Goal: Task Accomplishment & Management: Manage account settings

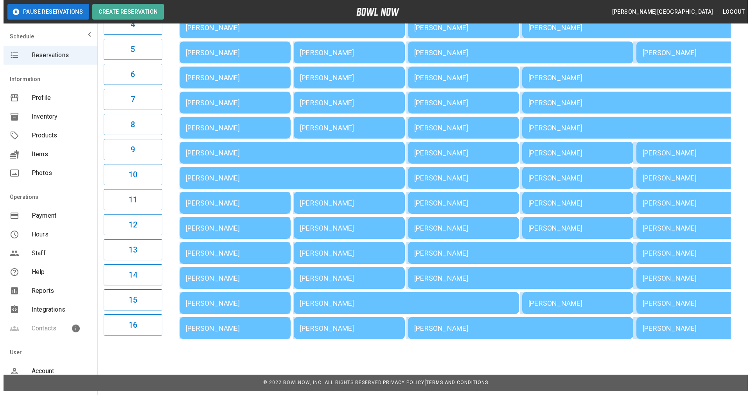
scroll to position [184, 0]
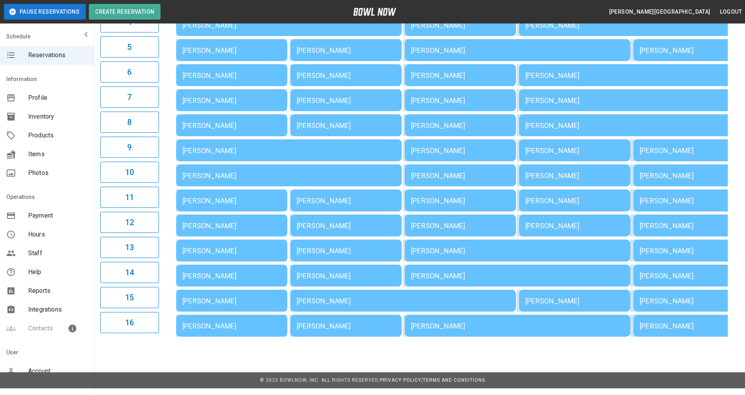
click at [204, 249] on div "[PERSON_NAME]" at bounding box center [231, 251] width 99 height 8
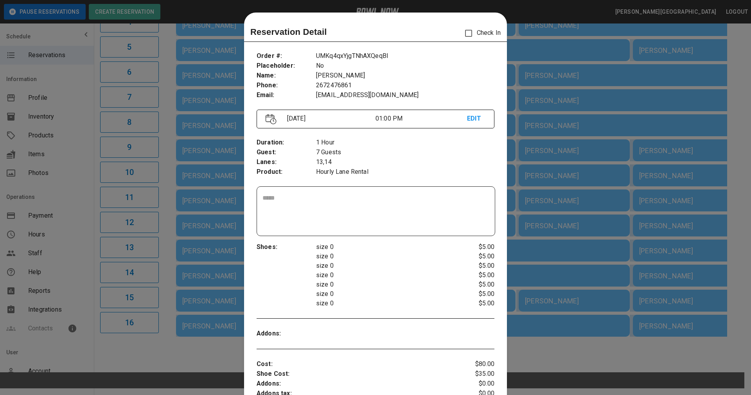
scroll to position [13, 0]
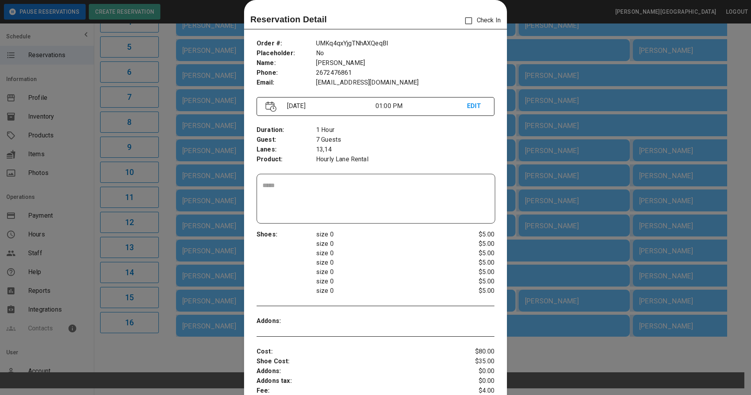
click at [203, 247] on div at bounding box center [375, 197] width 751 height 395
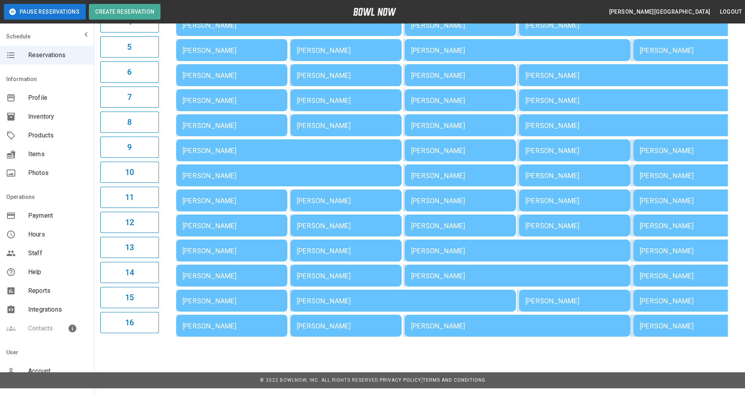
click at [207, 255] on div "[PERSON_NAME]" at bounding box center [231, 251] width 99 height 8
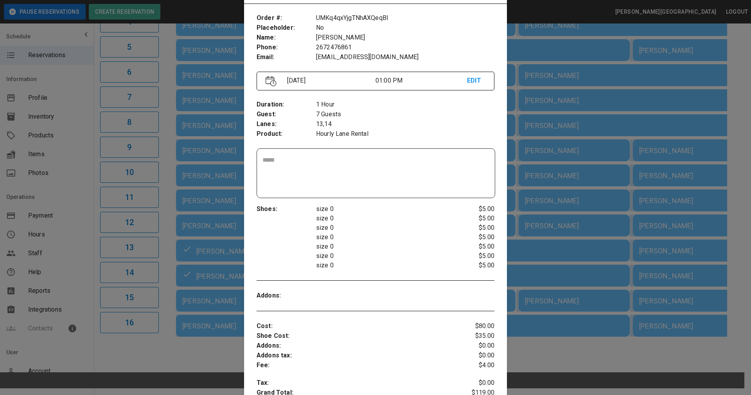
scroll to position [52, 0]
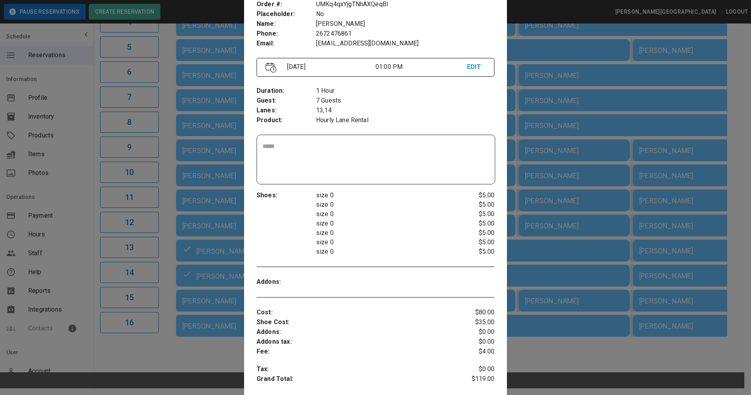
click at [553, 170] on div at bounding box center [375, 197] width 751 height 395
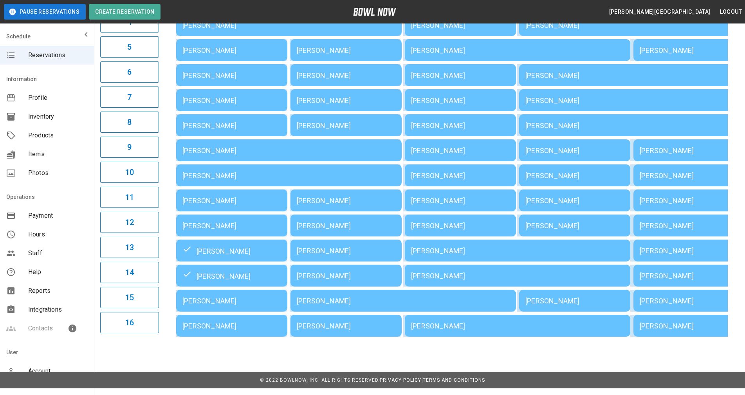
click at [226, 255] on div "[PERSON_NAME]" at bounding box center [231, 250] width 99 height 9
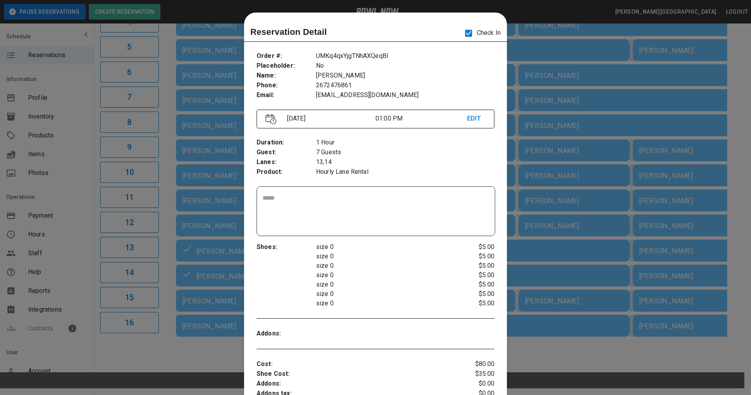
scroll to position [13, 0]
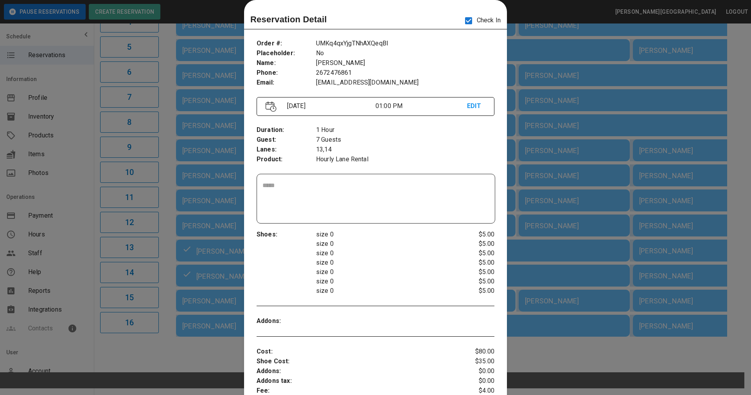
click at [527, 68] on div at bounding box center [375, 197] width 751 height 395
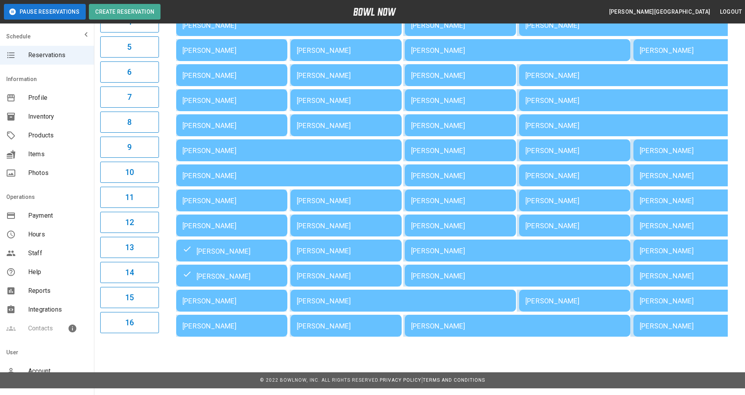
click at [208, 252] on div "[PERSON_NAME]" at bounding box center [231, 250] width 99 height 9
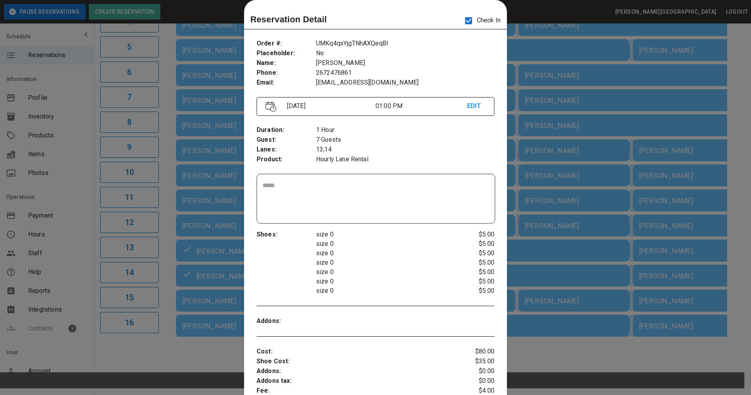
click at [550, 261] on div at bounding box center [375, 197] width 751 height 395
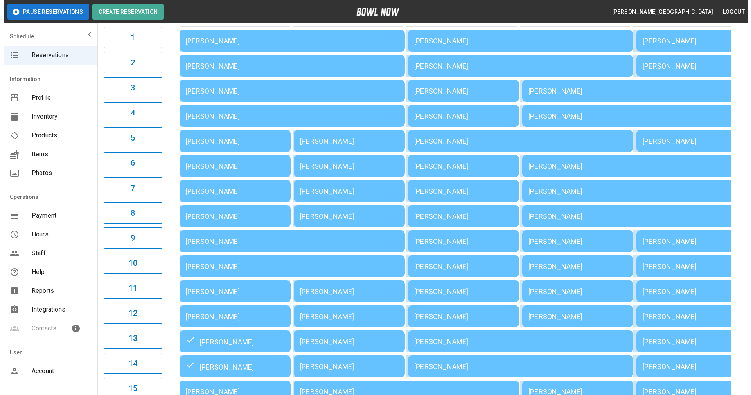
scroll to position [40, 0]
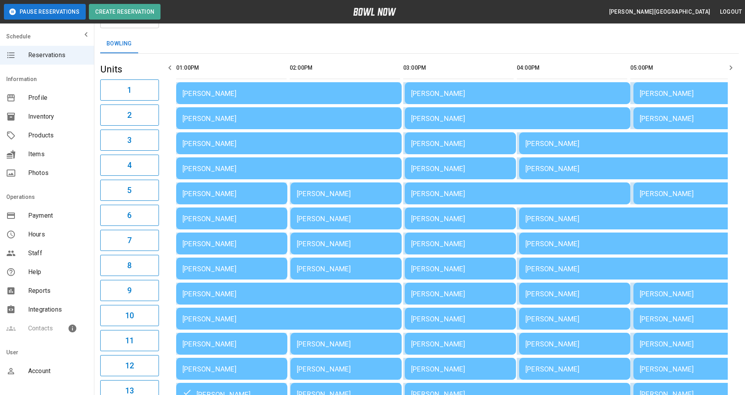
click at [258, 94] on div "[PERSON_NAME]" at bounding box center [288, 93] width 213 height 8
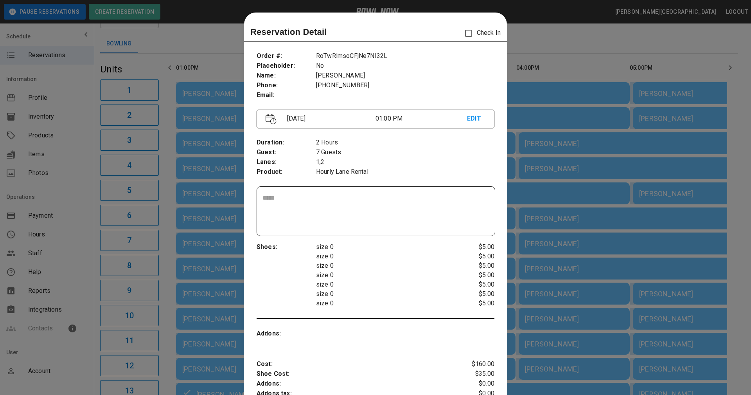
scroll to position [13, 0]
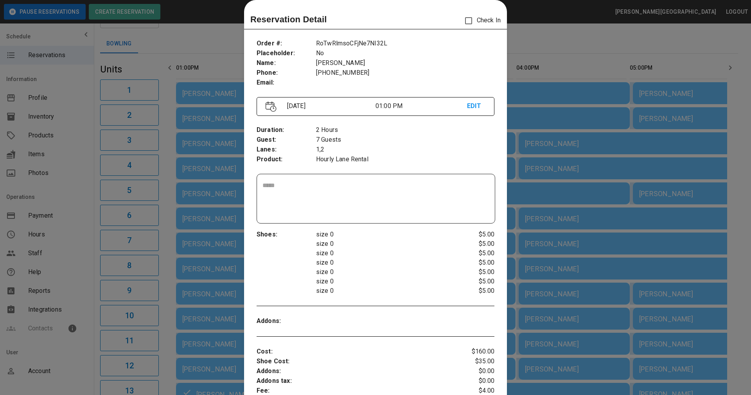
click at [528, 166] on div at bounding box center [375, 197] width 751 height 395
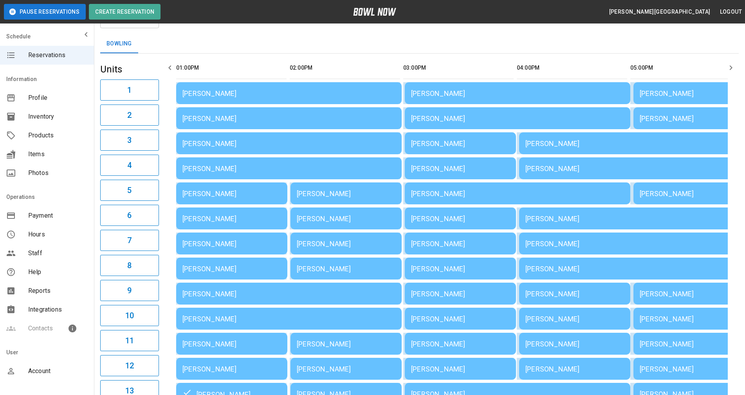
click at [305, 97] on div "[PERSON_NAME]" at bounding box center [288, 93] width 213 height 8
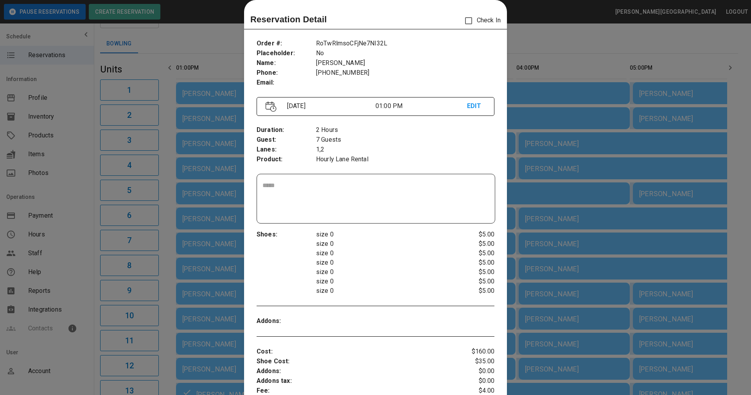
click at [521, 159] on div at bounding box center [375, 197] width 751 height 395
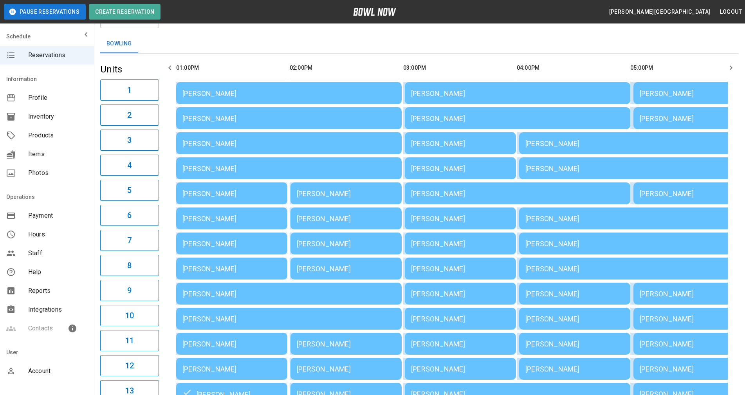
click at [261, 99] on td "[PERSON_NAME]" at bounding box center [288, 93] width 225 height 22
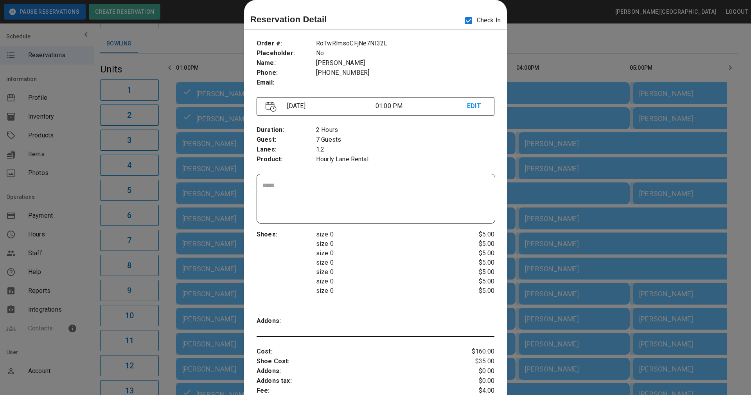
click at [731, 163] on div at bounding box center [375, 197] width 751 height 395
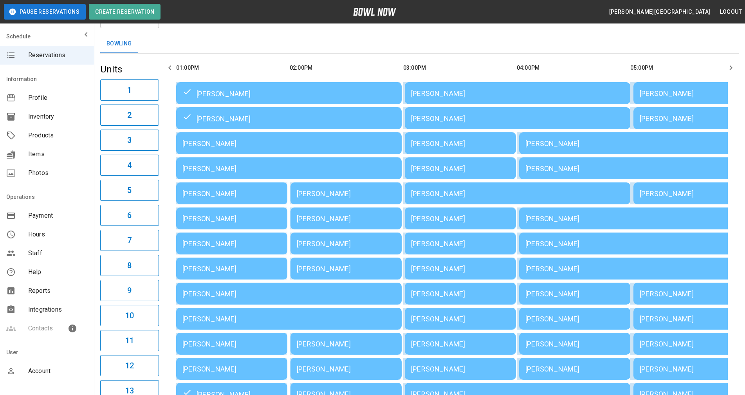
click at [353, 96] on div "[PERSON_NAME]" at bounding box center [288, 92] width 213 height 9
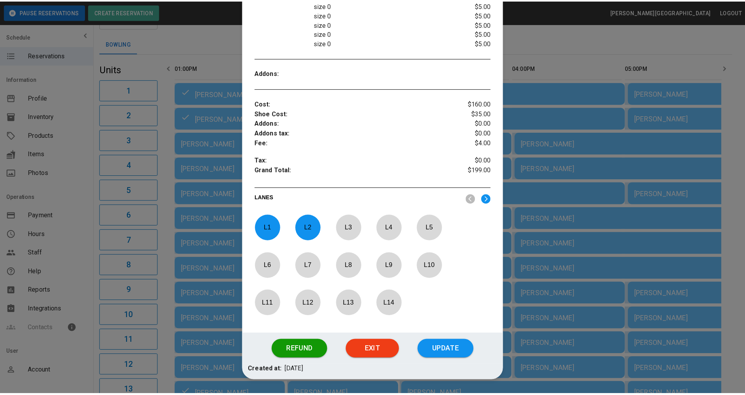
scroll to position [246, 0]
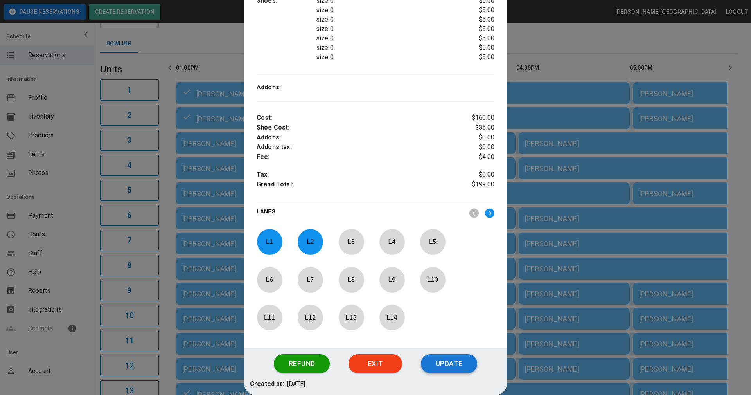
click at [457, 360] on button "Update" at bounding box center [449, 363] width 56 height 19
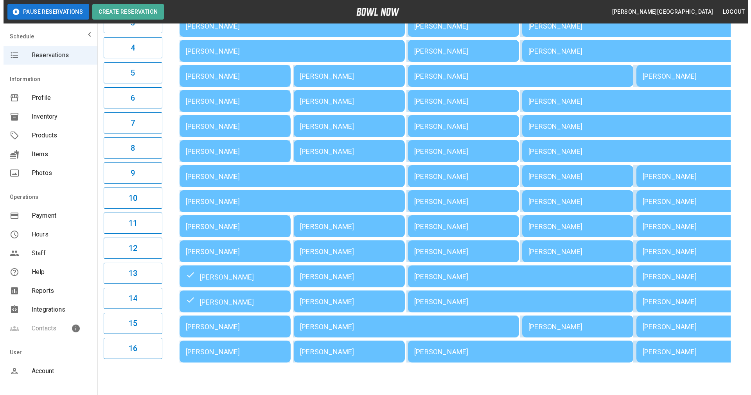
scroll to position [144, 0]
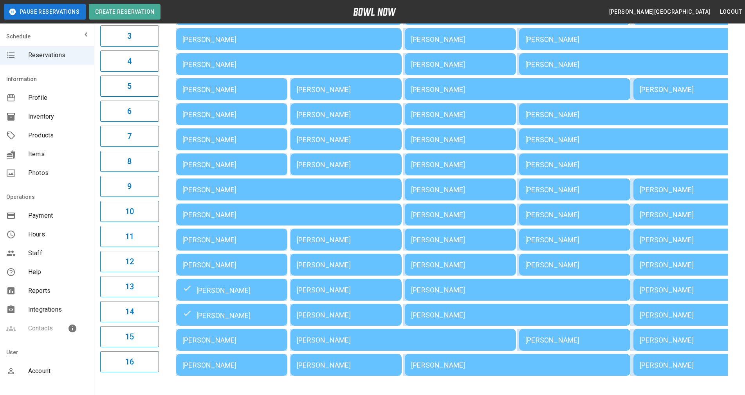
click at [206, 188] on div "[PERSON_NAME]" at bounding box center [288, 190] width 213 height 8
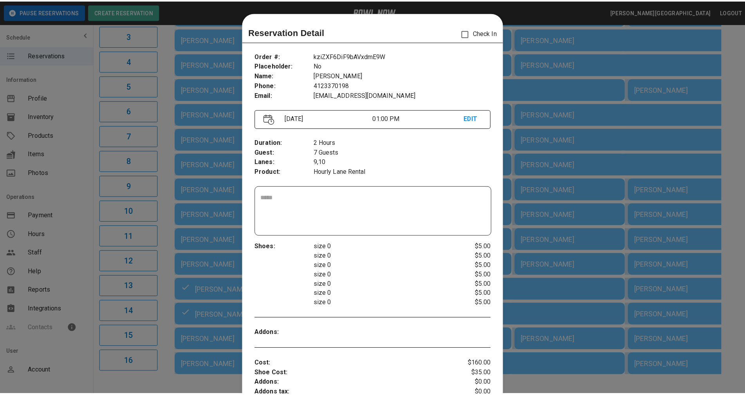
scroll to position [13, 0]
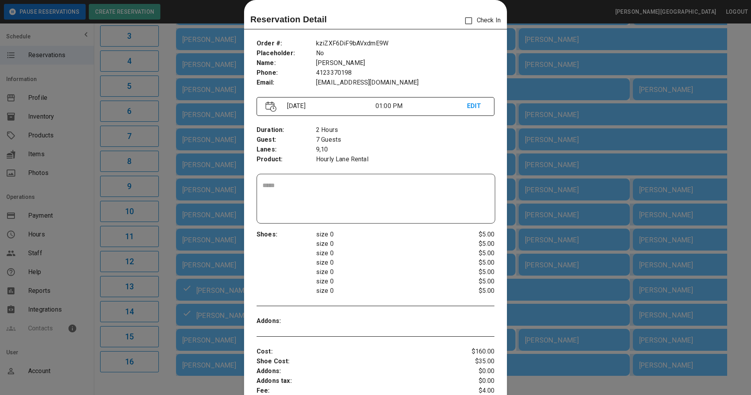
click at [227, 237] on div at bounding box center [375, 197] width 751 height 395
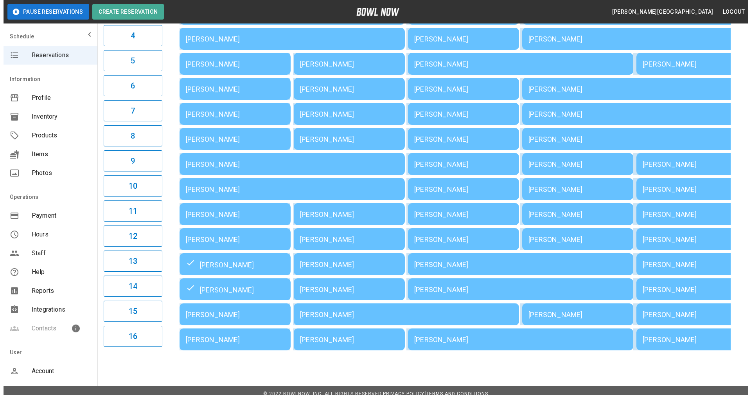
scroll to position [184, 0]
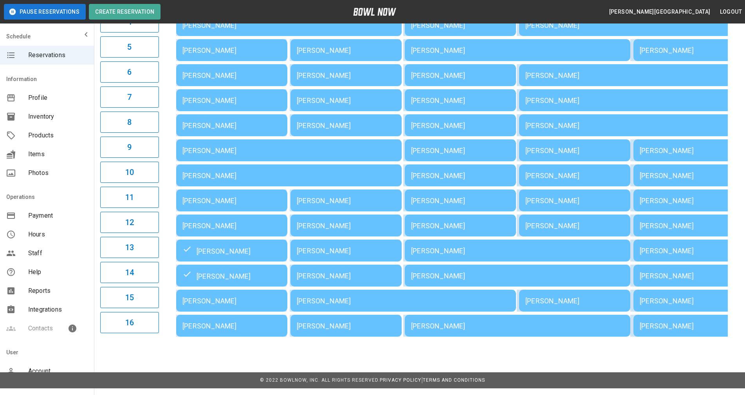
click at [221, 327] on div "[PERSON_NAME]" at bounding box center [231, 326] width 99 height 8
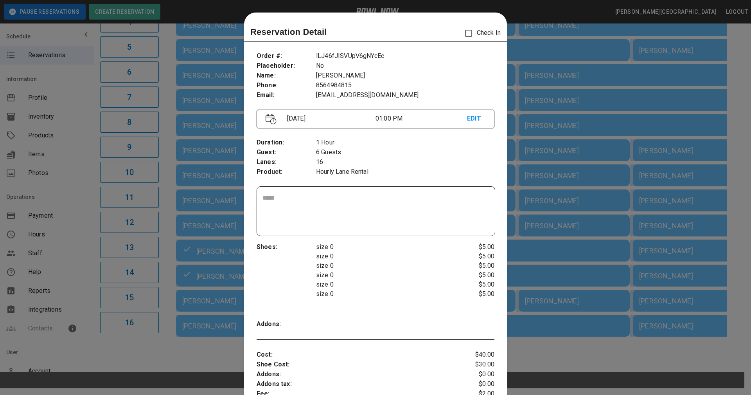
scroll to position [13, 0]
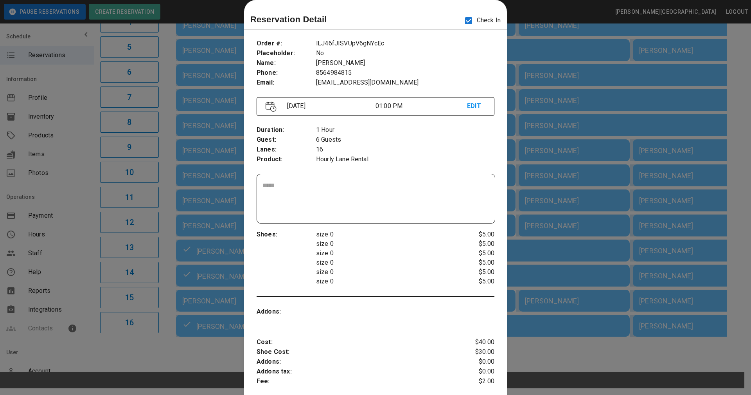
click at [478, 160] on p "Hourly Lane Rental" at bounding box center [405, 160] width 178 height 10
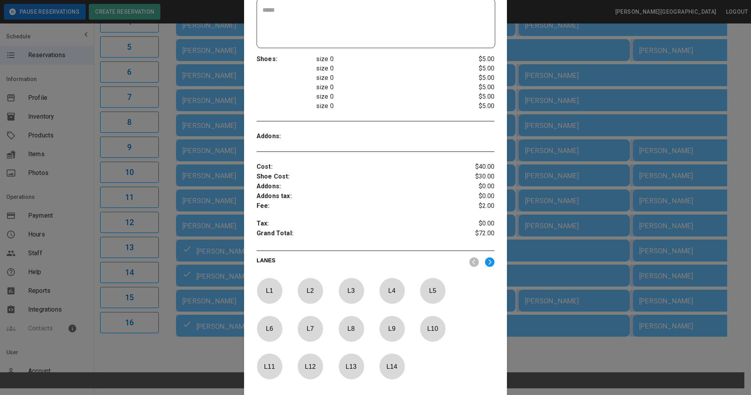
scroll to position [247, 0]
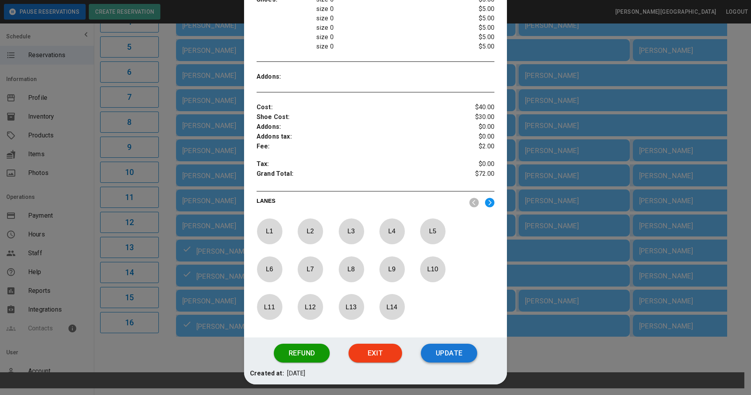
click at [451, 358] on button "Update" at bounding box center [449, 353] width 56 height 19
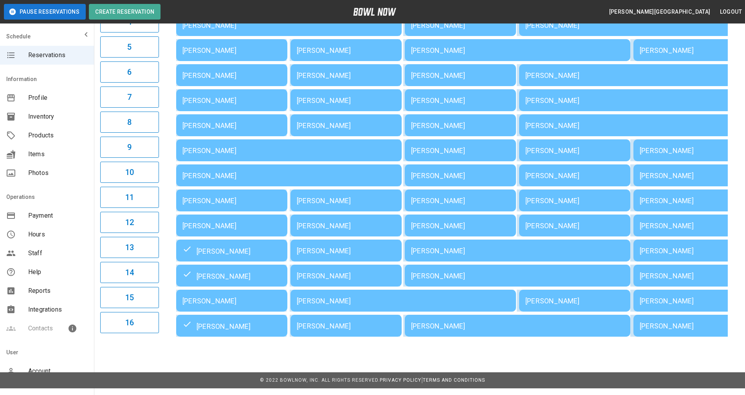
click at [231, 304] on div "[PERSON_NAME]" at bounding box center [231, 301] width 99 height 8
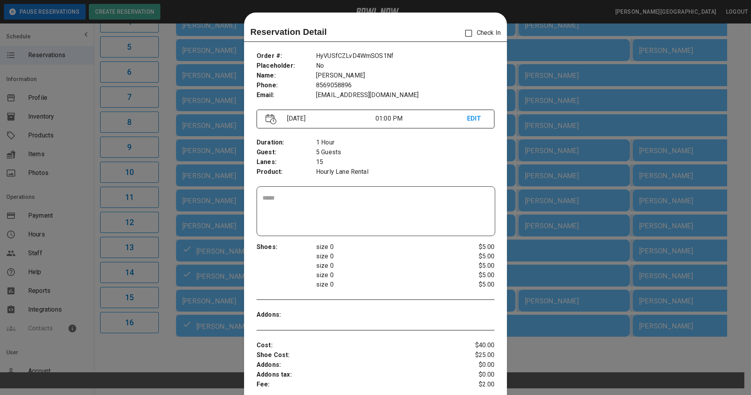
scroll to position [13, 0]
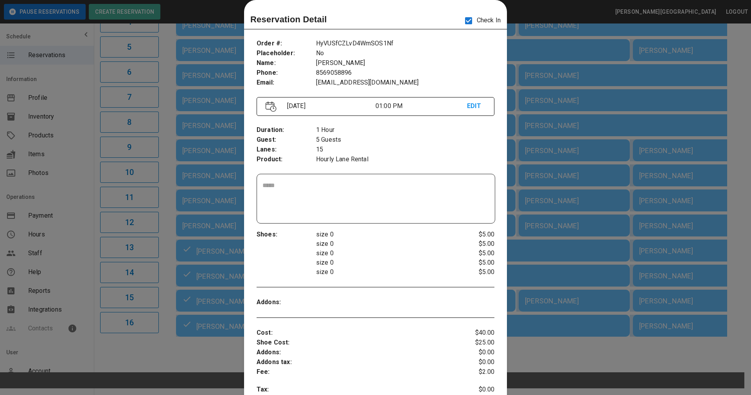
click at [442, 247] on p "size 0" at bounding box center [385, 243] width 139 height 9
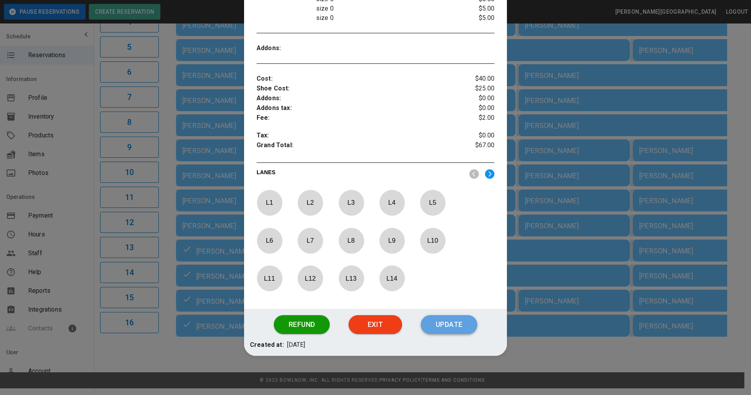
click at [450, 322] on button "Update" at bounding box center [449, 324] width 56 height 19
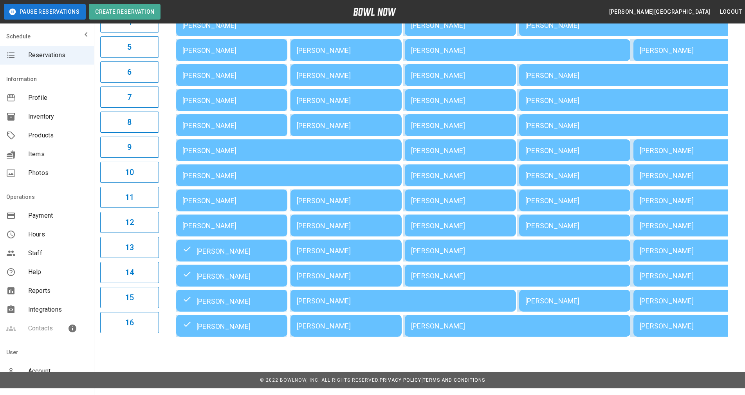
click at [221, 52] on div "[PERSON_NAME]" at bounding box center [231, 50] width 99 height 8
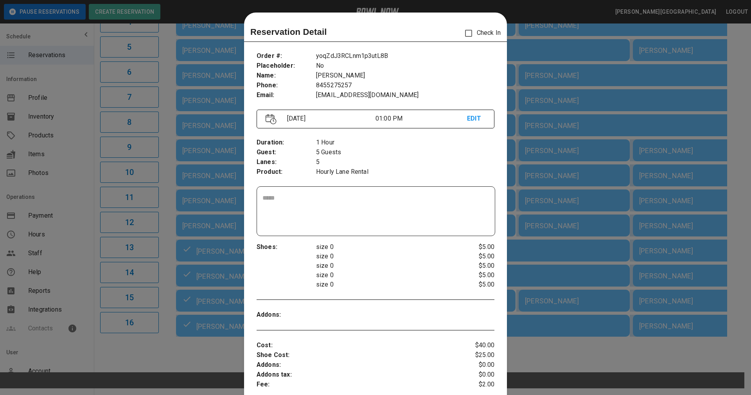
scroll to position [13, 0]
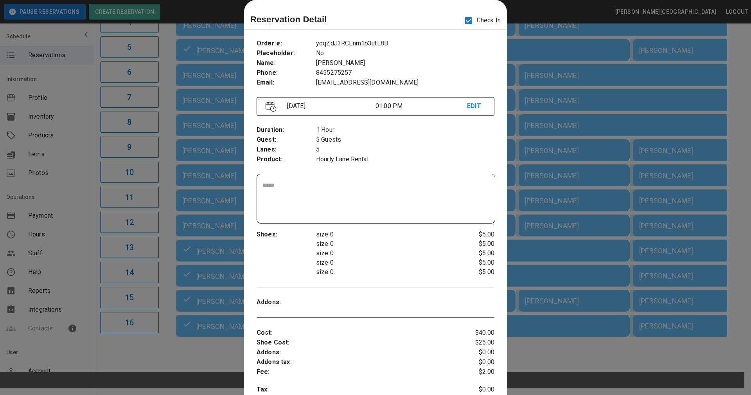
click at [435, 164] on p "Hourly Lane Rental" at bounding box center [405, 160] width 178 height 10
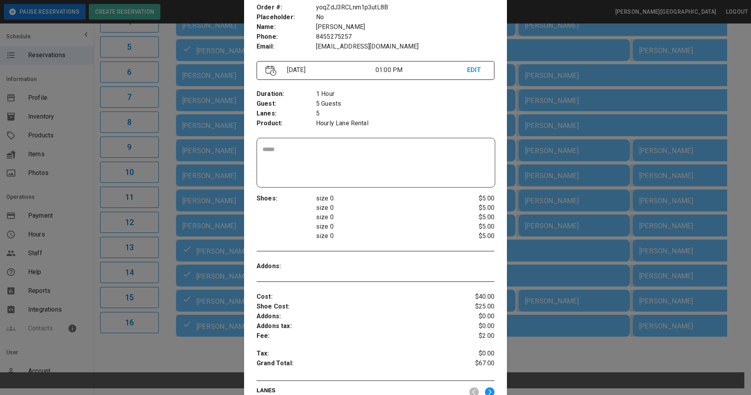
scroll to position [247, 0]
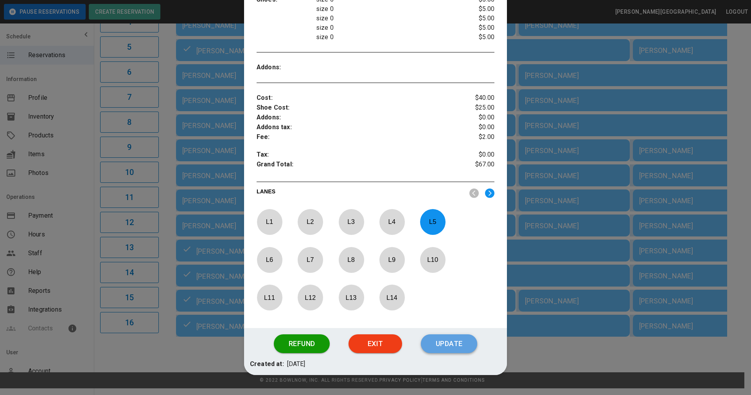
click at [439, 345] on button "Update" at bounding box center [449, 343] width 56 height 19
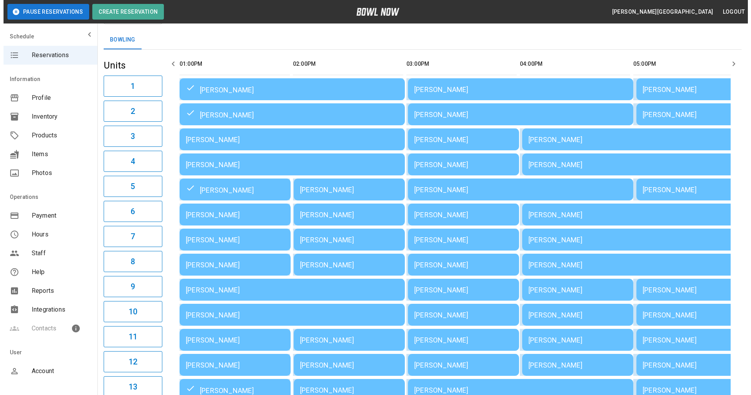
scroll to position [27, 0]
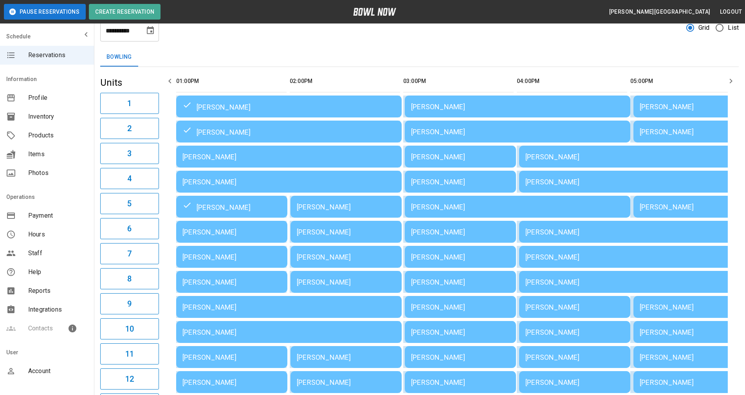
click at [211, 161] on div "[PERSON_NAME]" at bounding box center [288, 157] width 213 height 8
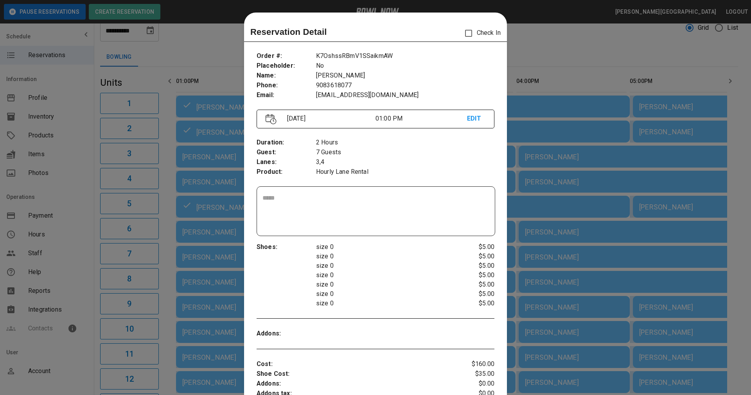
scroll to position [13, 0]
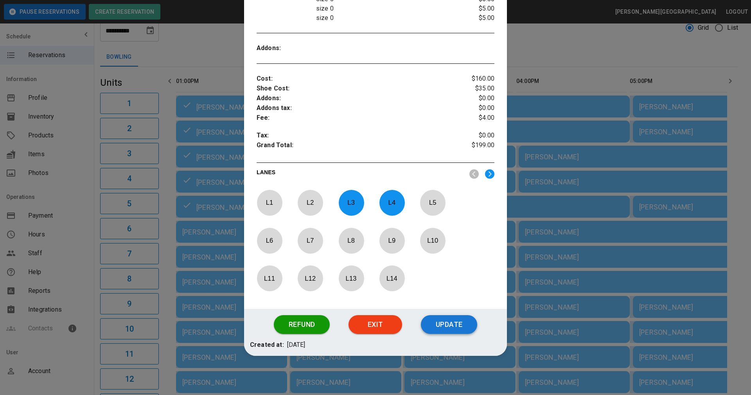
click at [441, 325] on button "Update" at bounding box center [449, 324] width 56 height 19
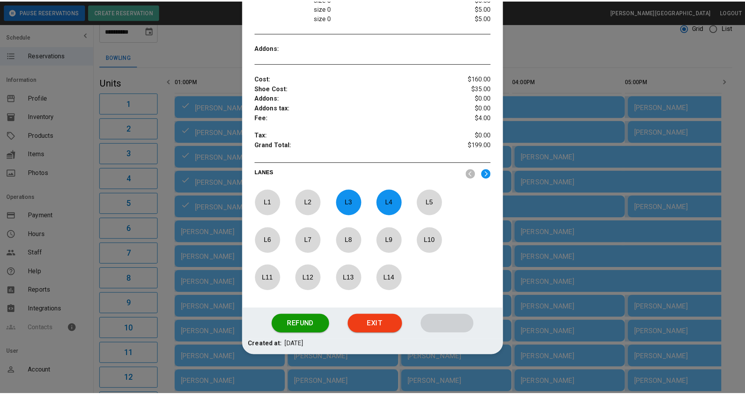
scroll to position [246, 0]
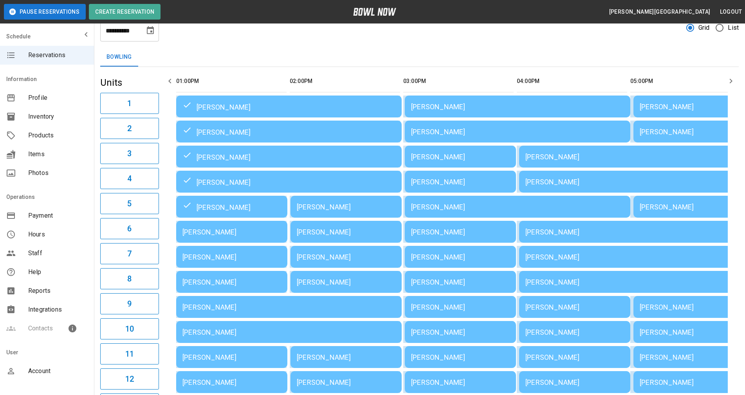
click at [558, 63] on div "Bowling" at bounding box center [419, 57] width 638 height 19
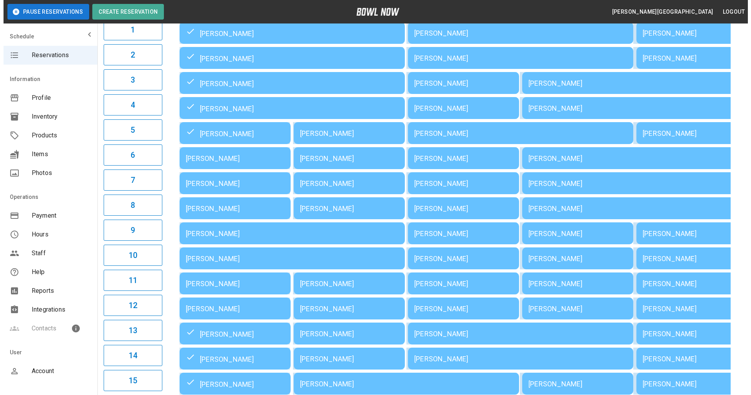
scroll to position [109, 0]
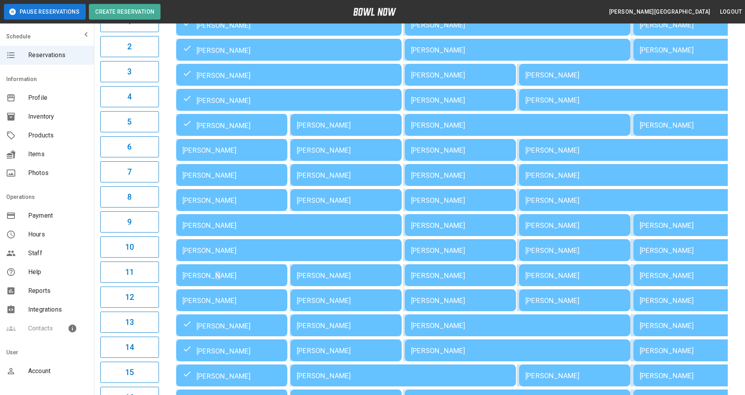
click at [213, 276] on div "[PERSON_NAME]" at bounding box center [231, 275] width 99 height 8
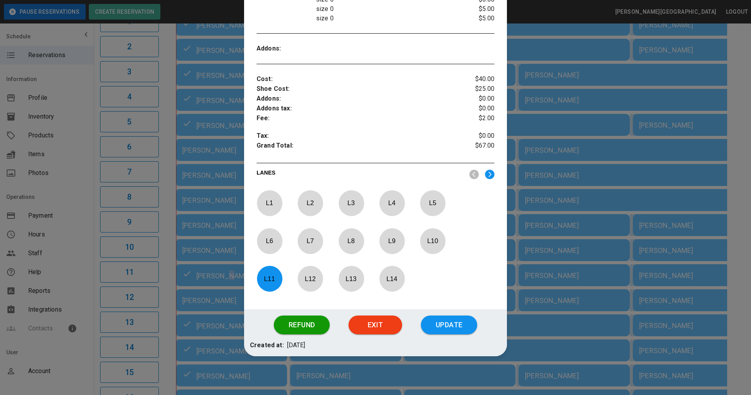
scroll to position [267, 0]
click at [448, 323] on button "Update" at bounding box center [449, 324] width 56 height 19
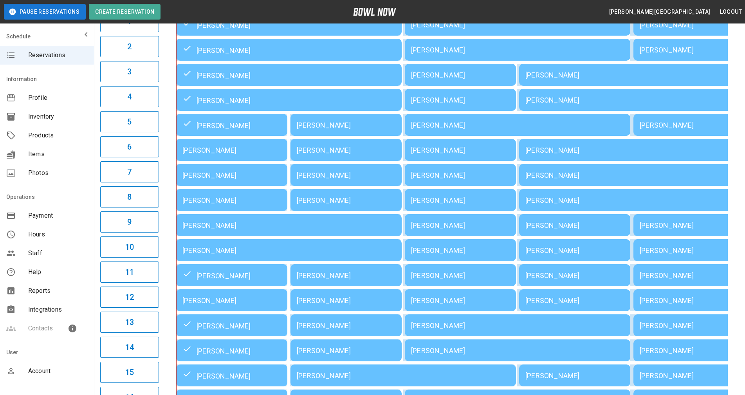
click at [241, 196] on div "[PERSON_NAME]" at bounding box center [231, 200] width 99 height 8
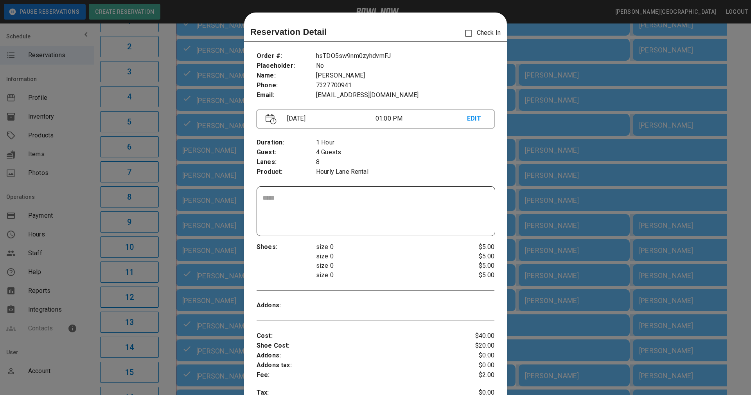
scroll to position [13, 0]
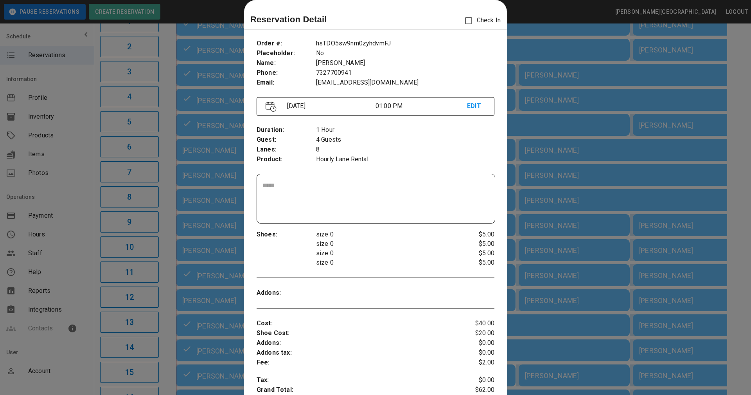
click at [512, 108] on div at bounding box center [375, 197] width 751 height 395
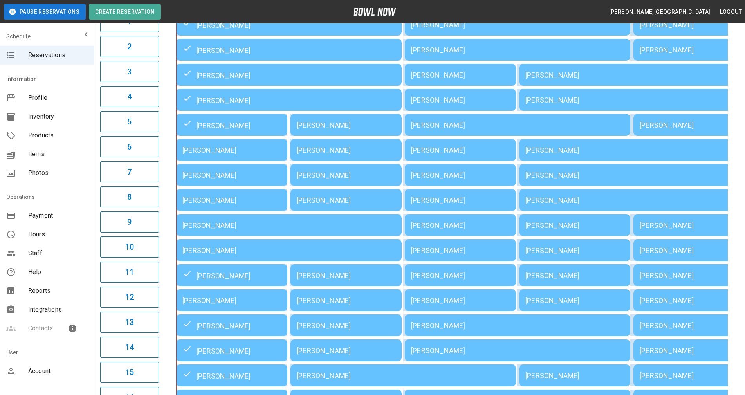
click at [233, 153] on div "[PERSON_NAME]" at bounding box center [231, 150] width 99 height 8
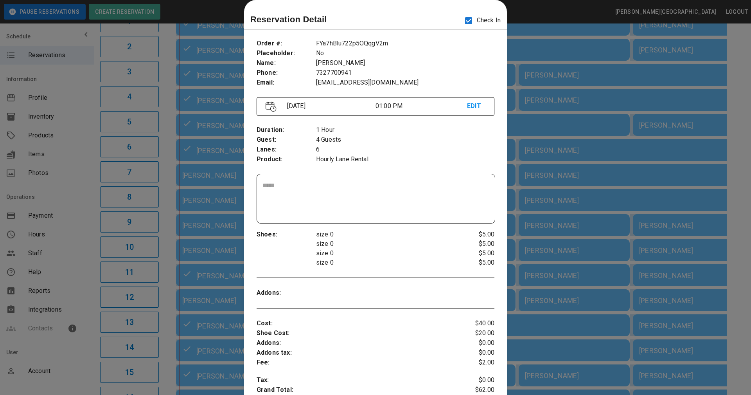
scroll to position [257, 0]
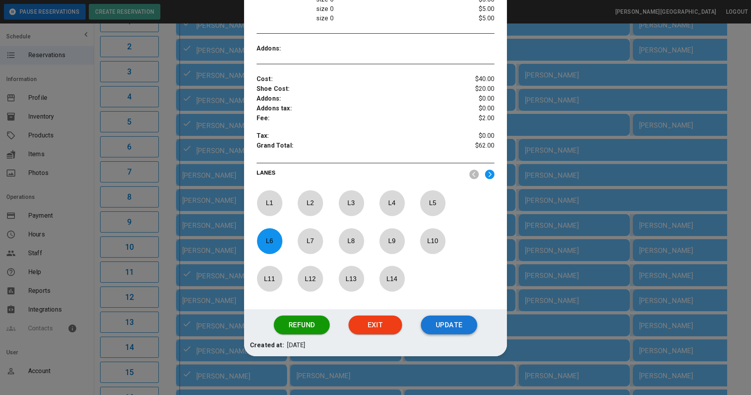
click at [434, 328] on button "Update" at bounding box center [449, 324] width 56 height 19
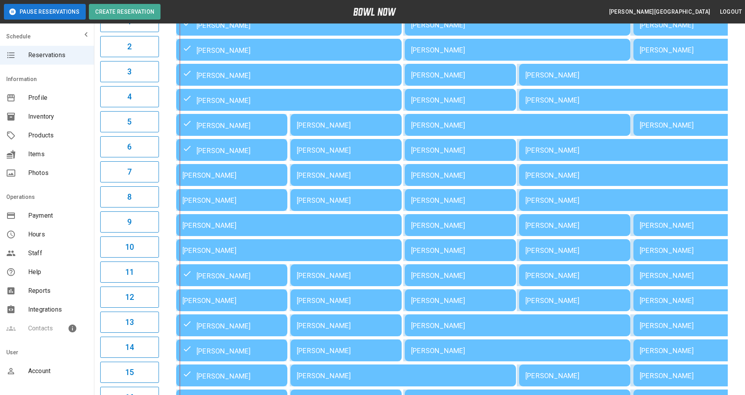
click at [218, 200] on div "[PERSON_NAME]" at bounding box center [231, 200] width 99 height 8
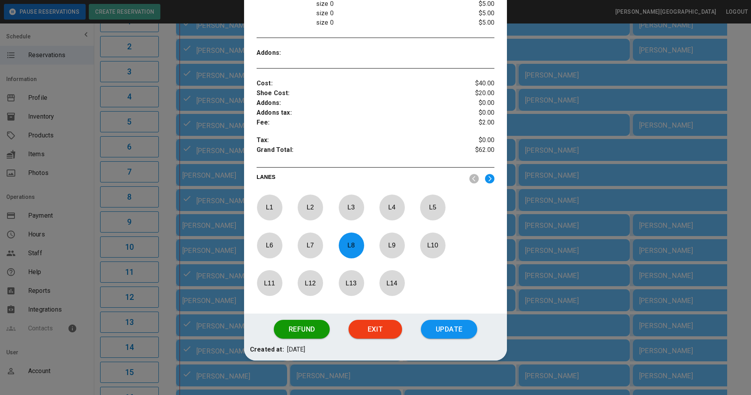
scroll to position [257, 0]
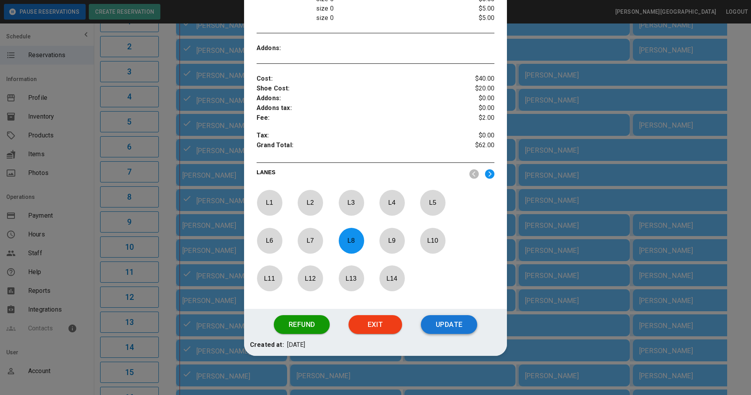
click at [457, 324] on button "Update" at bounding box center [449, 324] width 56 height 19
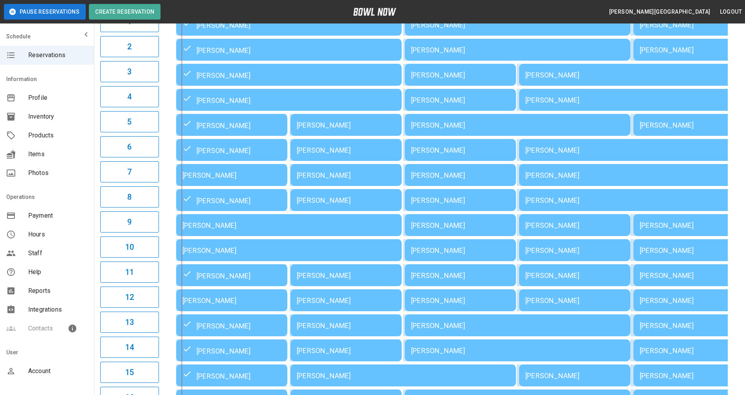
click at [225, 223] on div "[PERSON_NAME]" at bounding box center [288, 225] width 213 height 8
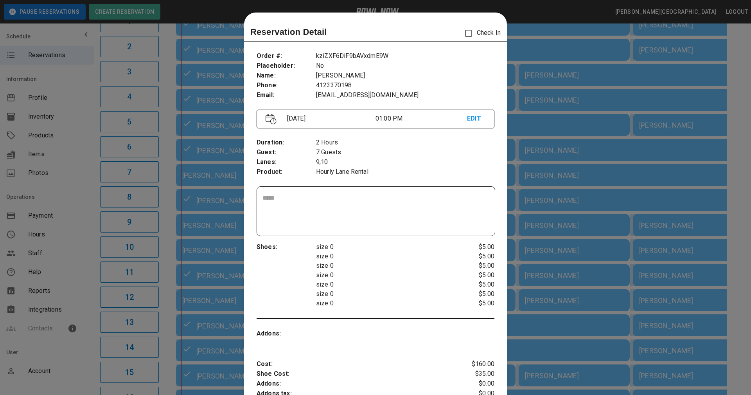
scroll to position [13, 0]
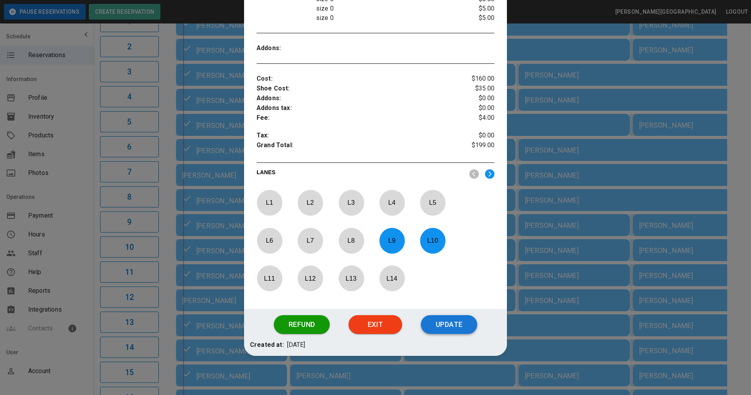
click at [437, 325] on button "Update" at bounding box center [449, 324] width 56 height 19
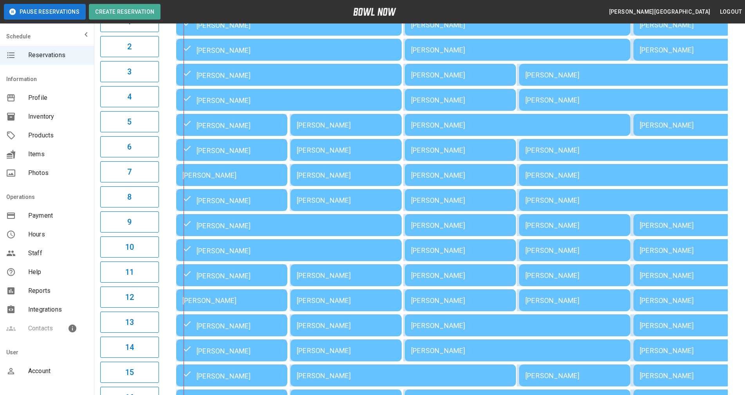
click at [213, 177] on div "[PERSON_NAME]" at bounding box center [231, 175] width 99 height 8
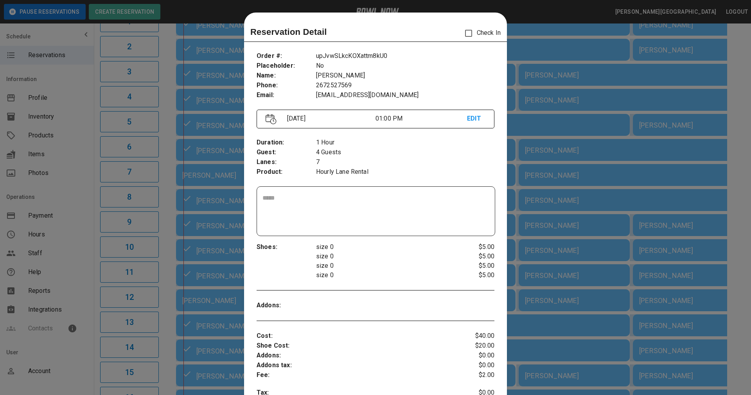
scroll to position [13, 0]
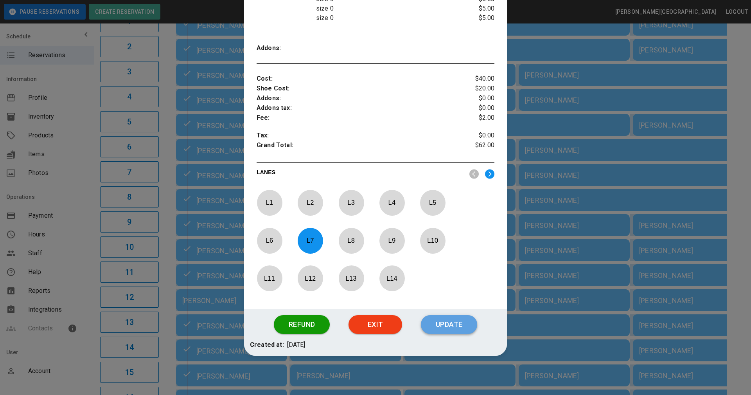
click at [442, 321] on button "Update" at bounding box center [449, 324] width 56 height 19
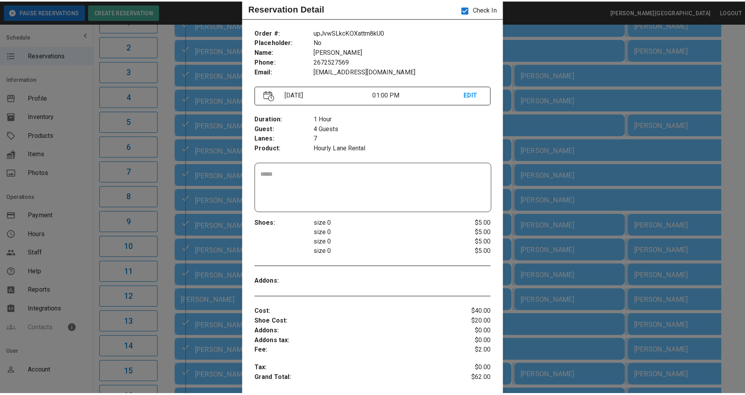
scroll to position [22, 0]
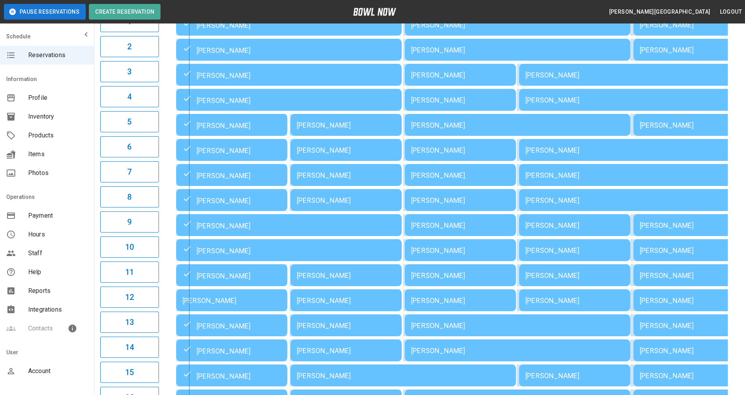
click at [739, 104] on div "**********" at bounding box center [419, 168] width 651 height 504
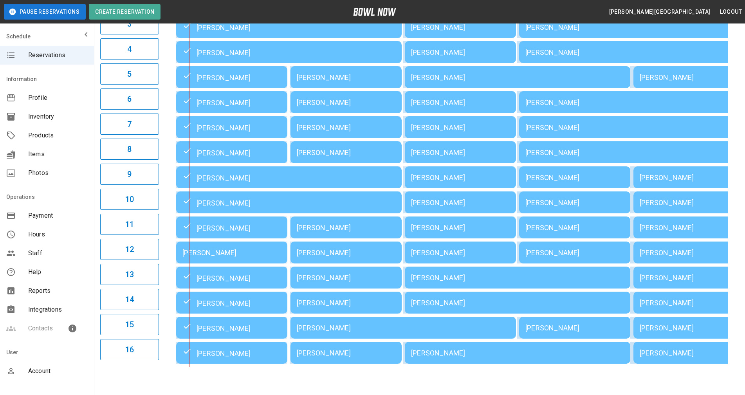
scroll to position [184, 0]
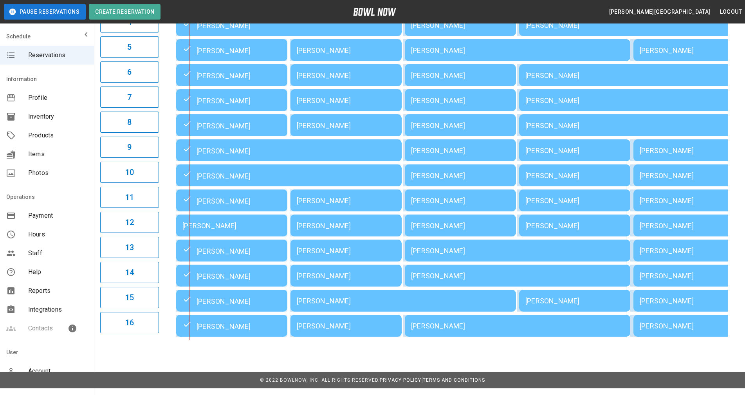
click at [737, 147] on div "01:00PM 02:00PM 03:00PM 04:00PM 05:00PM 06:00PM 07:00PM 08:00PM 09:00PM 10:00PM…" at bounding box center [450, 124] width 576 height 429
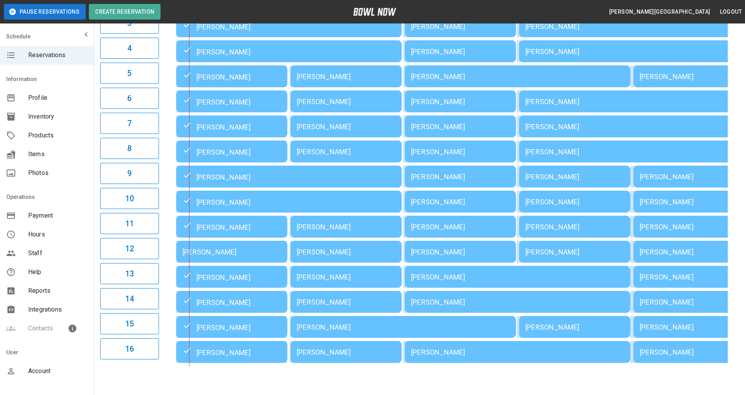
scroll to position [144, 0]
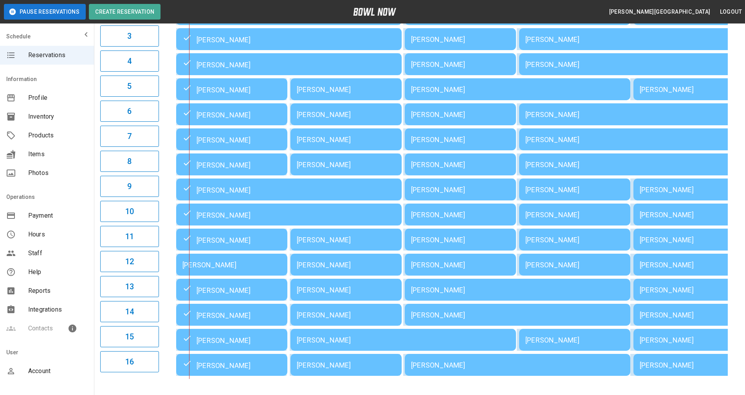
click at [739, 151] on div "**********" at bounding box center [419, 133] width 651 height 504
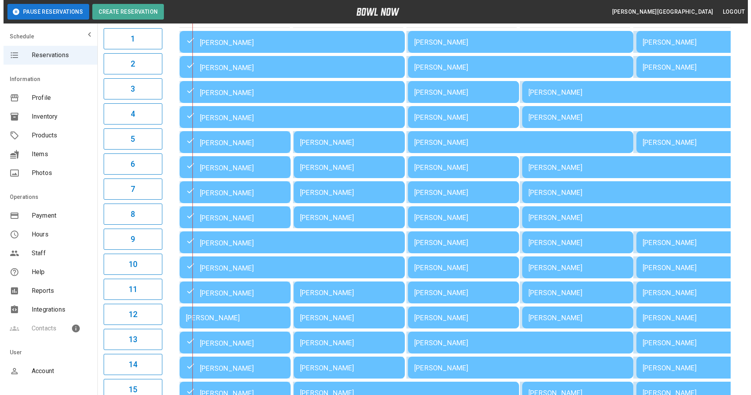
scroll to position [157, 0]
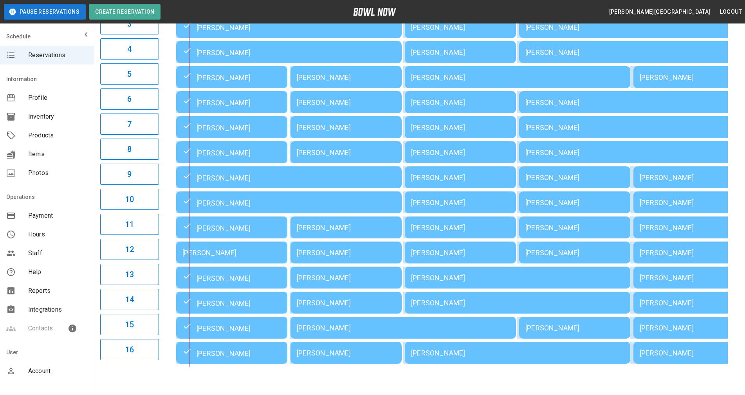
click at [260, 253] on div "[PERSON_NAME]" at bounding box center [231, 253] width 99 height 8
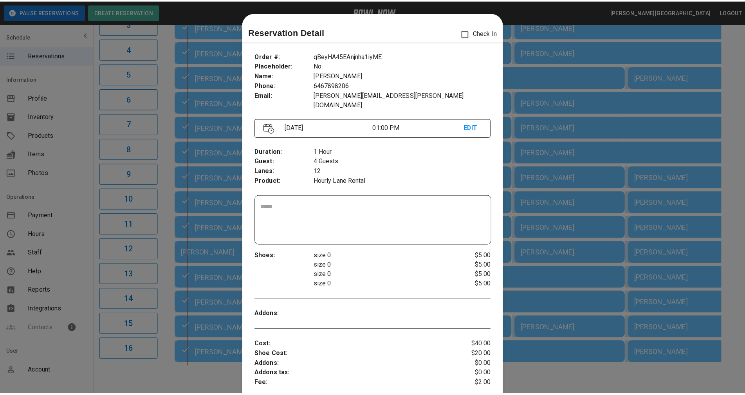
scroll to position [13, 0]
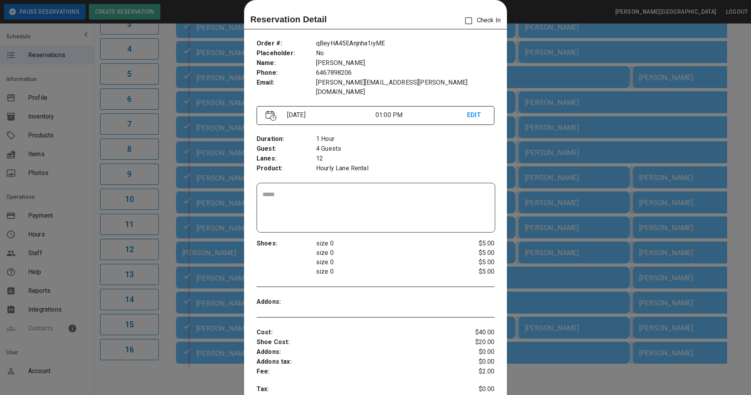
click at [613, 127] on div at bounding box center [375, 197] width 751 height 395
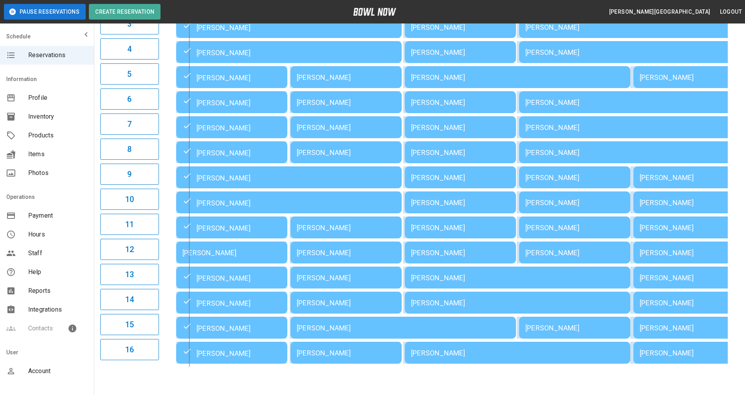
click at [731, 144] on div "01:00PM 02:00PM 03:00PM 04:00PM 05:00PM 06:00PM 07:00PM 08:00PM 09:00PM 10:00PM…" at bounding box center [450, 151] width 576 height 429
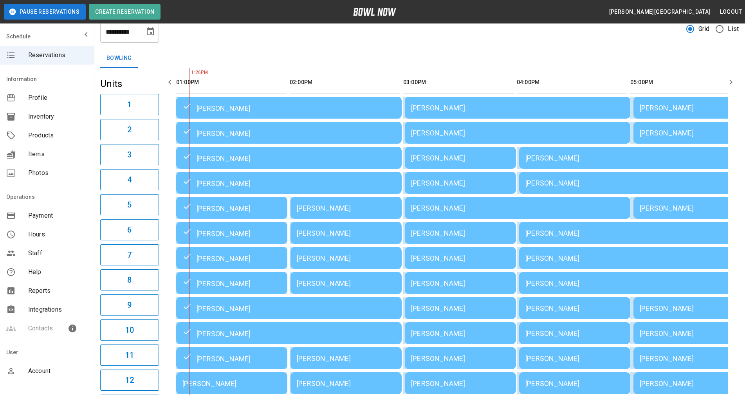
scroll to position [39, 0]
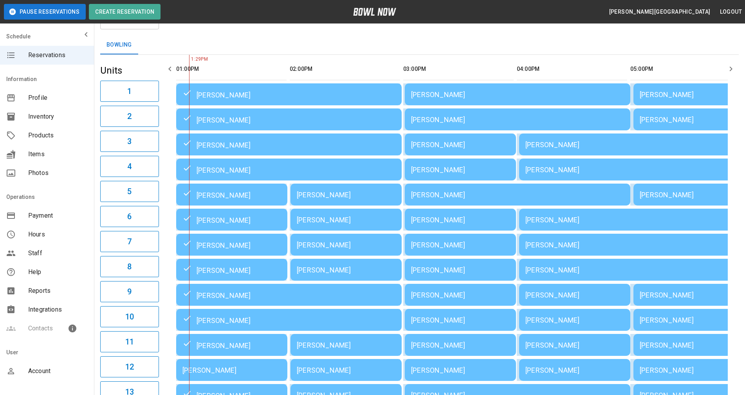
drag, startPoint x: 734, startPoint y: 110, endPoint x: 684, endPoint y: 131, distance: 54.6
click at [735, 110] on div "01:00PM 02:00PM 03:00PM 04:00PM 05:00PM 06:00PM 07:00PM 08:00PM 09:00PM 10:00PM…" at bounding box center [450, 269] width 576 height 429
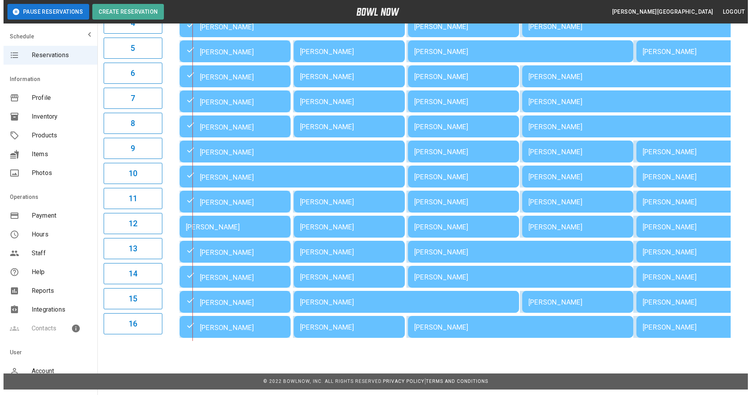
scroll to position [184, 0]
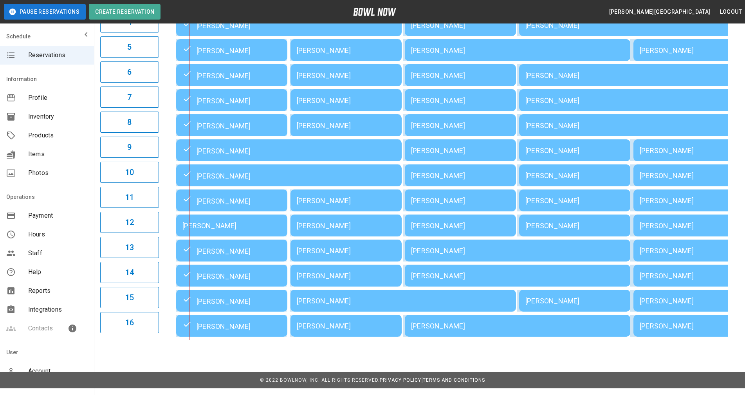
click at [350, 305] on td "[PERSON_NAME]" at bounding box center [402, 301] width 225 height 22
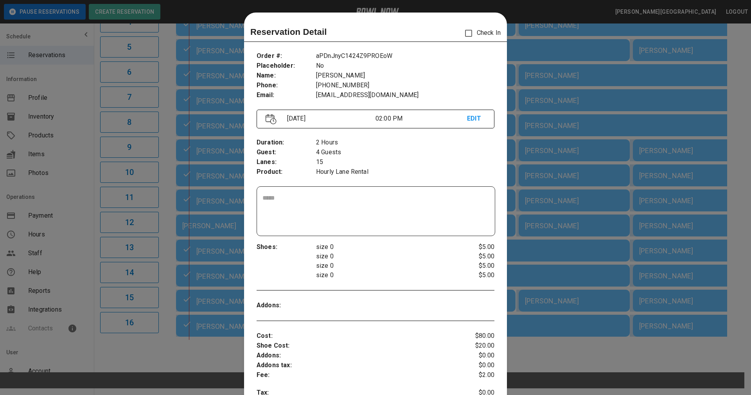
scroll to position [13, 0]
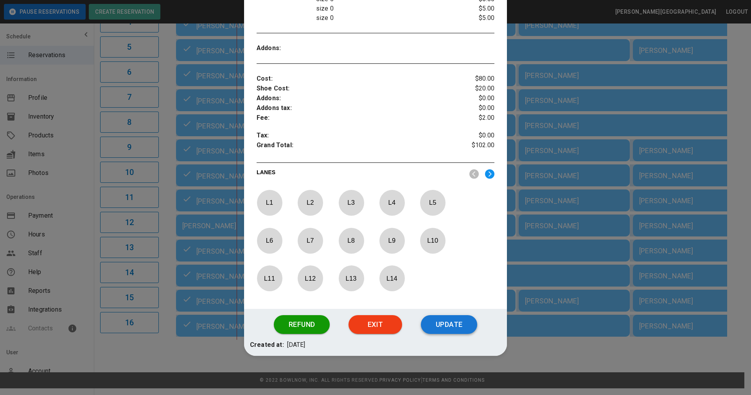
click at [438, 324] on button "Update" at bounding box center [449, 324] width 56 height 19
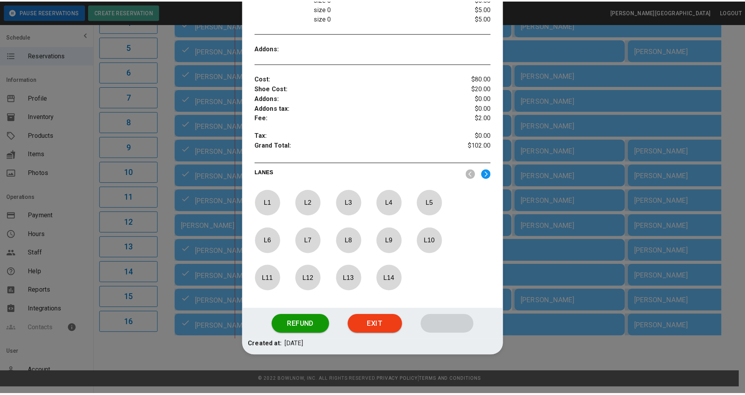
scroll to position [218, 0]
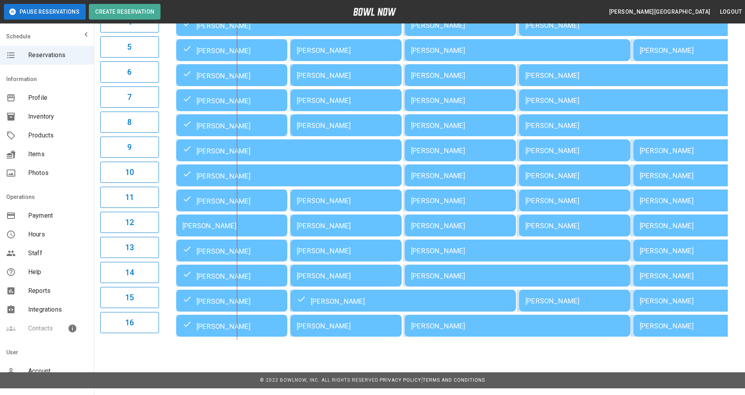
click at [732, 225] on div "01:00PM 02:00PM 03:00PM 04:00PM 05:00PM 06:00PM 07:00PM 08:00PM 09:00PM 10:00PM…" at bounding box center [450, 124] width 576 height 429
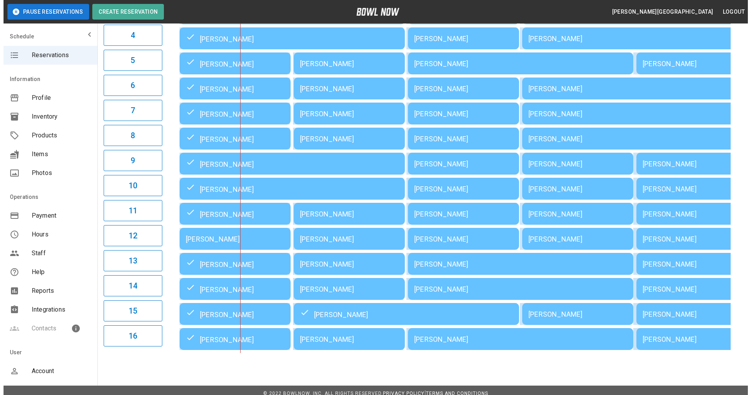
scroll to position [184, 0]
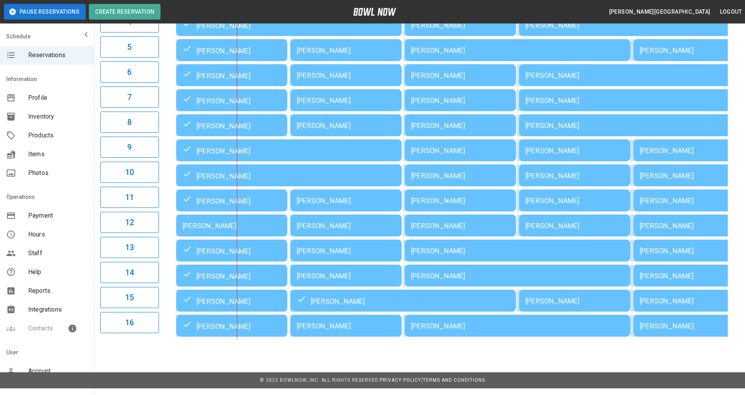
click at [341, 48] on div "[PERSON_NAME]" at bounding box center [346, 50] width 99 height 8
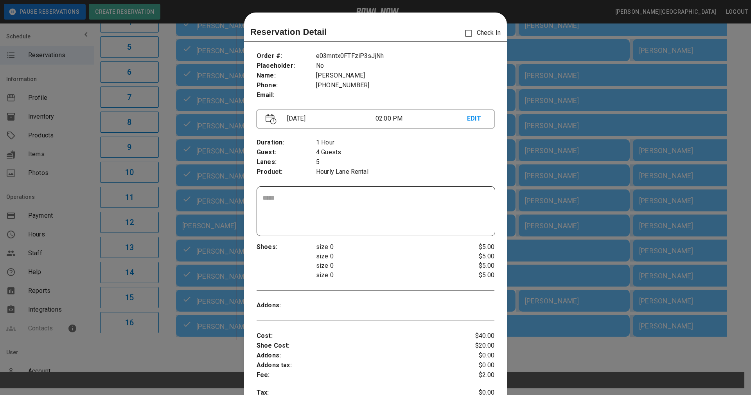
scroll to position [13, 0]
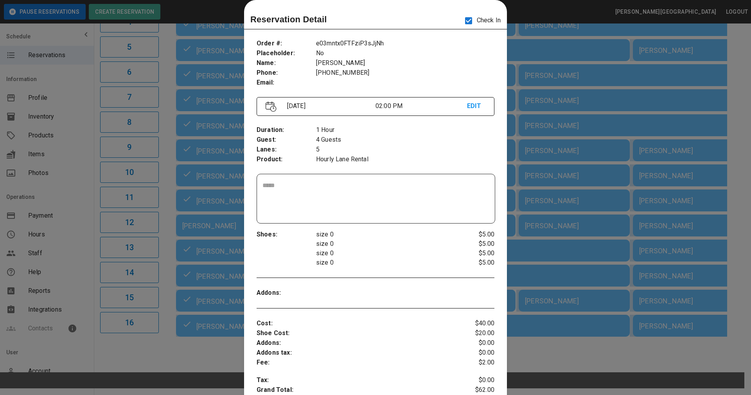
click at [432, 294] on div at bounding box center [385, 293] width 139 height 10
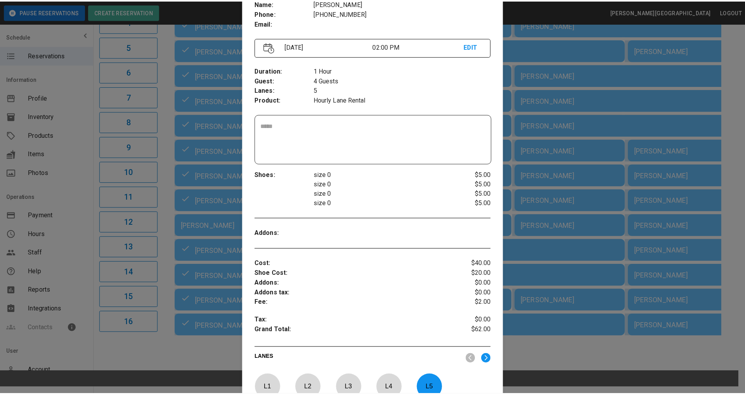
scroll to position [208, 0]
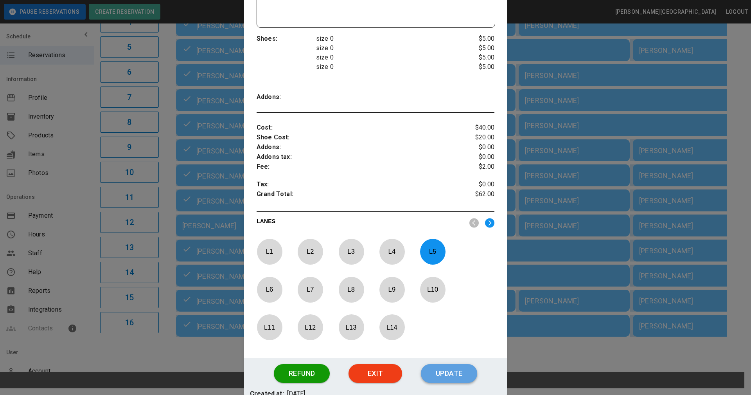
click at [441, 374] on button "Update" at bounding box center [449, 373] width 56 height 19
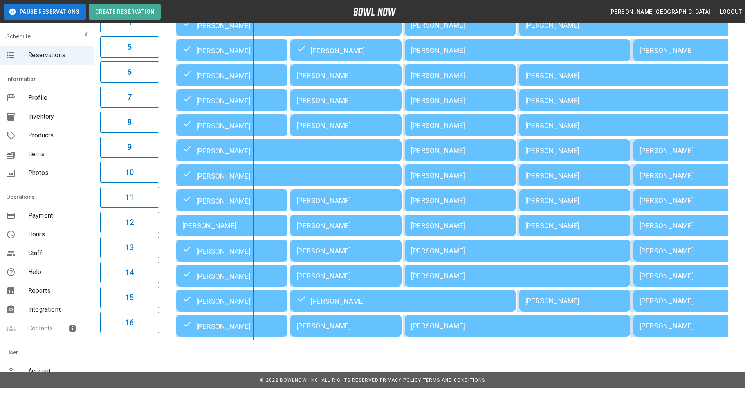
click at [731, 190] on div "01:00PM 02:00PM 03:00PM 04:00PM 05:00PM 06:00PM 07:00PM 08:00PM 09:00PM 10:00PM…" at bounding box center [450, 124] width 576 height 429
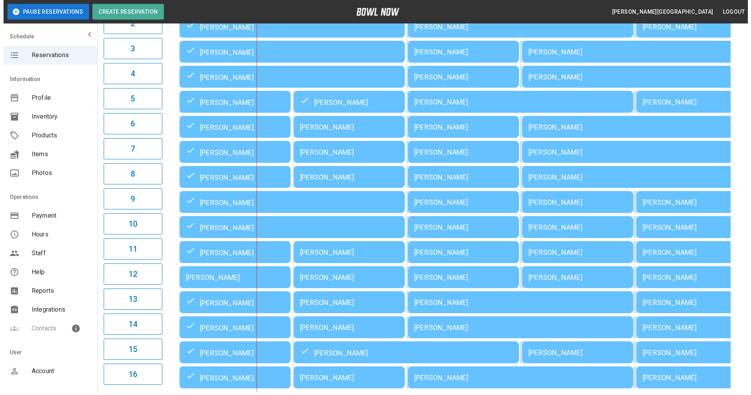
scroll to position [144, 0]
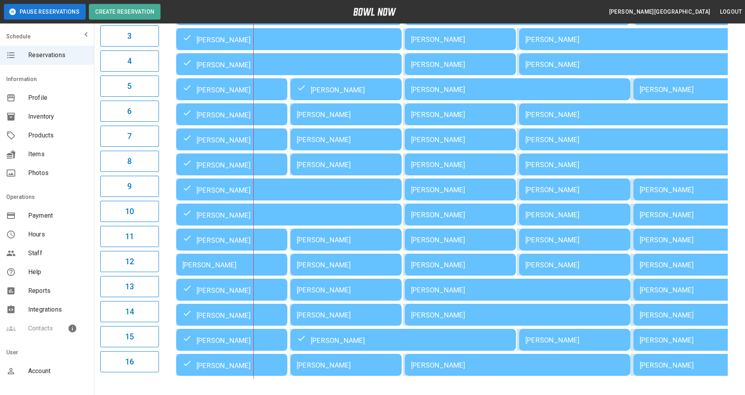
click at [358, 288] on div "[PERSON_NAME]" at bounding box center [346, 290] width 99 height 8
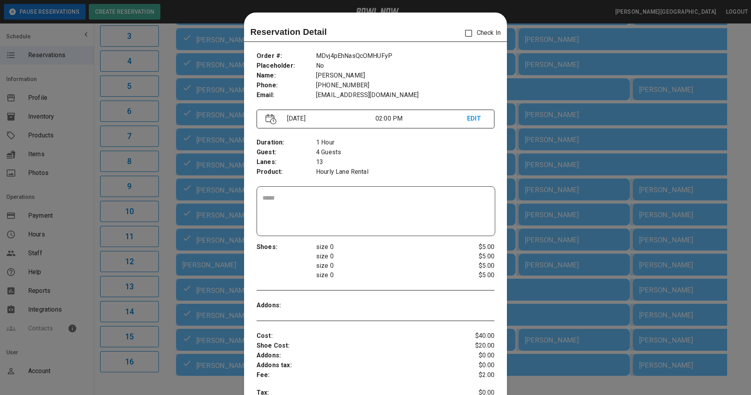
scroll to position [13, 0]
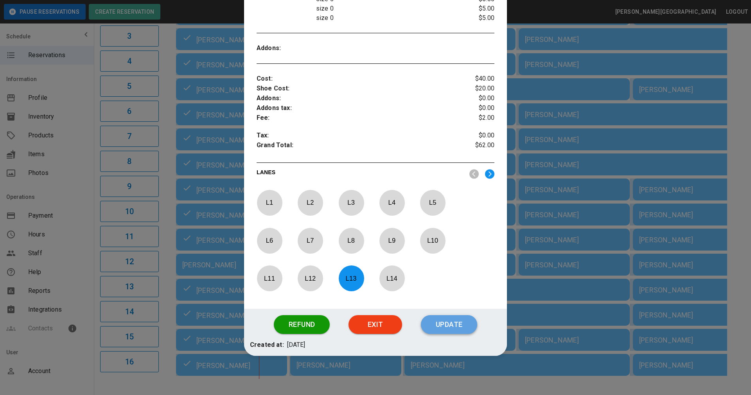
click at [440, 328] on button "Update" at bounding box center [449, 324] width 56 height 19
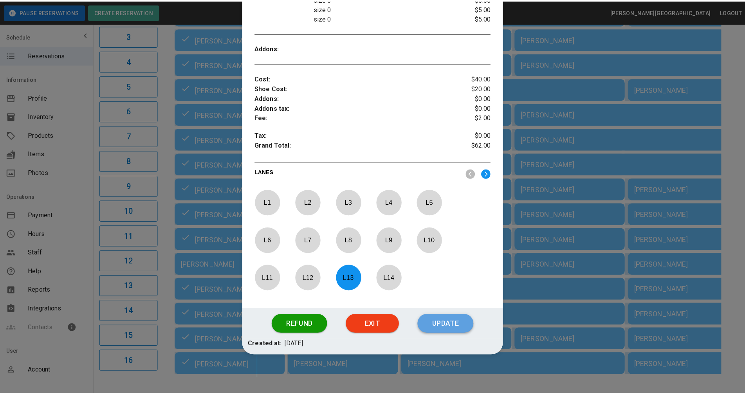
scroll to position [218, 0]
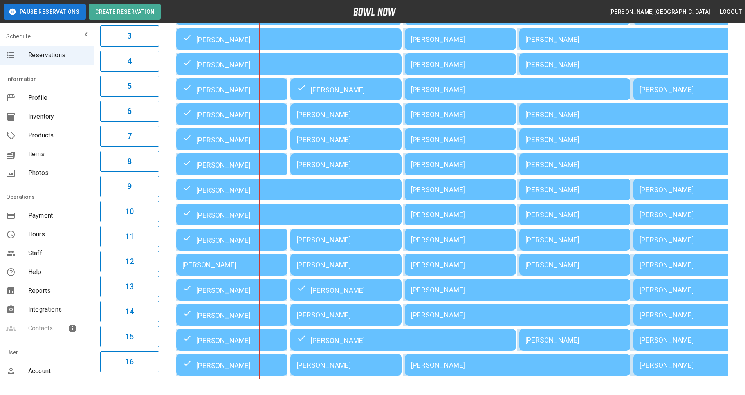
click at [730, 159] on div "01:00PM 02:00PM 03:00PM 04:00PM 05:00PM 06:00PM 07:00PM 08:00PM 09:00PM 10:00PM…" at bounding box center [450, 164] width 576 height 429
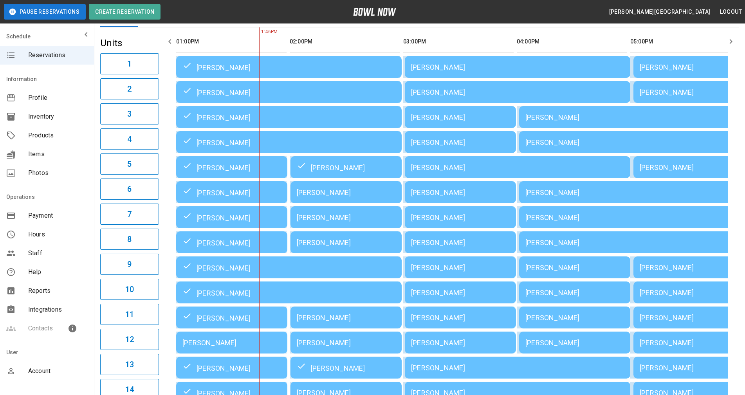
scroll to position [66, 0]
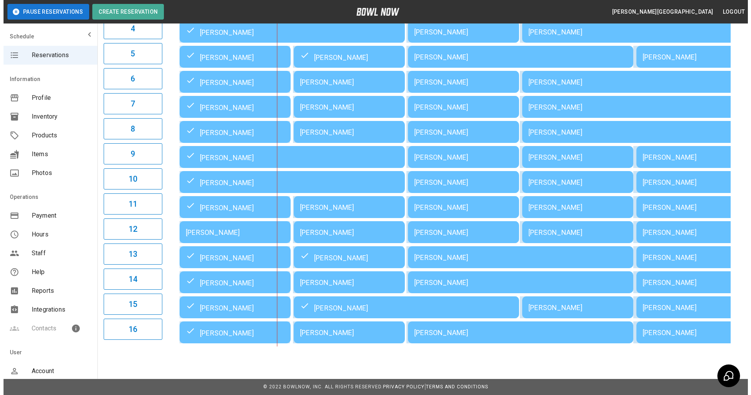
scroll to position [177, 0]
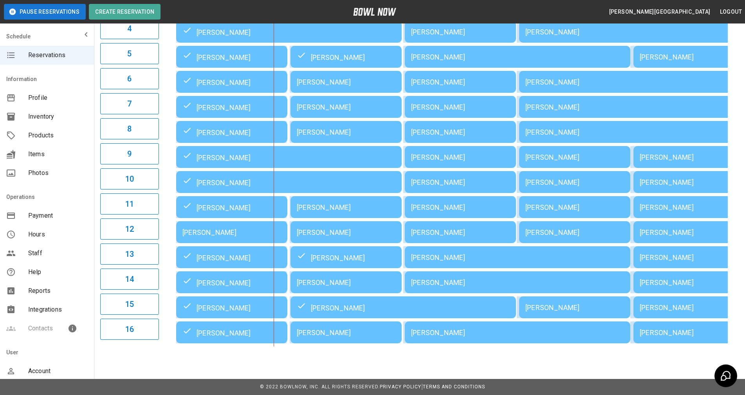
click at [299, 336] on div "[PERSON_NAME]" at bounding box center [346, 332] width 99 height 8
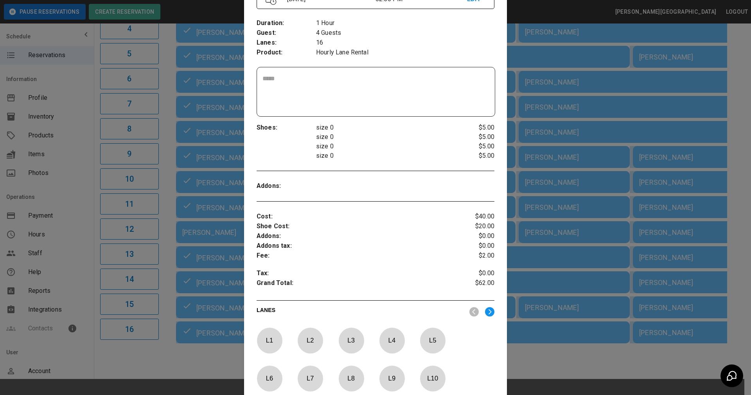
scroll to position [257, 0]
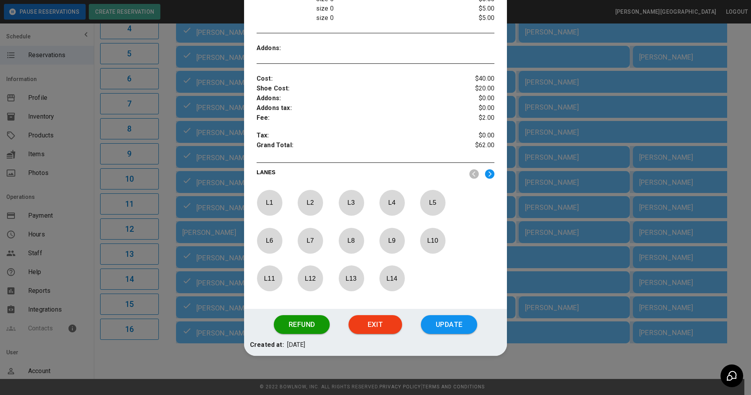
click at [457, 319] on button "Update" at bounding box center [449, 324] width 56 height 19
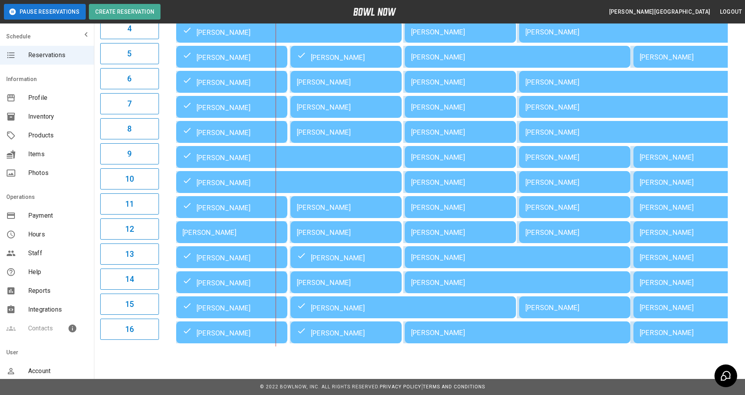
click at [344, 280] on div "[PERSON_NAME]" at bounding box center [346, 282] width 99 height 8
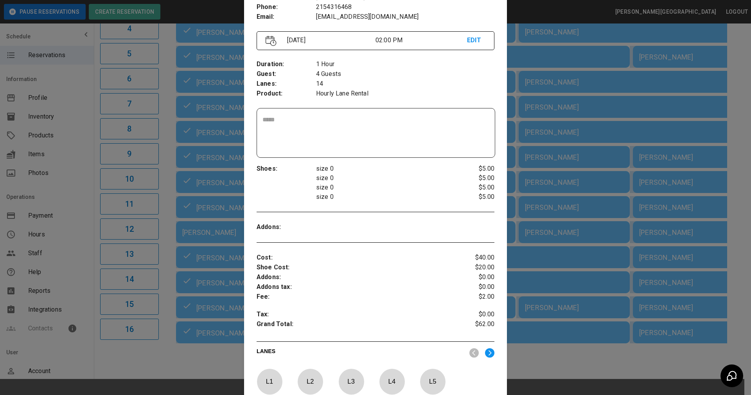
scroll to position [257, 0]
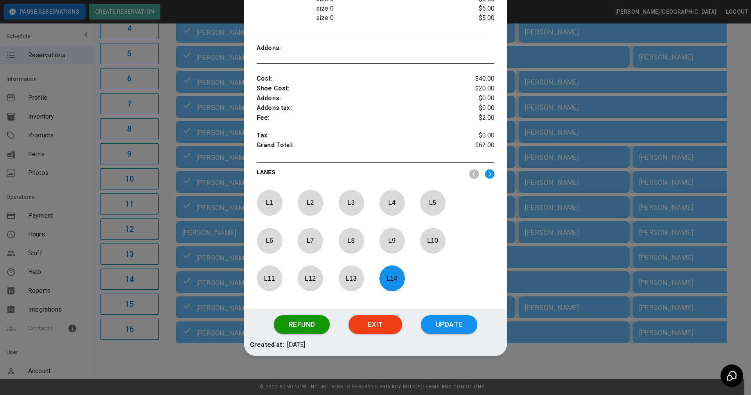
click at [446, 323] on button "Update" at bounding box center [449, 324] width 56 height 19
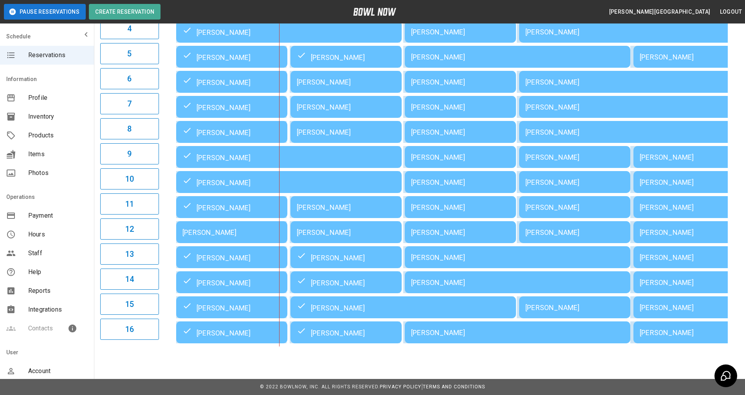
click at [353, 231] on div "[PERSON_NAME]" at bounding box center [346, 232] width 99 height 8
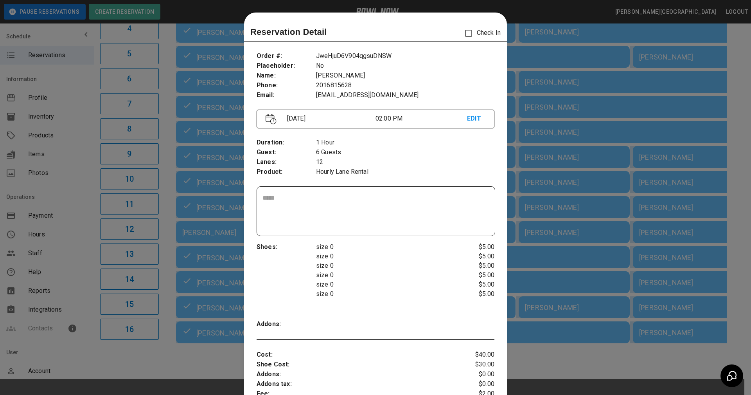
scroll to position [13, 0]
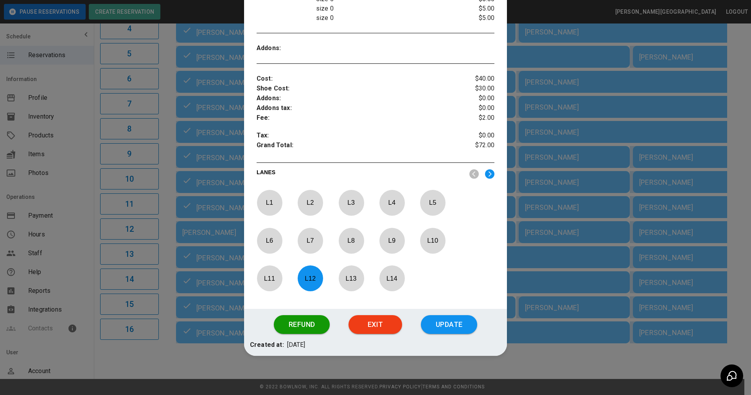
click at [443, 323] on button "Update" at bounding box center [449, 324] width 56 height 19
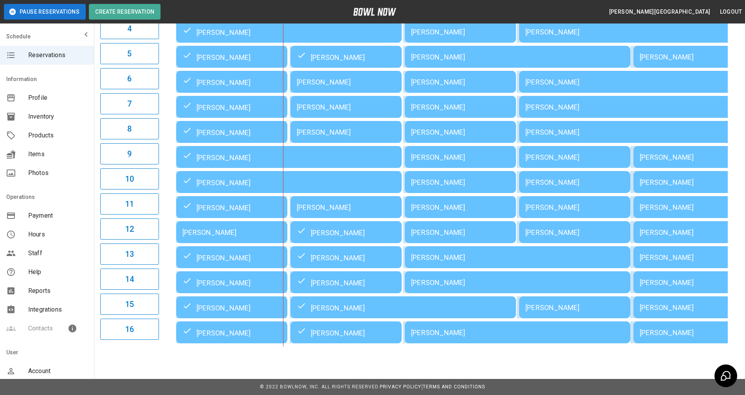
click at [360, 135] on div "[PERSON_NAME]" at bounding box center [346, 132] width 99 height 8
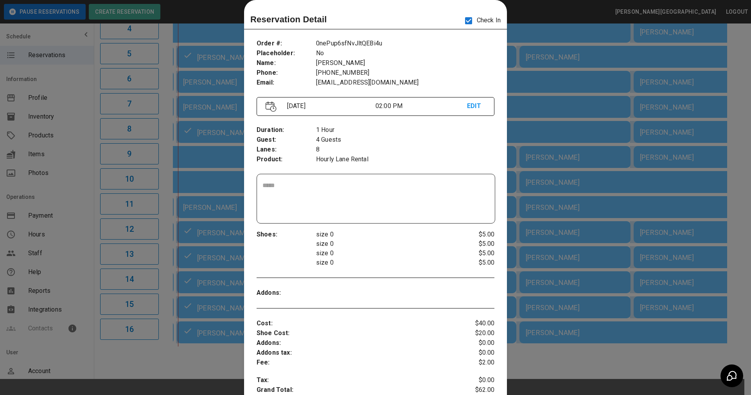
scroll to position [257, 0]
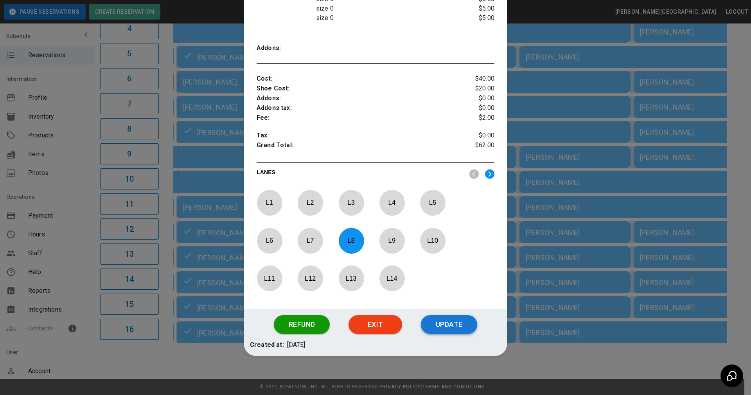
click at [444, 326] on button "Update" at bounding box center [449, 324] width 56 height 19
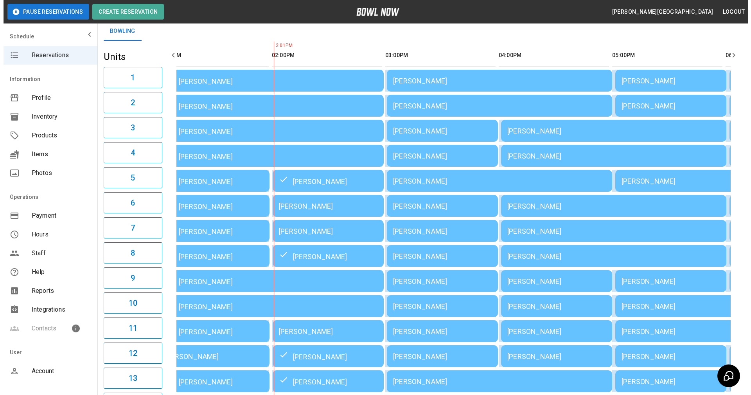
scroll to position [66, 0]
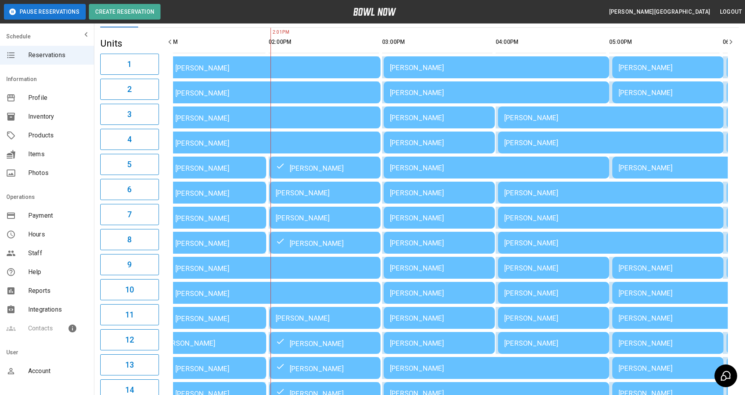
click at [331, 319] on div "[PERSON_NAME]" at bounding box center [325, 318] width 99 height 8
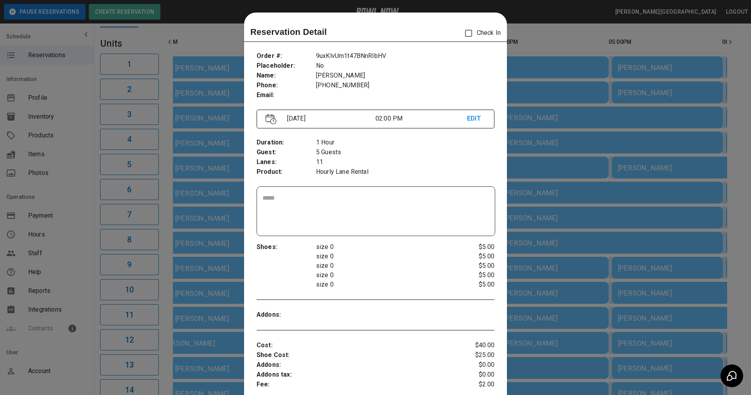
scroll to position [13, 0]
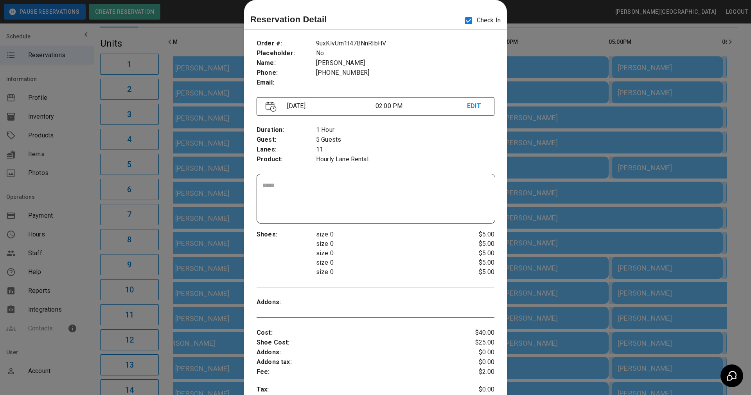
click at [413, 161] on p "Hourly Lane Rental" at bounding box center [405, 160] width 178 height 10
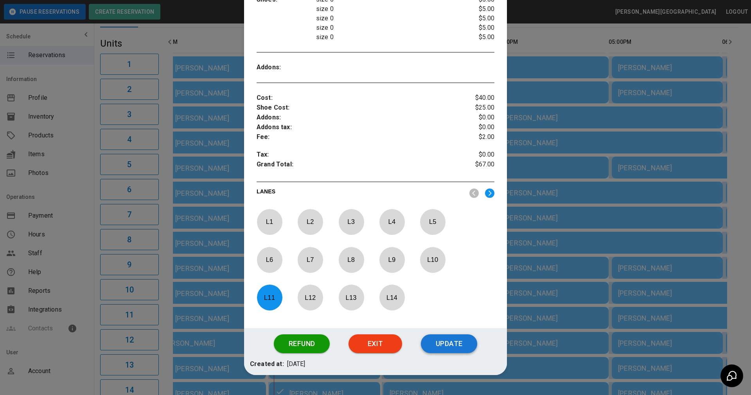
click at [448, 347] on button "Update" at bounding box center [449, 343] width 56 height 19
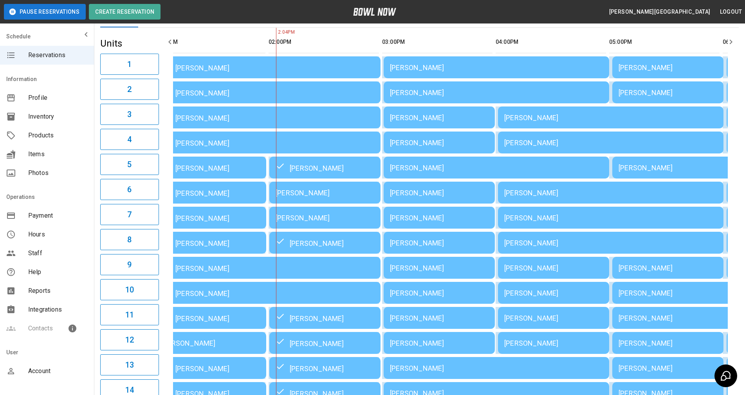
click at [316, 192] on div "[PERSON_NAME]" at bounding box center [325, 193] width 99 height 8
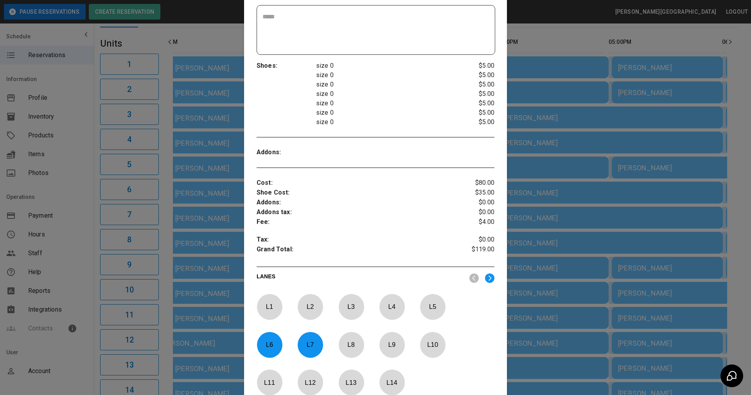
scroll to position [169, 0]
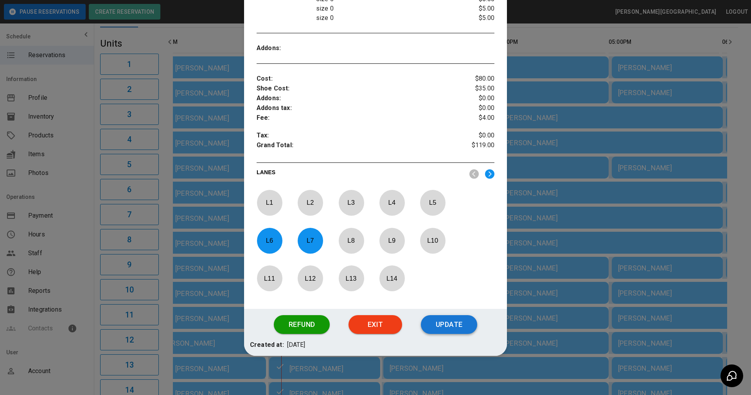
click at [444, 328] on button "Update" at bounding box center [449, 324] width 56 height 19
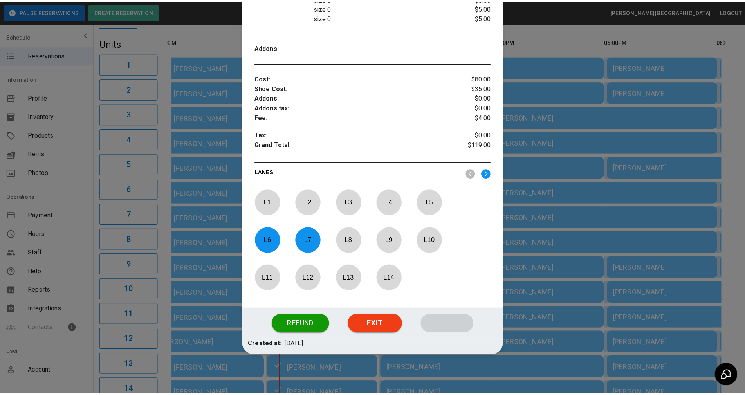
scroll to position [246, 0]
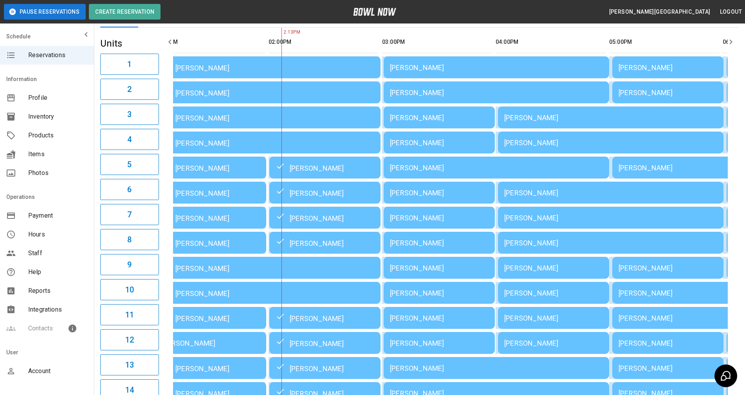
click at [740, 184] on div "**********" at bounding box center [419, 211] width 651 height 504
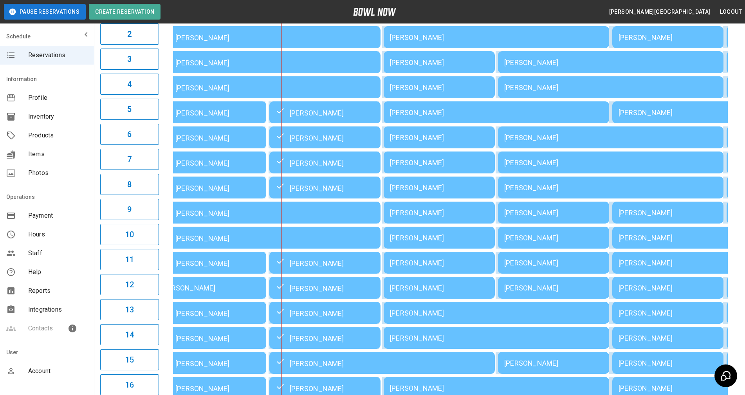
scroll to position [184, 0]
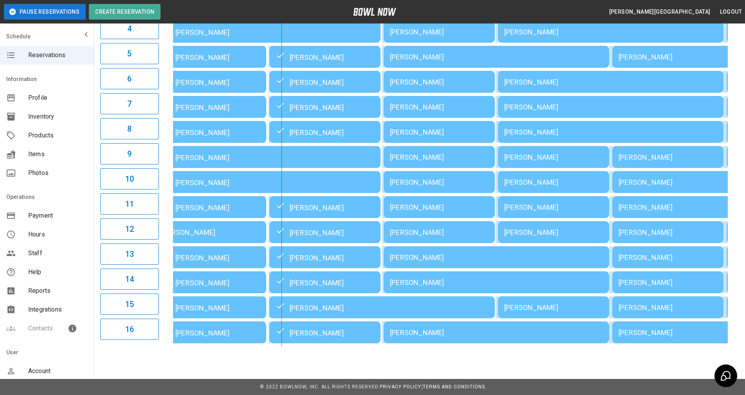
click at [734, 163] on div "01:00PM 02:00PM 03:00PM 04:00PM 05:00PM 06:00PM 07:00PM 08:00PM 09:00PM 10:00PM…" at bounding box center [450, 131] width 576 height 429
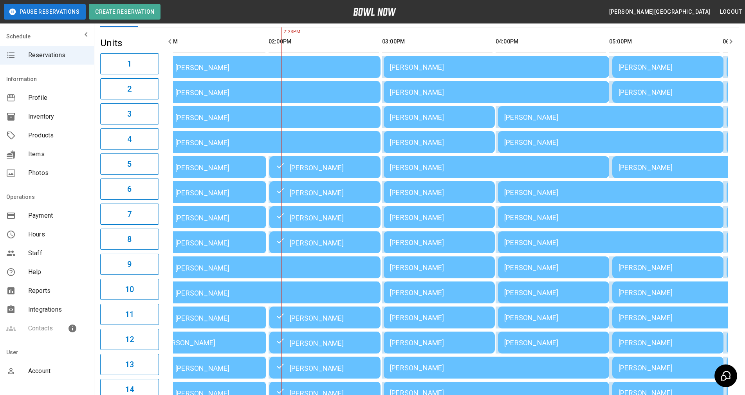
scroll to position [66, 0]
drag, startPoint x: 741, startPoint y: 259, endPoint x: 719, endPoint y: 265, distance: 22.3
click at [741, 259] on div "**********" at bounding box center [419, 211] width 651 height 504
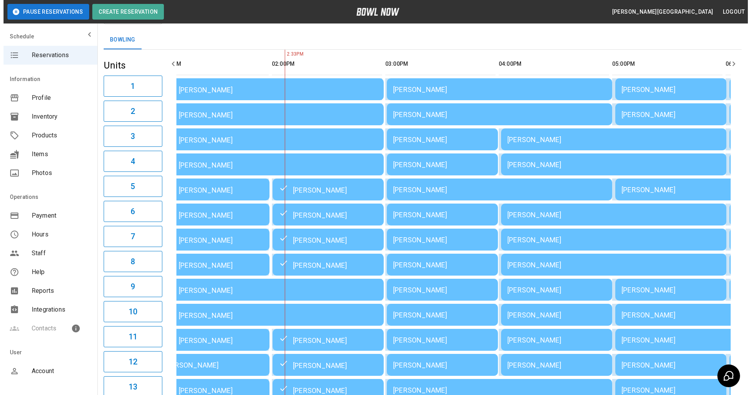
scroll to position [0, 0]
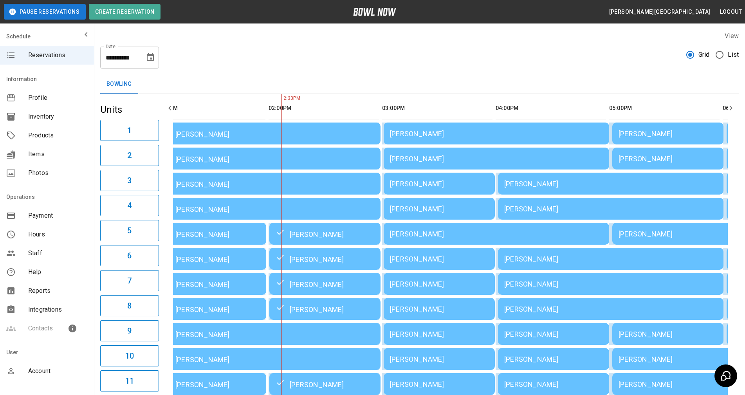
click at [424, 288] on td "[PERSON_NAME]" at bounding box center [439, 284] width 111 height 22
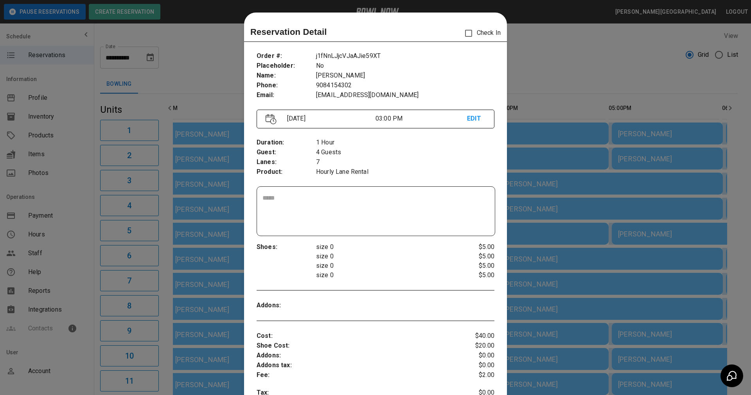
scroll to position [13, 0]
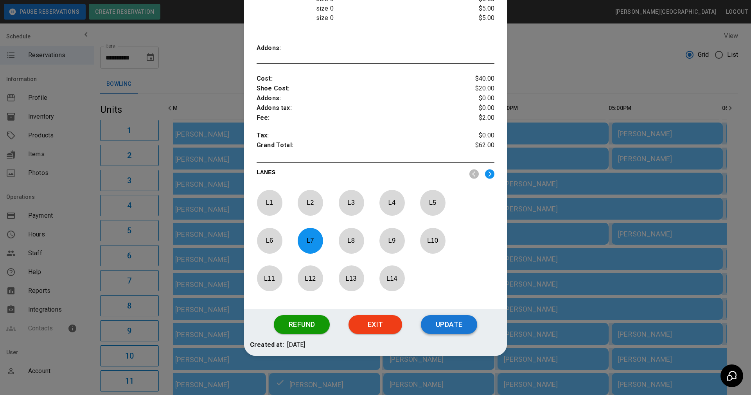
click at [452, 330] on button "Update" at bounding box center [449, 324] width 56 height 19
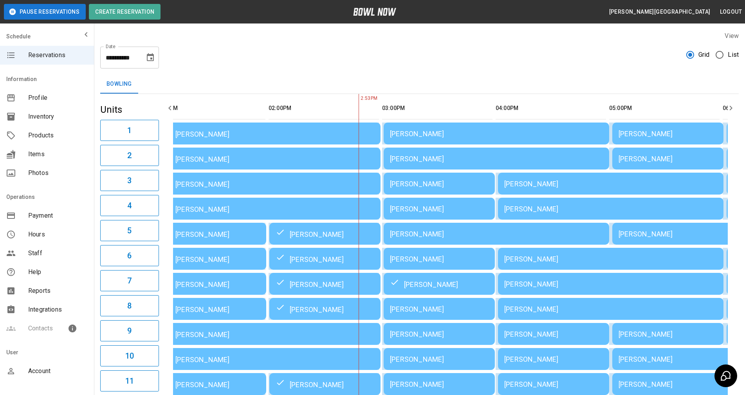
click at [424, 230] on div "[PERSON_NAME]" at bounding box center [496, 234] width 213 height 8
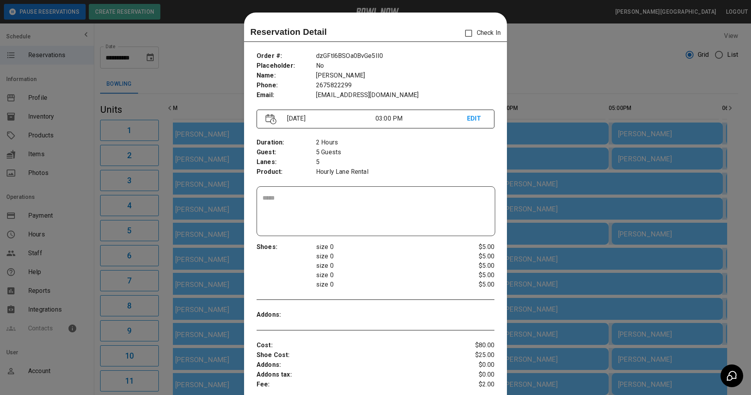
scroll to position [13, 0]
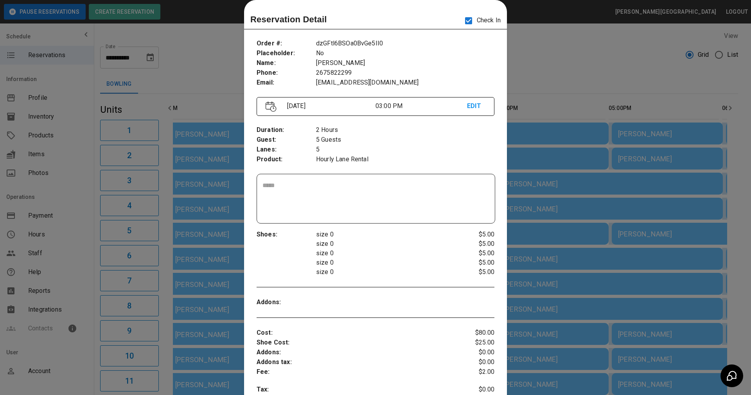
drag, startPoint x: 421, startPoint y: 154, endPoint x: 424, endPoint y: 173, distance: 19.1
click at [421, 154] on p "5" at bounding box center [405, 150] width 178 height 10
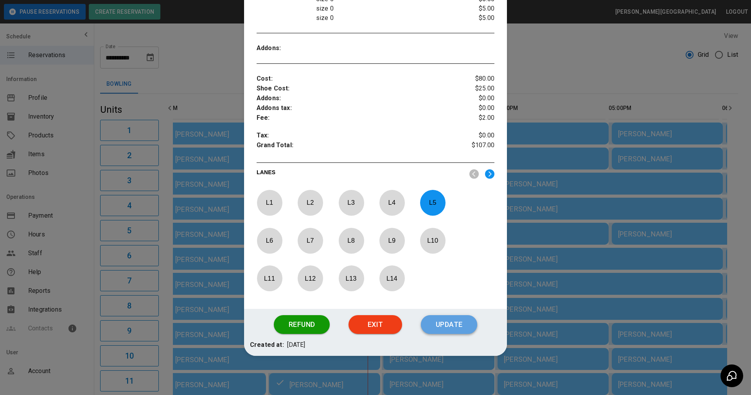
click at [447, 328] on button "Update" at bounding box center [449, 324] width 56 height 19
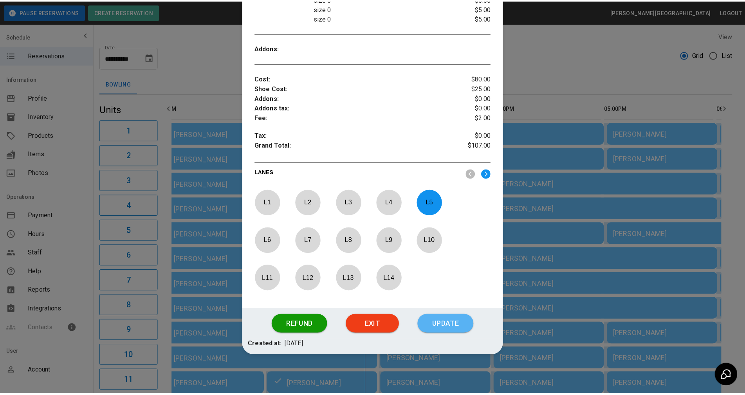
scroll to position [227, 0]
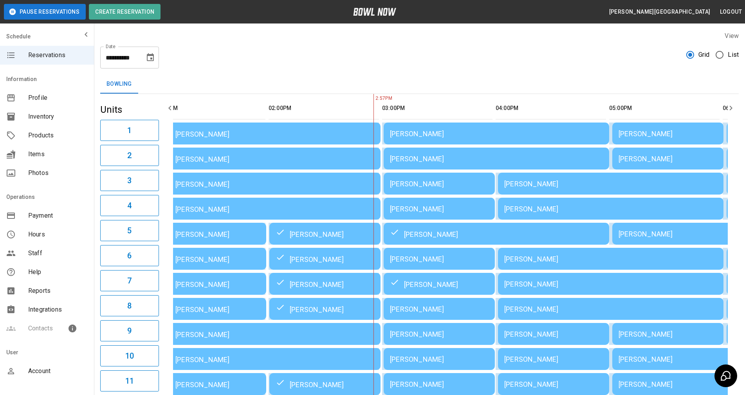
click at [523, 93] on div "Bowling" at bounding box center [419, 84] width 638 height 19
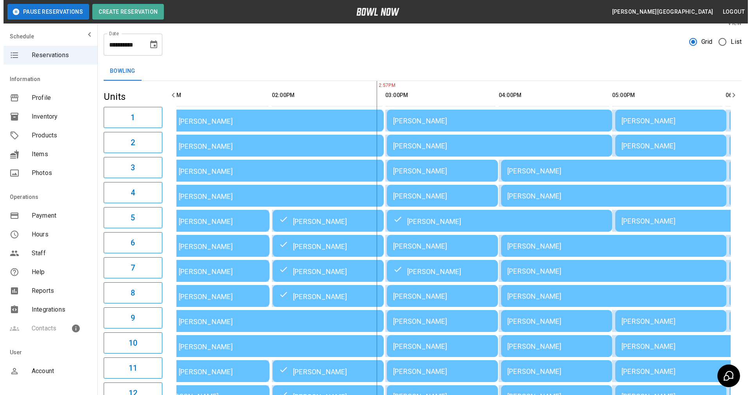
scroll to position [0, 0]
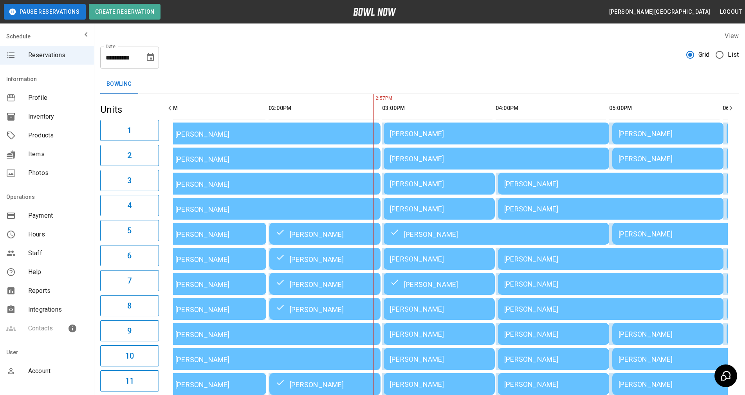
click at [433, 259] on div "[PERSON_NAME]" at bounding box center [439, 259] width 99 height 8
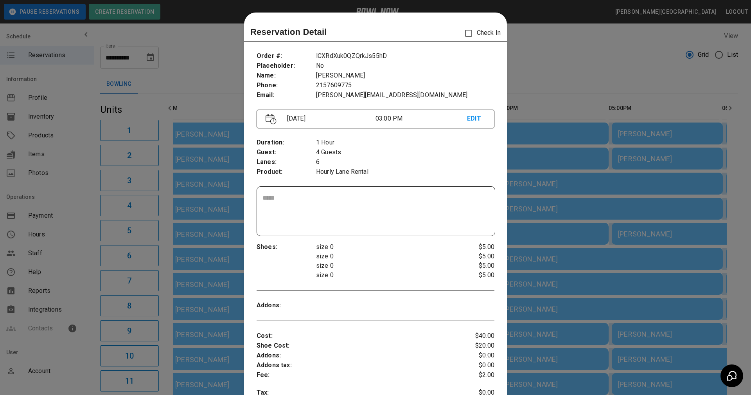
scroll to position [13, 0]
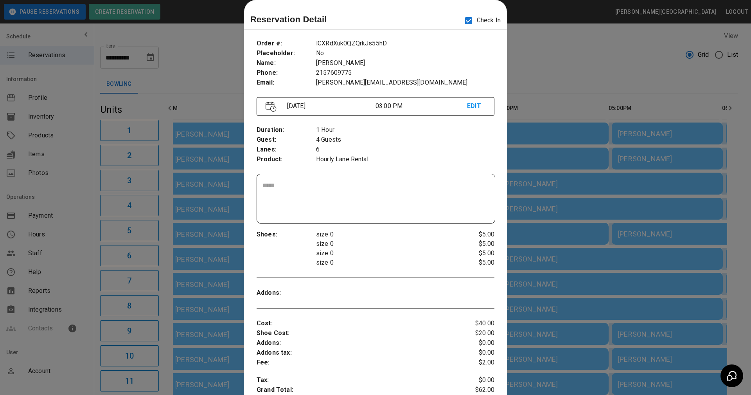
click at [414, 157] on p "Hourly Lane Rental" at bounding box center [405, 160] width 178 height 10
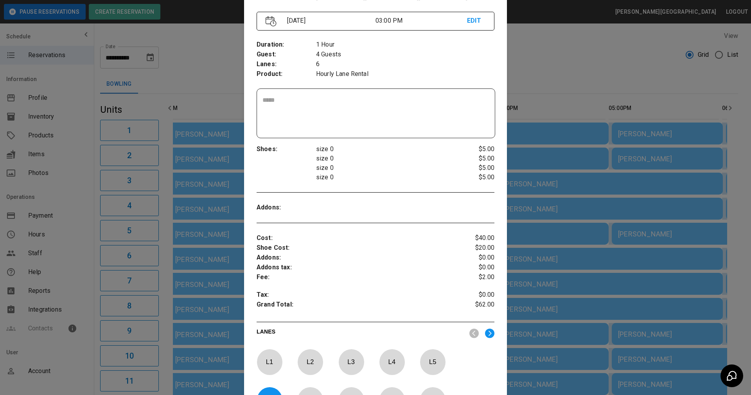
scroll to position [247, 0]
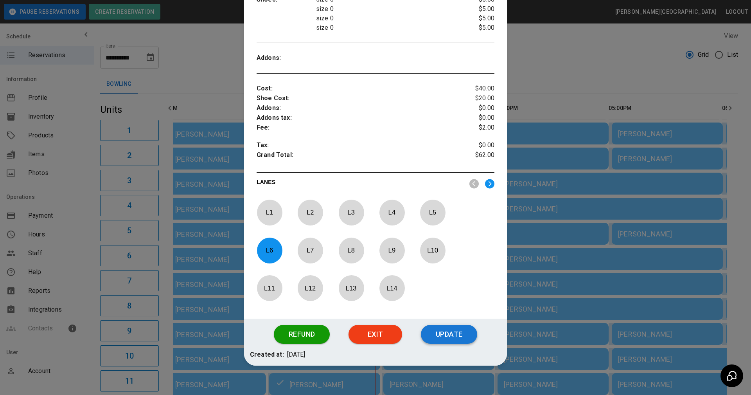
click at [443, 332] on button "Update" at bounding box center [449, 334] width 56 height 19
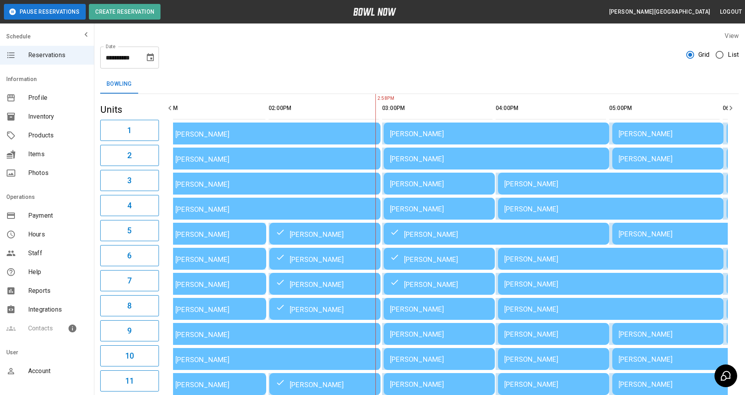
click at [449, 184] on div "[PERSON_NAME]" at bounding box center [439, 184] width 99 height 8
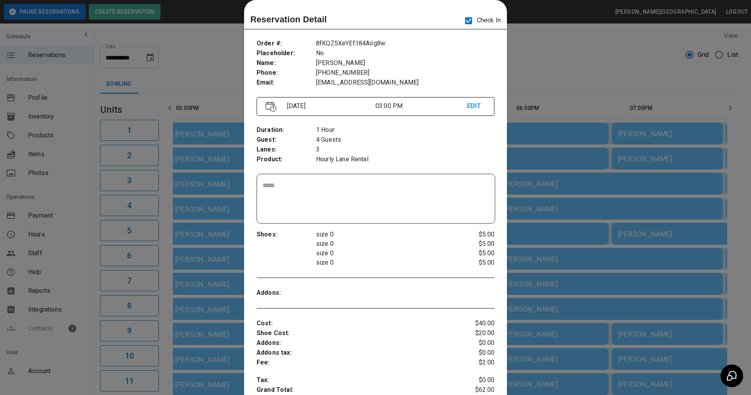
scroll to position [0, 227]
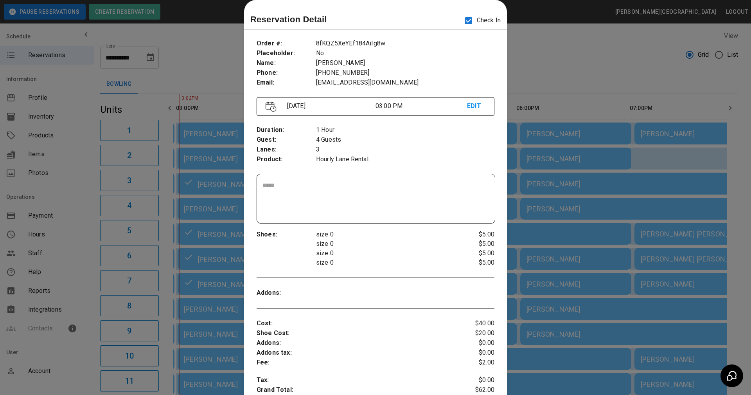
drag, startPoint x: 449, startPoint y: 136, endPoint x: 455, endPoint y: 207, distance: 71.5
click at [449, 136] on p "4 Guests" at bounding box center [405, 140] width 178 height 10
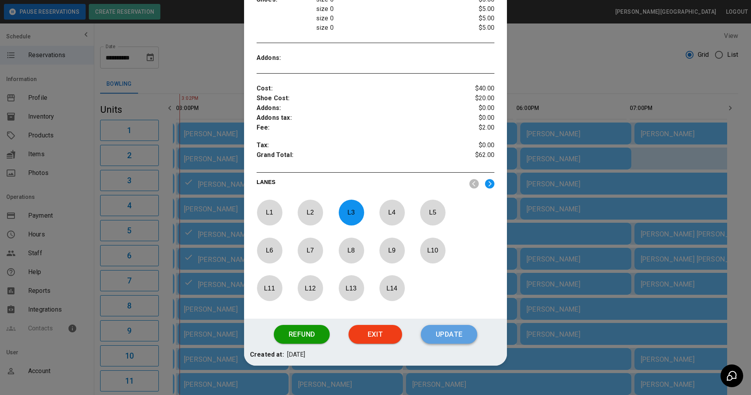
click at [455, 333] on button "Update" at bounding box center [449, 334] width 56 height 19
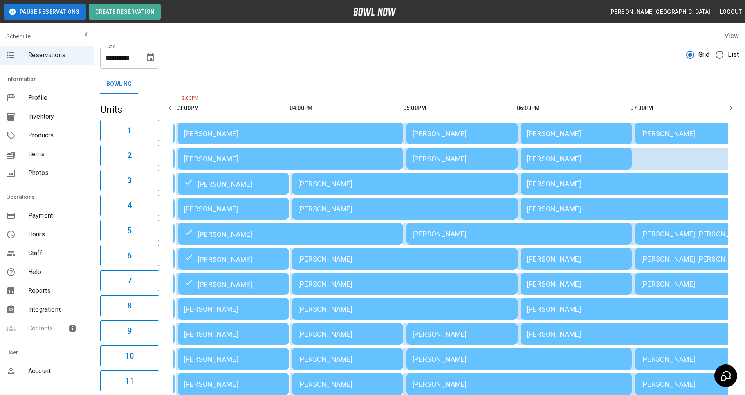
click at [237, 386] on div "[PERSON_NAME]" at bounding box center [233, 384] width 99 height 8
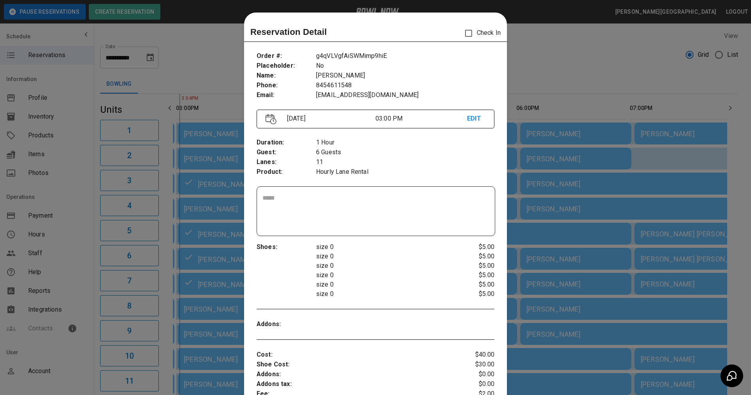
scroll to position [13, 0]
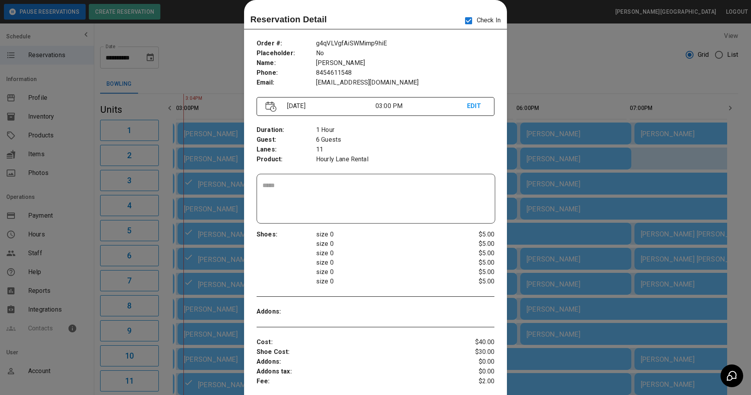
click at [420, 271] on p "size 0" at bounding box center [385, 271] width 139 height 9
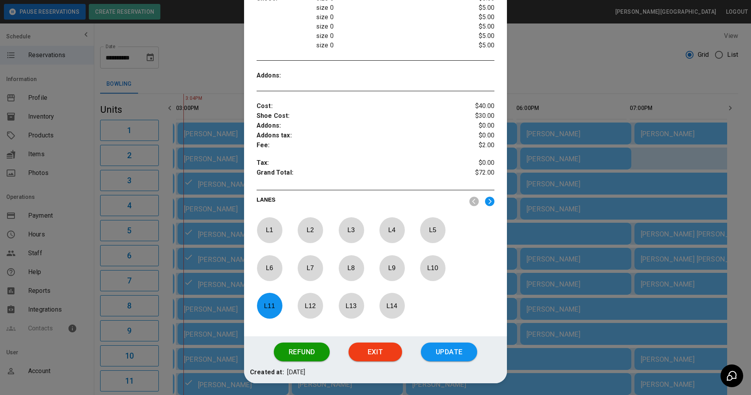
scroll to position [276, 0]
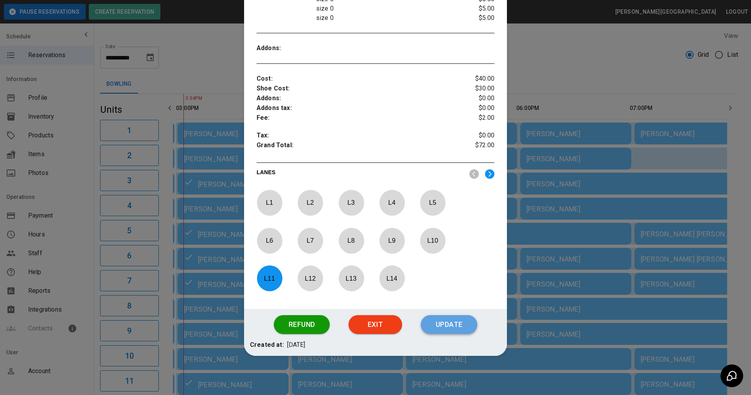
click at [439, 322] on button "Update" at bounding box center [449, 324] width 56 height 19
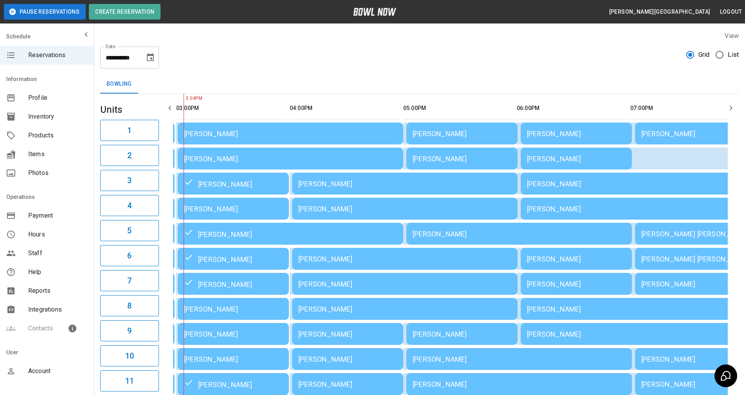
click at [216, 310] on div "[PERSON_NAME]" at bounding box center [233, 309] width 99 height 8
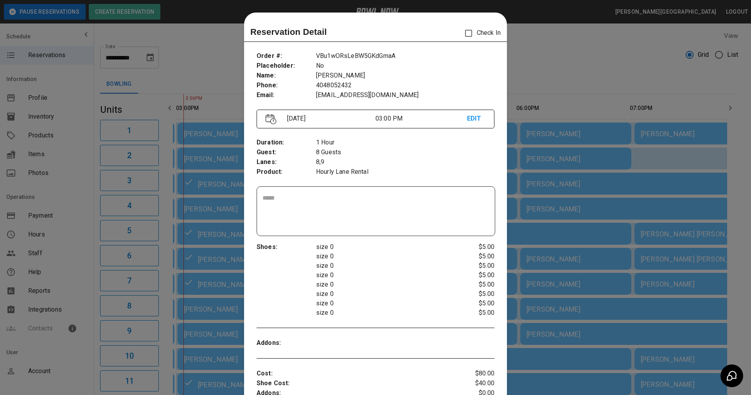
scroll to position [13, 0]
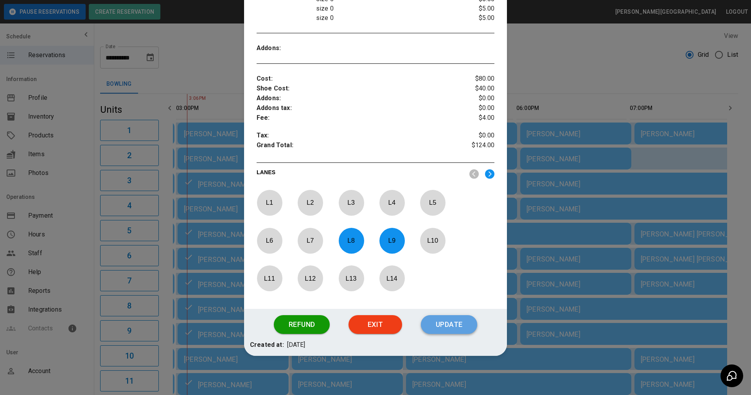
click at [452, 325] on button "Update" at bounding box center [449, 324] width 56 height 19
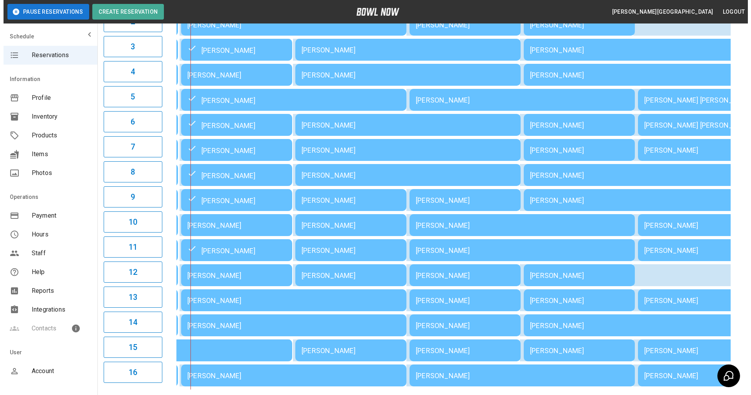
scroll to position [150, 0]
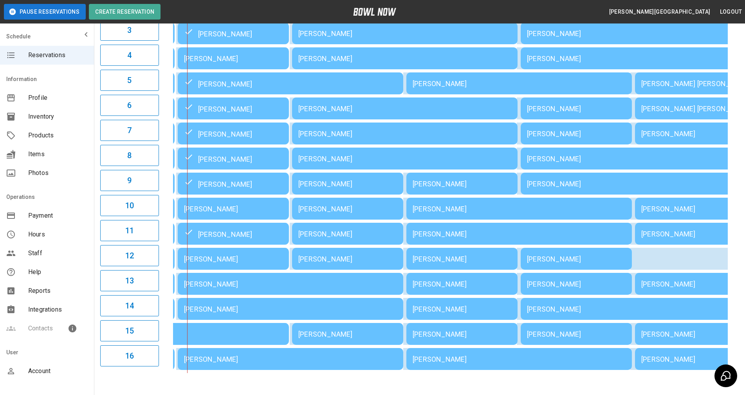
click at [222, 314] on td "[PERSON_NAME]" at bounding box center [290, 309] width 225 height 22
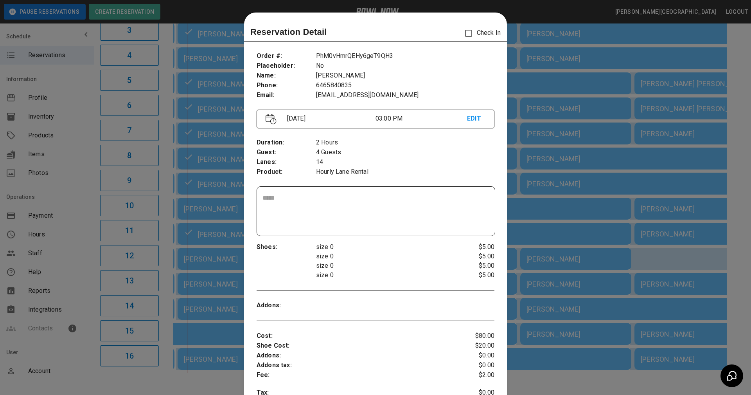
scroll to position [13, 0]
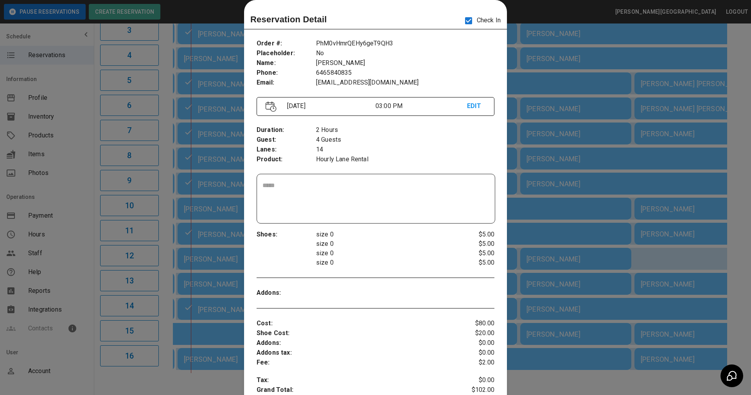
click at [372, 137] on p "4 Guests" at bounding box center [405, 140] width 178 height 10
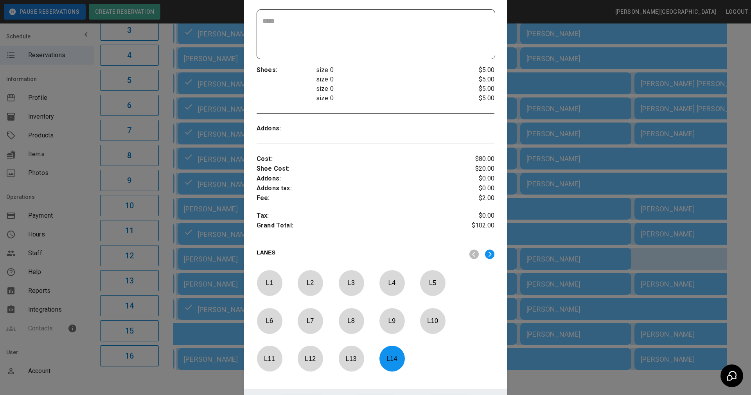
scroll to position [247, 0]
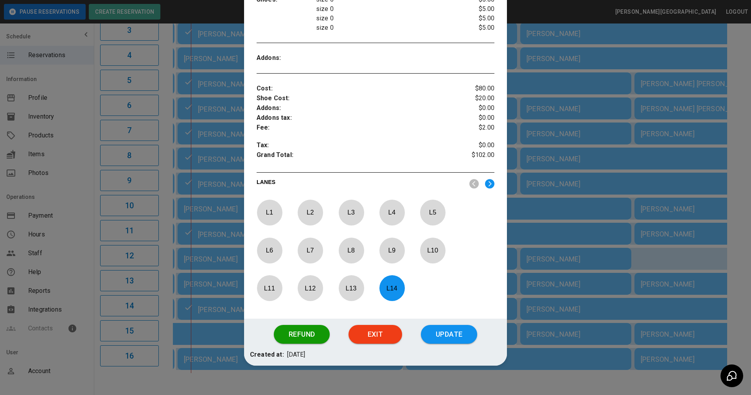
click at [444, 337] on button "Update" at bounding box center [449, 334] width 56 height 19
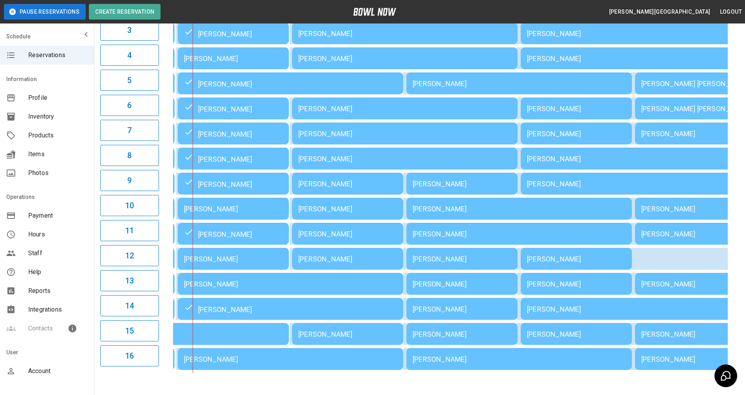
click at [694, 163] on div "[PERSON_NAME]" at bounding box center [633, 159] width 213 height 8
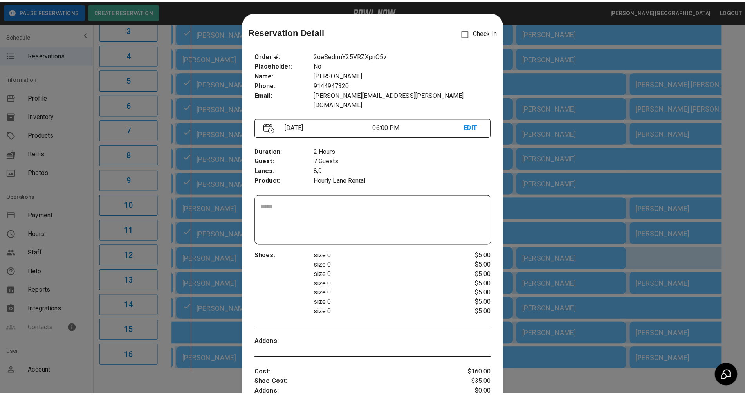
scroll to position [13, 0]
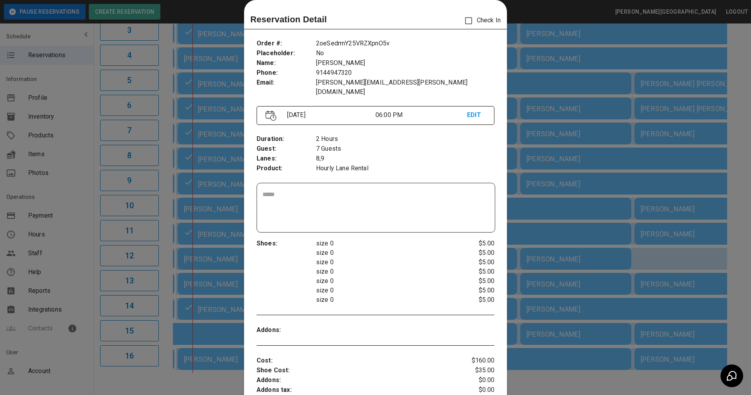
click at [736, 168] on div at bounding box center [375, 197] width 751 height 395
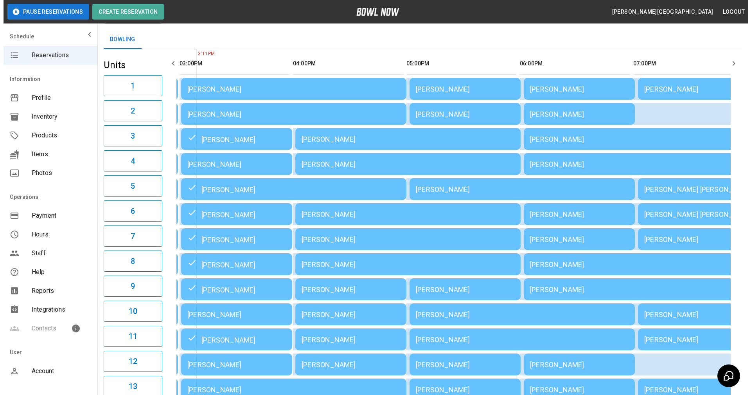
scroll to position [33, 0]
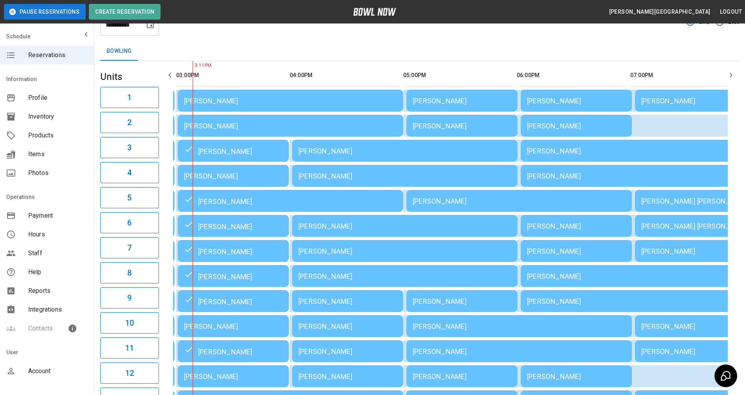
click at [262, 105] on td "[PERSON_NAME]" at bounding box center [290, 101] width 225 height 22
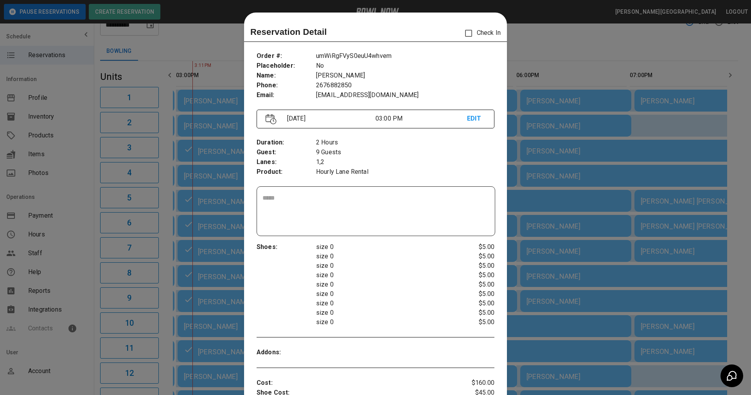
scroll to position [13, 0]
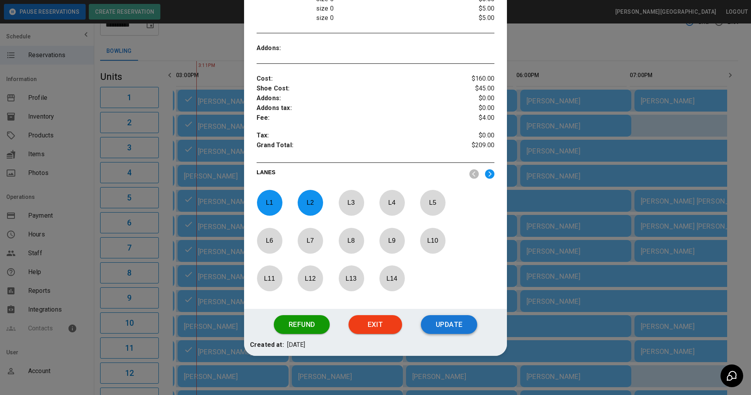
click at [449, 323] on button "Update" at bounding box center [449, 324] width 56 height 19
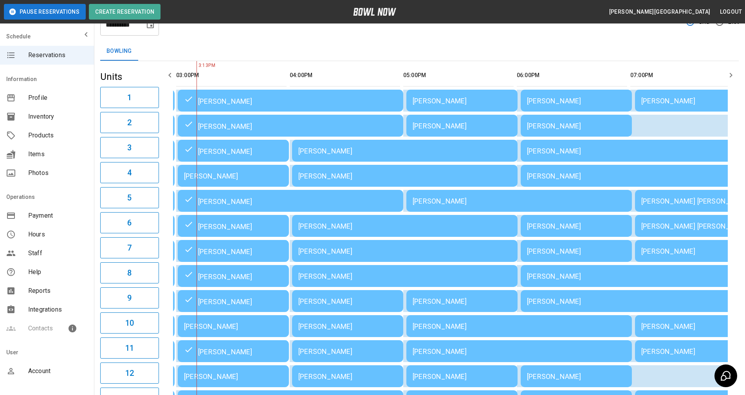
click at [251, 178] on div "[PERSON_NAME]" at bounding box center [233, 176] width 99 height 8
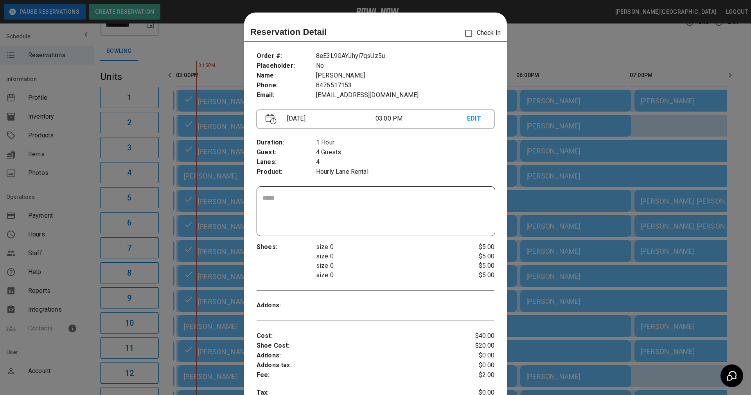
scroll to position [13, 0]
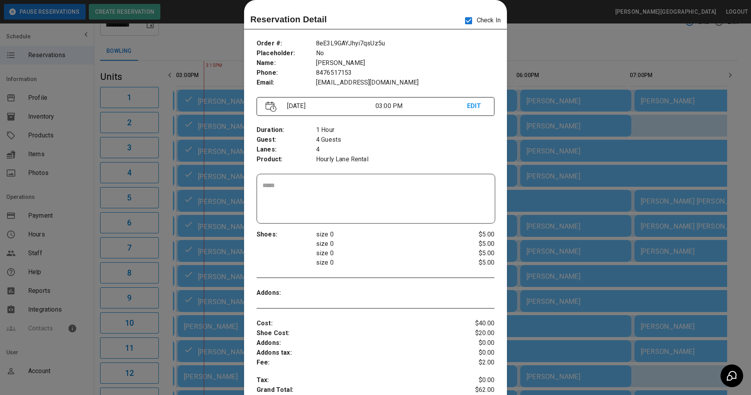
click at [387, 151] on p "4" at bounding box center [405, 150] width 178 height 10
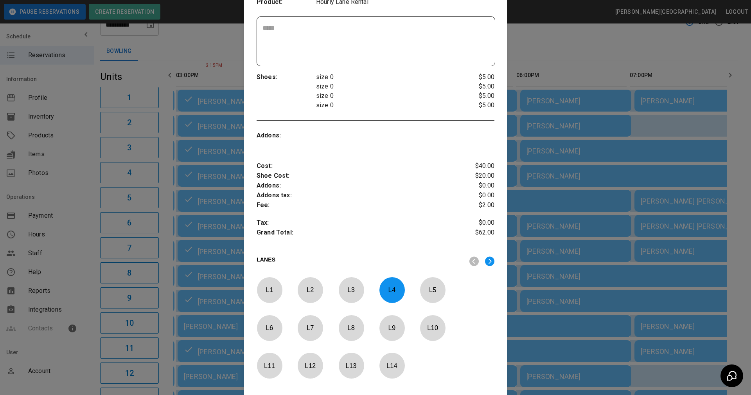
scroll to position [257, 0]
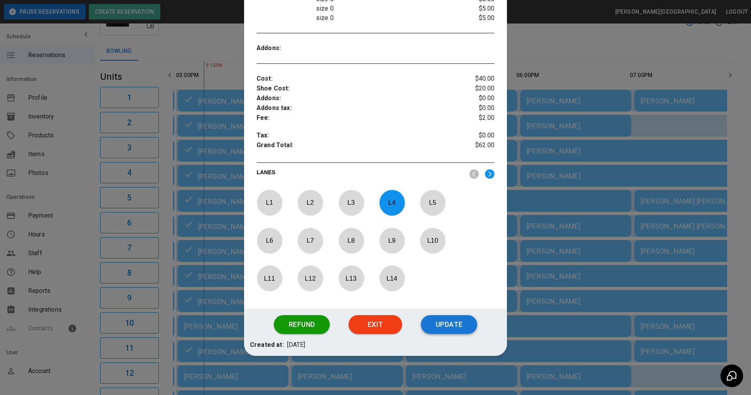
click at [443, 322] on button "Update" at bounding box center [449, 324] width 56 height 19
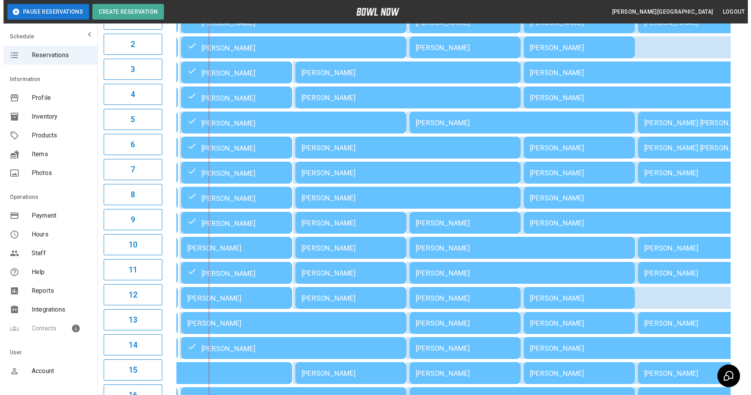
scroll to position [150, 0]
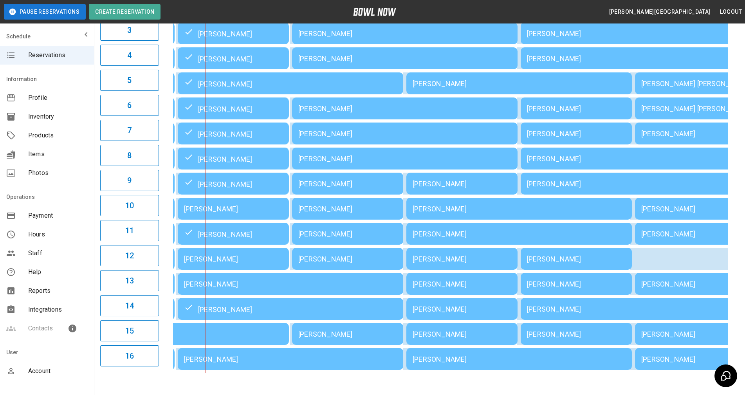
click at [240, 352] on td "[PERSON_NAME]" at bounding box center [290, 359] width 225 height 22
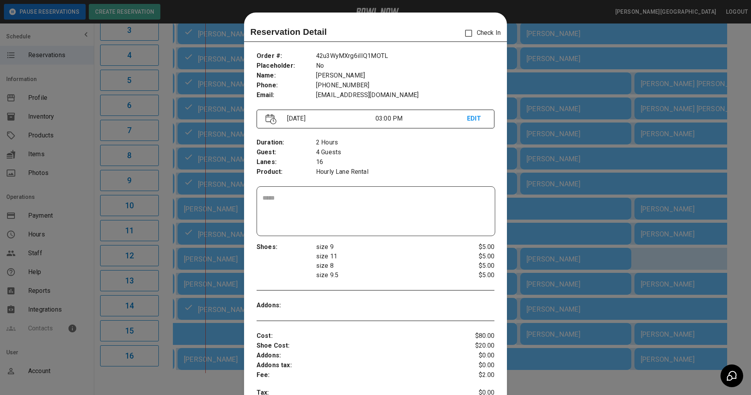
scroll to position [13, 0]
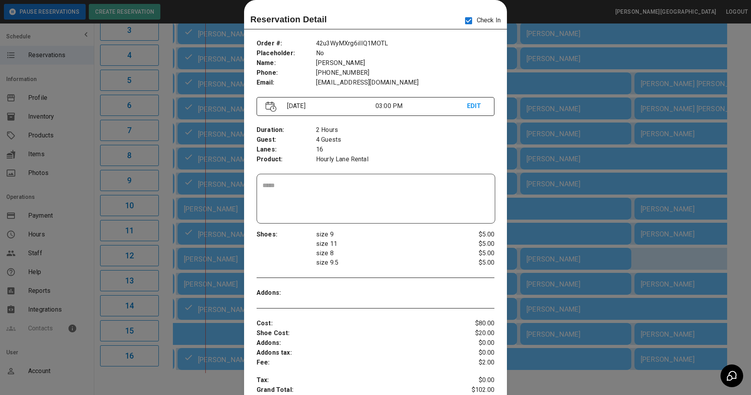
click at [396, 257] on p "size 8" at bounding box center [385, 253] width 139 height 9
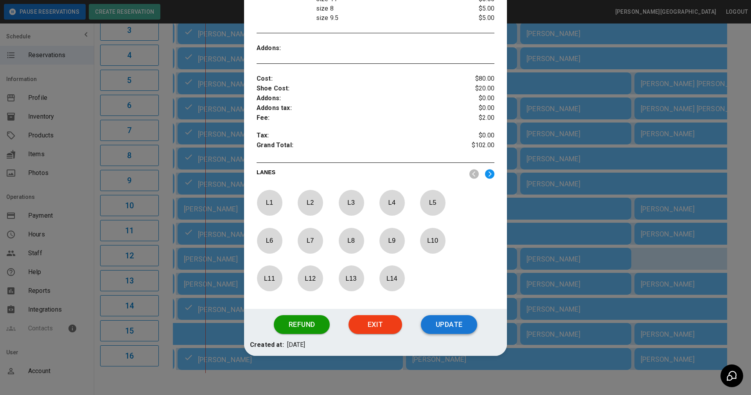
click at [441, 319] on button "Update" at bounding box center [449, 324] width 56 height 19
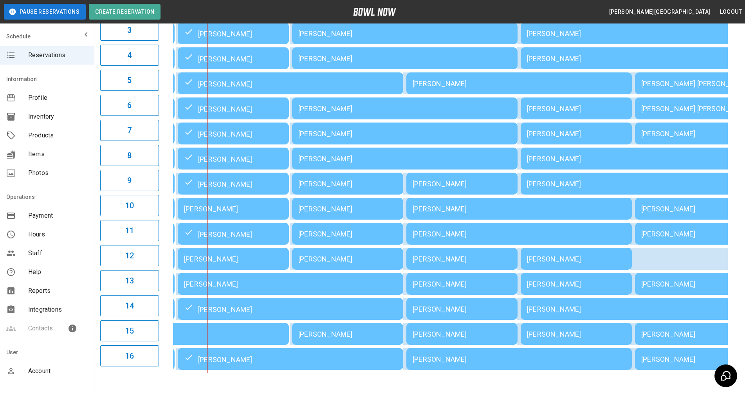
click at [262, 288] on td "[PERSON_NAME]" at bounding box center [290, 284] width 225 height 22
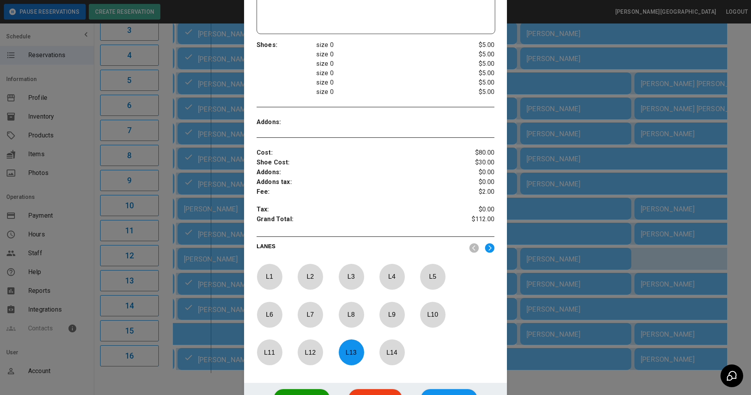
scroll to position [276, 0]
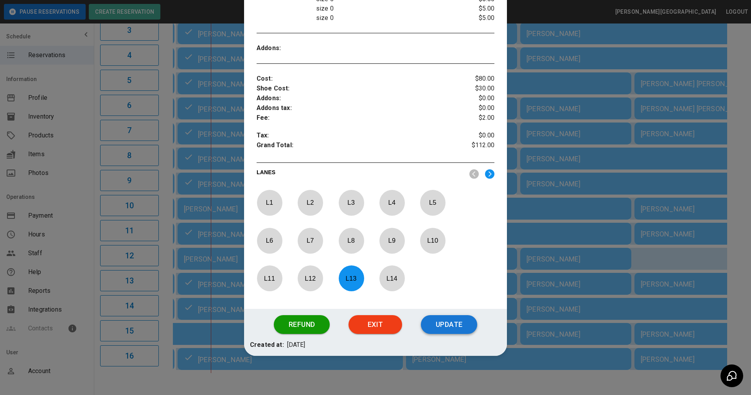
click at [447, 329] on button "Update" at bounding box center [449, 324] width 56 height 19
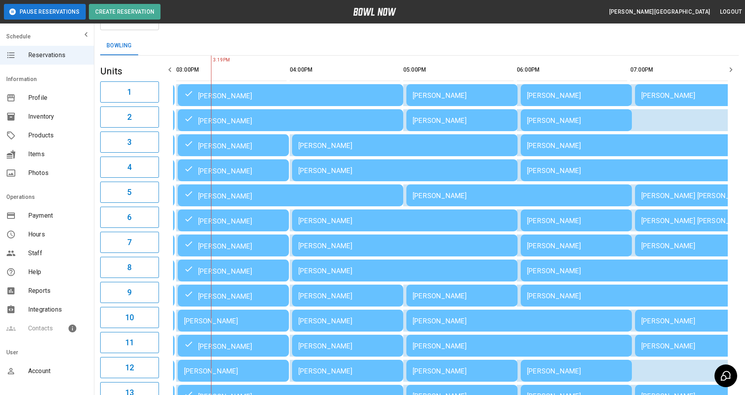
scroll to position [33, 0]
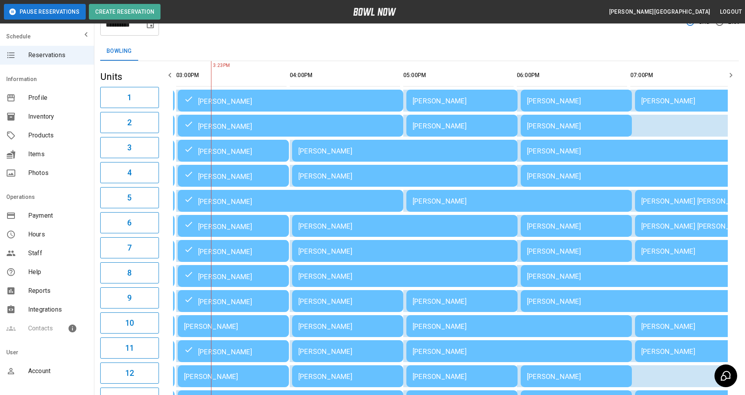
click at [734, 243] on div "01:00PM 02:00PM 03:00PM 04:00PM 05:00PM 06:00PM 07:00PM 08:00PM 09:00PM 10:00PM…" at bounding box center [450, 275] width 576 height 429
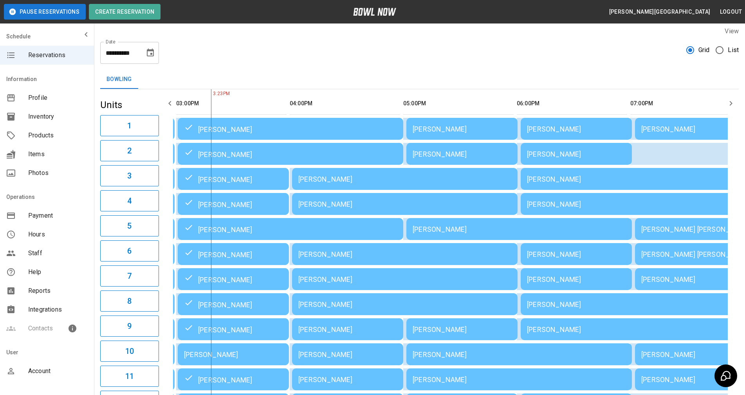
scroll to position [0, 0]
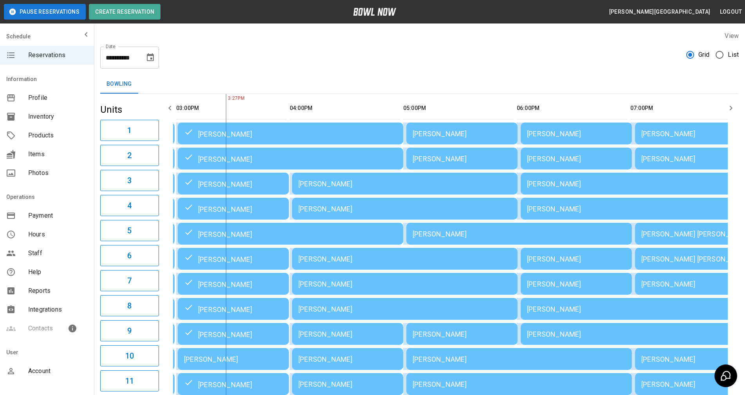
click at [730, 220] on div "01:00PM 02:00PM 03:00PM 04:00PM 05:00PM 06:00PM 07:00PM 08:00PM 09:00PM 10:00PM…" at bounding box center [450, 308] width 576 height 429
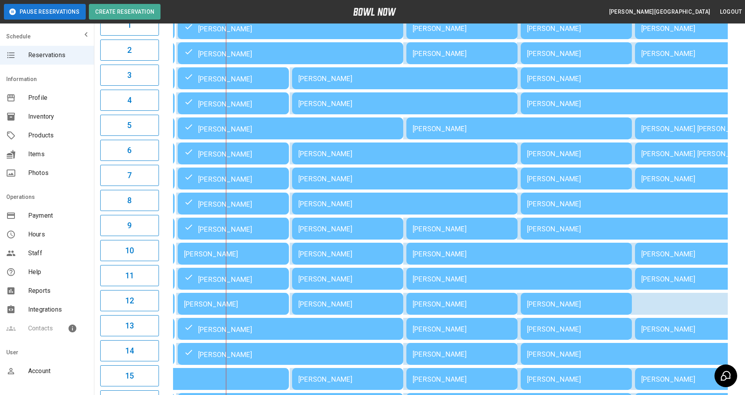
scroll to position [66, 0]
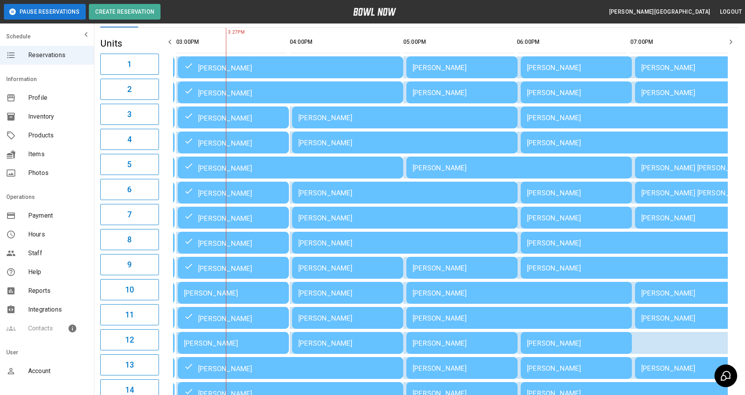
click at [735, 157] on div "01:00PM 02:00PM 03:00PM 04:00PM 05:00PM 06:00PM 07:00PM 08:00PM 09:00PM 10:00PM…" at bounding box center [450, 242] width 576 height 429
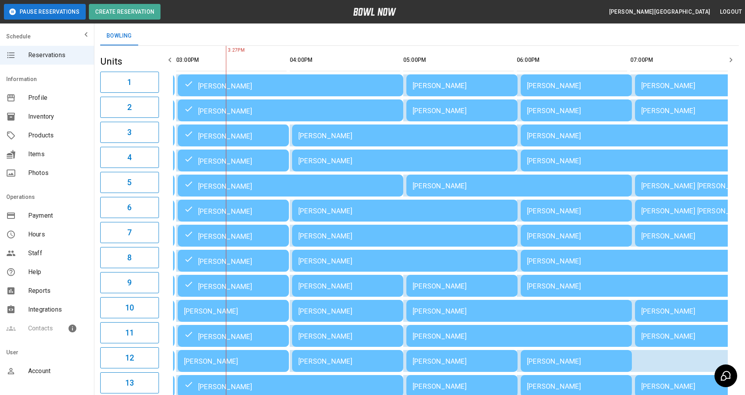
scroll to position [45, 0]
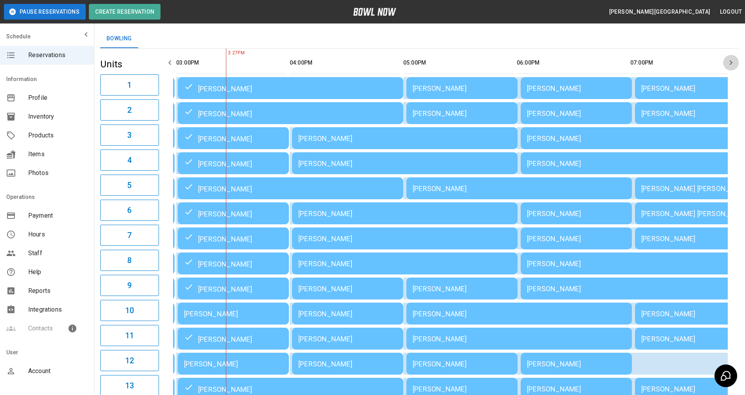
click at [733, 63] on icon "button" at bounding box center [730, 62] width 9 height 9
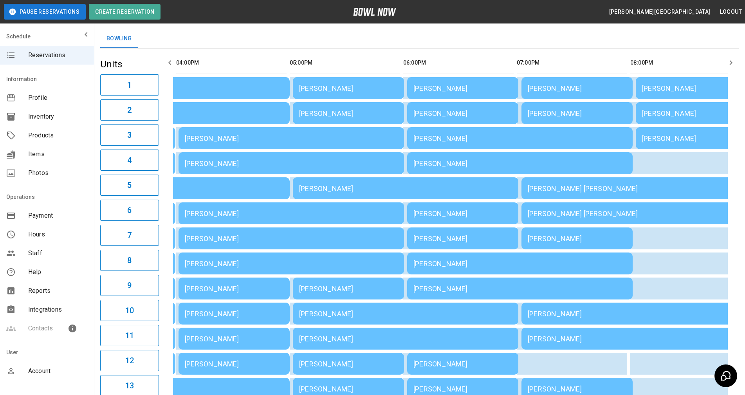
click at [733, 63] on icon "button" at bounding box center [730, 62] width 9 height 9
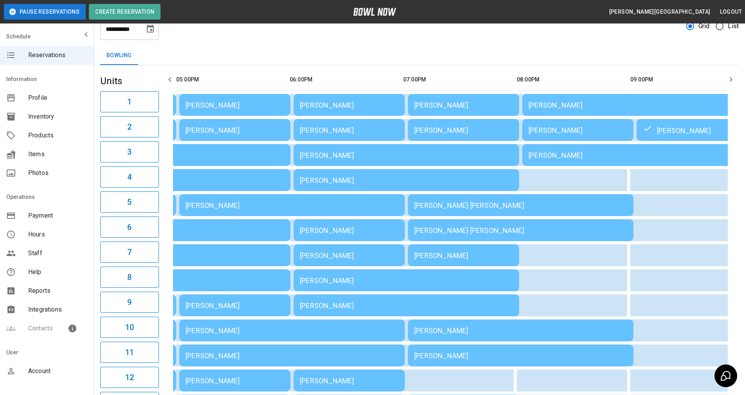
scroll to position [27, 0]
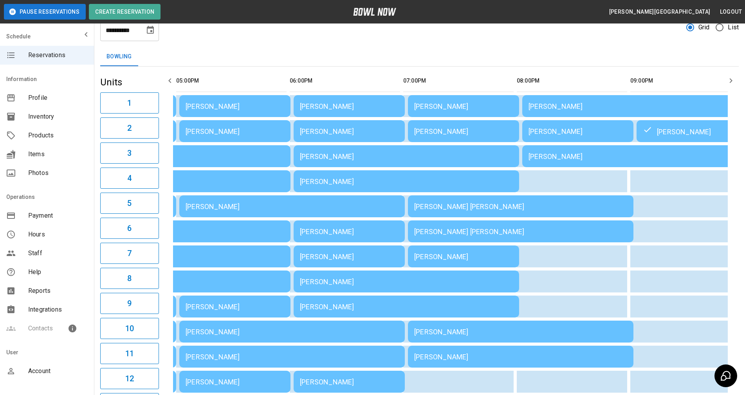
click at [171, 80] on icon "button" at bounding box center [169, 80] width 9 height 9
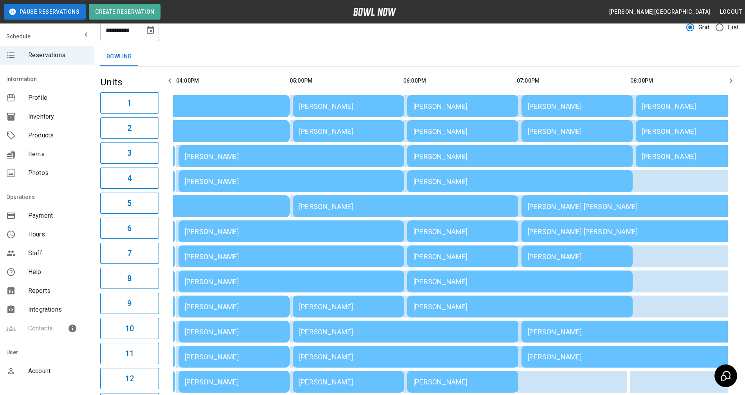
click at [171, 80] on icon "button" at bounding box center [169, 80] width 9 height 9
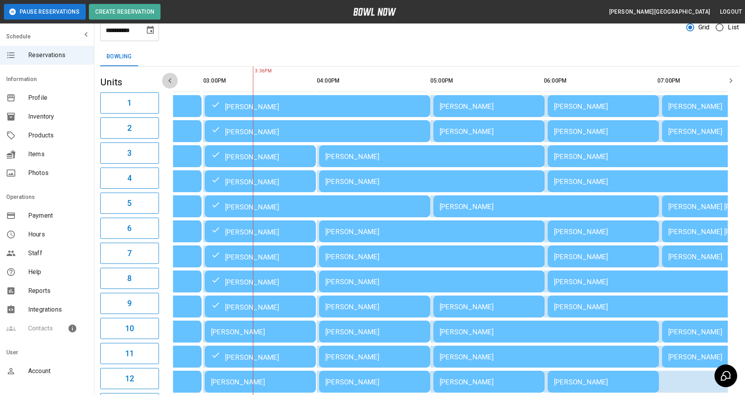
click at [171, 80] on icon "button" at bounding box center [169, 80] width 9 height 9
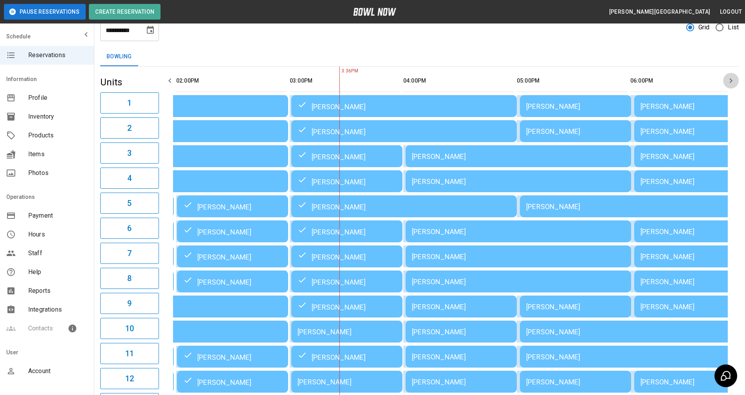
click at [730, 81] on icon "button" at bounding box center [730, 80] width 9 height 9
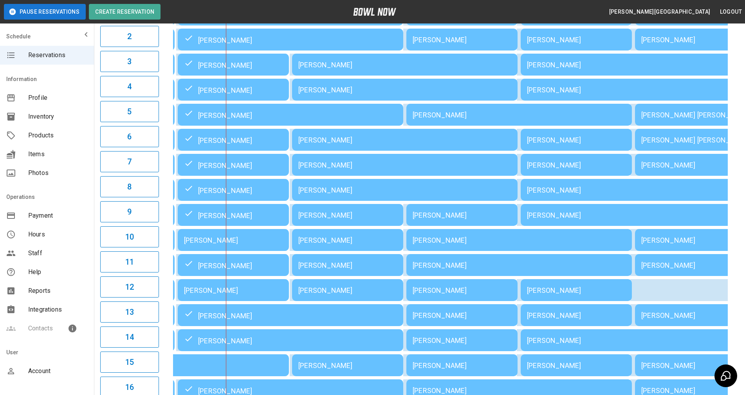
scroll to position [106, 0]
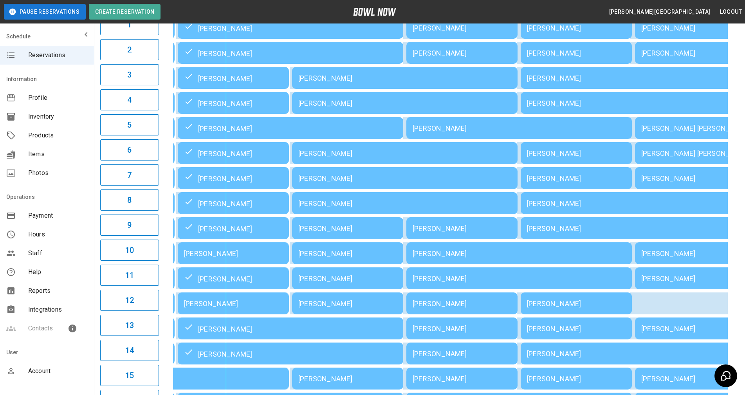
click at [733, 183] on div "01:00PM 02:00PM 03:00PM 04:00PM 05:00PM 06:00PM 07:00PM 08:00PM 09:00PM 10:00PM…" at bounding box center [450, 202] width 576 height 429
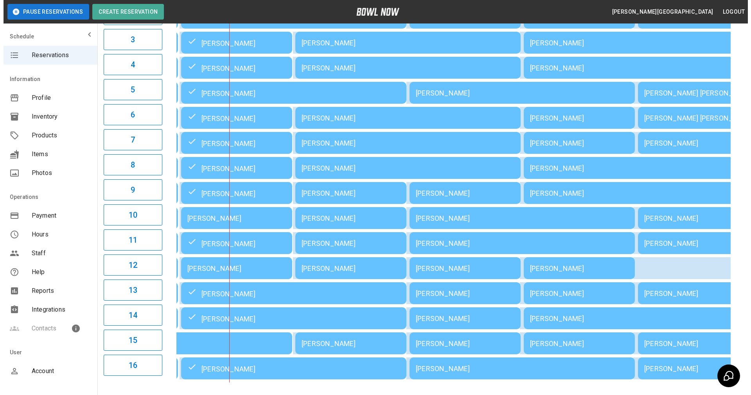
scroll to position [145, 0]
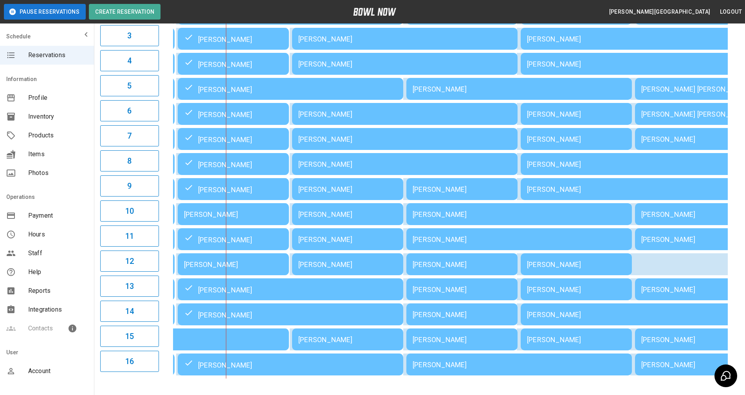
click at [322, 144] on td "[PERSON_NAME]" at bounding box center [404, 139] width 225 height 22
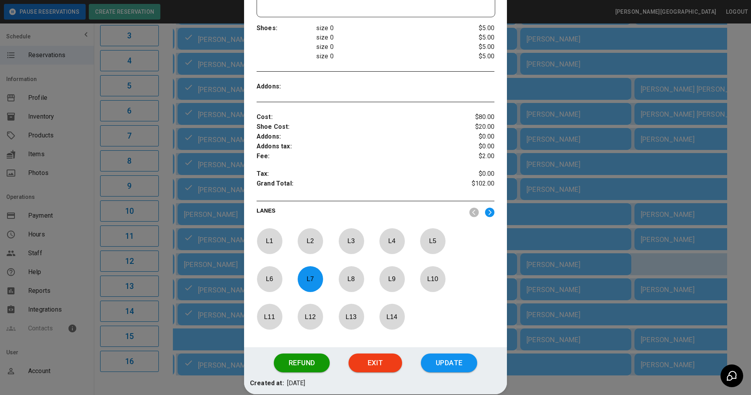
scroll to position [257, 0]
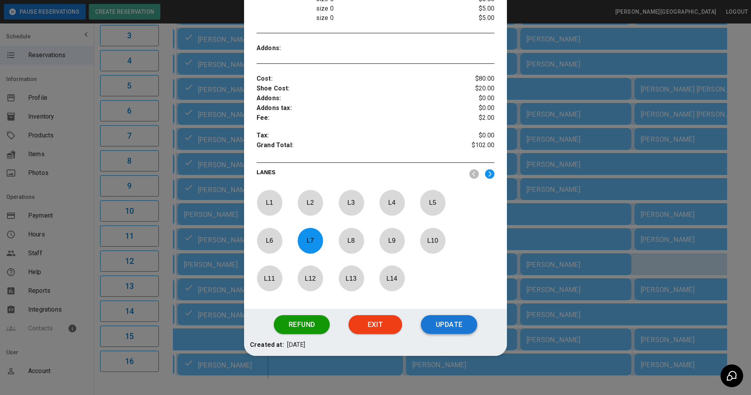
click at [441, 324] on button "Update" at bounding box center [449, 324] width 56 height 19
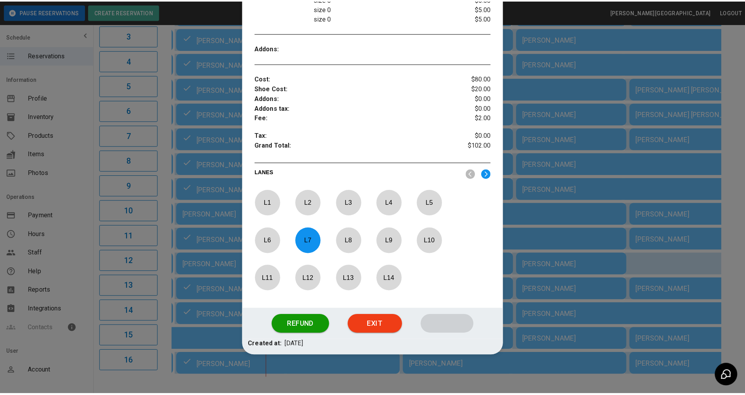
scroll to position [218, 0]
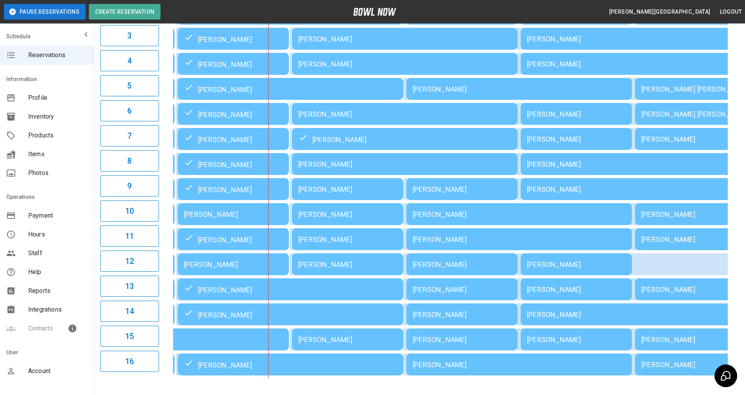
click at [733, 213] on div "01:00PM 02:00PM 03:00PM 04:00PM 05:00PM 06:00PM 07:00PM 08:00PM 09:00PM 10:00PM…" at bounding box center [450, 163] width 576 height 429
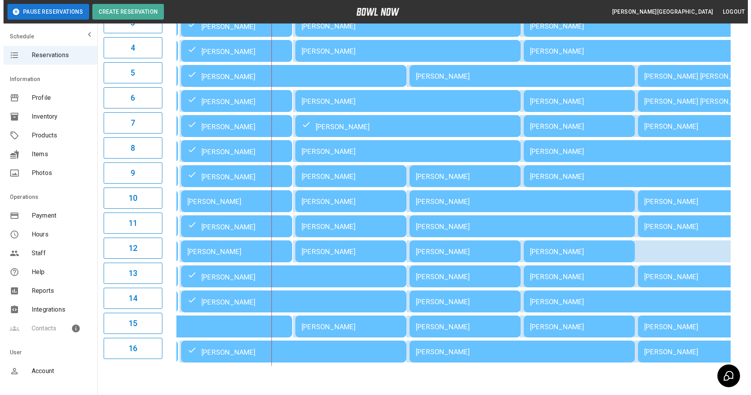
scroll to position [144, 0]
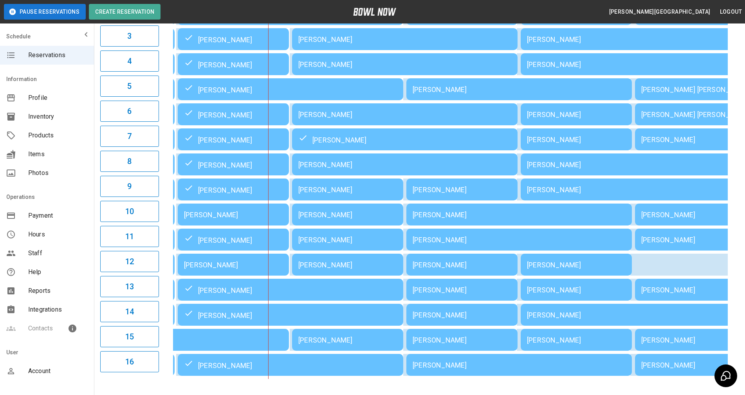
click at [339, 116] on div "[PERSON_NAME]" at bounding box center [404, 114] width 213 height 8
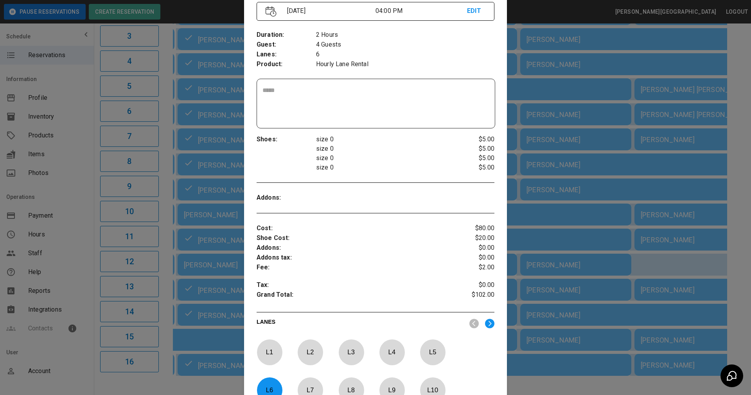
scroll to position [169, 0]
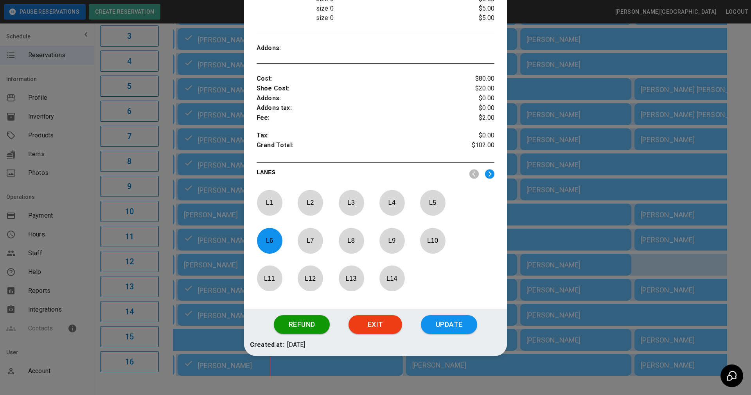
click at [447, 327] on button "Update" at bounding box center [449, 324] width 56 height 19
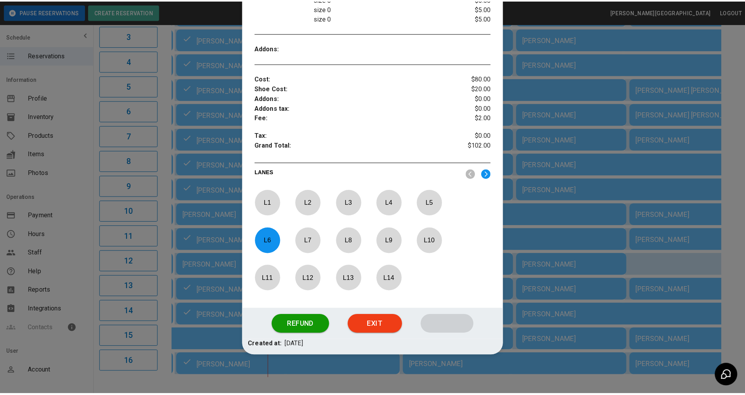
scroll to position [218, 0]
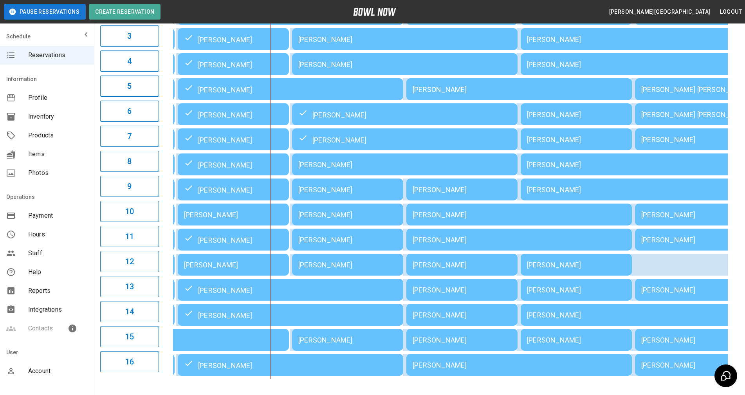
click at [734, 121] on div "01:00PM 02:00PM 03:00PM 04:00PM 05:00PM 06:00PM 07:00PM 08:00PM 09:00PM 10:00PM…" at bounding box center [450, 164] width 576 height 429
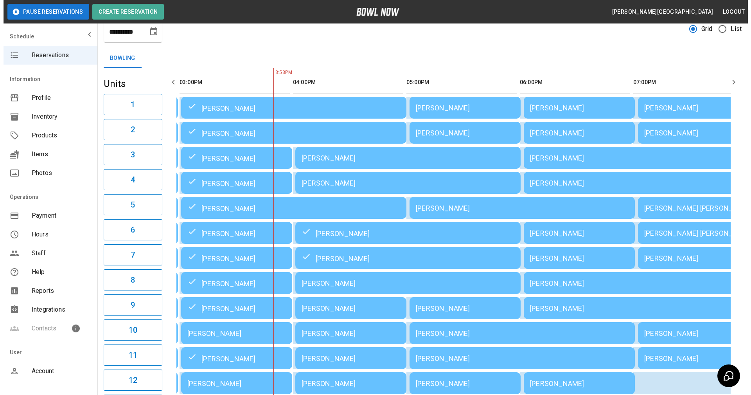
scroll to position [39, 0]
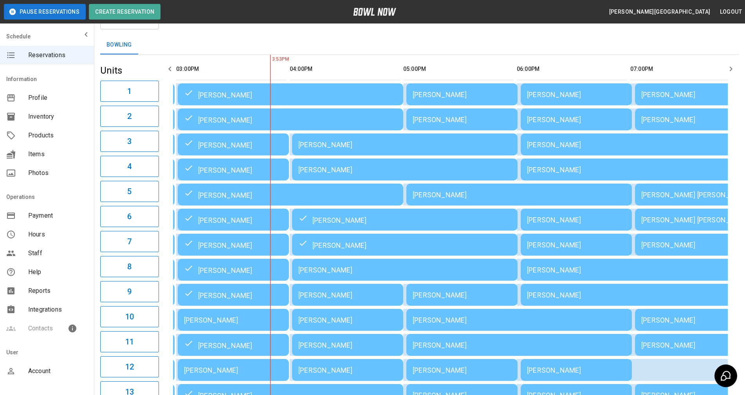
click at [345, 271] on div "[PERSON_NAME]" at bounding box center [404, 270] width 213 height 8
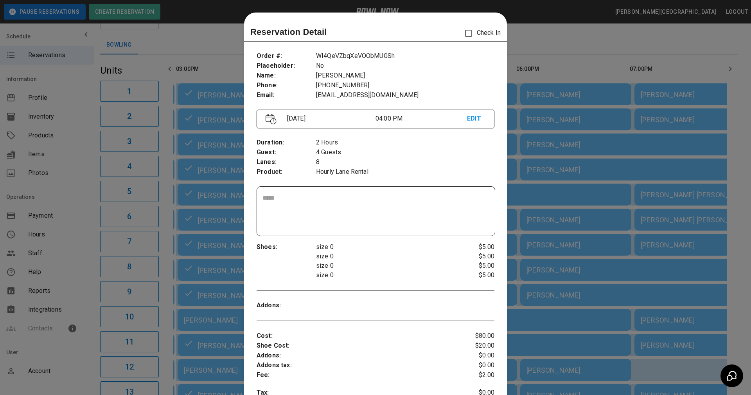
scroll to position [13, 0]
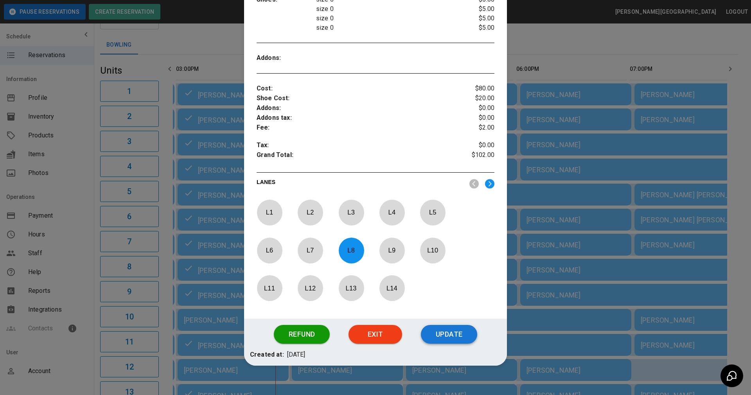
click at [435, 338] on button "Update" at bounding box center [449, 334] width 56 height 19
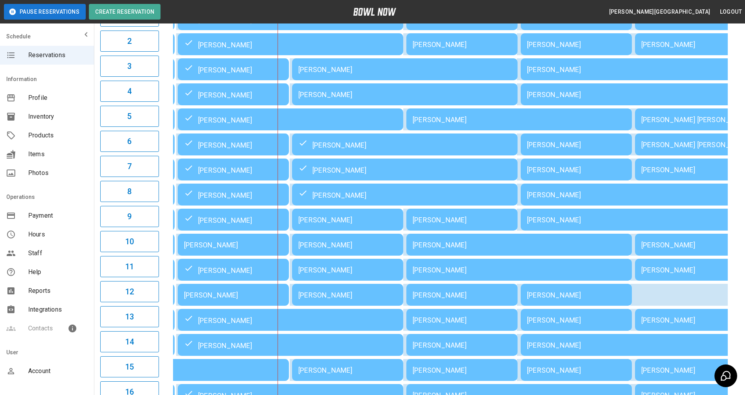
scroll to position [78, 0]
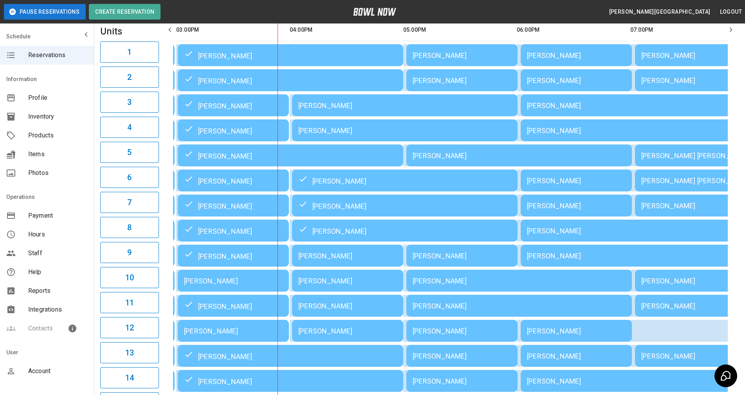
click at [733, 117] on div "01:00PM 02:00PM 03:00PM 04:00PM 05:00PM 06:00PM 07:00PM 08:00PM 09:00PM 10:00PM…" at bounding box center [450, 230] width 576 height 429
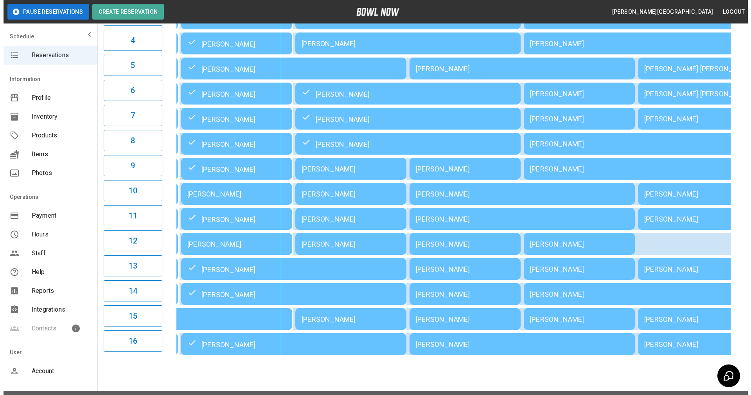
scroll to position [184, 0]
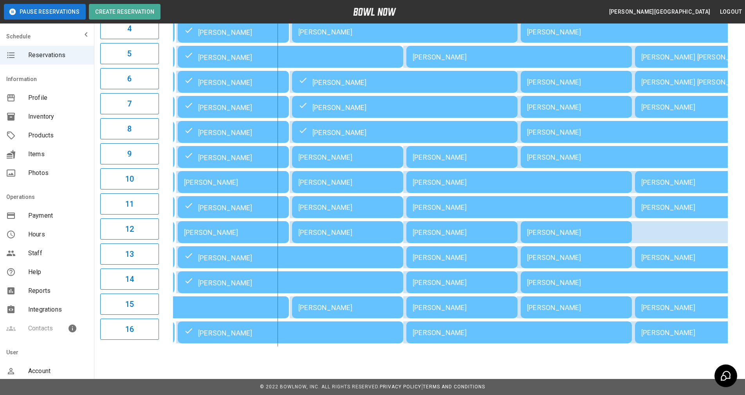
click at [364, 303] on div "[PERSON_NAME]" at bounding box center [347, 307] width 99 height 8
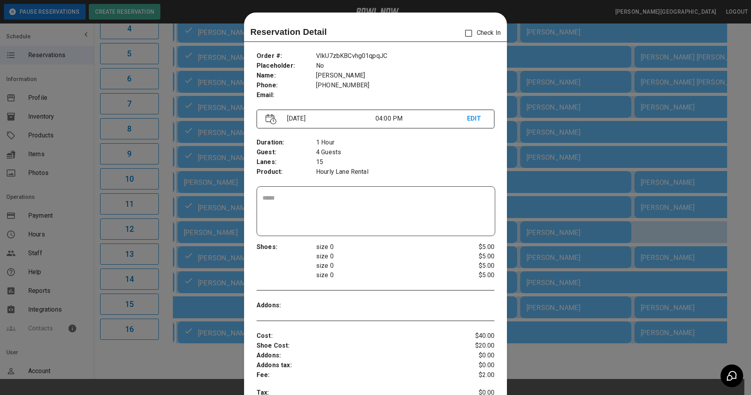
scroll to position [13, 0]
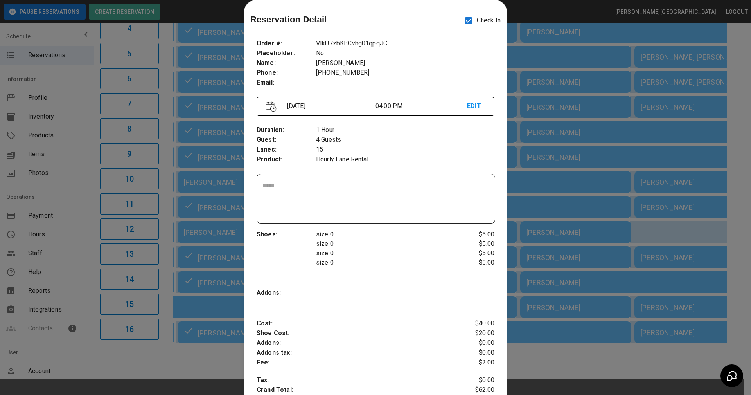
click at [431, 223] on div "Order # : Placeholder : Name : Phone : Email : VIkU7zbKBCvhg01qpqJC No Allison …" at bounding box center [375, 292] width 263 height 521
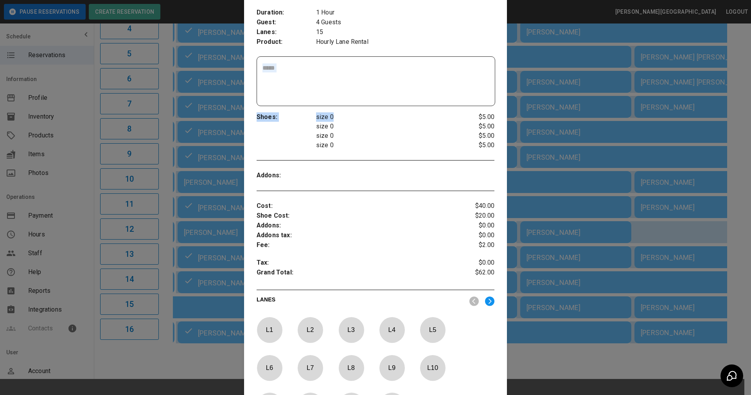
scroll to position [257, 0]
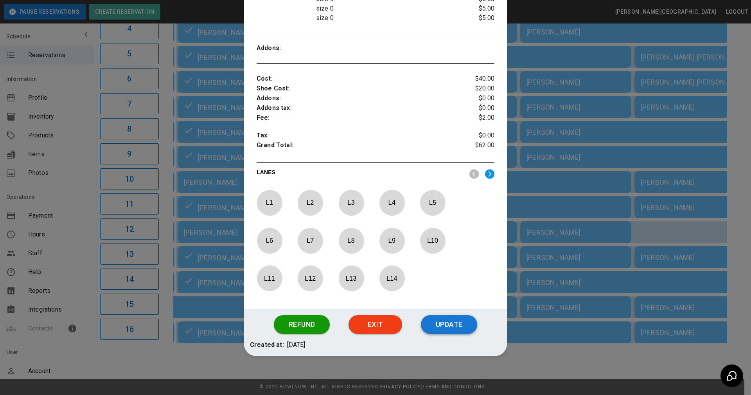
click at [438, 325] on button "Update" at bounding box center [449, 324] width 56 height 19
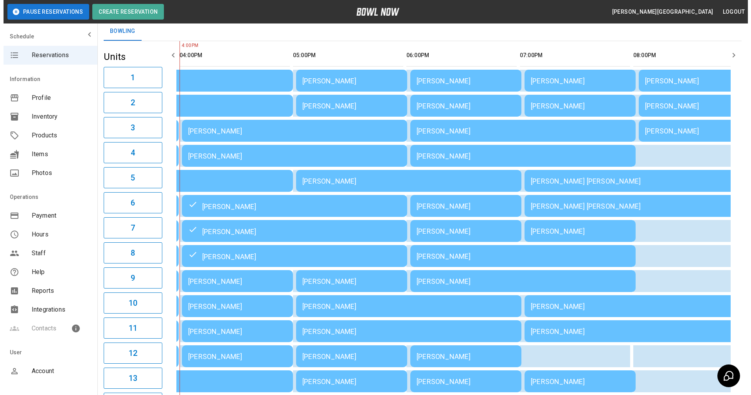
scroll to position [66, 0]
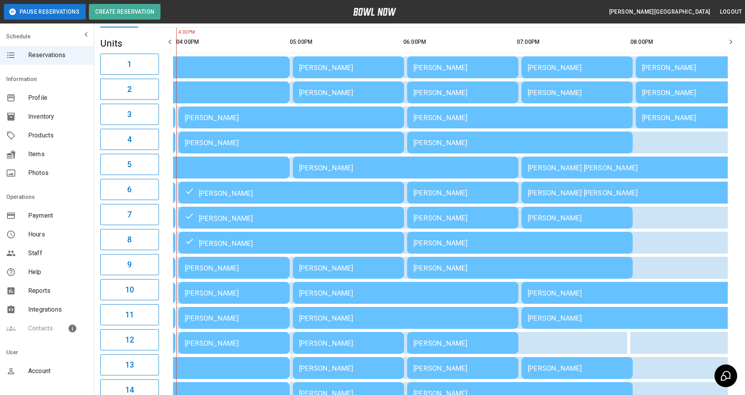
click at [215, 270] on div "[PERSON_NAME]" at bounding box center [234, 268] width 99 height 8
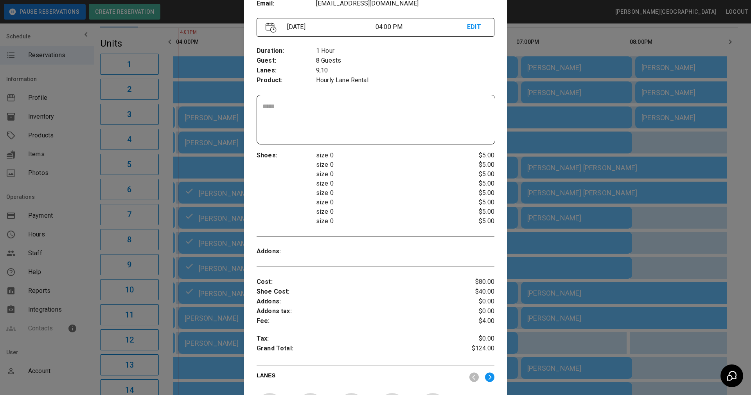
scroll to position [295, 0]
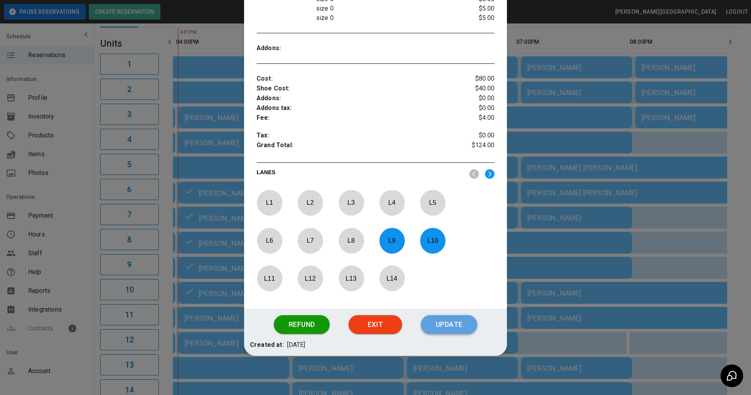
click at [435, 324] on button "Update" at bounding box center [449, 324] width 56 height 19
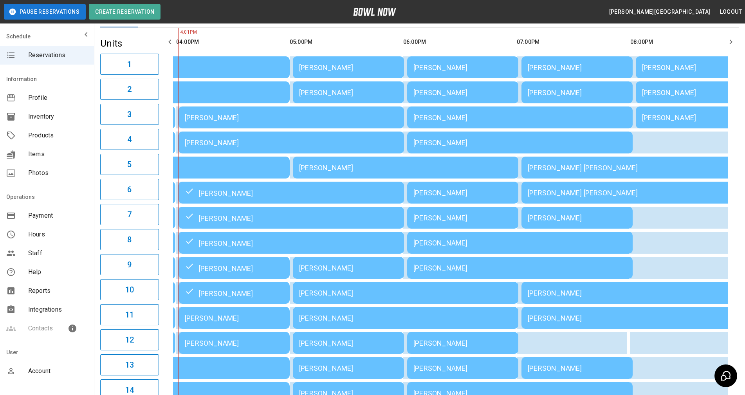
click at [258, 123] on td "[PERSON_NAME]" at bounding box center [290, 117] width 225 height 22
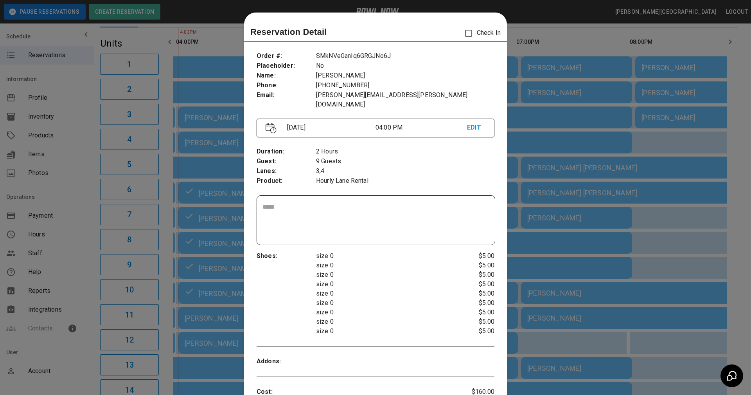
scroll to position [13, 0]
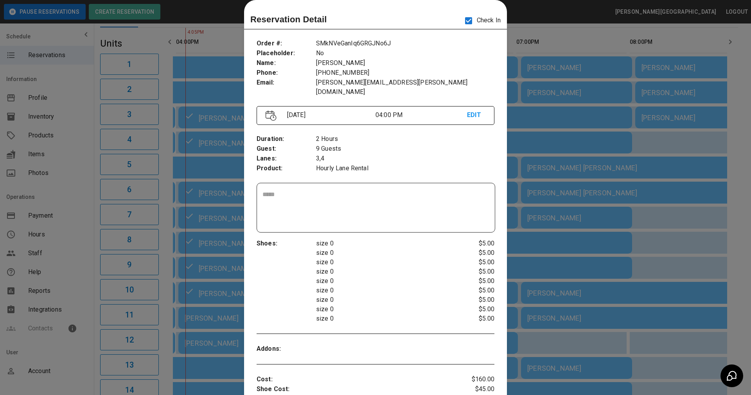
click at [398, 144] on p "9 Guests" at bounding box center [405, 149] width 178 height 10
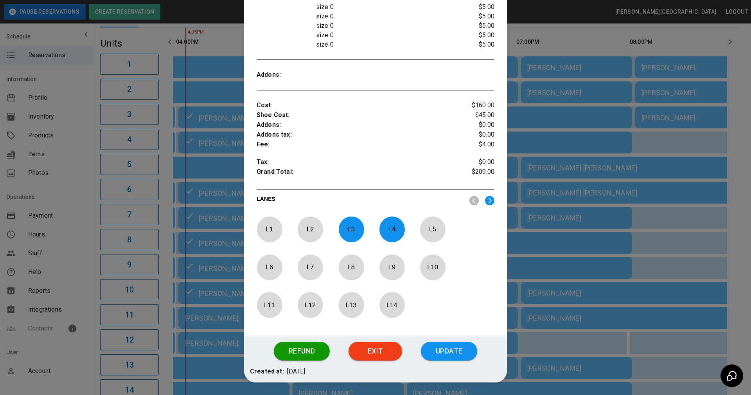
click at [442, 342] on button "Update" at bounding box center [449, 351] width 56 height 19
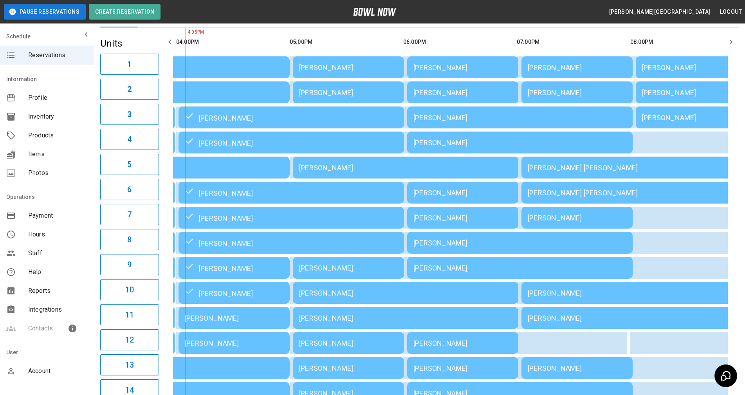
click at [254, 118] on div "[PERSON_NAME]" at bounding box center [291, 117] width 213 height 9
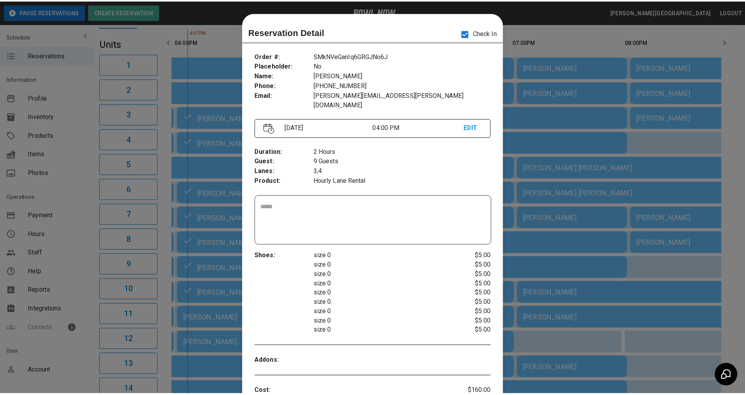
scroll to position [13, 0]
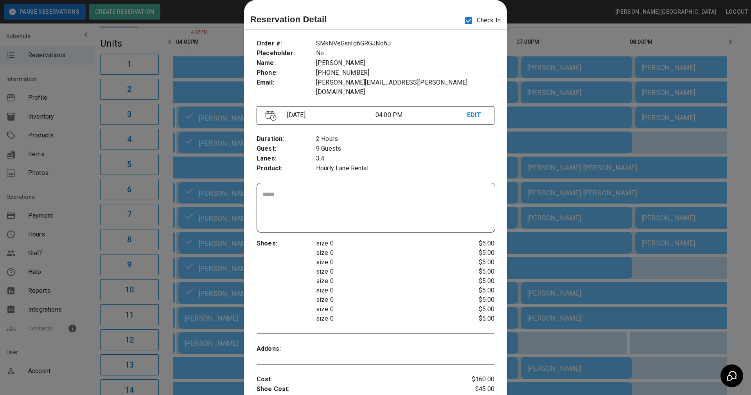
click at [714, 266] on div at bounding box center [375, 197] width 751 height 395
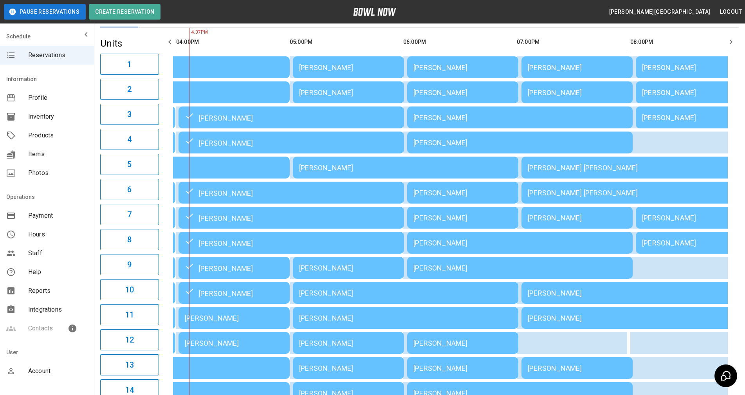
click at [739, 159] on div "**********" at bounding box center [419, 211] width 651 height 504
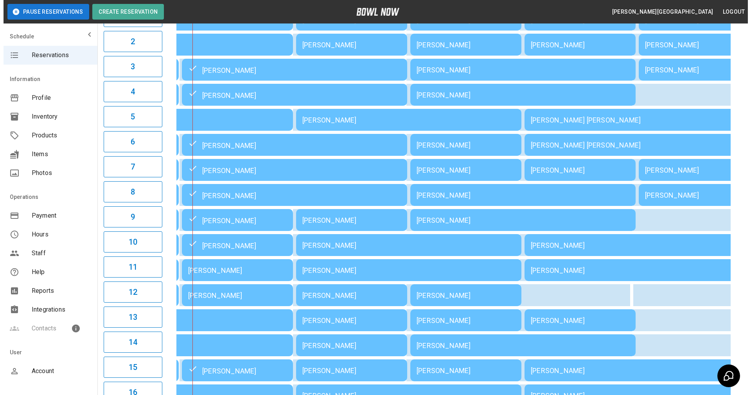
scroll to position [144, 0]
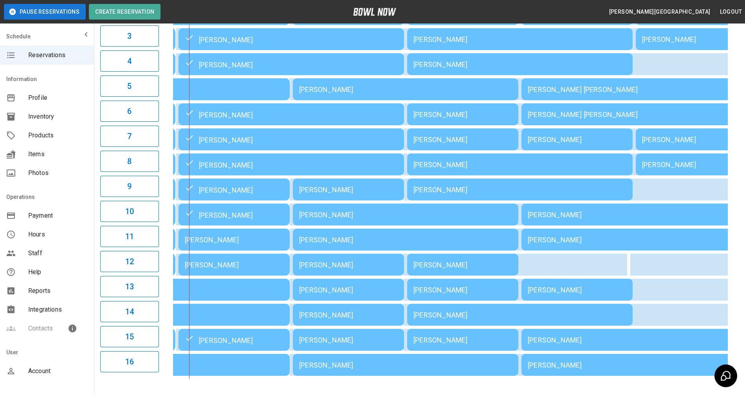
click at [243, 244] on td "[PERSON_NAME]" at bounding box center [233, 240] width 111 height 22
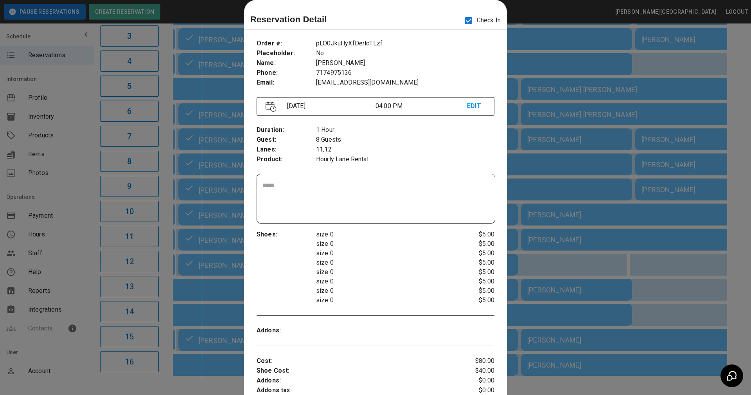
scroll to position [286, 0]
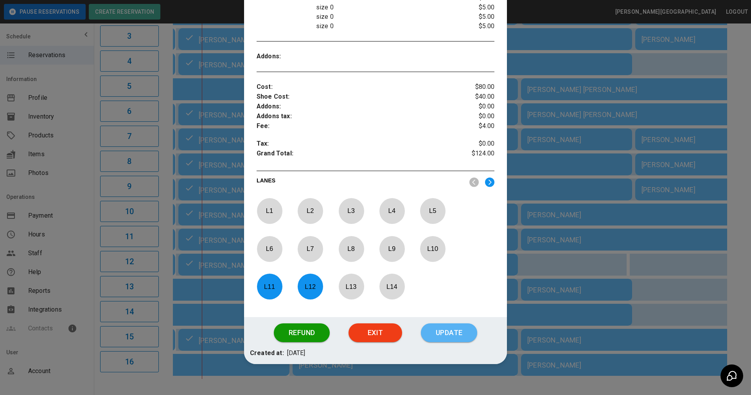
click at [445, 332] on button "Update" at bounding box center [449, 332] width 56 height 19
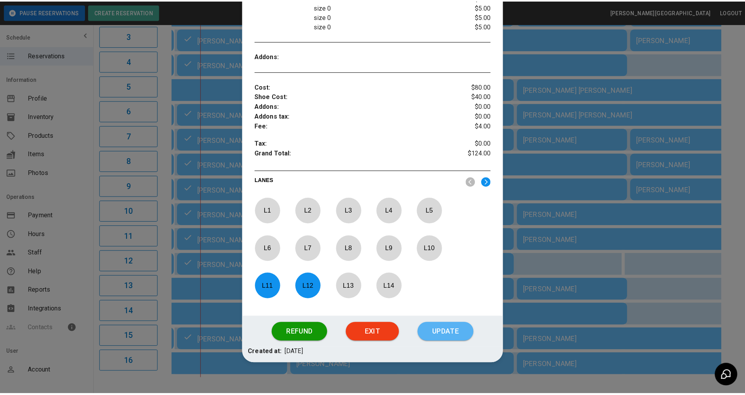
scroll to position [256, 0]
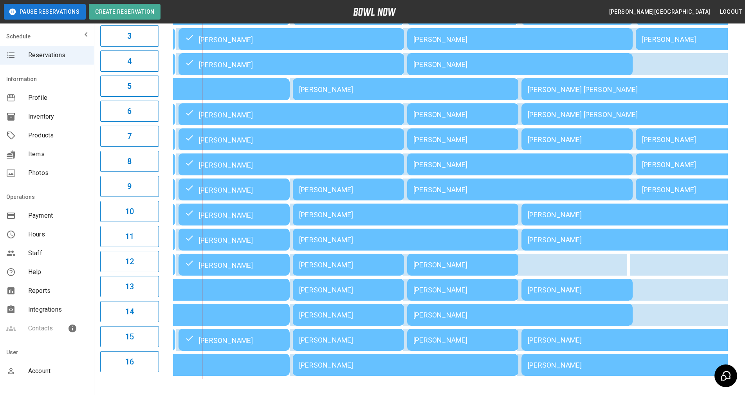
click at [736, 155] on div "01:00PM 02:00PM 03:00PM 04:00PM 05:00PM 06:00PM 07:00PM 08:00PM 09:00PM 10:00PM…" at bounding box center [450, 164] width 576 height 429
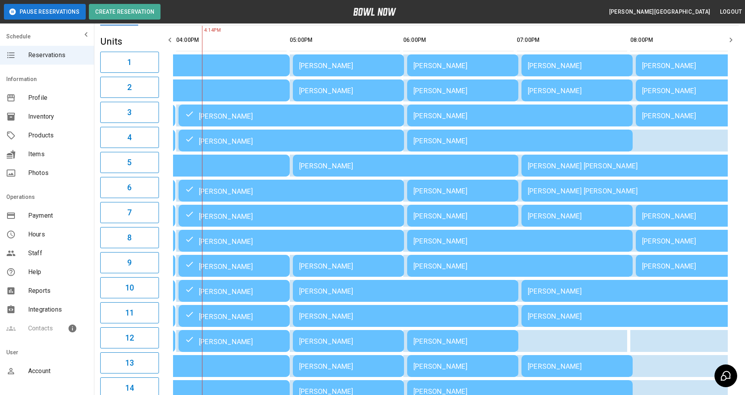
scroll to position [66, 0]
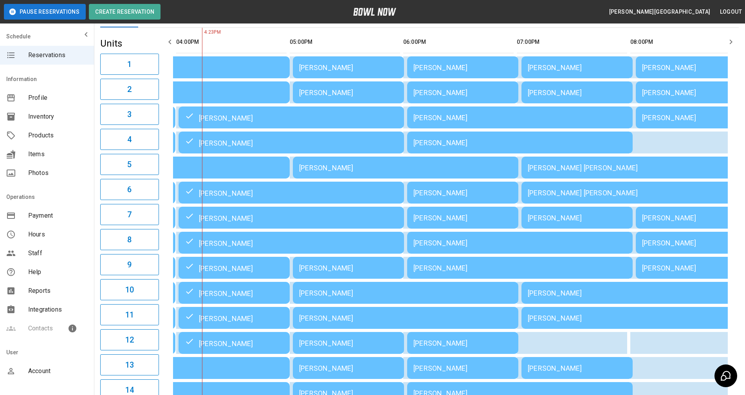
click at [737, 351] on div "01:00PM 02:00PM 03:00PM 04:00PM 05:00PM 06:00PM 07:00PM 08:00PM 09:00PM 10:00PM…" at bounding box center [450, 242] width 576 height 429
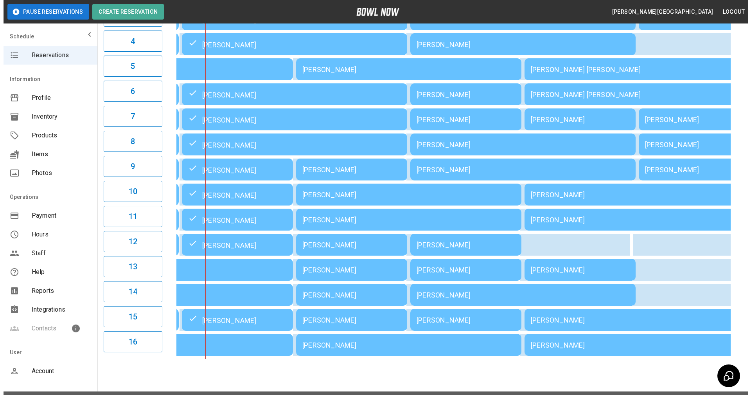
scroll to position [184, 0]
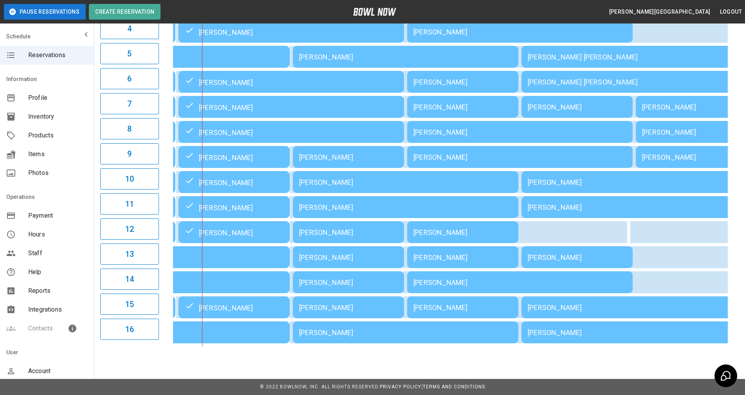
click at [324, 278] on div "[PERSON_NAME]" at bounding box center [348, 282] width 99 height 8
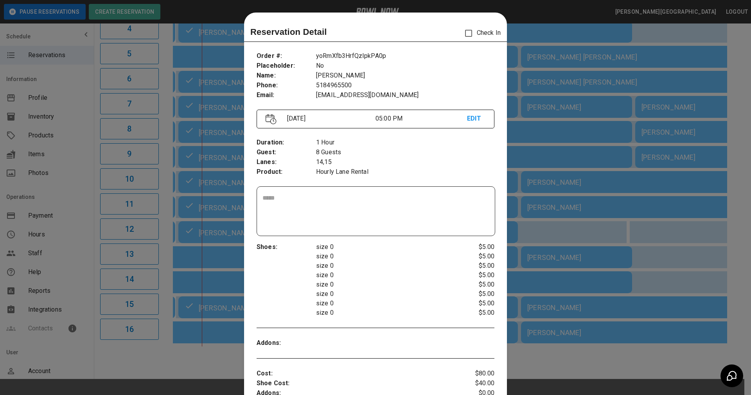
scroll to position [13, 0]
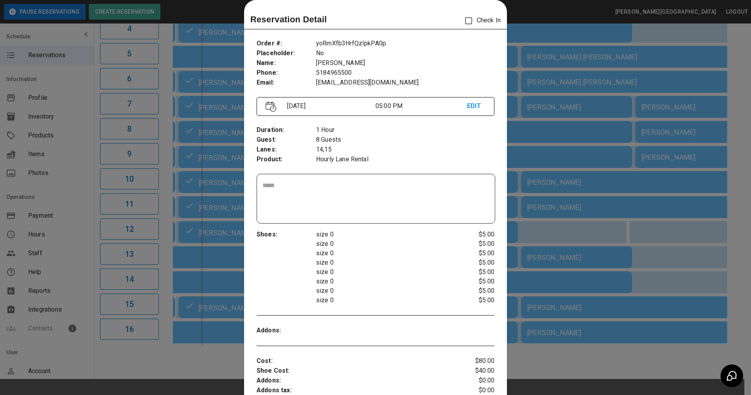
click at [521, 186] on div at bounding box center [375, 197] width 751 height 395
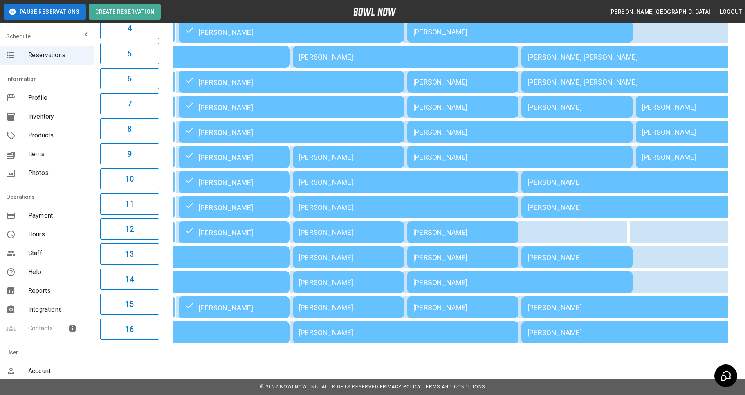
click at [337, 278] on div "[PERSON_NAME]" at bounding box center [348, 282] width 99 height 8
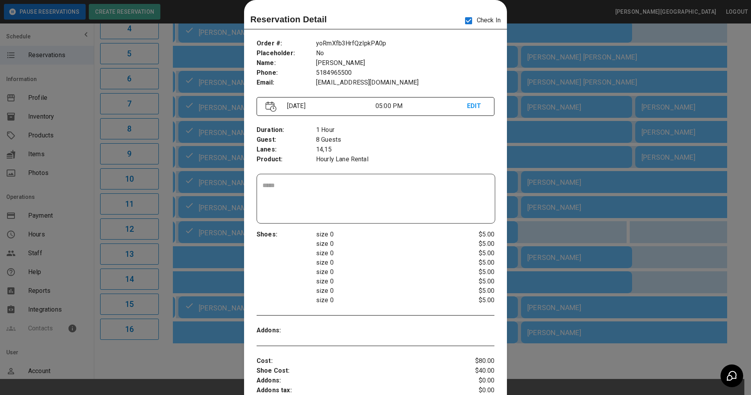
click at [377, 139] on p "8 Guests" at bounding box center [405, 140] width 178 height 10
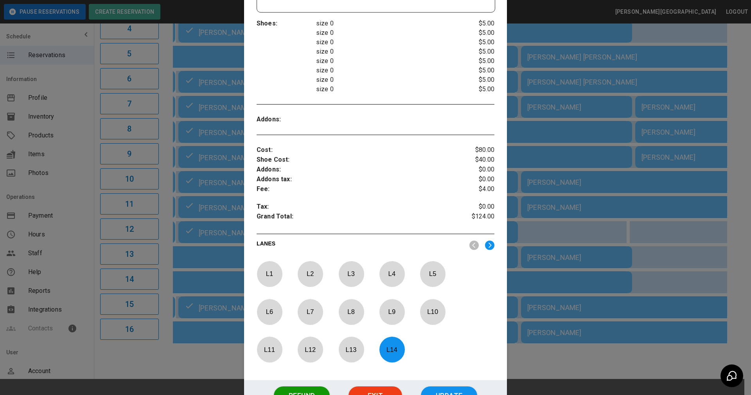
scroll to position [247, 0]
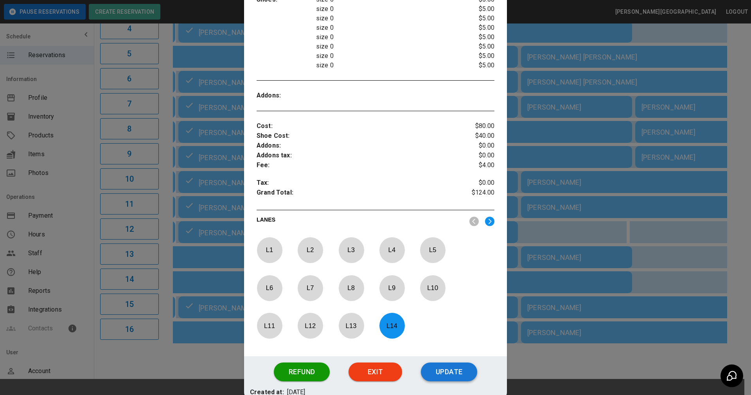
click at [441, 370] on button "Update" at bounding box center [449, 371] width 56 height 19
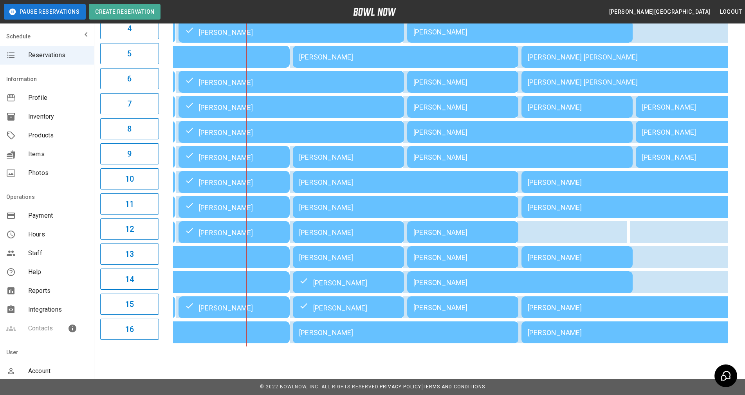
click at [322, 178] on div "[PERSON_NAME]" at bounding box center [405, 182] width 213 height 8
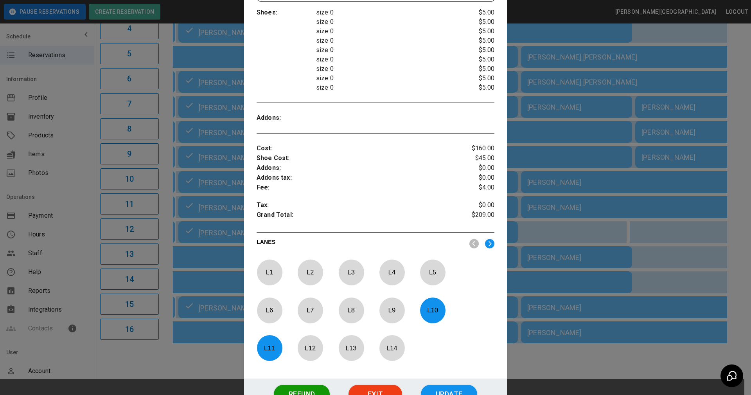
scroll to position [304, 0]
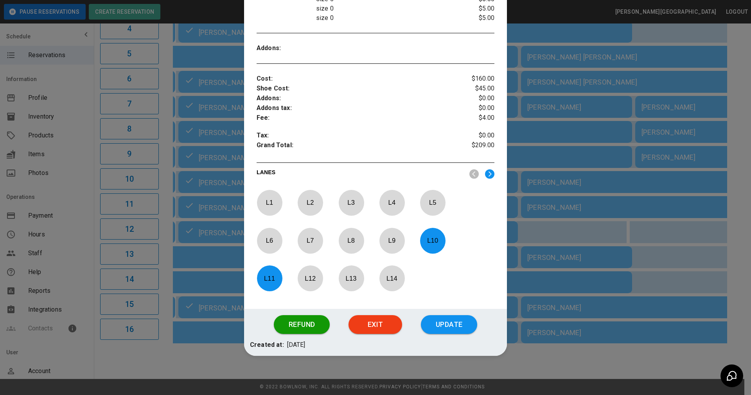
click at [351, 171] on p "LANES" at bounding box center [360, 173] width 207 height 11
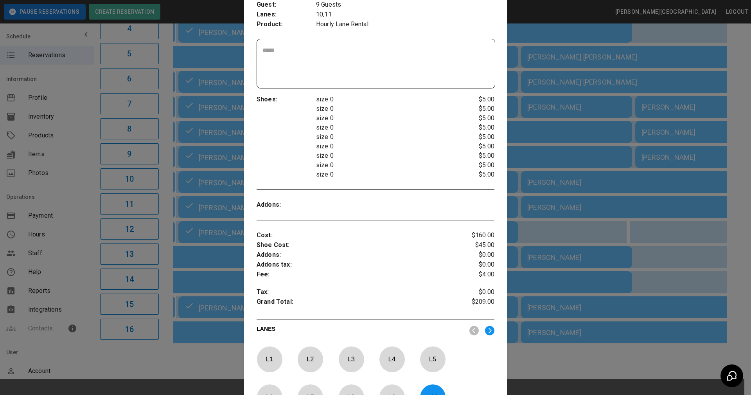
scroll to position [30, 0]
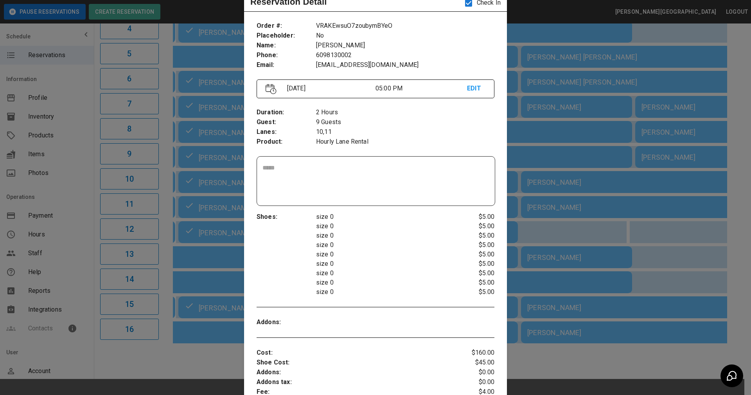
click at [445, 293] on p "size 0" at bounding box center [385, 291] width 139 height 9
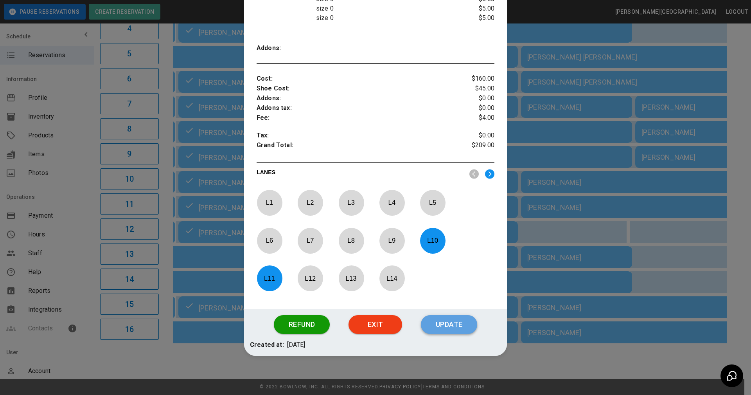
click at [449, 321] on button "Update" at bounding box center [449, 324] width 56 height 19
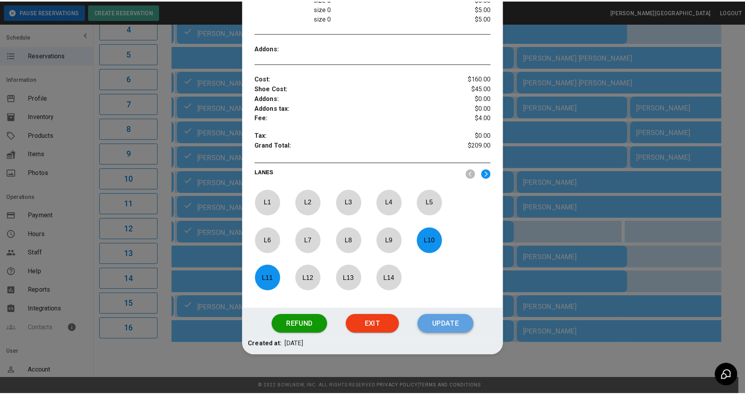
scroll to position [265, 0]
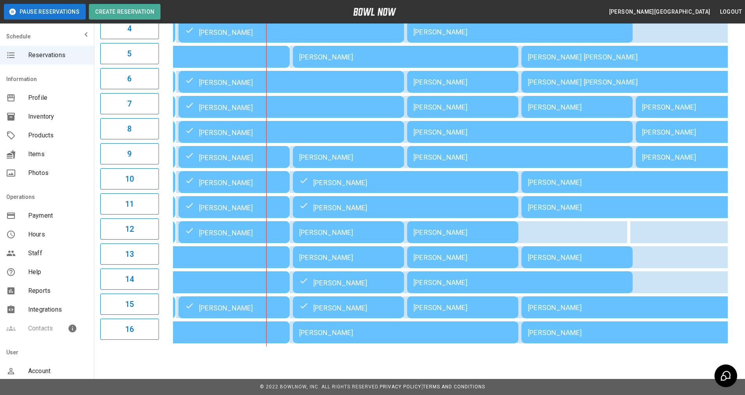
click at [735, 168] on div "01:00PM 02:00PM 03:00PM 04:00PM 05:00PM 06:00PM 07:00PM 08:00PM 09:00PM 10:00PM…" at bounding box center [450, 131] width 576 height 429
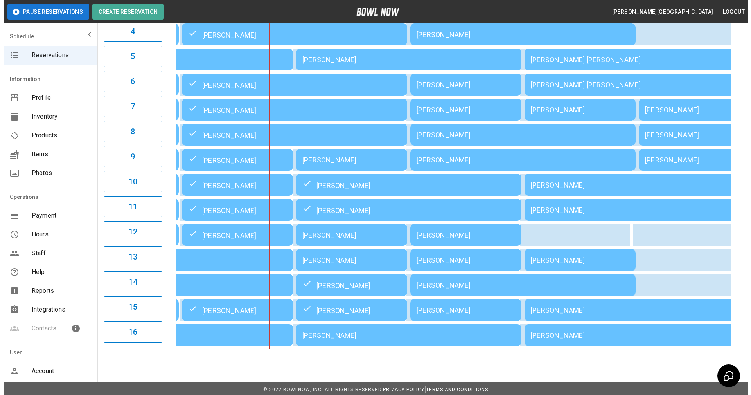
scroll to position [184, 0]
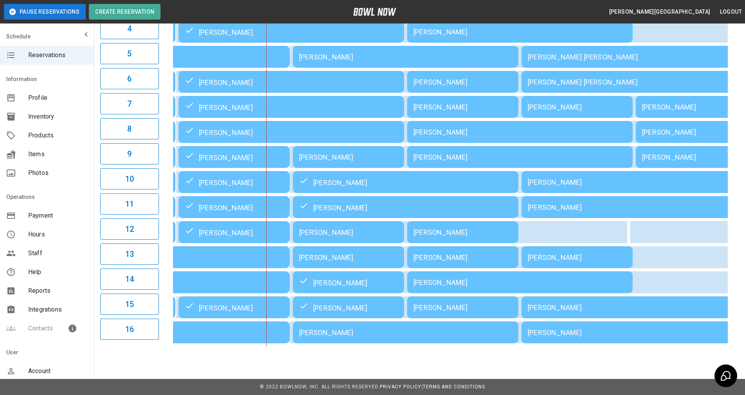
click at [324, 229] on div "[PERSON_NAME]" at bounding box center [348, 232] width 99 height 8
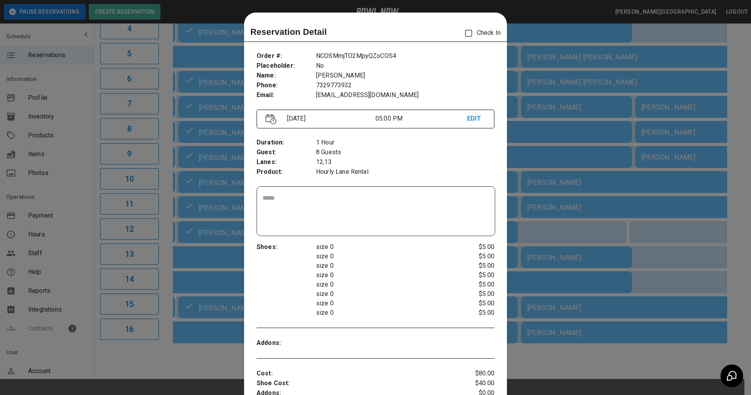
scroll to position [13, 0]
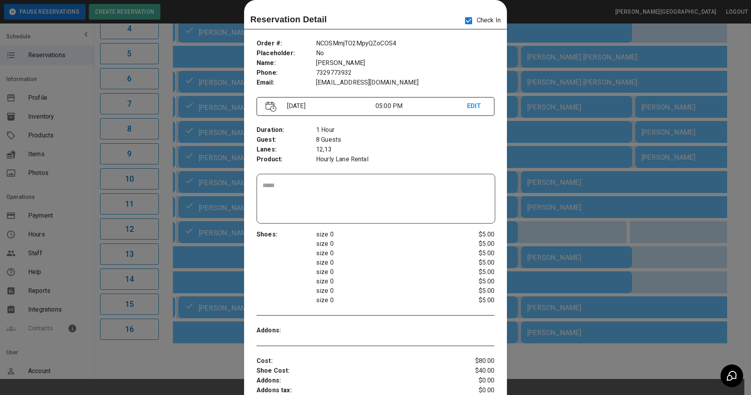
click at [411, 158] on p "Hourly Lane Rental" at bounding box center [405, 160] width 178 height 10
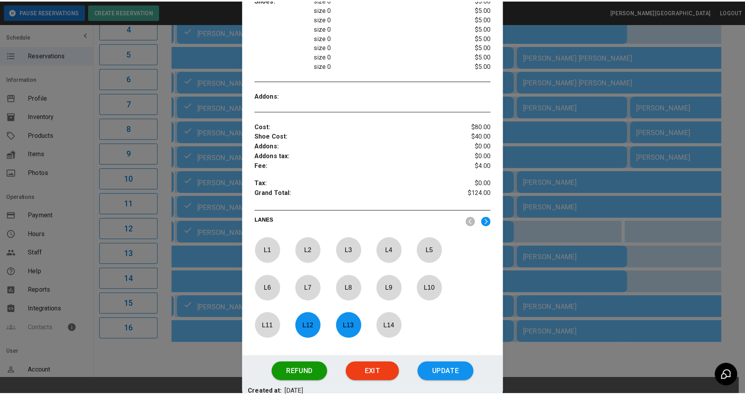
scroll to position [247, 0]
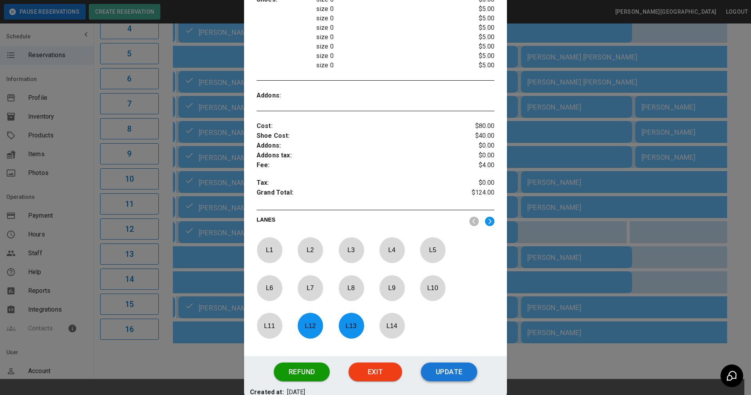
click at [423, 373] on button "Update" at bounding box center [449, 371] width 56 height 19
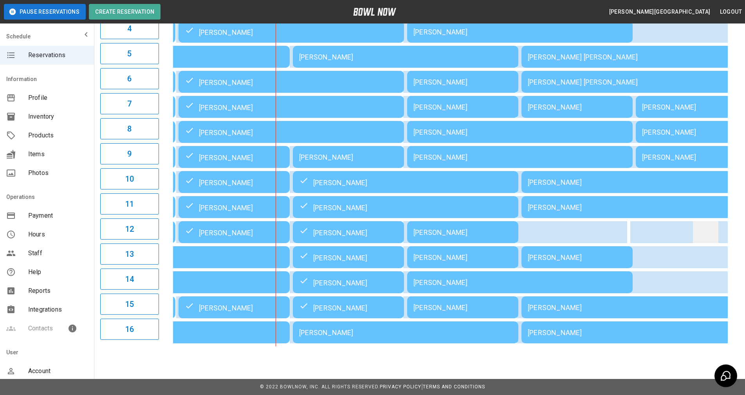
drag, startPoint x: 741, startPoint y: 209, endPoint x: 713, endPoint y: 215, distance: 29.1
click at [741, 209] on div "**********" at bounding box center [419, 100] width 651 height 504
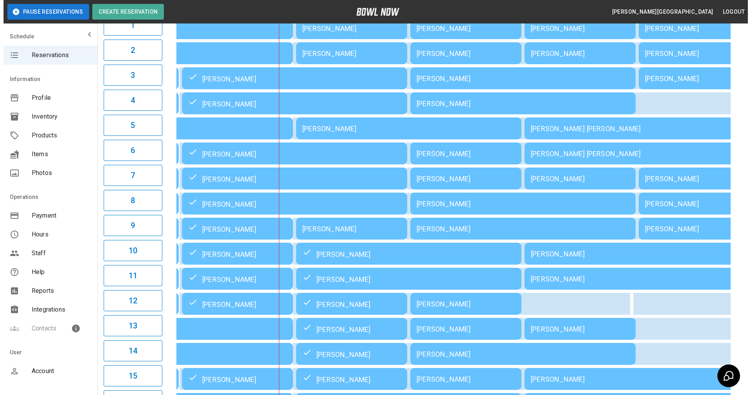
scroll to position [66, 0]
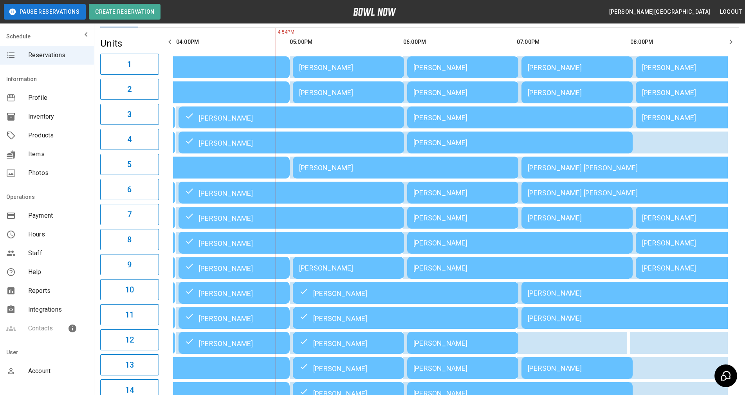
click at [321, 65] on div "[PERSON_NAME]" at bounding box center [348, 67] width 99 height 8
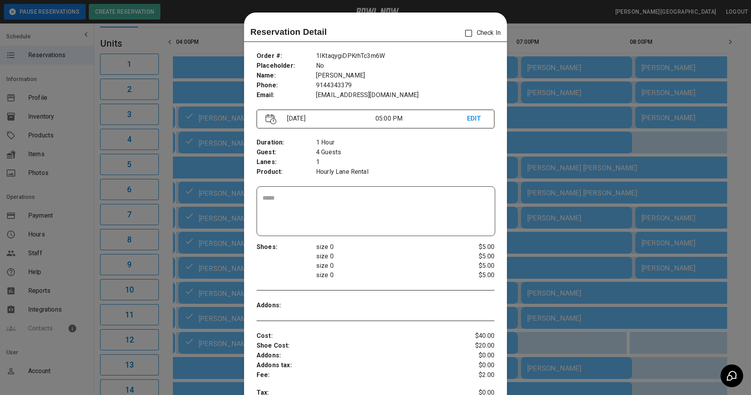
scroll to position [13, 0]
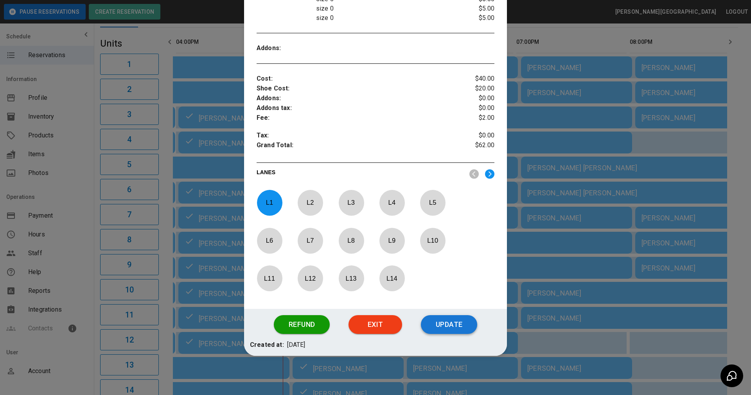
click at [427, 323] on button "Update" at bounding box center [449, 324] width 56 height 19
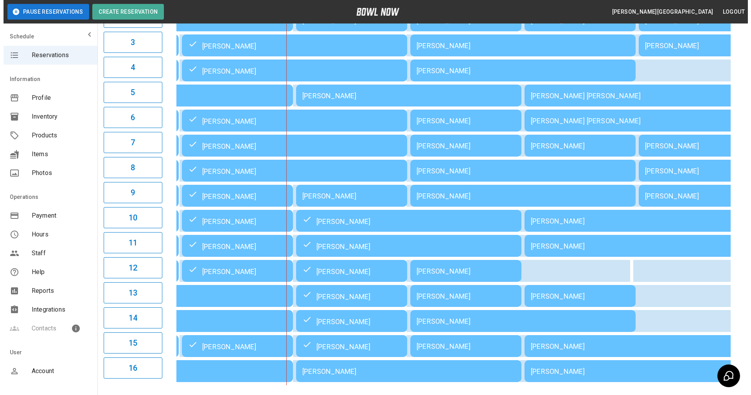
scroll to position [105, 0]
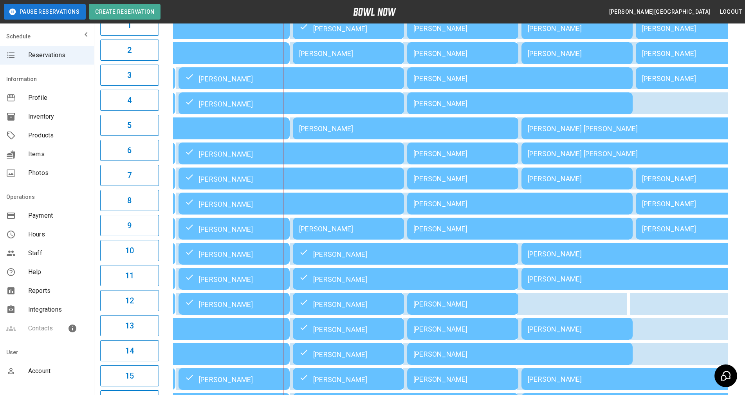
click at [345, 231] on div "[PERSON_NAME]" at bounding box center [348, 229] width 99 height 8
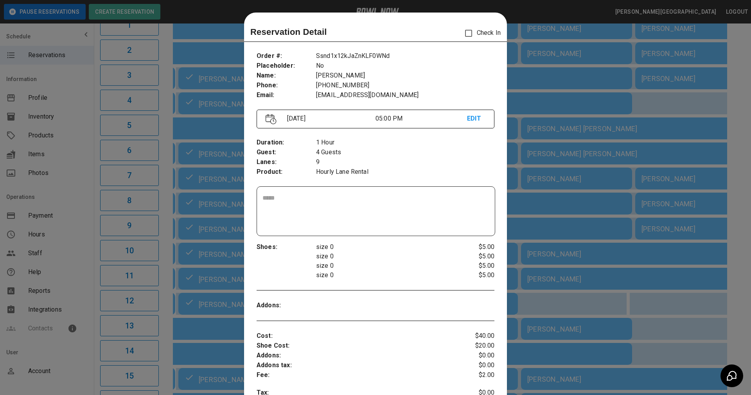
scroll to position [13, 0]
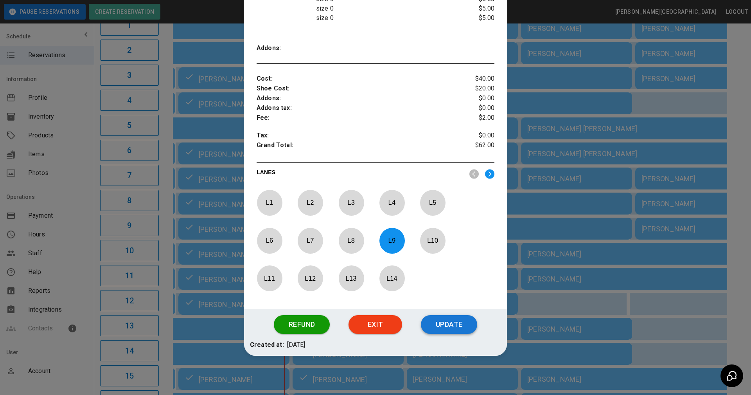
click at [445, 329] on button "Update" at bounding box center [449, 324] width 56 height 19
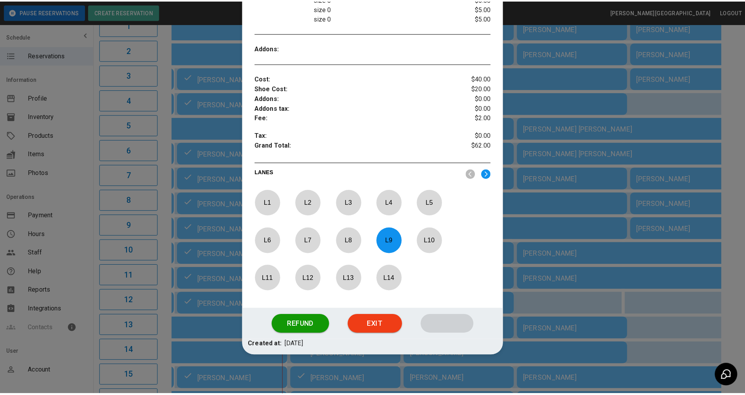
scroll to position [218, 0]
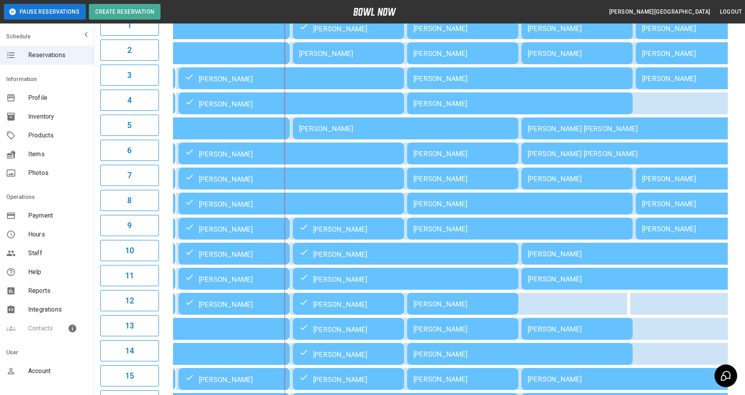
click at [738, 282] on div "01:00PM 02:00PM 03:00PM 04:00PM 05:00PM 06:00PM 07:00PM 08:00PM 09:00PM 10:00PM…" at bounding box center [450, 203] width 576 height 429
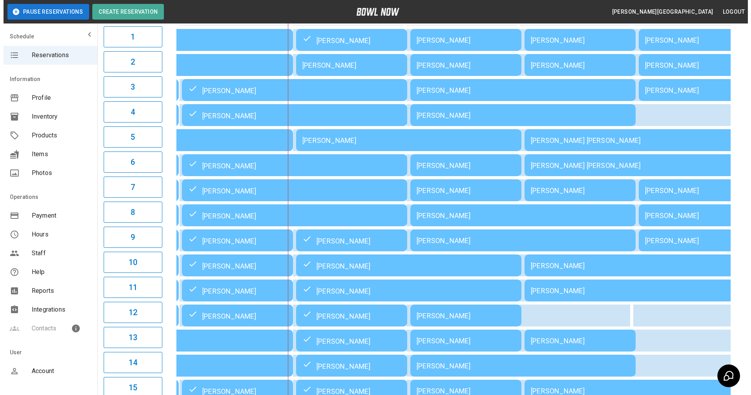
scroll to position [66, 0]
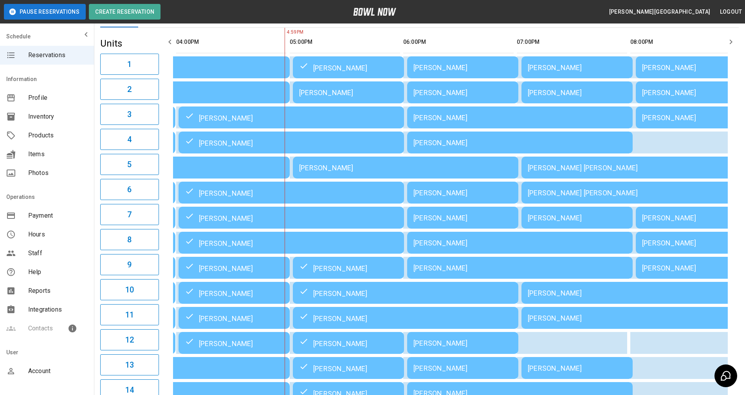
click at [355, 96] on div "[PERSON_NAME]" at bounding box center [348, 92] width 99 height 8
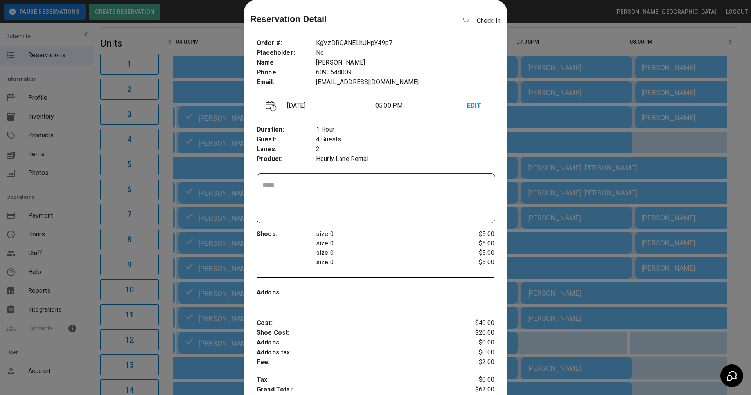
scroll to position [0, 454]
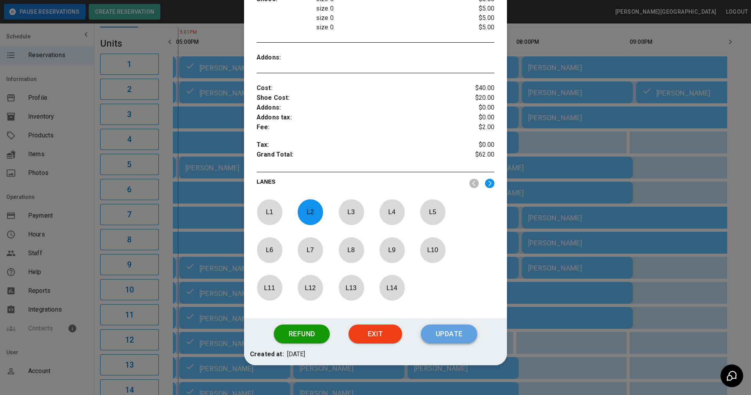
click at [452, 332] on button "Update" at bounding box center [449, 333] width 56 height 19
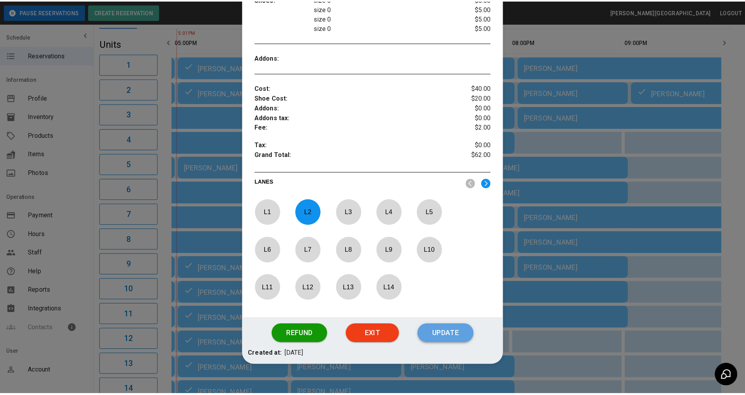
scroll to position [218, 0]
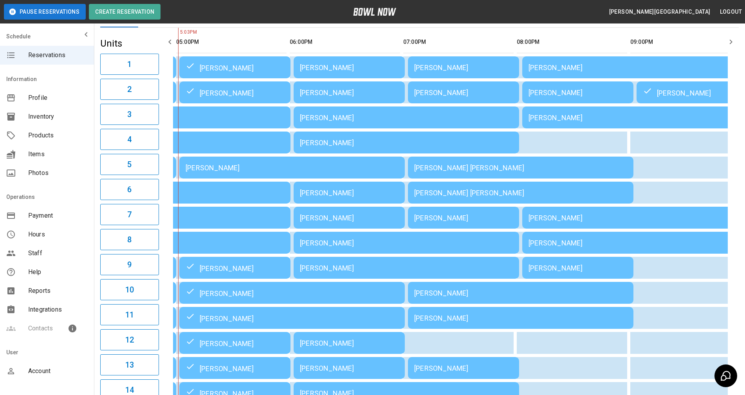
click at [737, 224] on div "01:00PM 02:00PM 03:00PM 04:00PM 05:00PM 06:00PM 07:00PM 08:00PM 09:00PM 10:00PM…" at bounding box center [450, 242] width 576 height 429
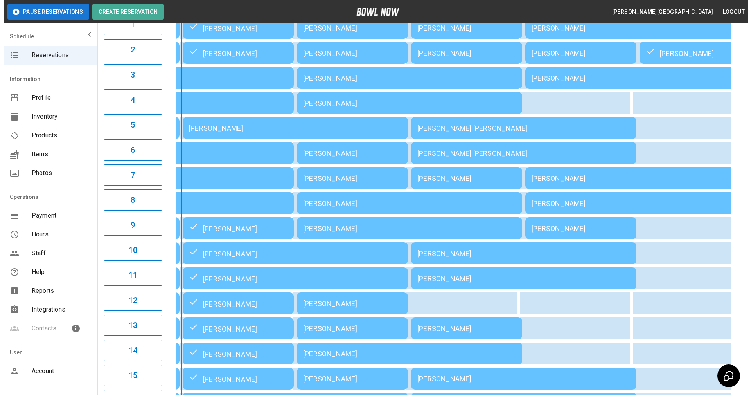
scroll to position [144, 0]
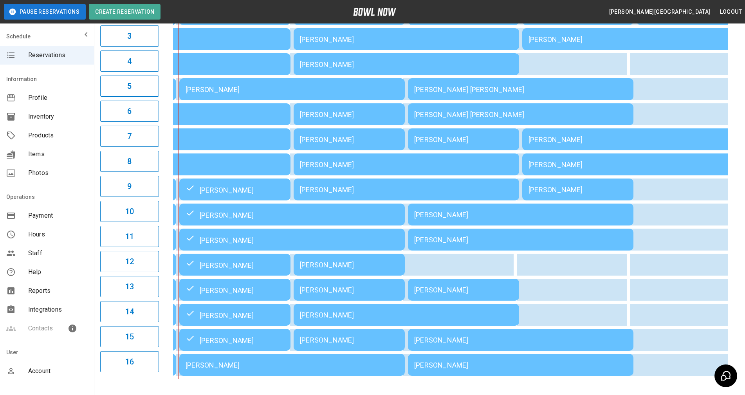
click at [209, 87] on div "[PERSON_NAME]" at bounding box center [292, 89] width 213 height 8
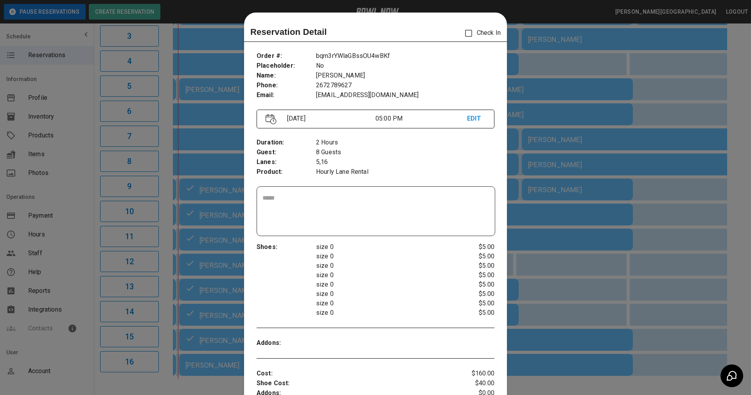
scroll to position [13, 0]
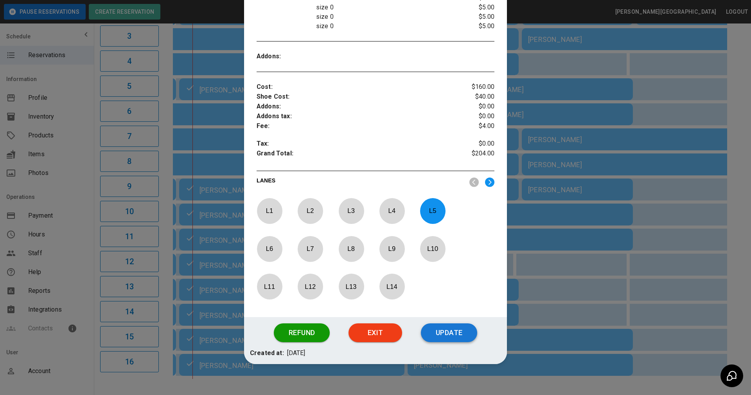
click at [450, 330] on button "Update" at bounding box center [449, 332] width 56 height 19
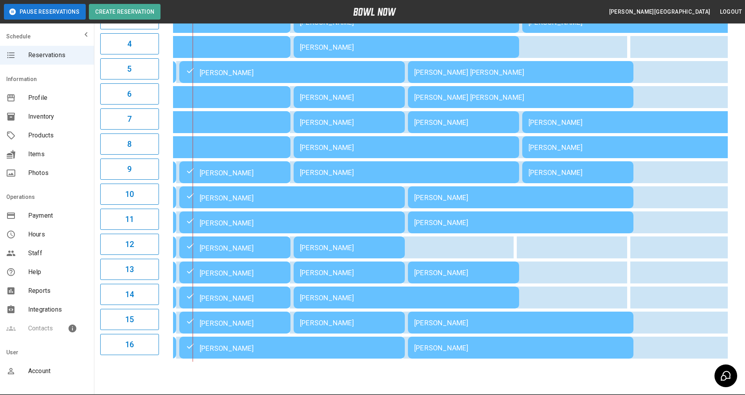
scroll to position [144, 0]
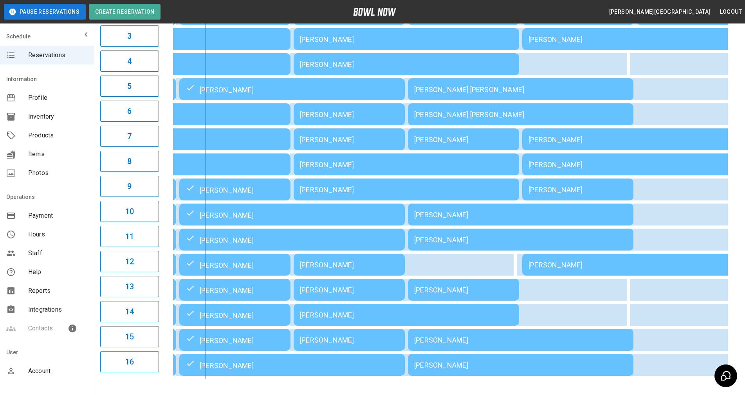
click at [728, 262] on div "01:00PM 02:00PM 03:00PM 04:00PM 05:00PM 06:00PM 07:00PM 08:00PM 09:00PM 10:00PM…" at bounding box center [450, 164] width 576 height 429
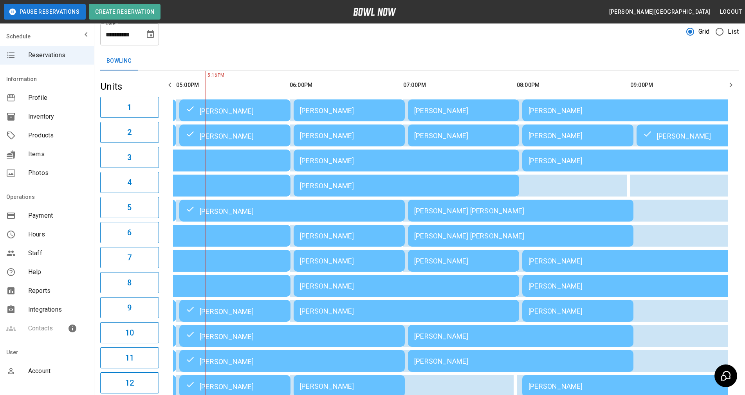
scroll to position [0, 0]
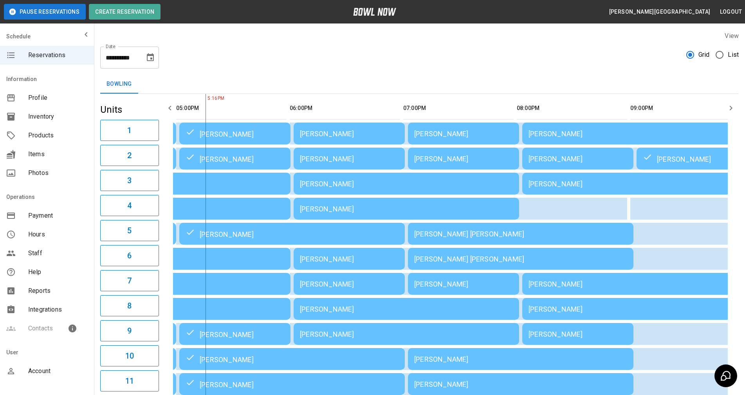
click at [735, 148] on div "01:00PM 02:00PM 03:00PM 04:00PM 05:00PM 06:00PM 07:00PM 08:00PM 09:00PM 10:00PM…" at bounding box center [450, 308] width 576 height 429
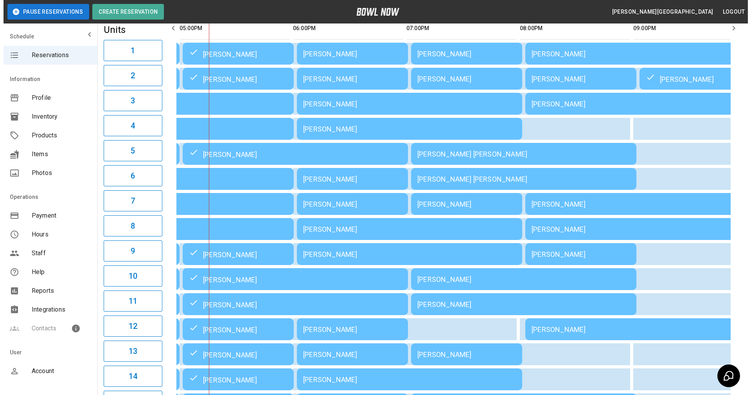
scroll to position [66, 0]
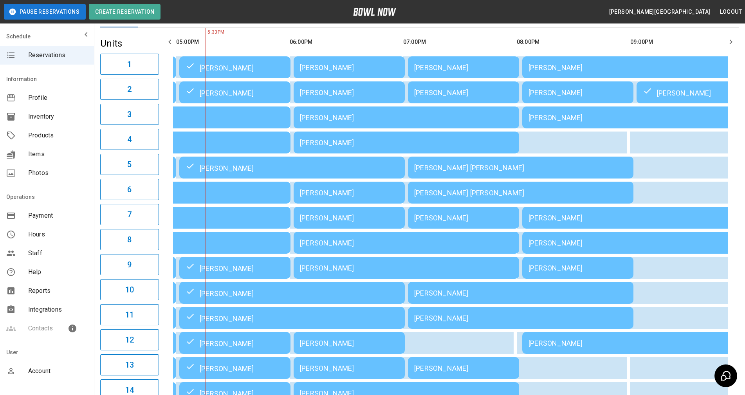
click at [328, 122] on div "[PERSON_NAME]" at bounding box center [406, 117] width 213 height 8
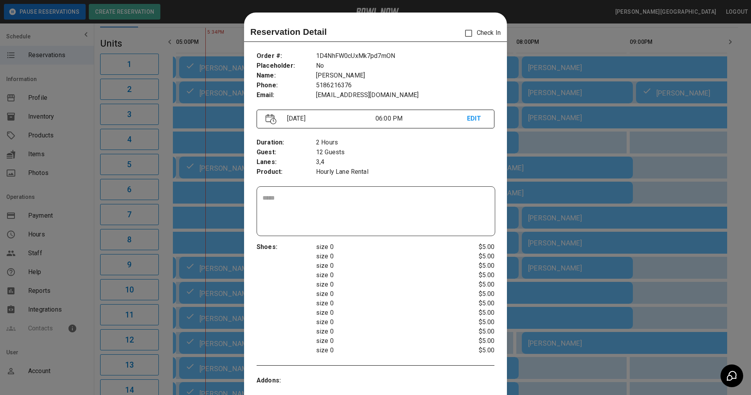
scroll to position [13, 0]
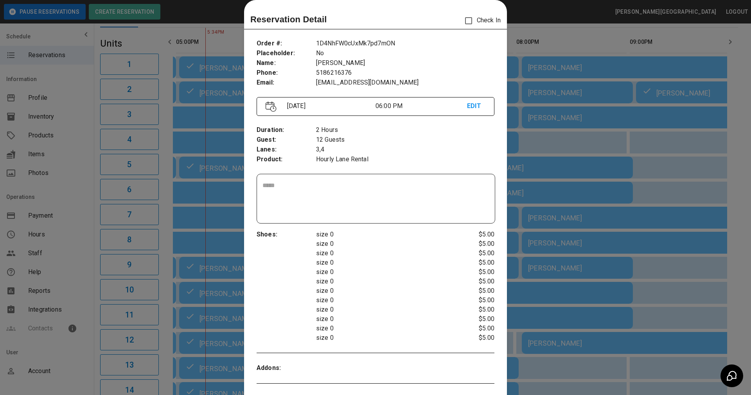
click at [535, 106] on div at bounding box center [375, 197] width 751 height 395
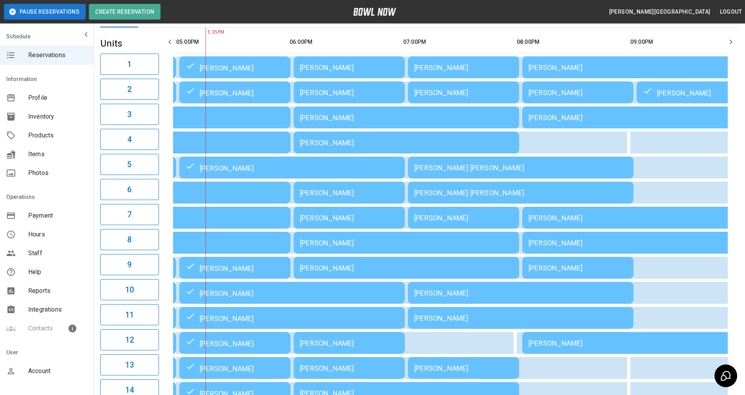
click at [339, 118] on div "[PERSON_NAME]" at bounding box center [406, 117] width 213 height 8
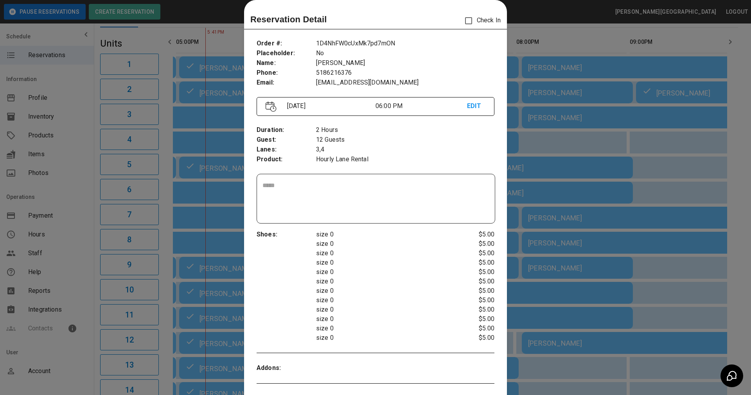
click at [540, 145] on div at bounding box center [375, 197] width 751 height 395
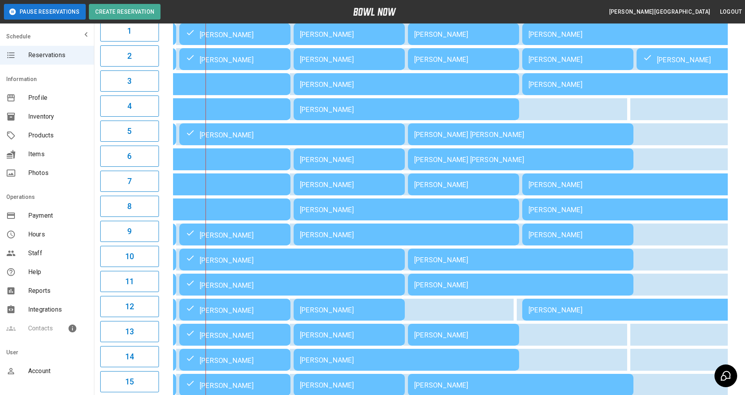
scroll to position [144, 0]
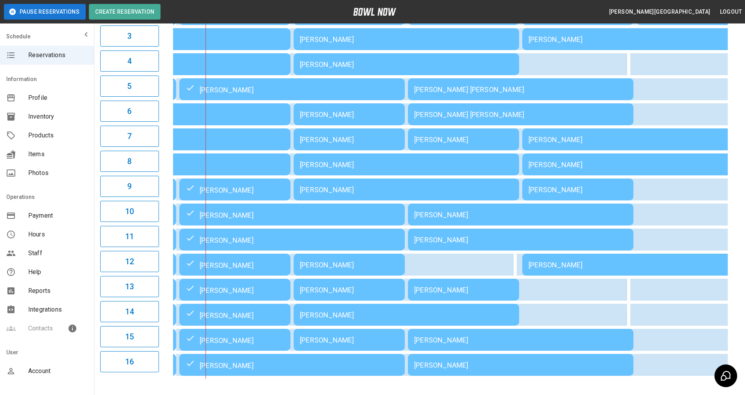
click at [740, 186] on div "**********" at bounding box center [419, 133] width 651 height 504
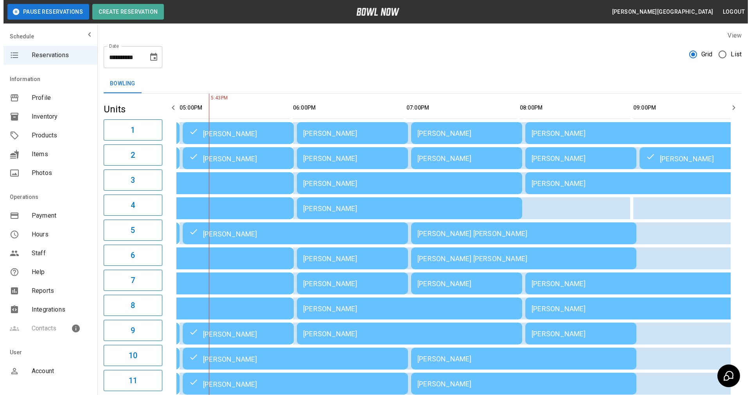
scroll to position [0, 0]
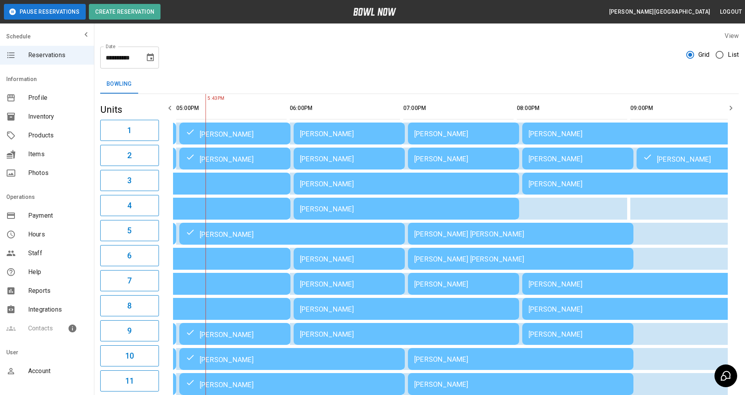
click at [328, 161] on div "[PERSON_NAME]" at bounding box center [349, 159] width 99 height 8
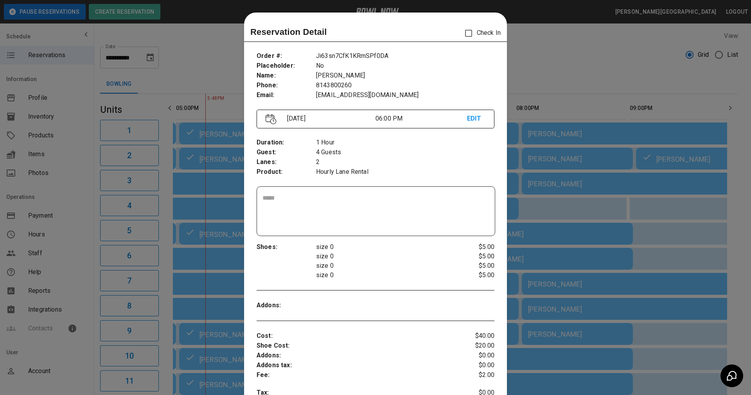
scroll to position [13, 0]
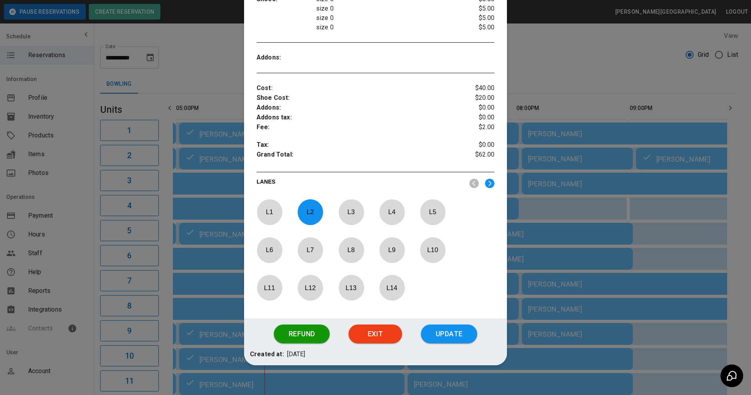
click at [441, 334] on button "Update" at bounding box center [449, 333] width 56 height 19
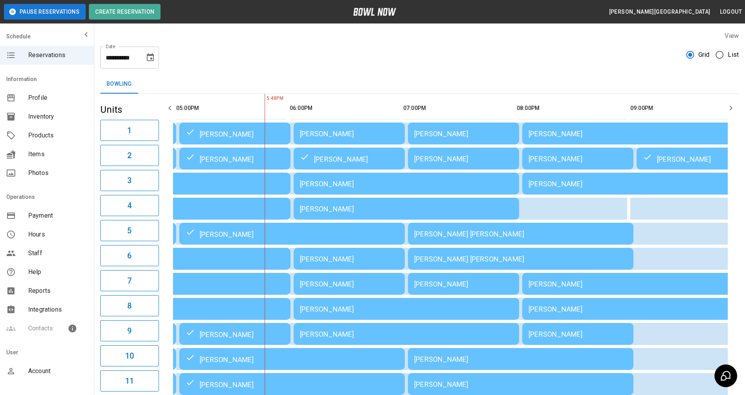
click at [313, 186] on div "[PERSON_NAME]" at bounding box center [406, 184] width 213 height 8
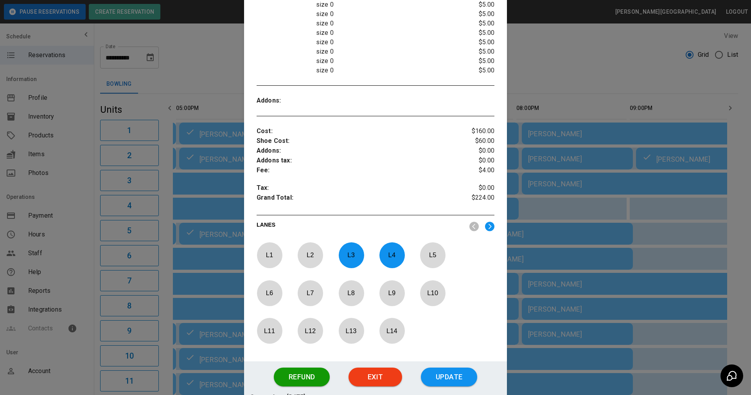
scroll to position [332, 0]
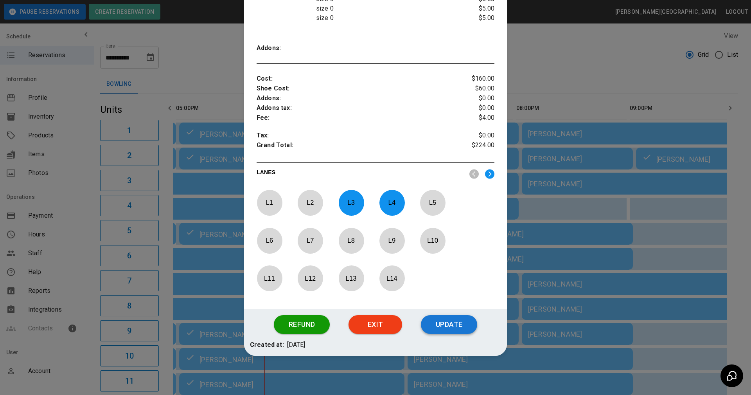
click at [455, 324] on button "Update" at bounding box center [449, 324] width 56 height 19
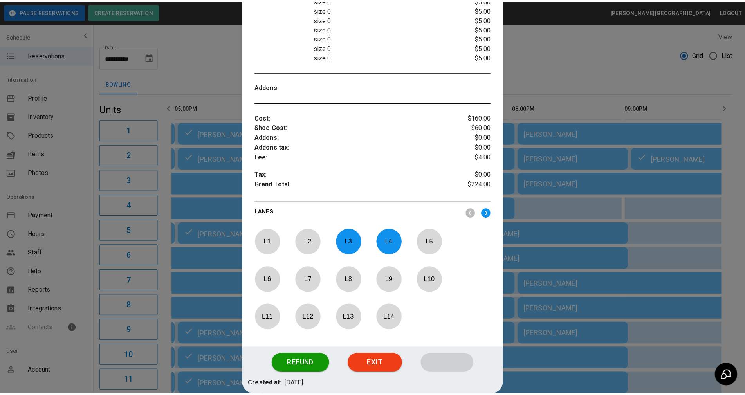
scroll to position [58, 0]
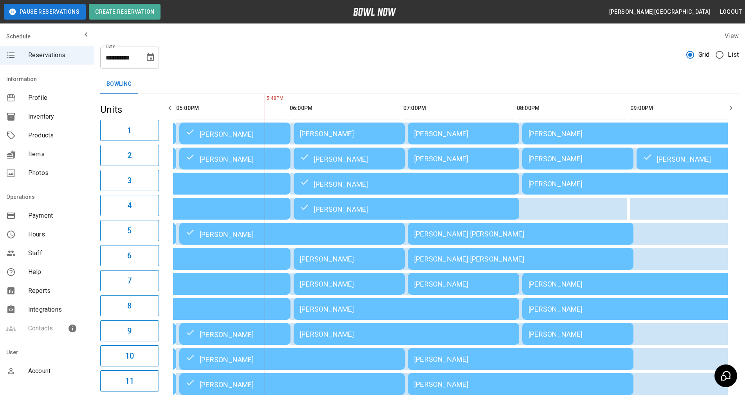
drag, startPoint x: 739, startPoint y: 237, endPoint x: 710, endPoint y: 247, distance: 30.5
click at [739, 237] on div "**********" at bounding box center [419, 277] width 651 height 504
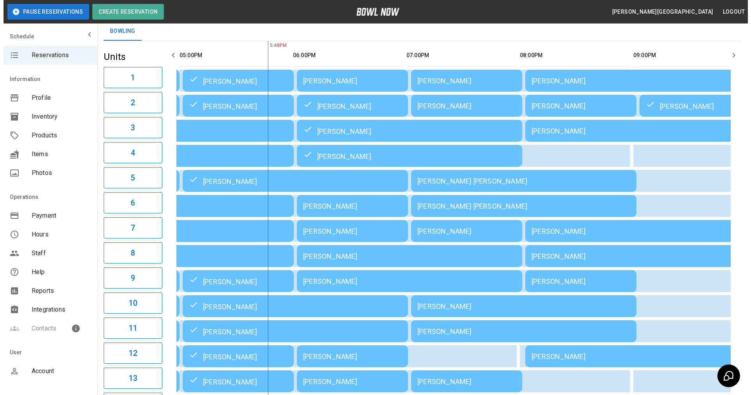
scroll to position [39, 0]
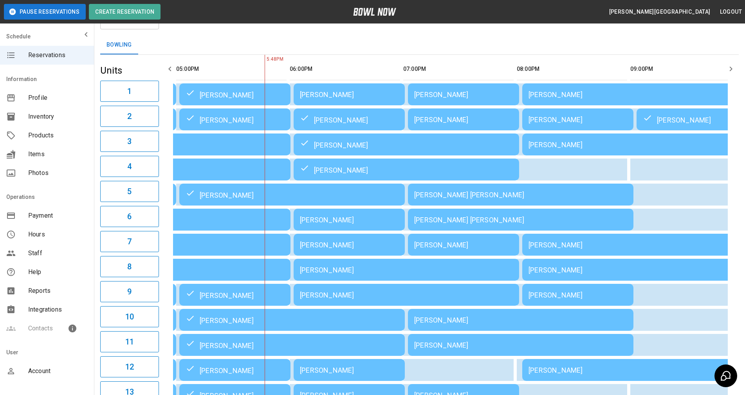
click at [342, 121] on div "[PERSON_NAME]" at bounding box center [349, 119] width 99 height 9
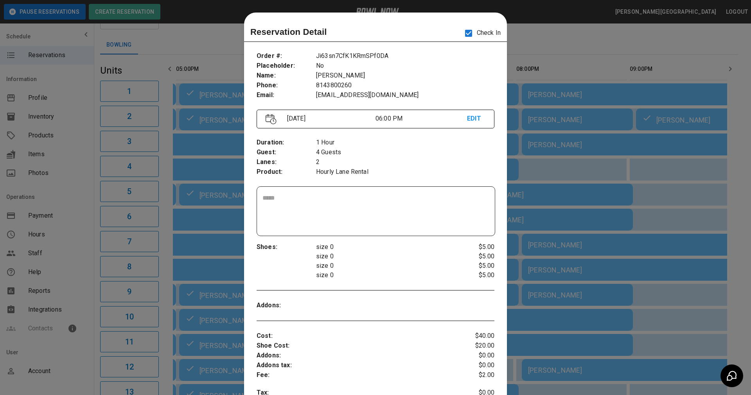
scroll to position [13, 0]
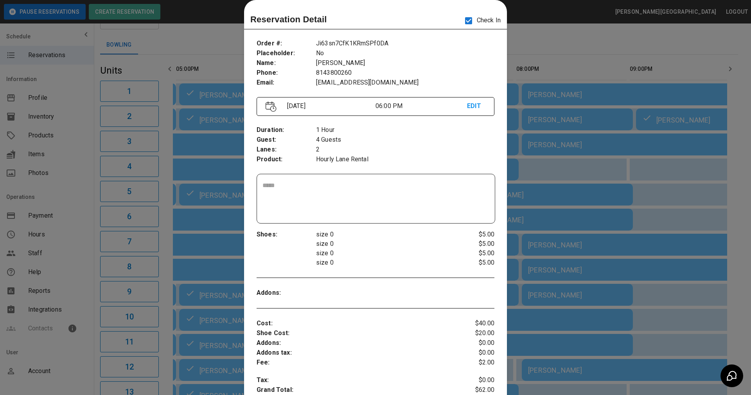
click at [542, 171] on div at bounding box center [375, 197] width 751 height 395
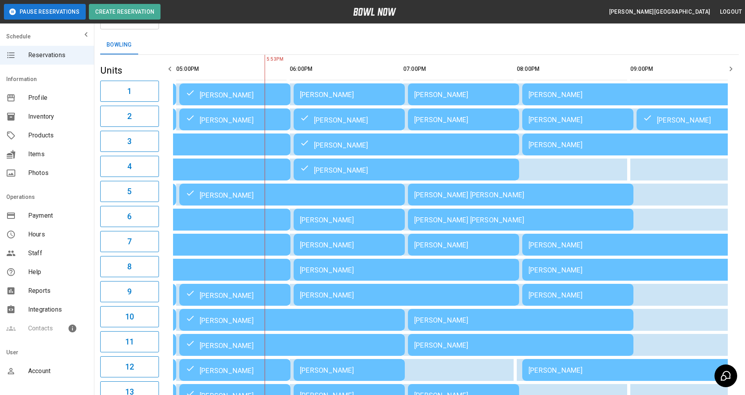
click at [354, 92] on div "[PERSON_NAME]" at bounding box center [349, 94] width 99 height 8
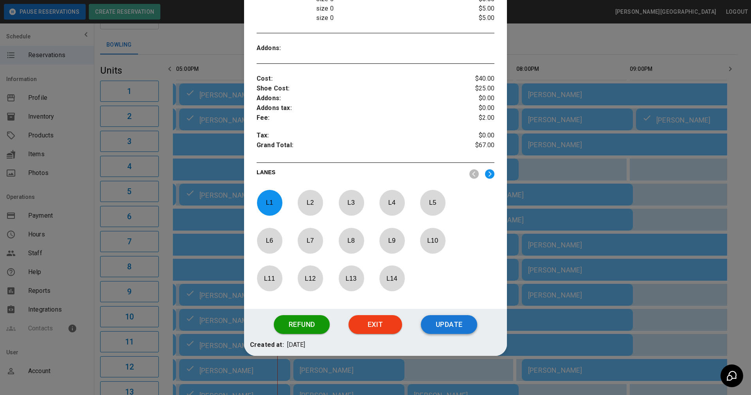
click at [445, 321] on button "Update" at bounding box center [449, 324] width 56 height 19
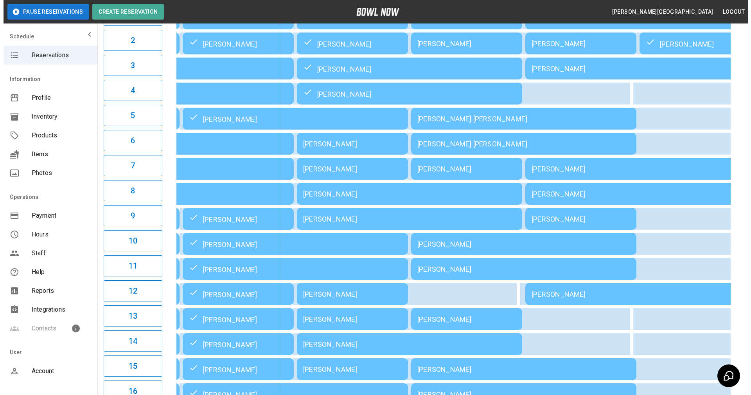
scroll to position [124, 0]
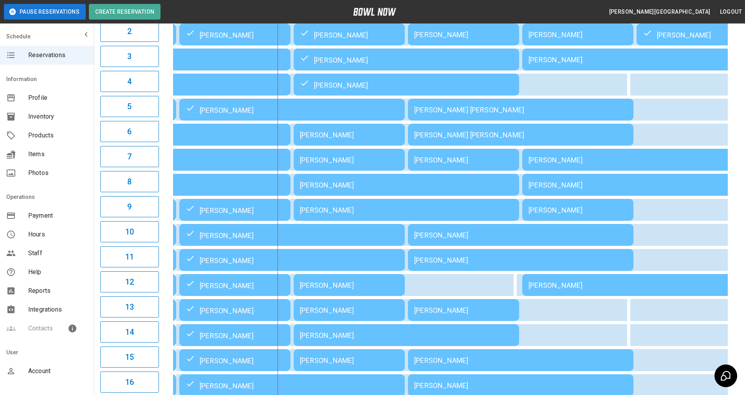
click at [318, 285] on div "[PERSON_NAME]" at bounding box center [349, 285] width 99 height 8
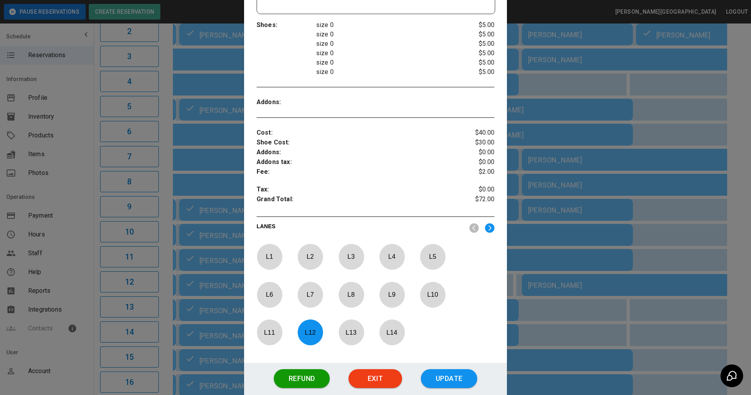
scroll to position [276, 0]
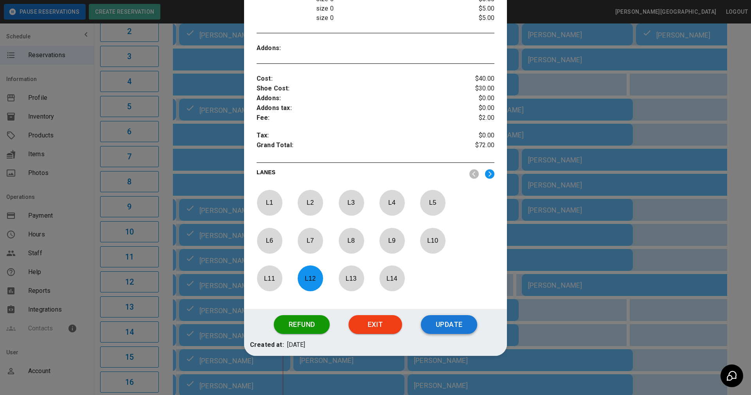
click at [443, 325] on button "Update" at bounding box center [449, 324] width 56 height 19
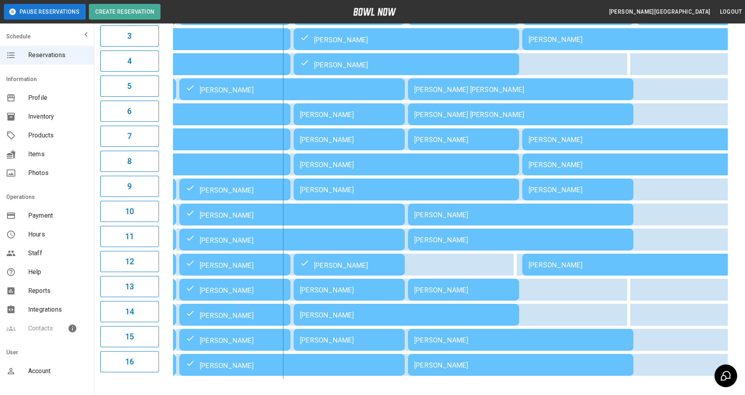
scroll to position [157, 0]
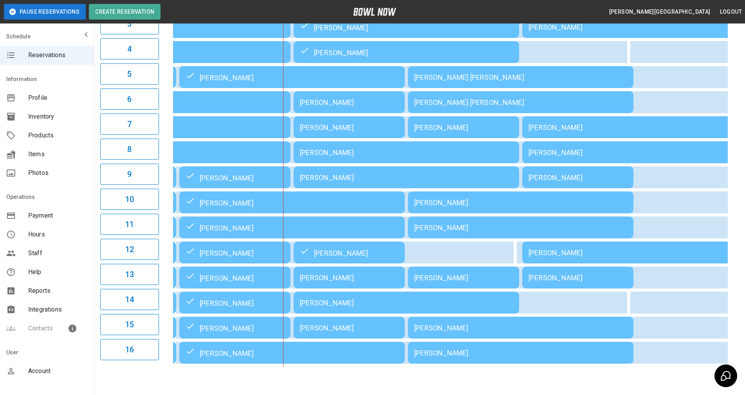
click at [741, 247] on div "**********" at bounding box center [419, 120] width 651 height 504
click at [362, 127] on div "[PERSON_NAME]" at bounding box center [349, 127] width 99 height 8
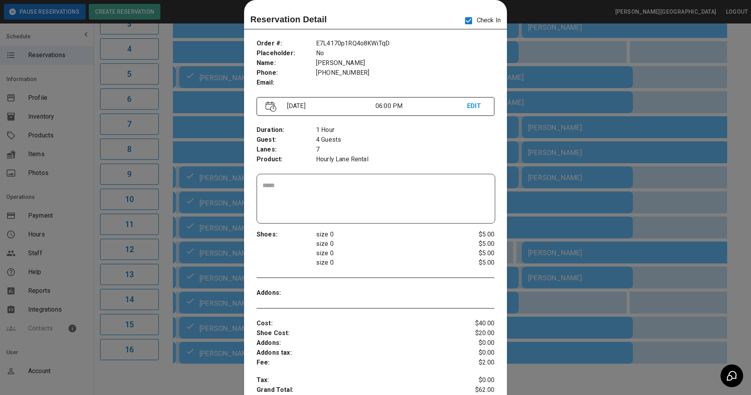
scroll to position [0, 567]
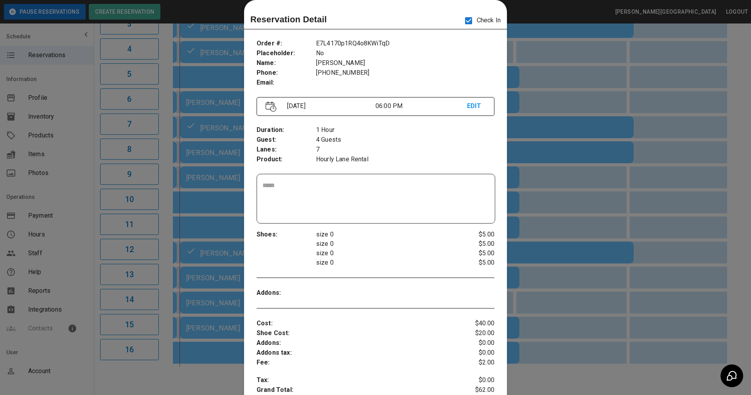
click at [417, 255] on p "size 0" at bounding box center [385, 253] width 139 height 9
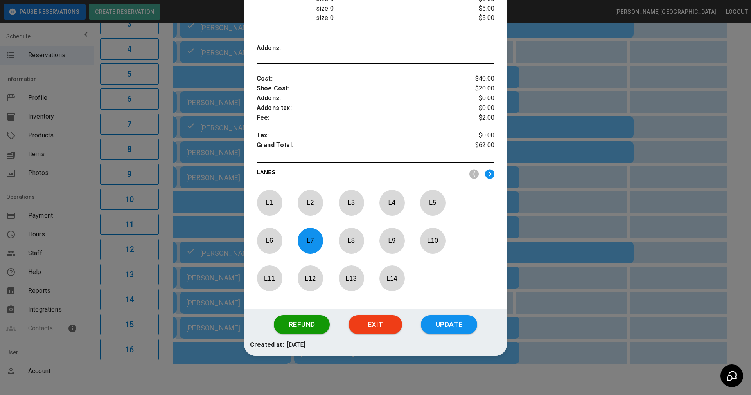
click at [443, 324] on button "Update" at bounding box center [449, 324] width 56 height 19
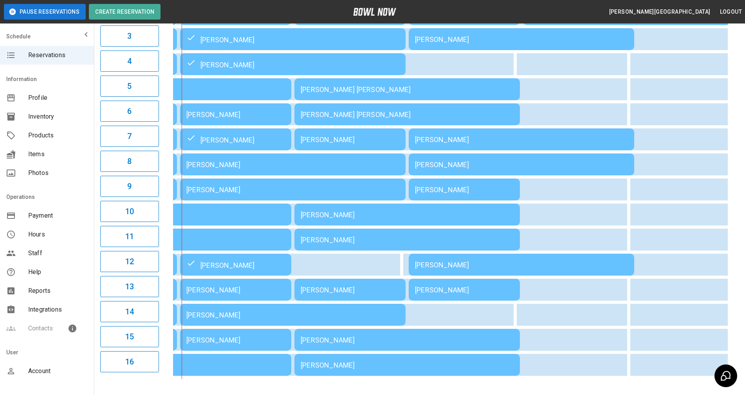
scroll to position [157, 0]
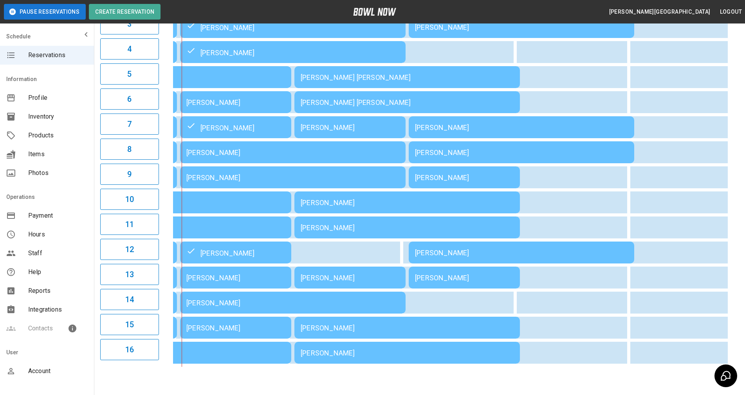
click at [738, 231] on div "01:00PM 02:00PM 03:00PM 04:00PM 05:00PM 06:00PM 07:00PM 08:00PM 09:00PM 10:00PM…" at bounding box center [450, 151] width 576 height 429
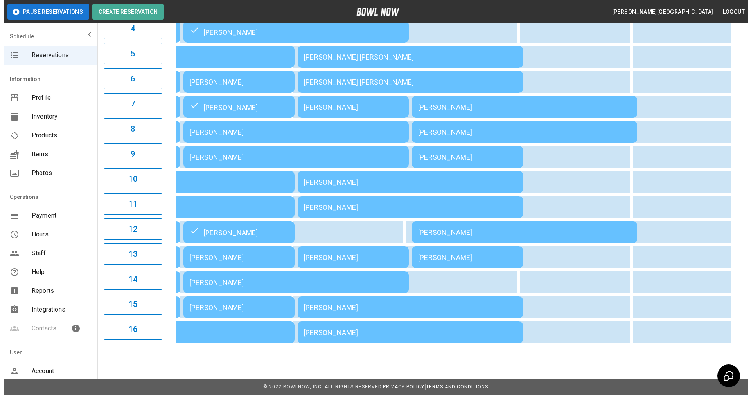
scroll to position [184, 0]
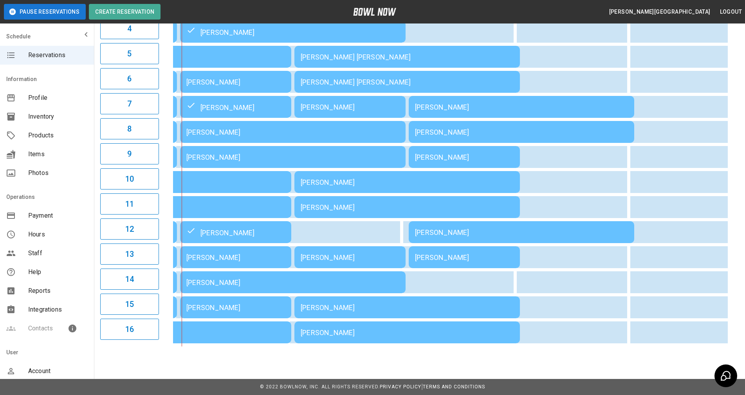
click at [229, 304] on div "[PERSON_NAME]" at bounding box center [235, 307] width 99 height 8
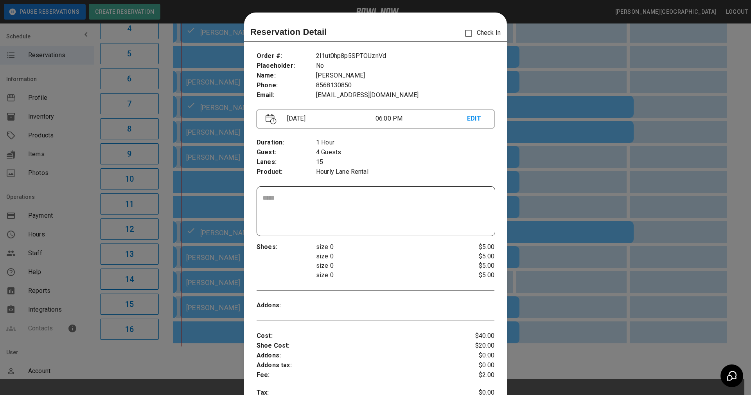
scroll to position [13, 0]
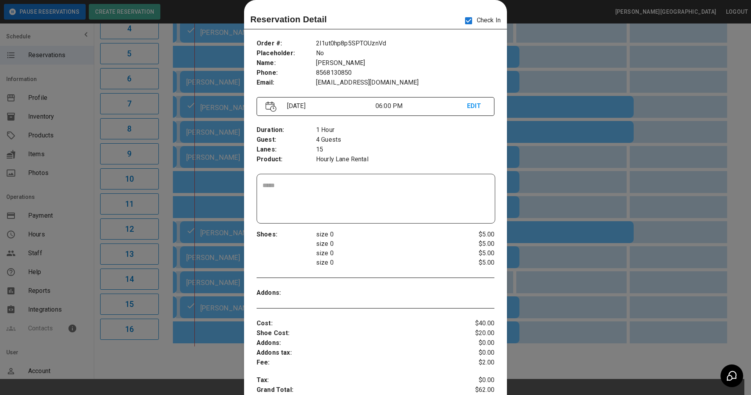
click at [392, 139] on p "4 Guests" at bounding box center [405, 140] width 178 height 10
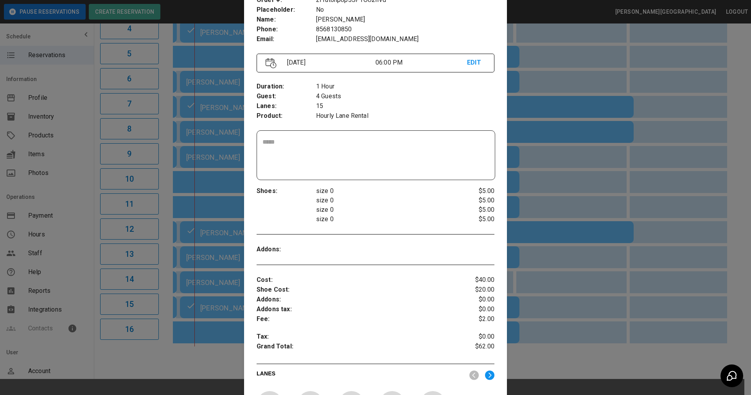
scroll to position [247, 0]
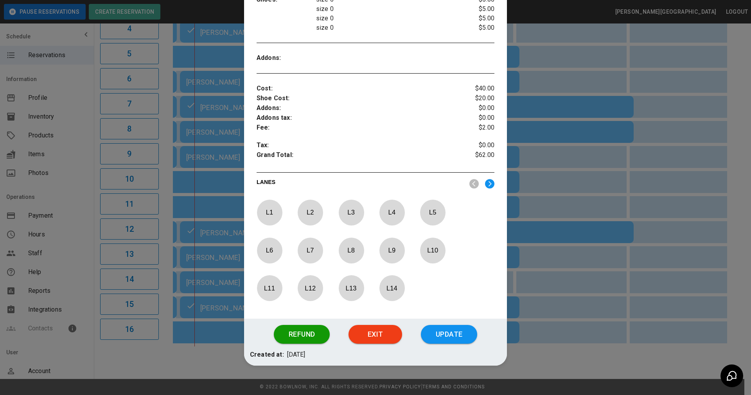
click at [434, 335] on button "Update" at bounding box center [449, 334] width 56 height 19
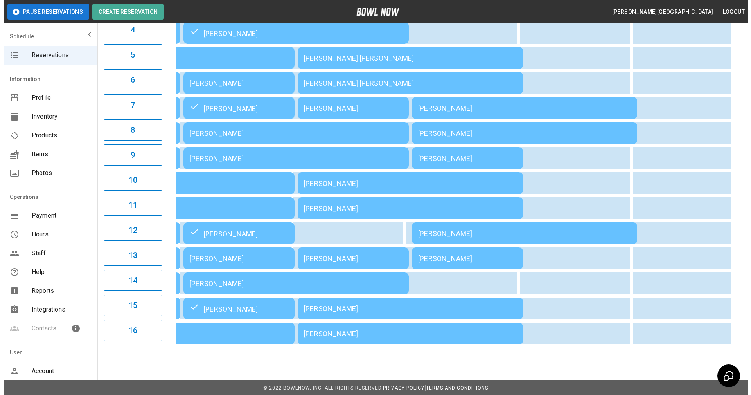
scroll to position [184, 0]
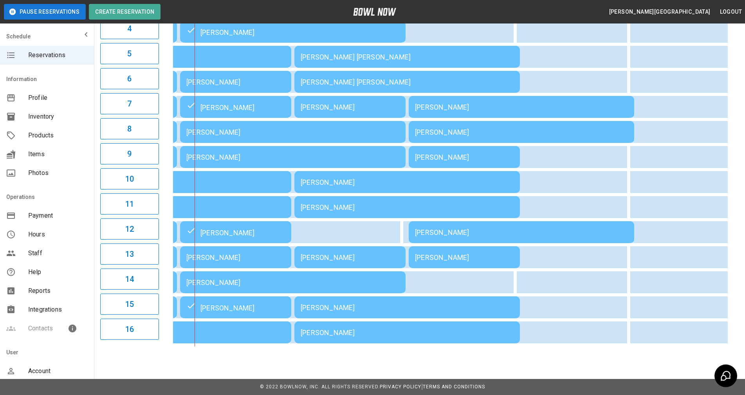
click at [240, 128] on div "[PERSON_NAME]" at bounding box center [292, 132] width 213 height 8
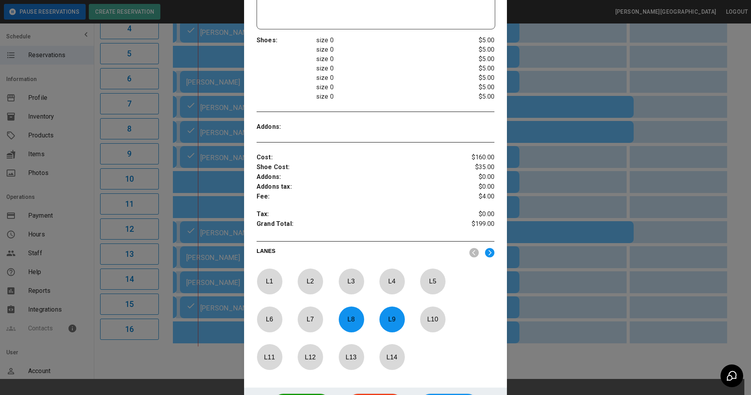
scroll to position [247, 0]
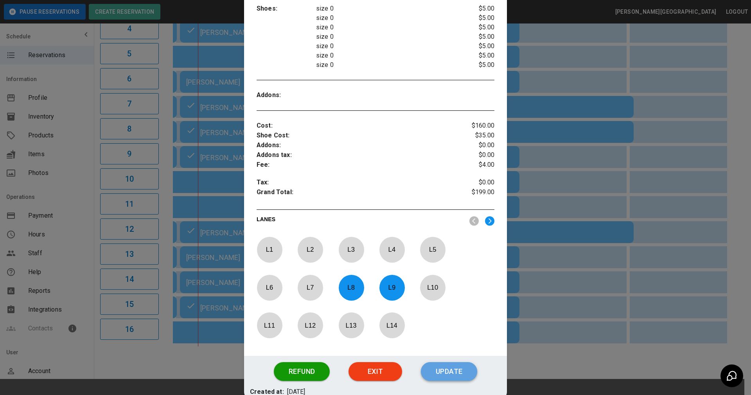
click at [446, 364] on button "Update" at bounding box center [449, 371] width 56 height 19
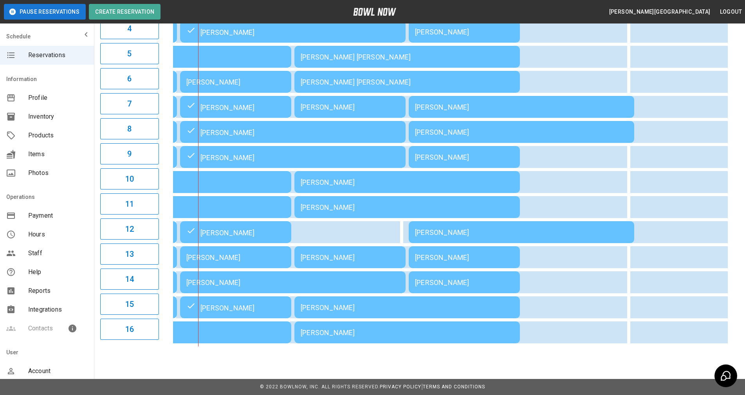
click at [256, 253] on div "[PERSON_NAME]" at bounding box center [235, 257] width 99 height 8
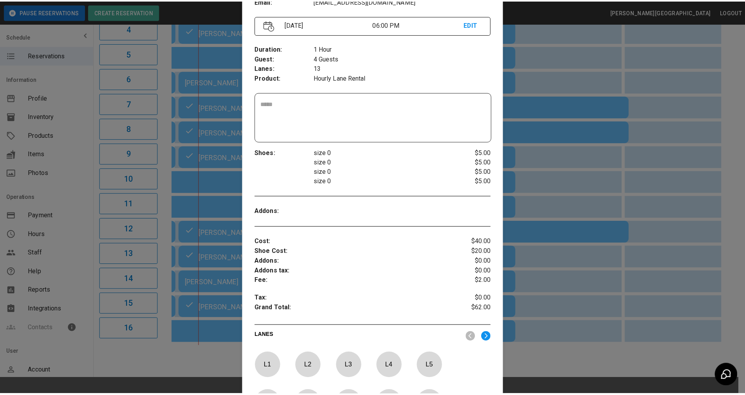
scroll to position [208, 0]
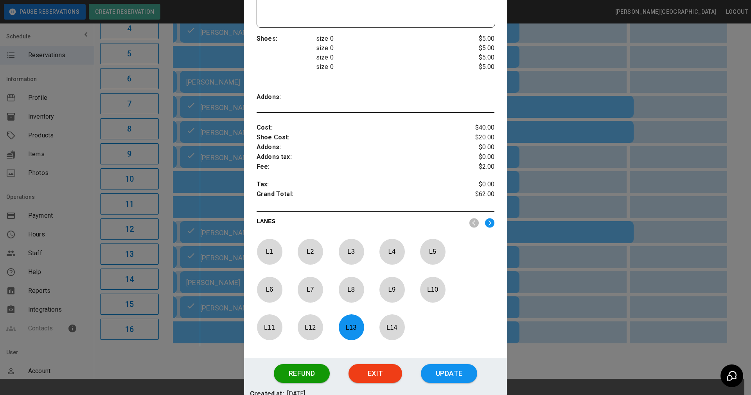
click at [432, 374] on button "Update" at bounding box center [449, 373] width 56 height 19
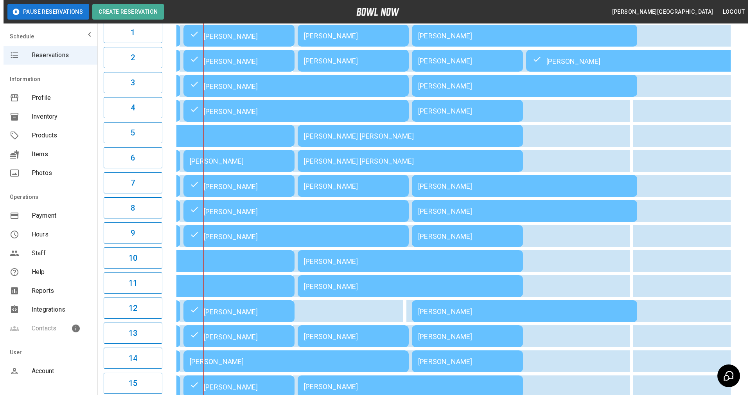
scroll to position [105, 0]
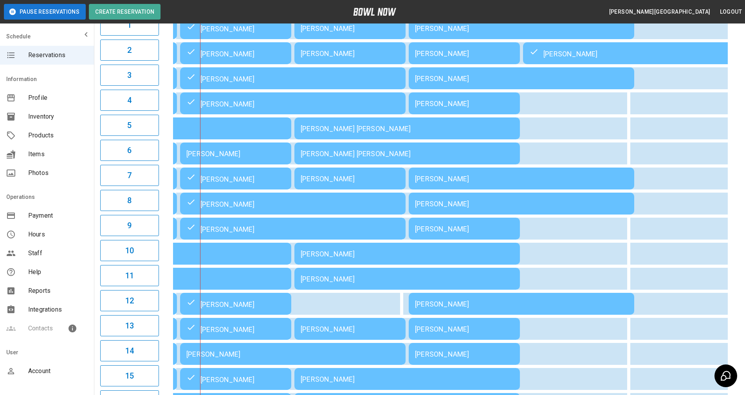
click at [218, 153] on div "[PERSON_NAME]" at bounding box center [235, 154] width 99 height 8
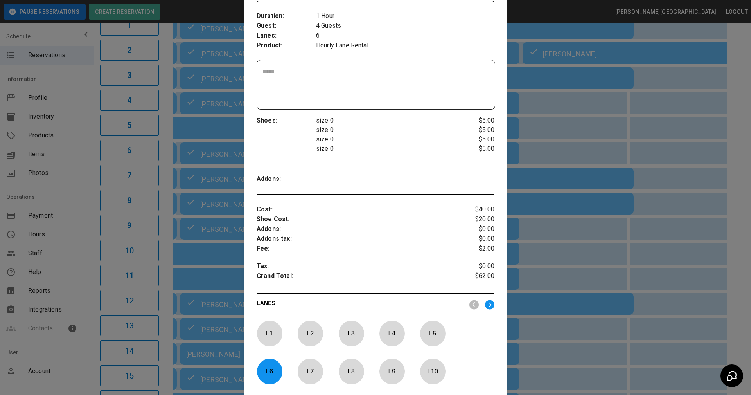
scroll to position [257, 0]
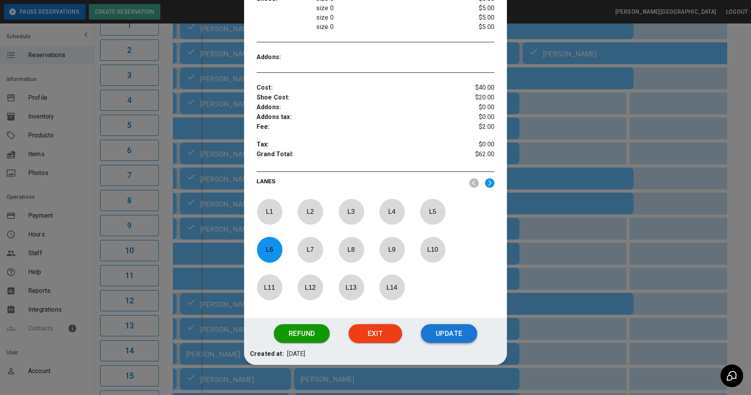
click at [445, 324] on button "Update" at bounding box center [449, 333] width 56 height 19
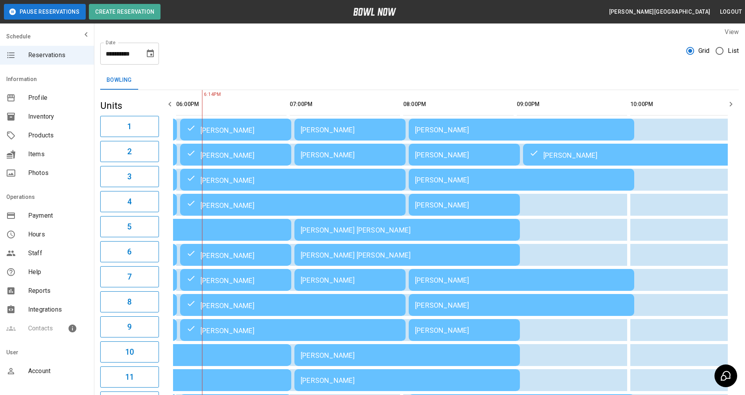
scroll to position [0, 0]
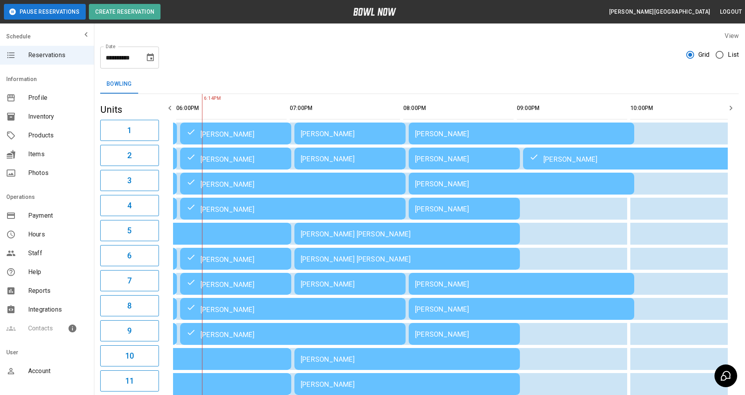
click at [739, 223] on div "**********" at bounding box center [419, 277] width 651 height 504
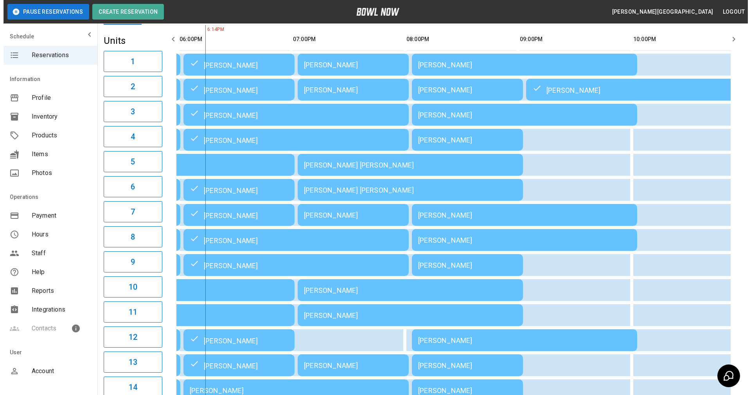
scroll to position [184, 0]
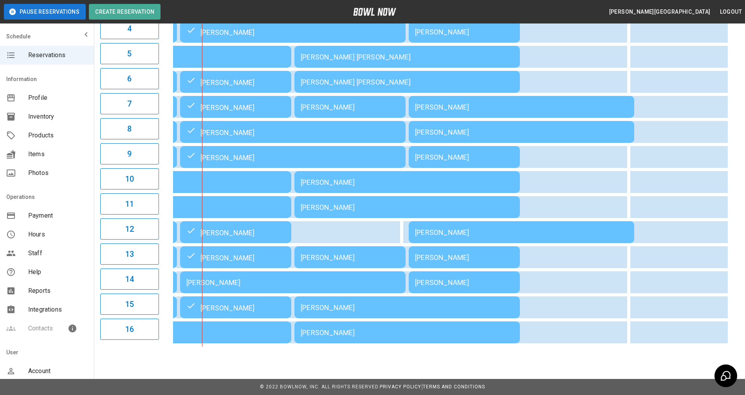
click at [241, 278] on div "[PERSON_NAME]" at bounding box center [292, 282] width 213 height 8
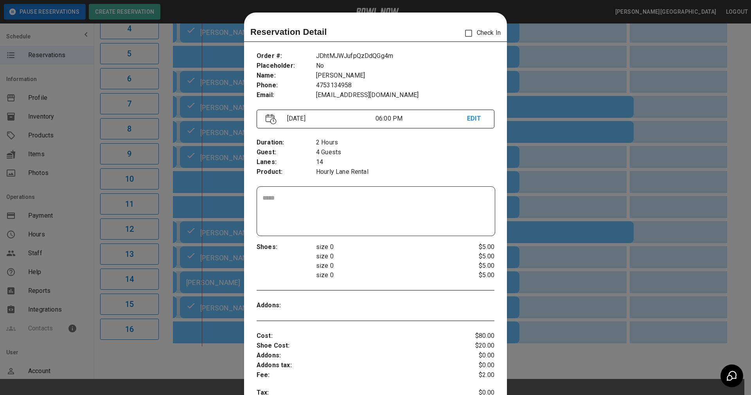
scroll to position [13, 0]
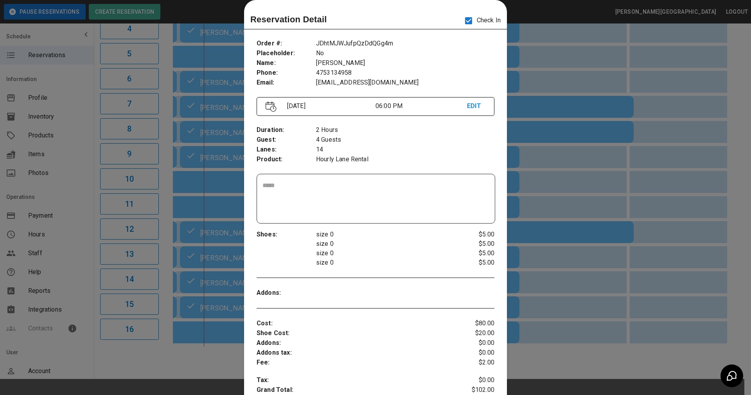
click at [402, 157] on p "Hourly Lane Rental" at bounding box center [405, 160] width 178 height 10
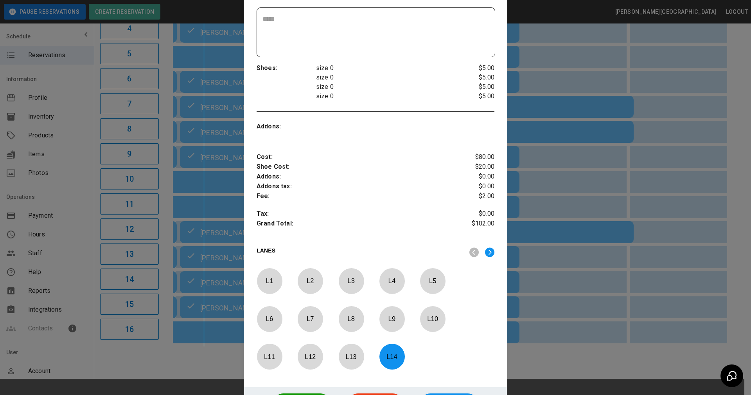
scroll to position [247, 0]
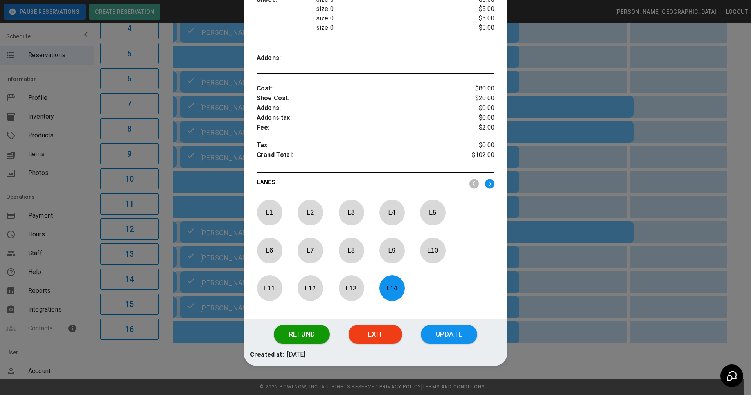
click at [439, 334] on button "Update" at bounding box center [449, 334] width 56 height 19
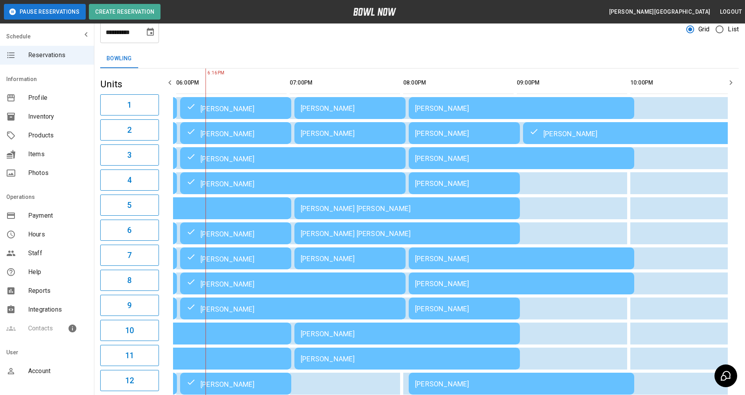
scroll to position [0, 0]
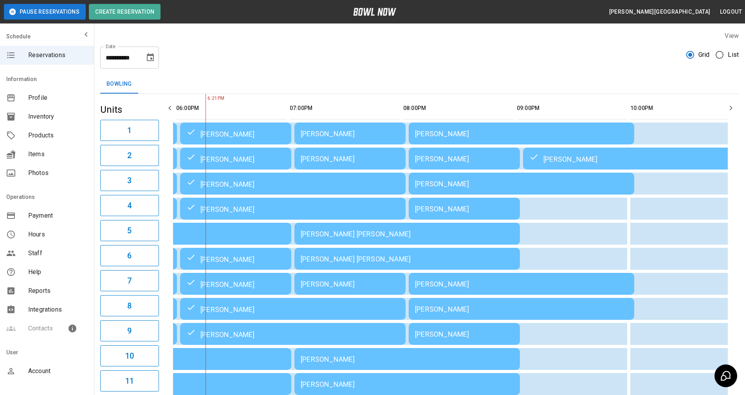
click at [737, 182] on div "01:00PM 02:00PM 03:00PM 04:00PM 05:00PM 06:00PM 07:00PM 08:00PM 09:00PM 10:00PM…" at bounding box center [450, 308] width 576 height 429
click at [738, 205] on div "01:00PM 02:00PM 03:00PM 04:00PM 05:00PM 06:00PM 07:00PM 08:00PM 09:00PM 10:00PM…" at bounding box center [450, 308] width 576 height 429
click at [414, 68] on div "**********" at bounding box center [419, 277] width 651 height 504
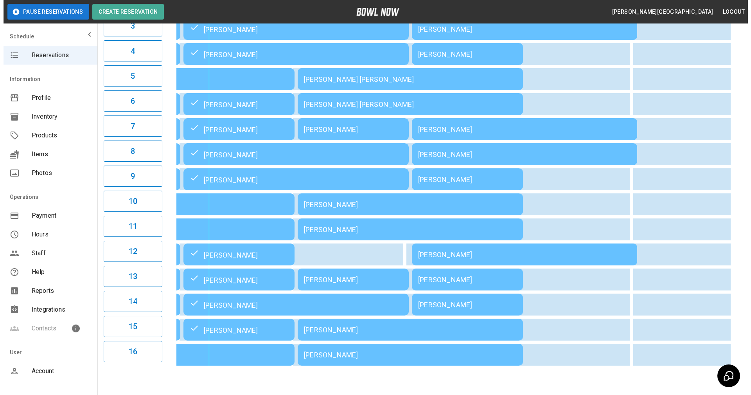
scroll to position [102, 0]
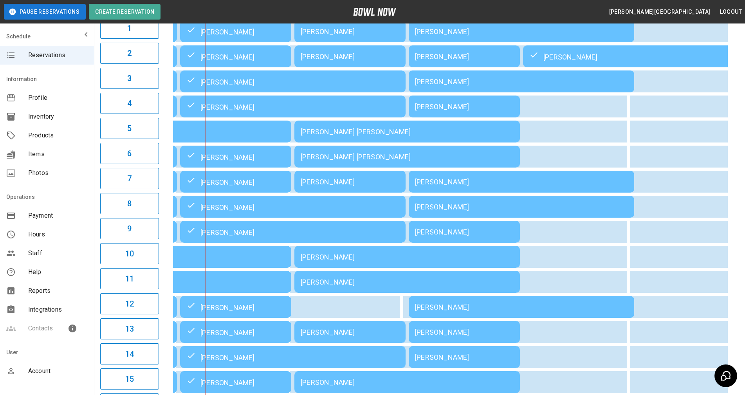
click at [440, 160] on div "[PERSON_NAME] [PERSON_NAME]" at bounding box center [407, 157] width 213 height 8
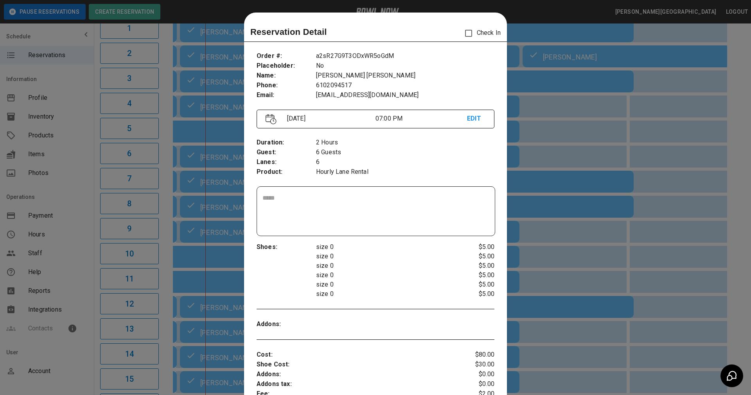
scroll to position [13, 0]
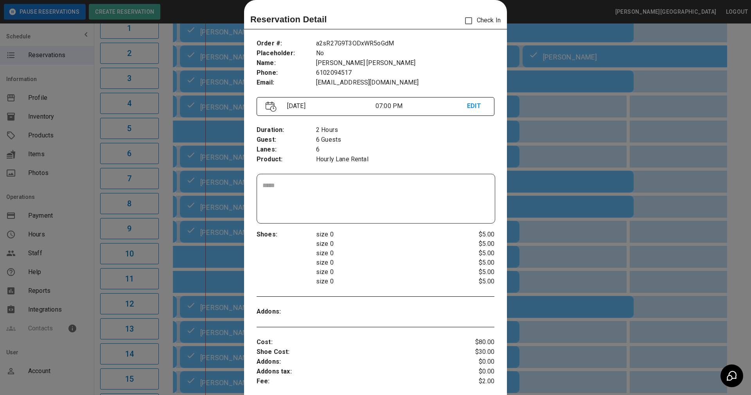
click at [477, 22] on p "Check In" at bounding box center [481, 21] width 40 height 16
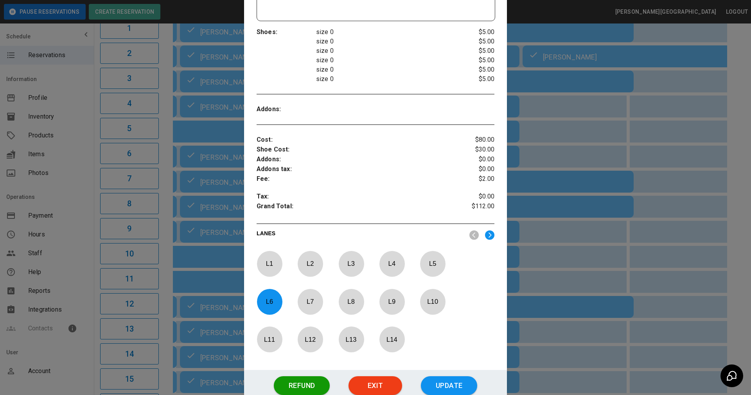
scroll to position [276, 0]
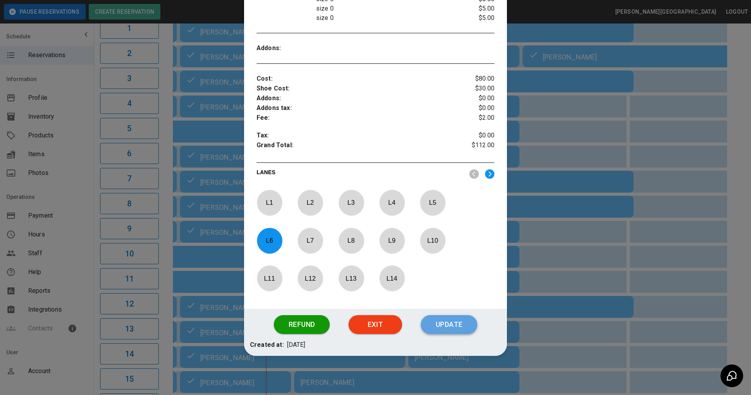
click at [455, 330] on button "Update" at bounding box center [449, 324] width 56 height 19
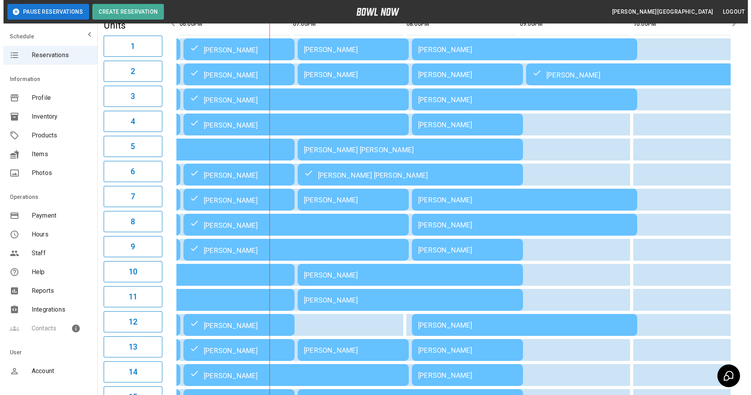
scroll to position [102, 0]
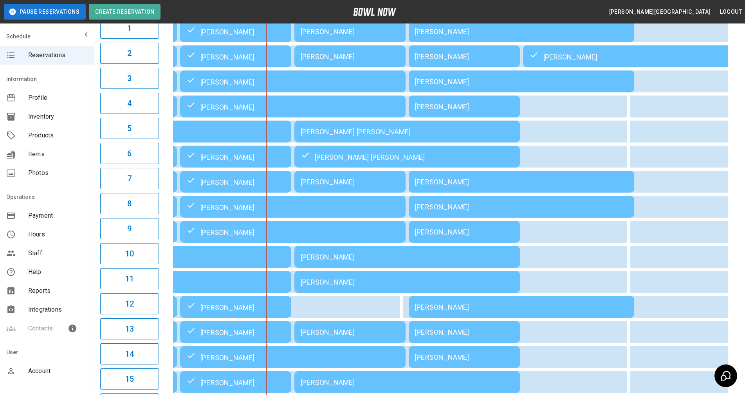
click at [371, 184] on div "[PERSON_NAME]" at bounding box center [350, 182] width 99 height 8
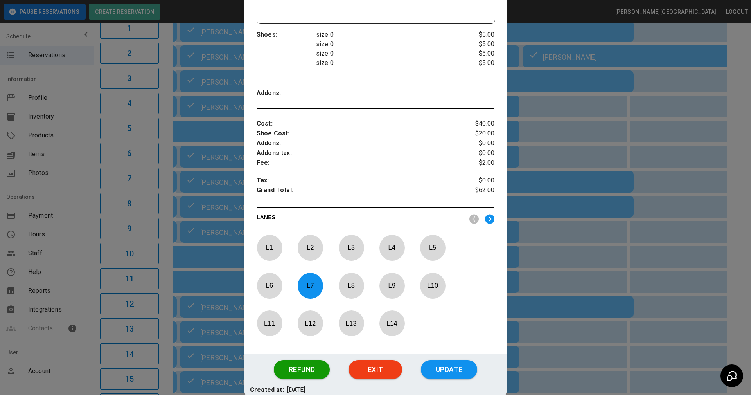
scroll to position [256, 0]
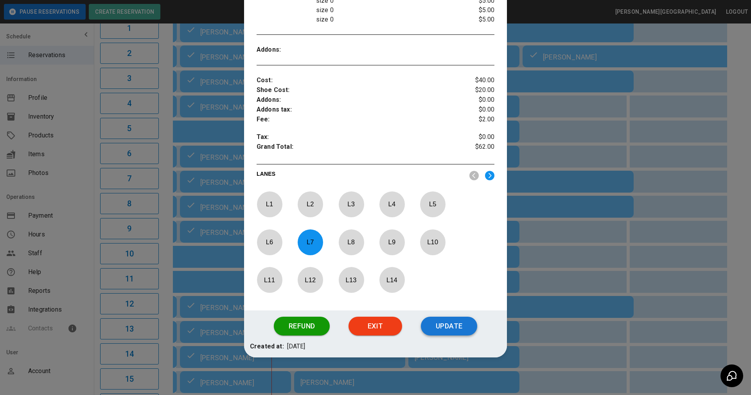
click at [433, 329] on button "Update" at bounding box center [449, 326] width 56 height 19
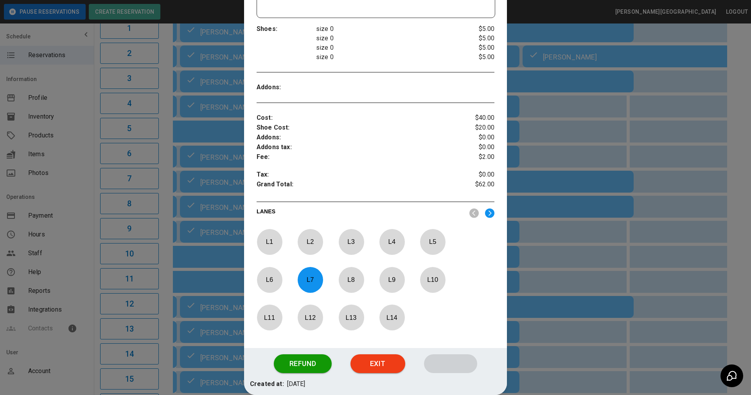
click at [387, 356] on div "[PERSON_NAME]" at bounding box center [292, 356] width 213 height 9
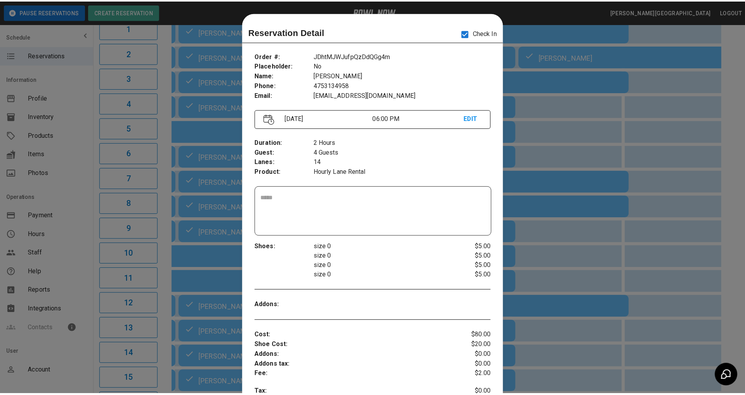
scroll to position [13, 0]
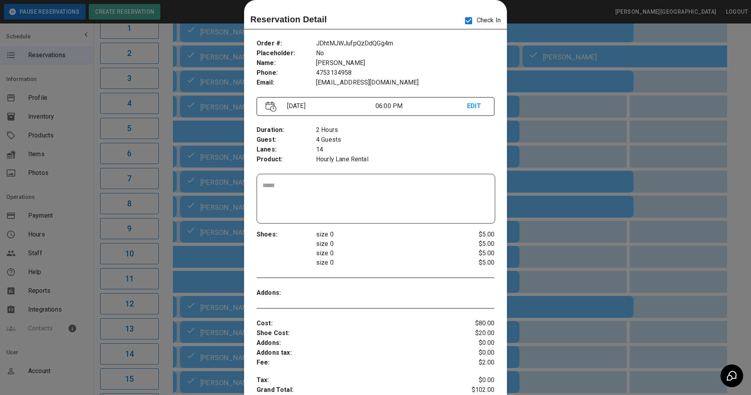
click at [164, 38] on div at bounding box center [375, 197] width 751 height 395
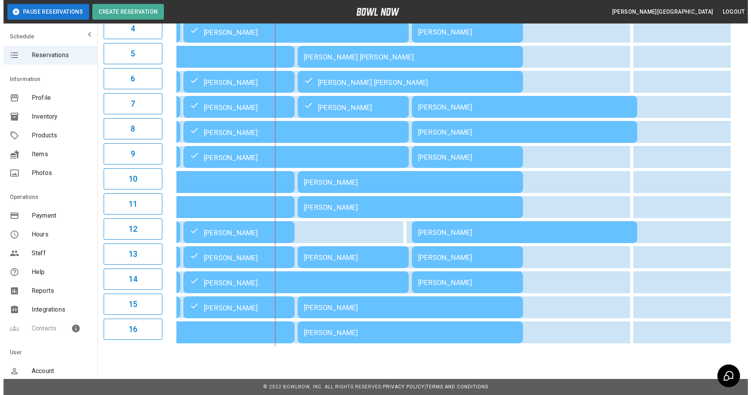
scroll to position [184, 0]
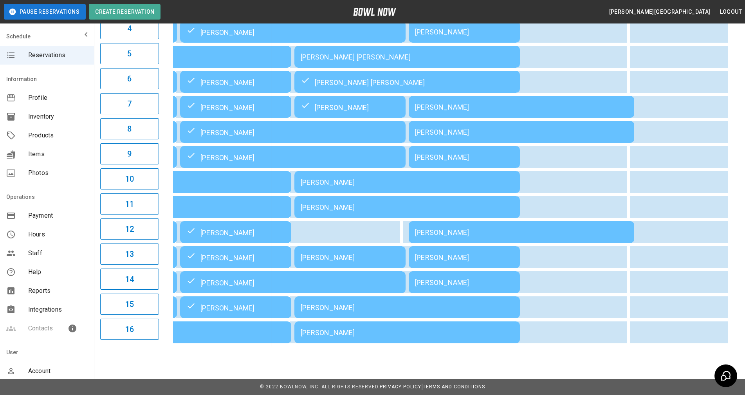
click at [348, 178] on div "[PERSON_NAME]" at bounding box center [407, 182] width 213 height 8
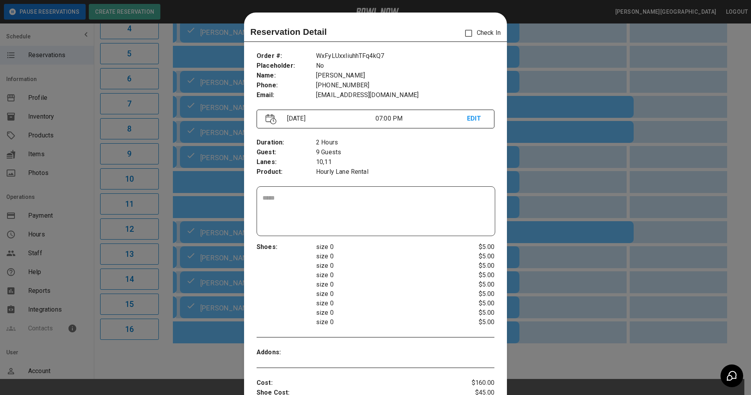
scroll to position [13, 0]
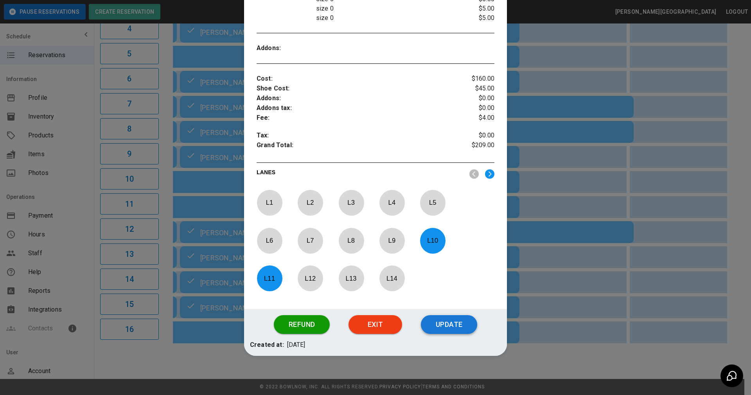
click at [458, 317] on button "Update" at bounding box center [449, 324] width 56 height 19
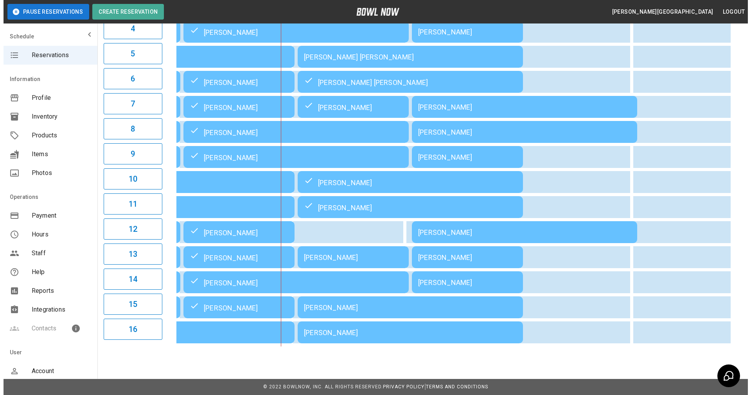
scroll to position [66, 0]
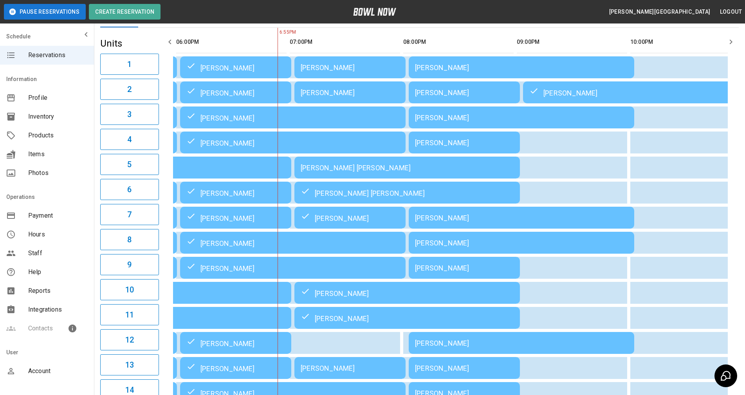
click at [314, 88] on div "Jamie Scarboro" at bounding box center [350, 92] width 99 height 8
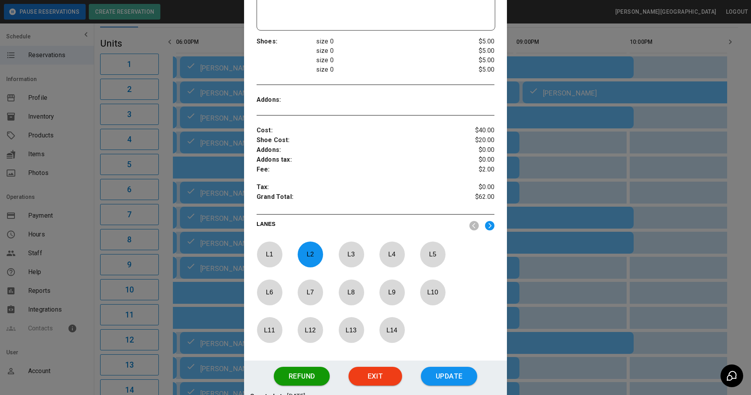
scroll to position [257, 0]
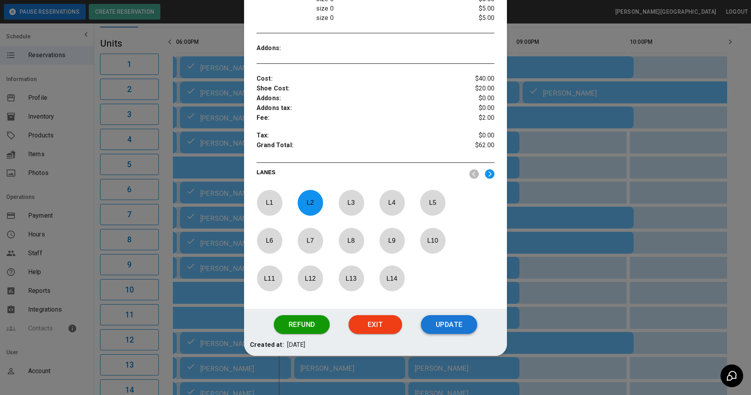
click at [435, 331] on button "Update" at bounding box center [449, 324] width 56 height 19
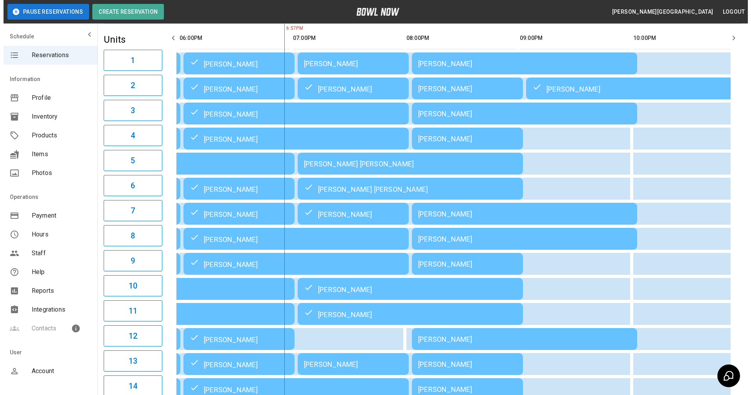
scroll to position [68, 0]
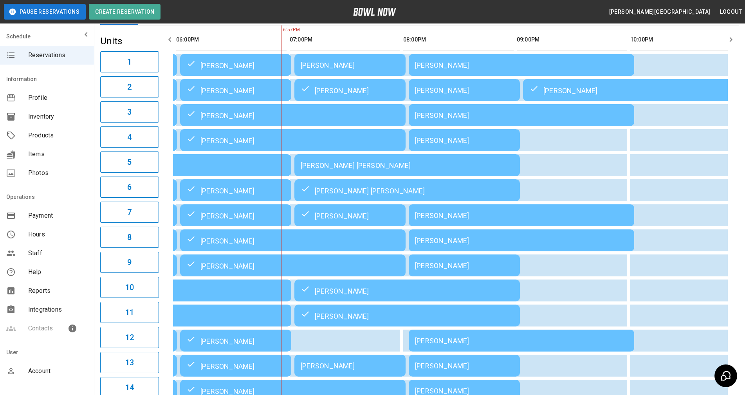
click at [366, 70] on td "[PERSON_NAME]" at bounding box center [349, 65] width 111 height 22
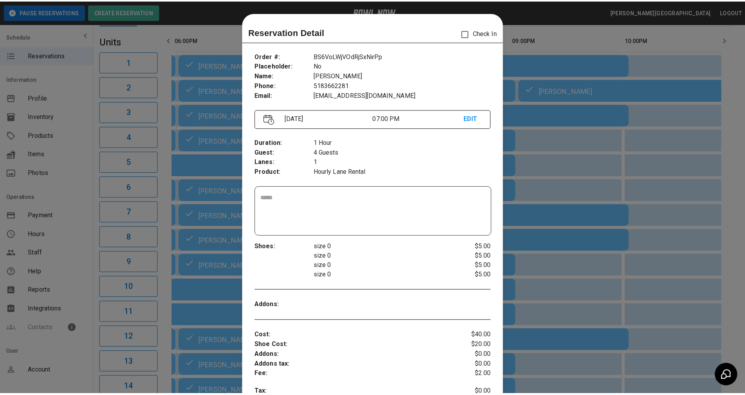
scroll to position [13, 0]
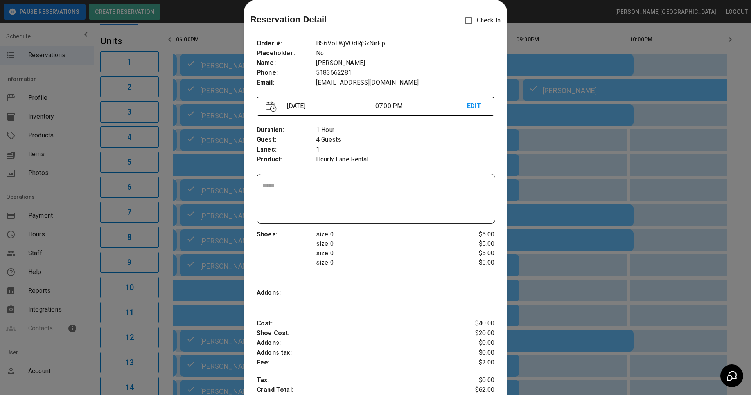
click at [663, 122] on div at bounding box center [375, 197] width 751 height 395
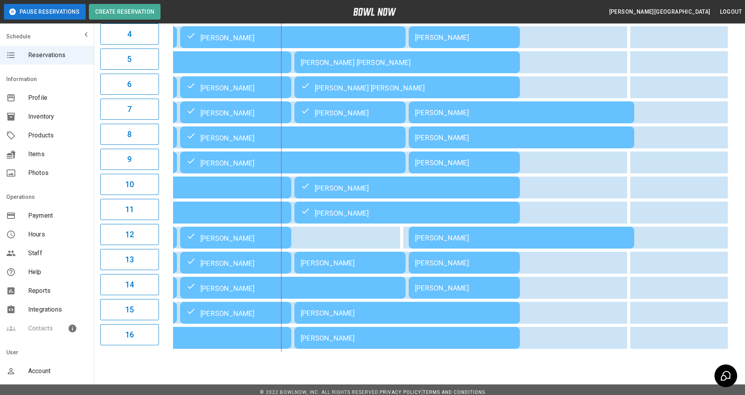
scroll to position [172, 0]
click at [731, 253] on div "01:00PM 02:00PM 03:00PM 04:00PM 05:00PM 06:00PM 07:00PM 08:00PM 09:00PM 10:00PM…" at bounding box center [450, 136] width 576 height 429
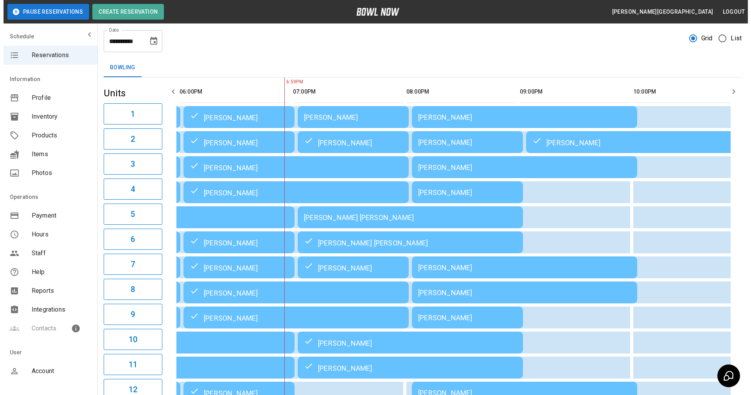
scroll to position [15, 0]
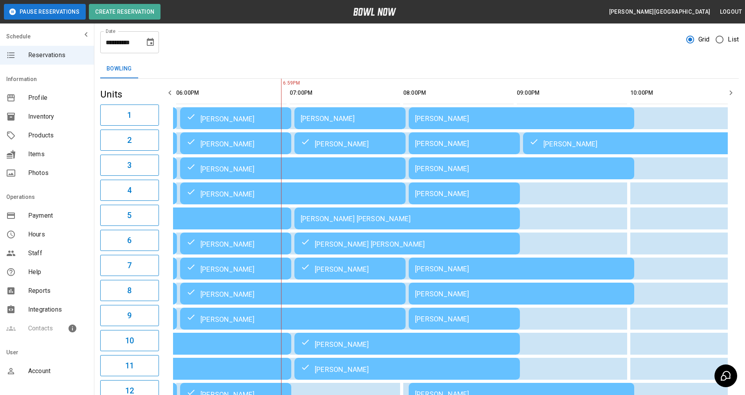
click at [336, 119] on div "[PERSON_NAME]" at bounding box center [350, 118] width 99 height 8
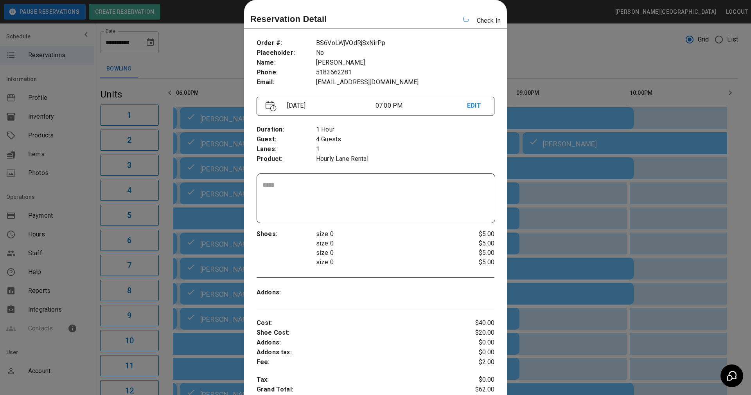
scroll to position [0, 681]
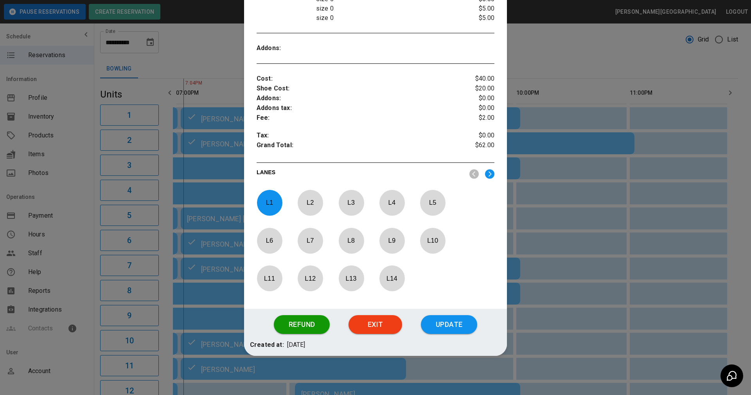
click at [448, 328] on button "Update" at bounding box center [449, 324] width 56 height 19
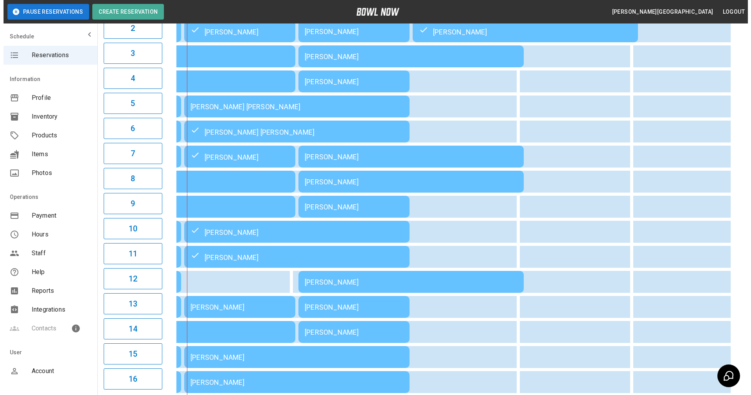
scroll to position [102, 0]
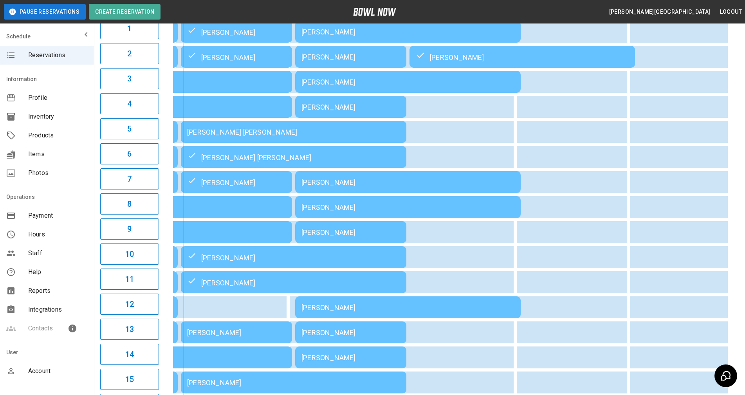
click at [257, 129] on div "[PERSON_NAME] [PERSON_NAME]" at bounding box center [293, 132] width 213 height 8
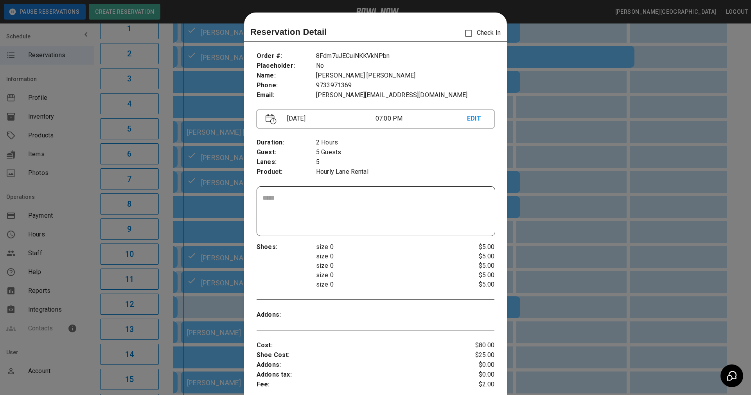
scroll to position [13, 0]
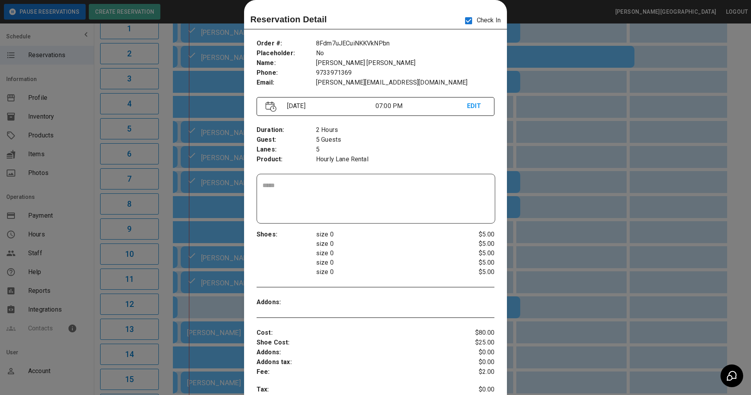
click at [406, 166] on div "Duration : Guest : Lanes : Product : 2 Hours 5 Guests 5 Hourly Lane Rental" at bounding box center [376, 145] width 238 height 52
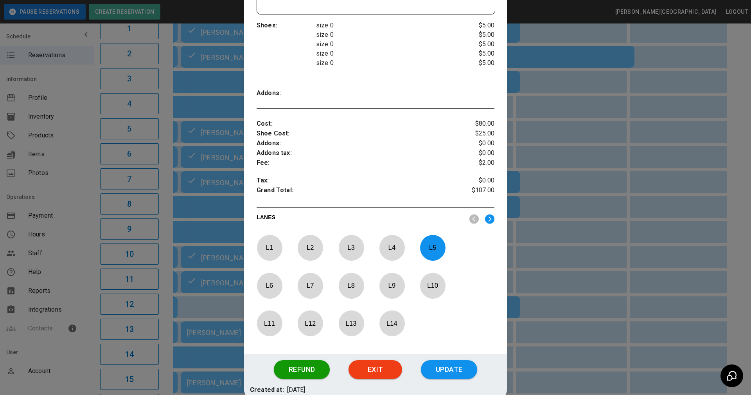
scroll to position [247, 0]
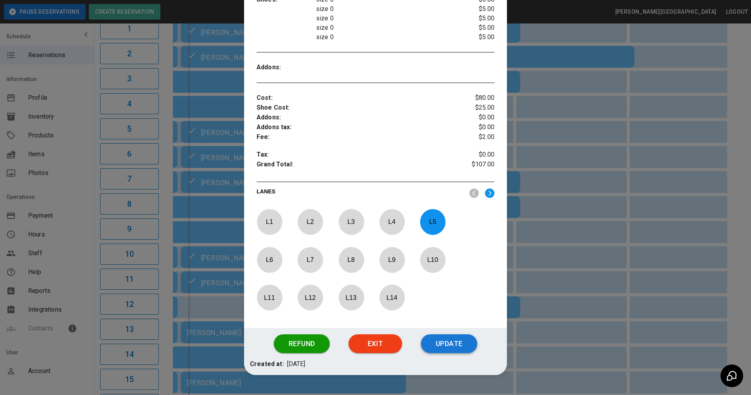
click at [438, 344] on button "Update" at bounding box center [449, 343] width 56 height 19
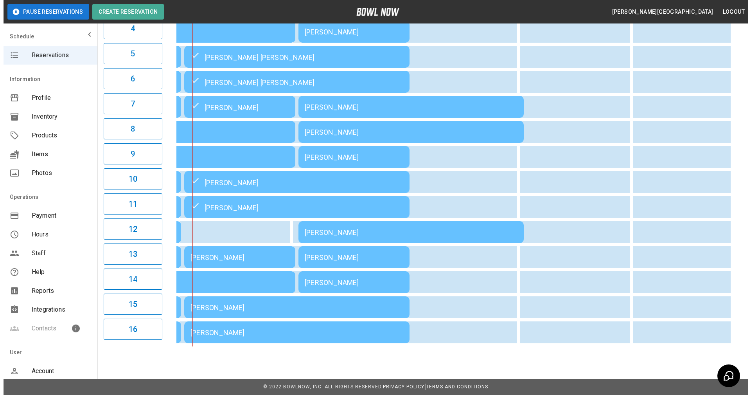
scroll to position [184, 0]
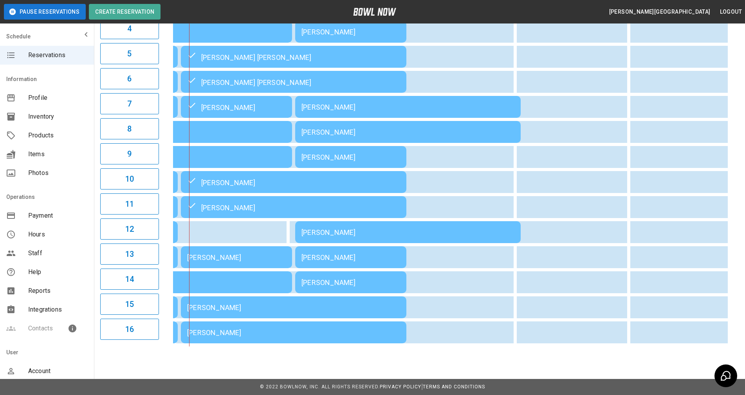
click at [241, 303] on div "[PERSON_NAME]" at bounding box center [293, 307] width 213 height 8
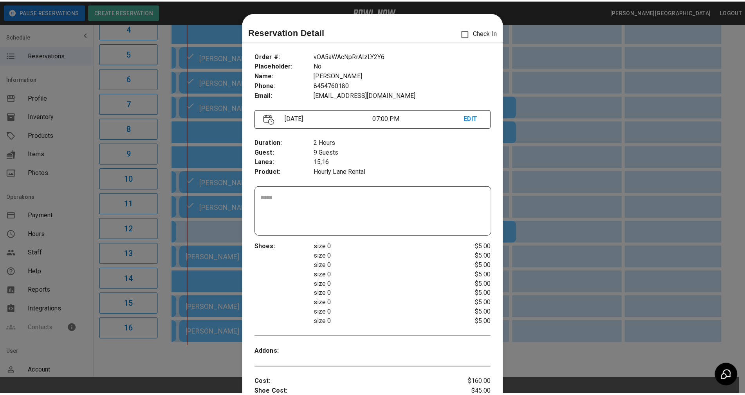
scroll to position [13, 0]
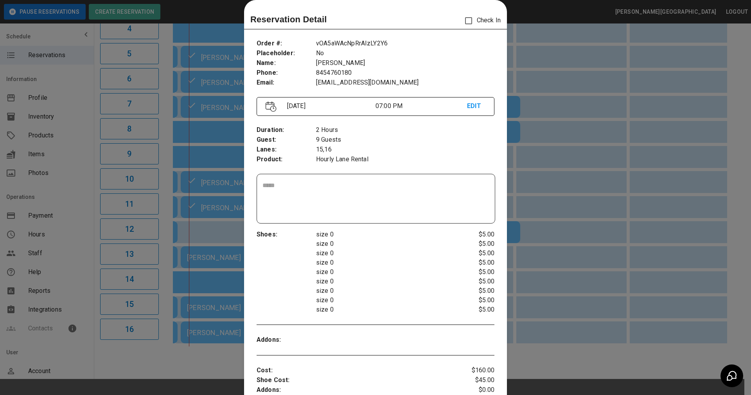
click at [531, 244] on div at bounding box center [375, 197] width 751 height 395
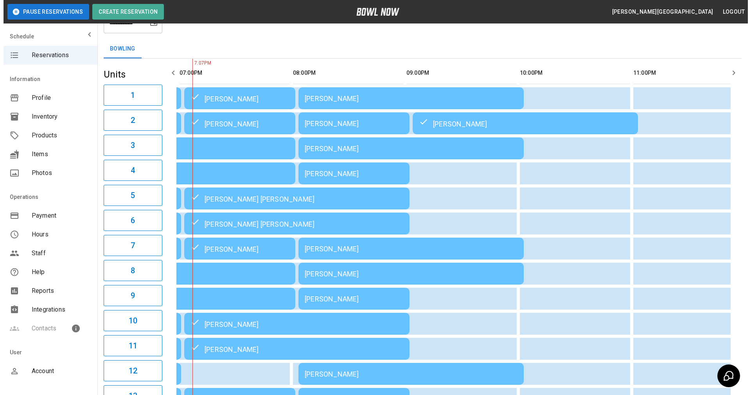
scroll to position [27, 0]
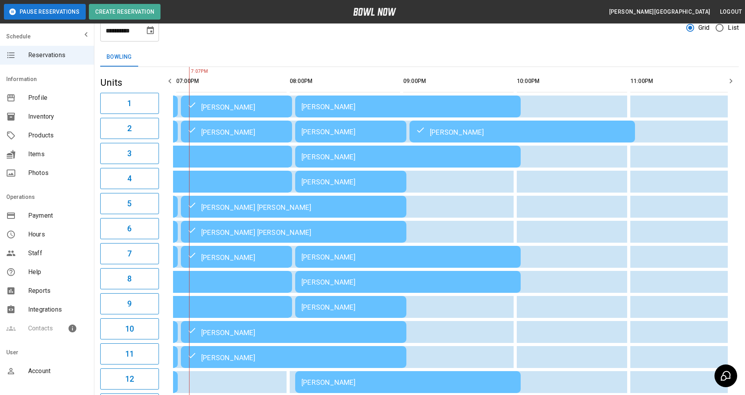
click at [276, 208] on div "[PERSON_NAME] [PERSON_NAME]" at bounding box center [293, 206] width 213 height 9
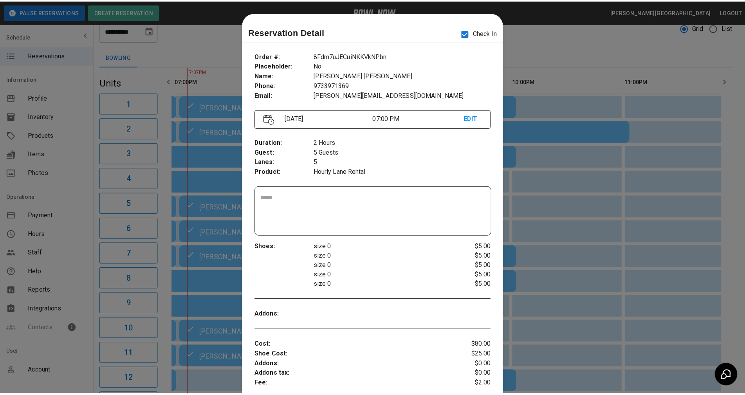
scroll to position [13, 0]
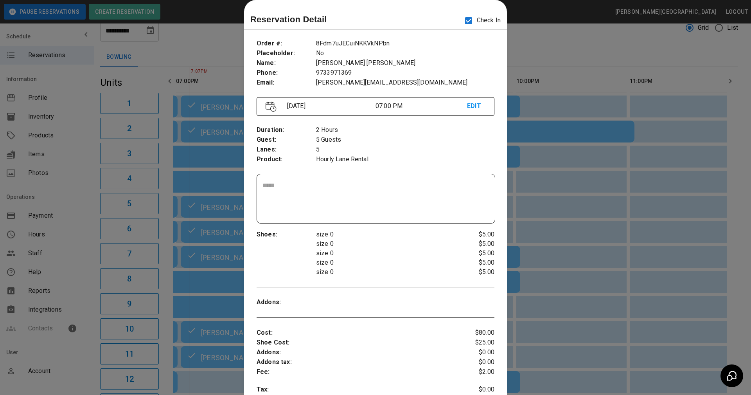
click at [553, 272] on div at bounding box center [375, 197] width 751 height 395
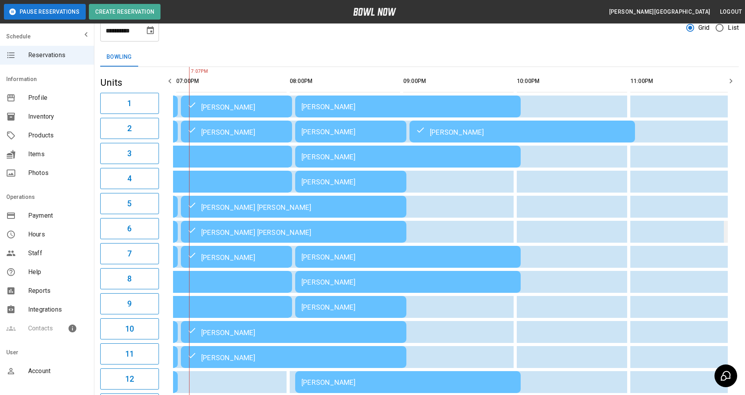
drag, startPoint x: 733, startPoint y: 223, endPoint x: 727, endPoint y: 227, distance: 7.0
click at [733, 223] on div "01:00PM 02:00PM 03:00PM 04:00PM 05:00PM 06:00PM 07:00PM 08:00PM 09:00PM 10:00PM…" at bounding box center [450, 281] width 576 height 429
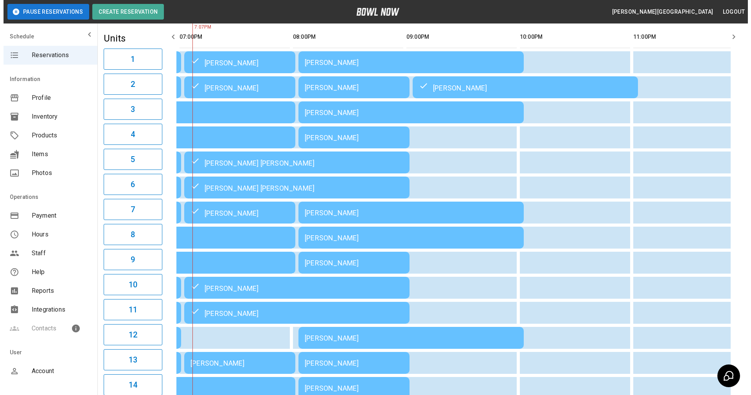
scroll to position [184, 0]
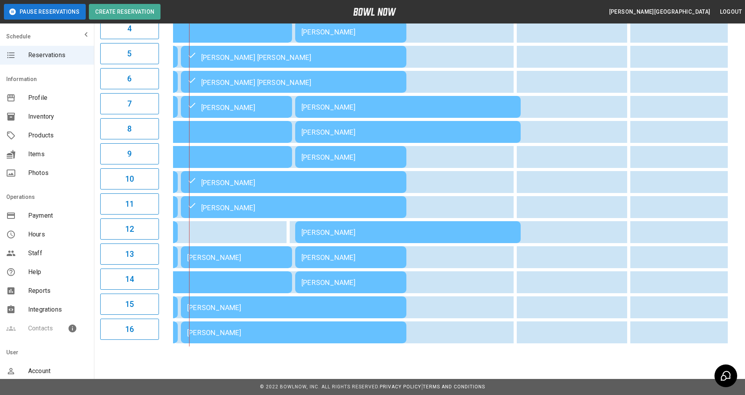
click at [208, 253] on div "[PERSON_NAME]" at bounding box center [236, 257] width 99 height 8
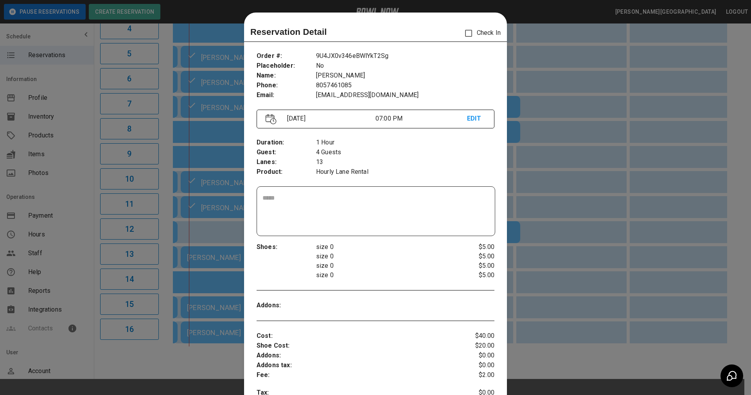
scroll to position [13, 0]
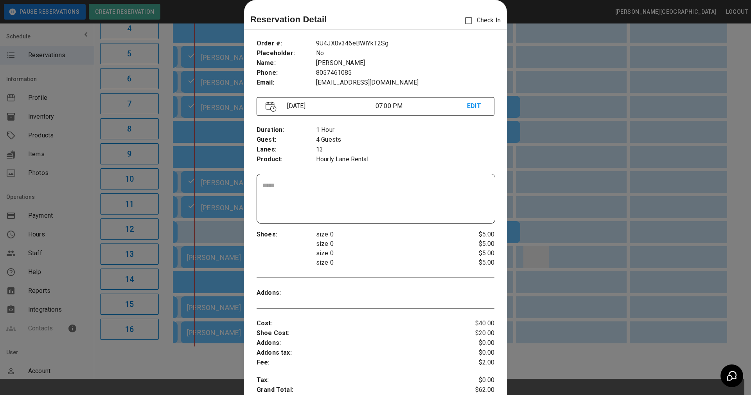
drag, startPoint x: 550, startPoint y: 244, endPoint x: 528, endPoint y: 251, distance: 23.4
click at [550, 244] on div at bounding box center [375, 197] width 751 height 395
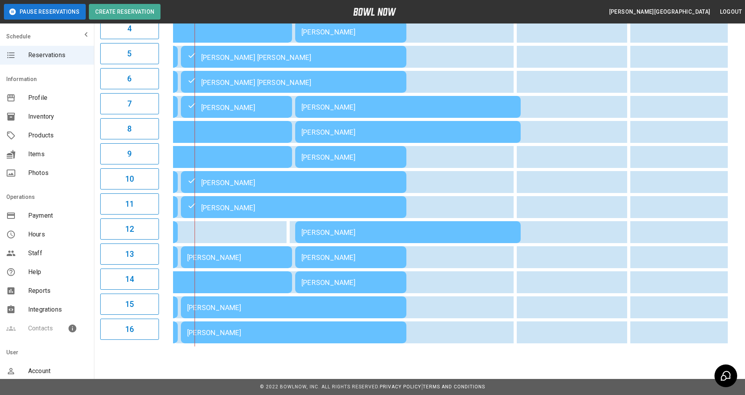
click at [256, 303] on div "[PERSON_NAME]" at bounding box center [293, 307] width 213 height 8
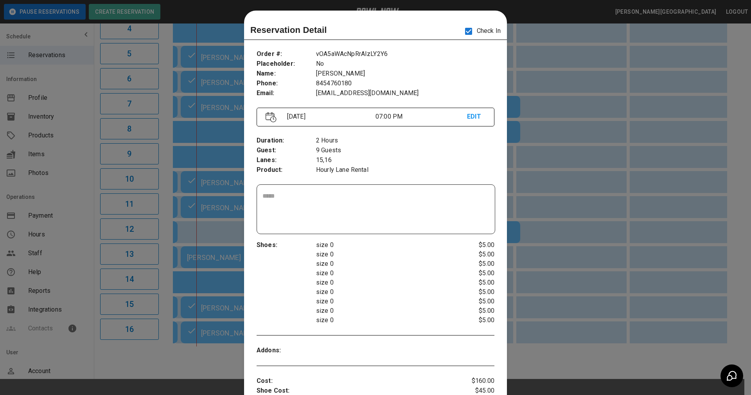
scroll to position [0, 0]
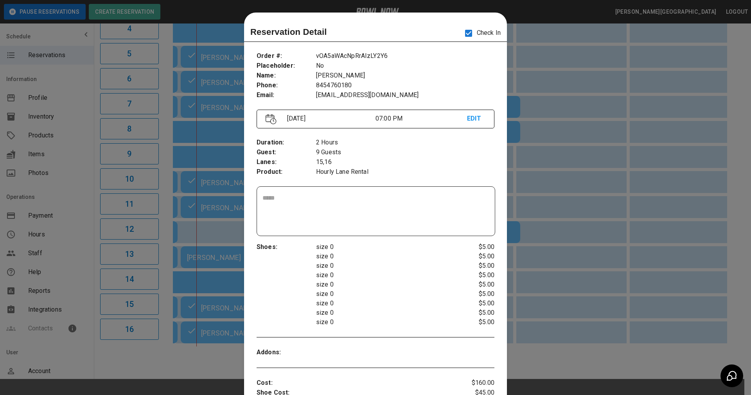
click at [386, 293] on p "size 0" at bounding box center [385, 293] width 139 height 9
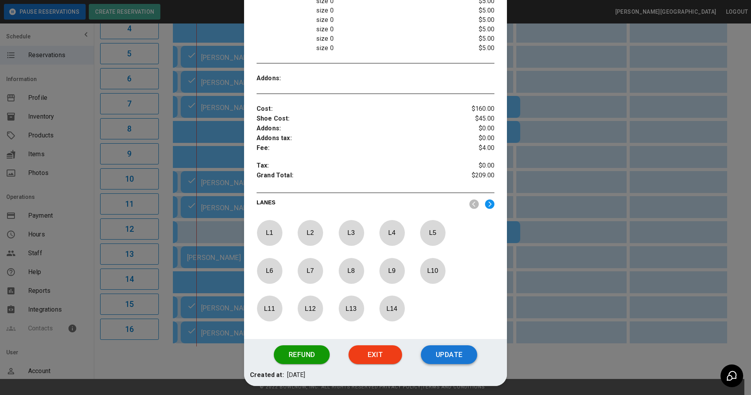
click at [447, 356] on button "Update" at bounding box center [449, 354] width 56 height 19
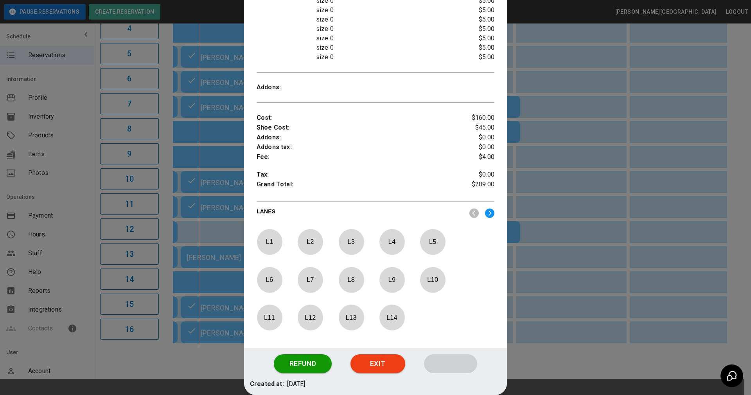
click at [221, 253] on div "[PERSON_NAME]" at bounding box center [236, 257] width 99 height 8
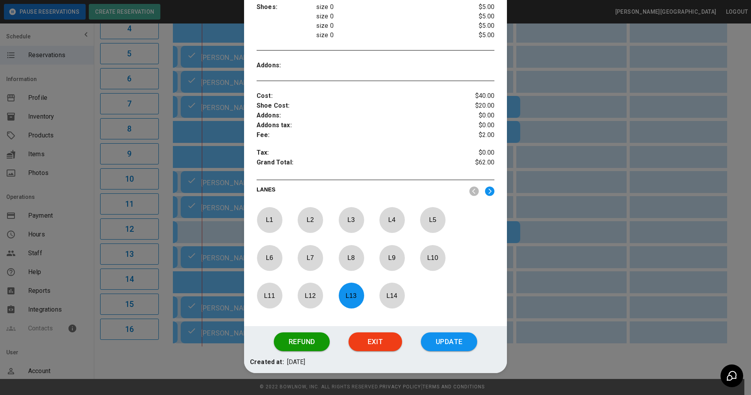
scroll to position [257, 0]
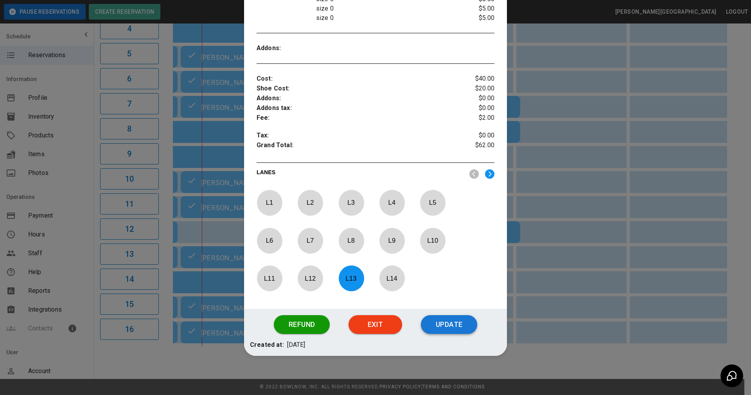
click at [454, 319] on button "Update" at bounding box center [449, 324] width 56 height 19
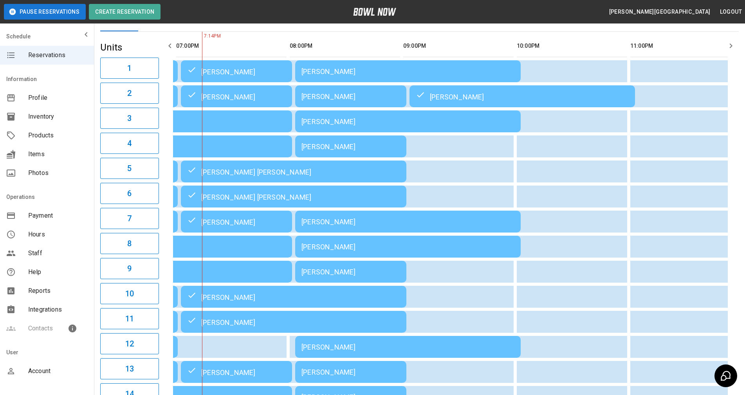
scroll to position [78, 0]
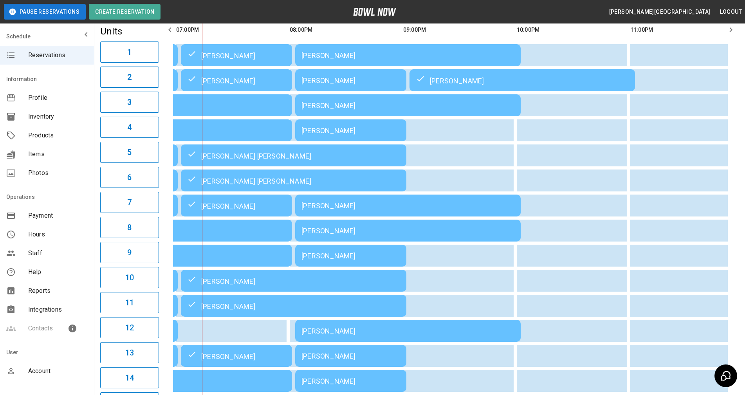
click at [731, 259] on div "01:00PM 02:00PM 03:00PM 04:00PM 05:00PM 06:00PM 07:00PM 08:00PM 09:00PM 10:00PM…" at bounding box center [450, 230] width 576 height 429
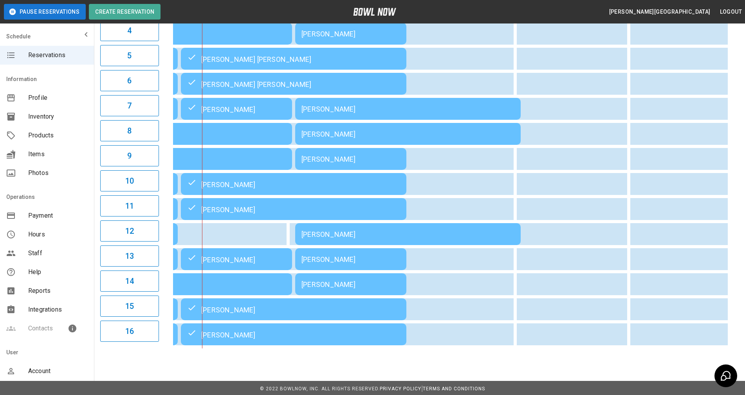
scroll to position [184, 0]
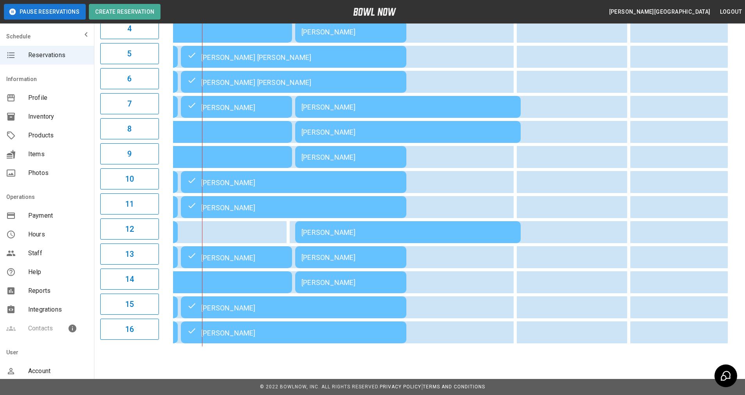
click at [739, 166] on div "**********" at bounding box center [419, 100] width 651 height 504
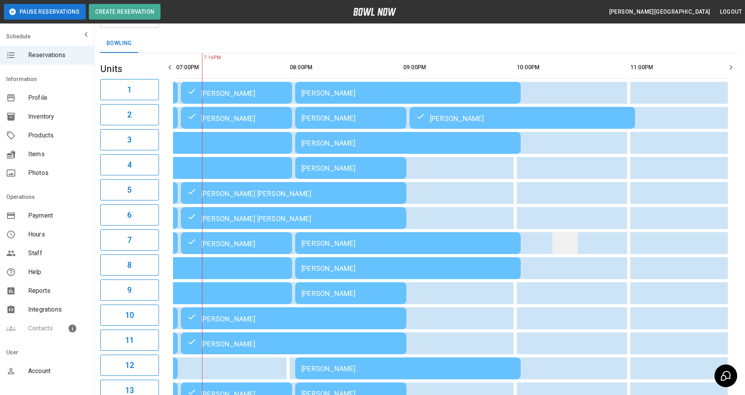
scroll to position [27, 0]
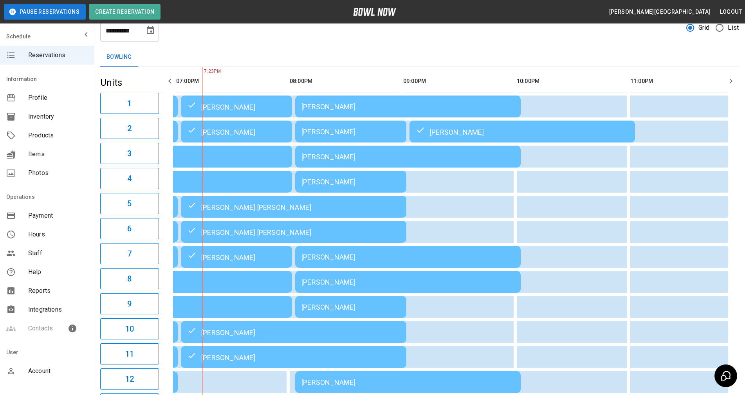
click at [739, 228] on div "**********" at bounding box center [419, 250] width 651 height 504
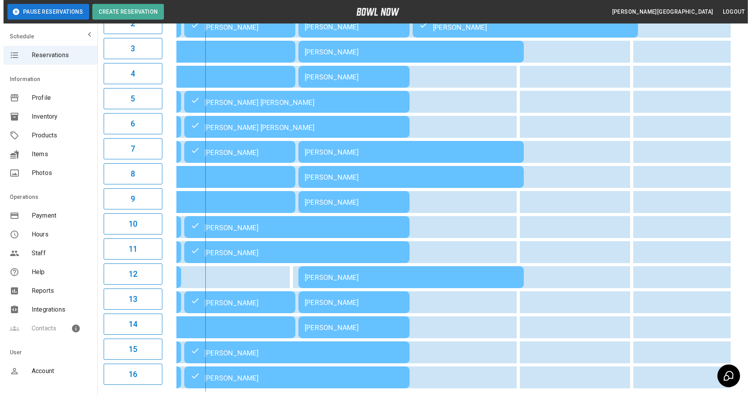
scroll to position [144, 0]
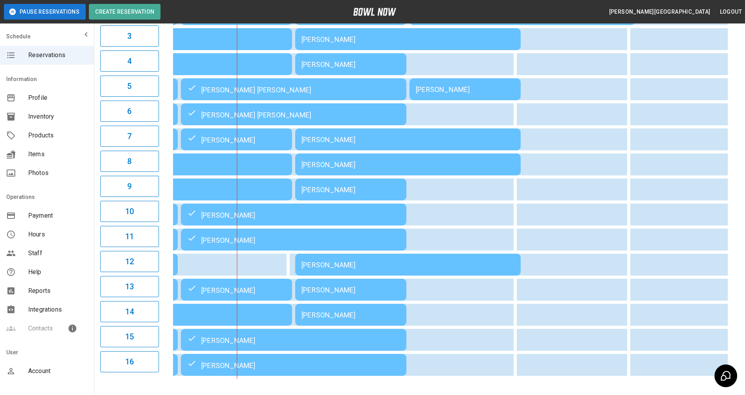
click at [339, 144] on div "Dana Plourde" at bounding box center [407, 139] width 213 height 8
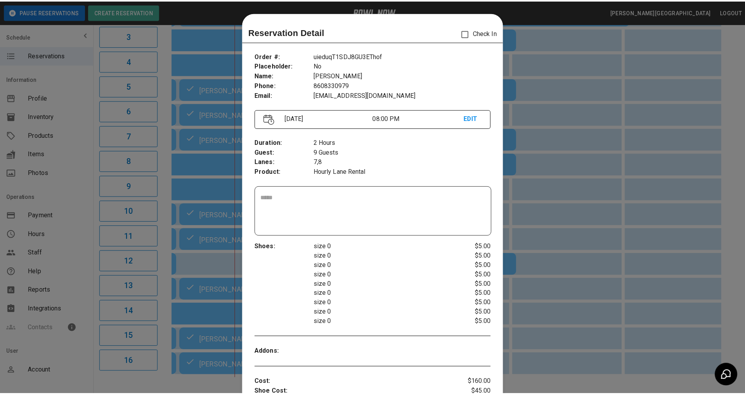
scroll to position [13, 0]
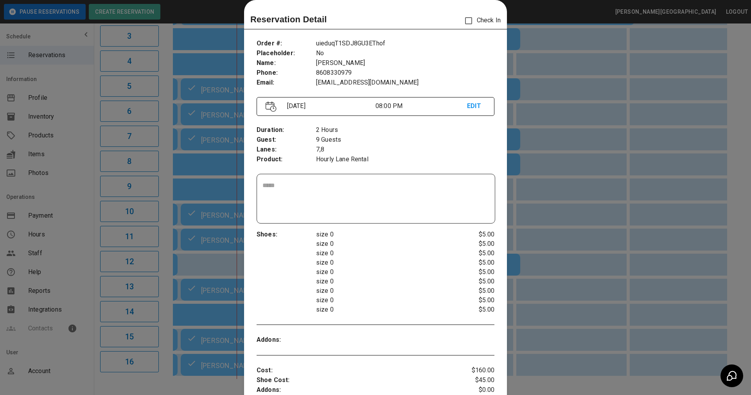
click at [526, 206] on div at bounding box center [375, 197] width 751 height 395
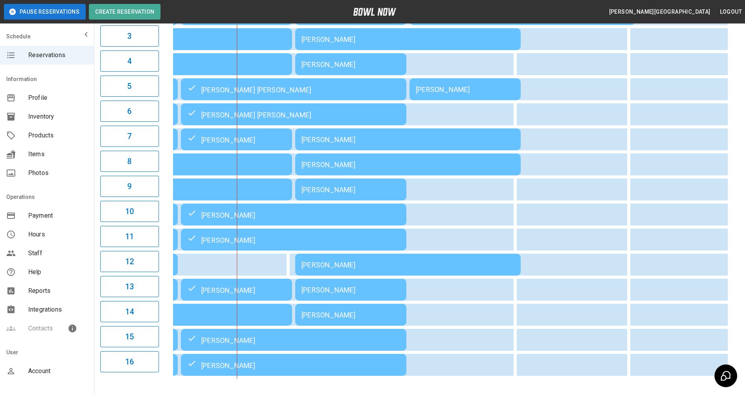
click at [733, 227] on div "01:00PM 02:00PM 03:00PM 04:00PM 05:00PM 06:00PM 07:00PM 08:00PM 09:00PM 10:00PM…" at bounding box center [450, 164] width 576 height 429
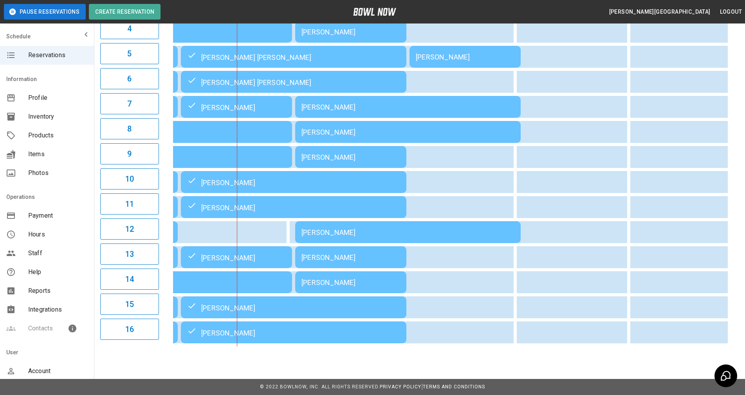
click at [740, 319] on div "**********" at bounding box center [419, 100] width 651 height 504
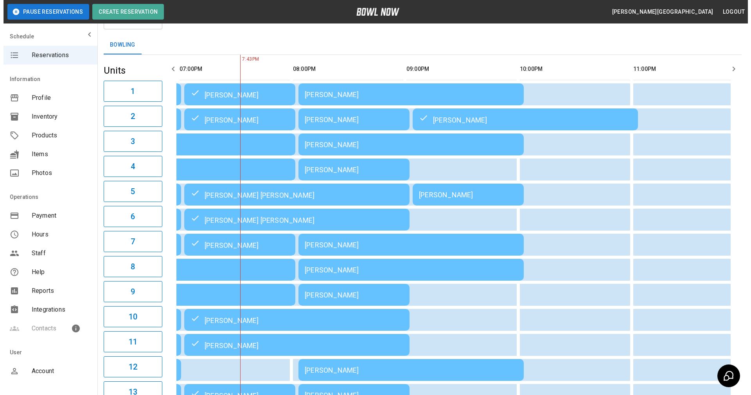
scroll to position [78, 0]
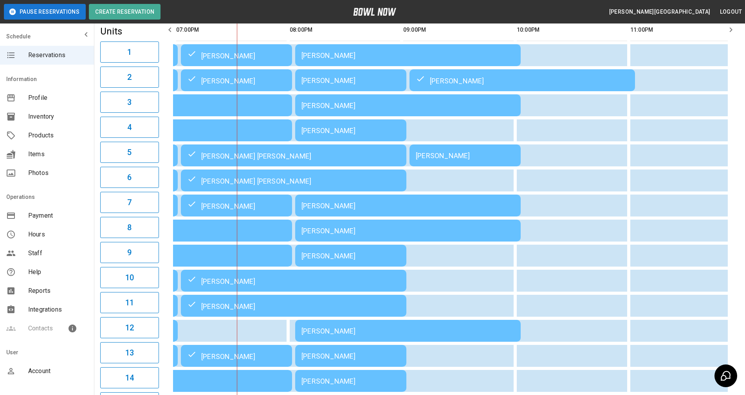
click at [349, 260] on td "Amanda Moraca" at bounding box center [350, 256] width 111 height 22
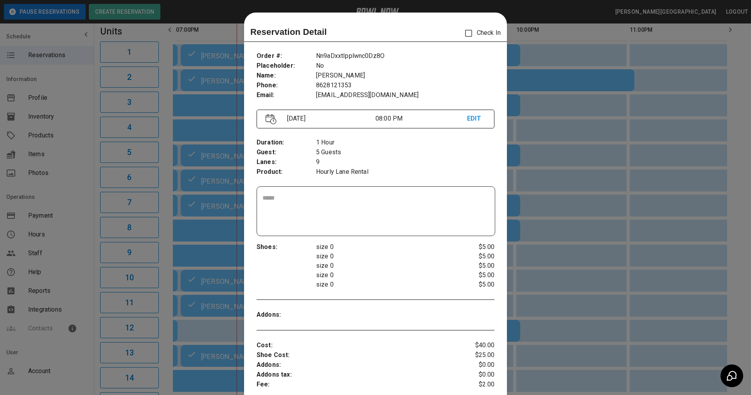
scroll to position [13, 0]
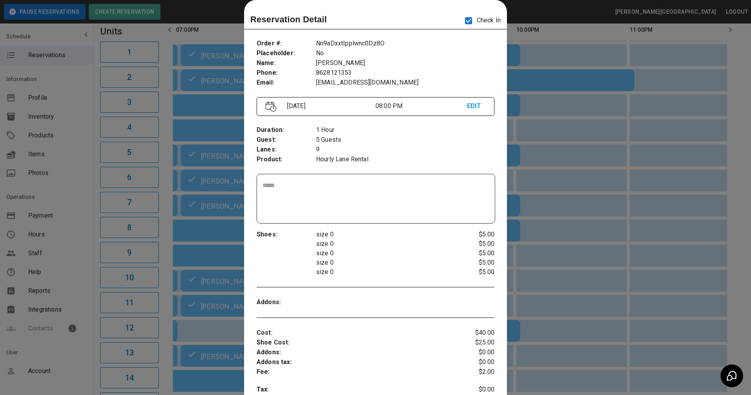
click at [359, 264] on p "size 0" at bounding box center [385, 262] width 139 height 9
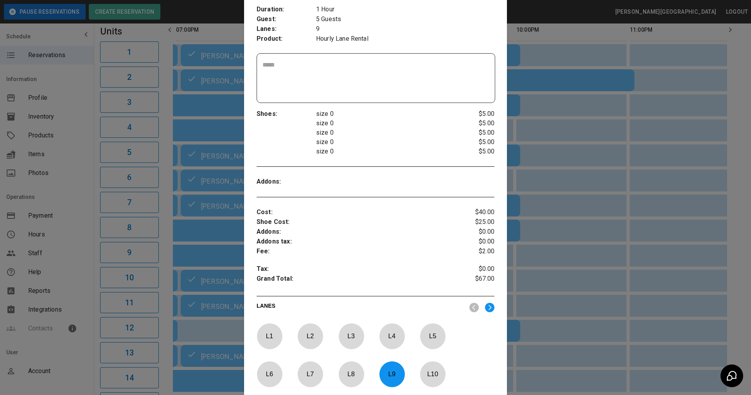
scroll to position [247, 0]
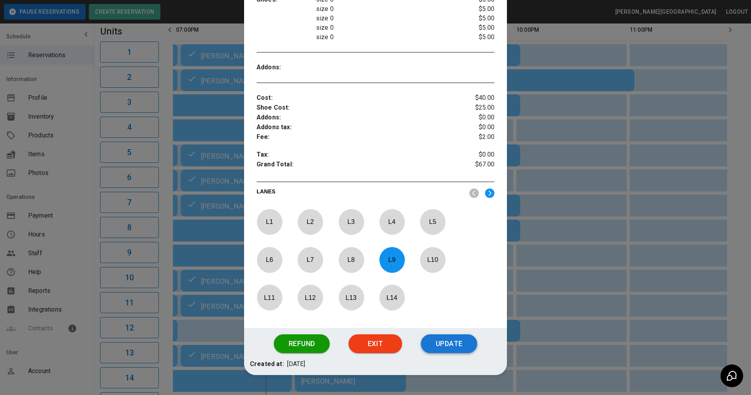
click at [459, 341] on button "Update" at bounding box center [449, 343] width 56 height 19
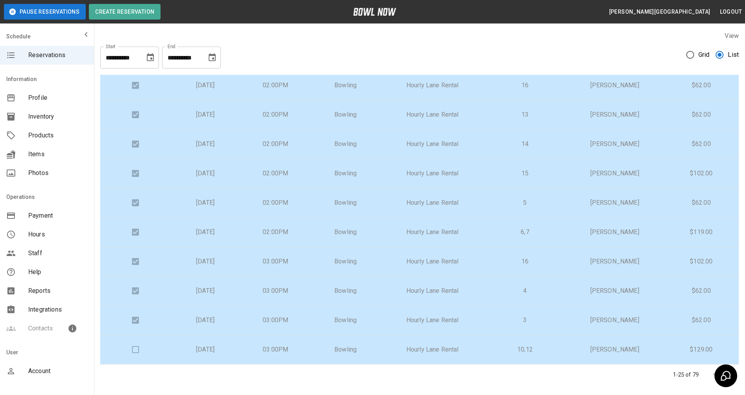
scroll to position [38, 0]
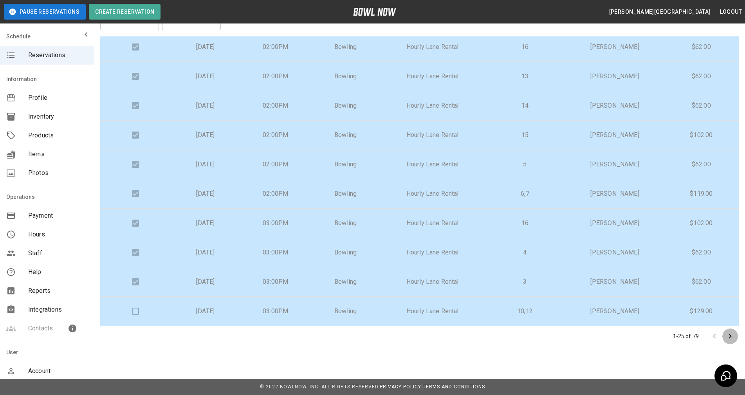
click at [729, 339] on icon "Go to next page" at bounding box center [729, 335] width 9 height 9
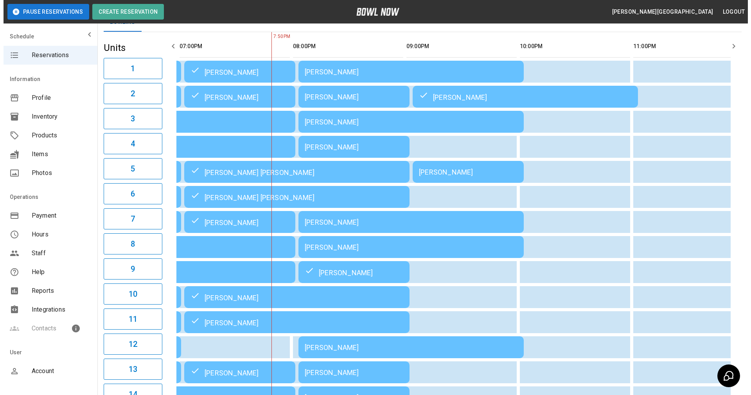
scroll to position [60, 0]
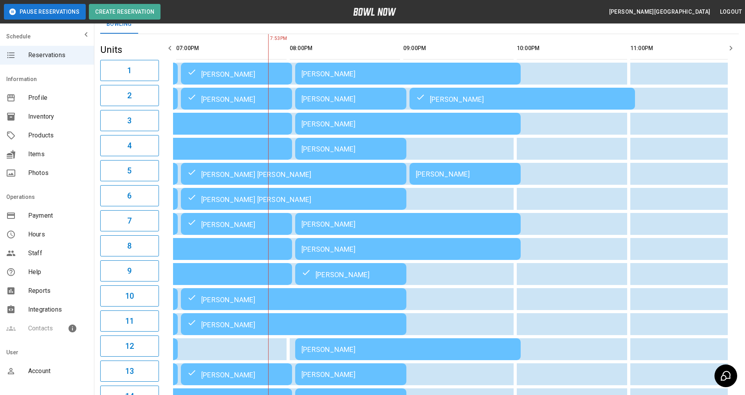
click at [354, 102] on div "[PERSON_NAME]" at bounding box center [350, 99] width 99 height 8
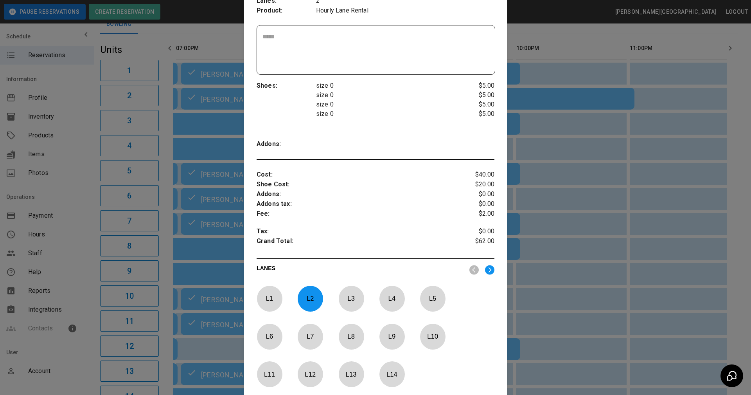
scroll to position [257, 0]
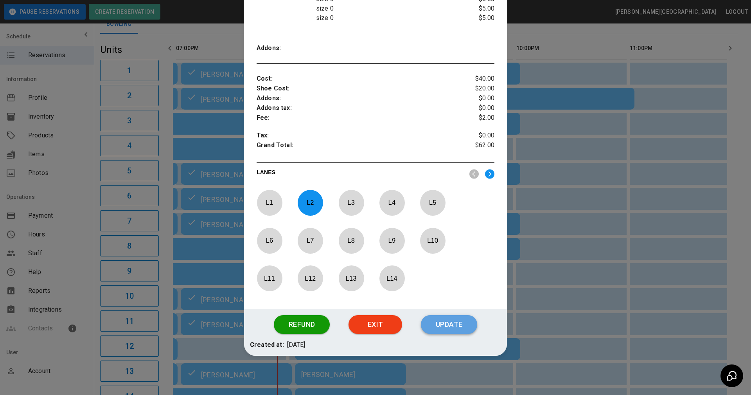
click at [436, 322] on button "Update" at bounding box center [449, 324] width 56 height 19
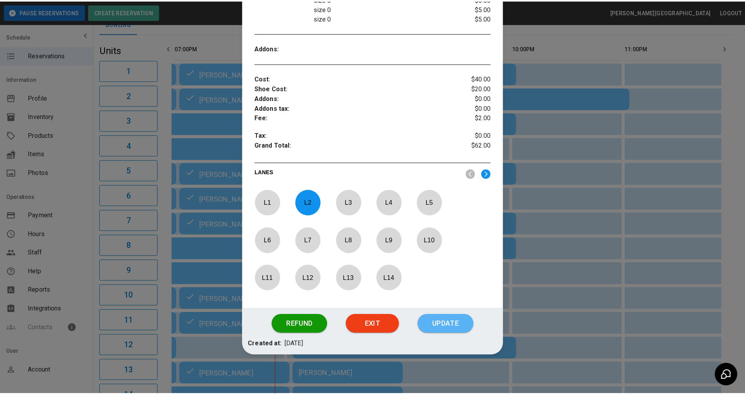
scroll to position [218, 0]
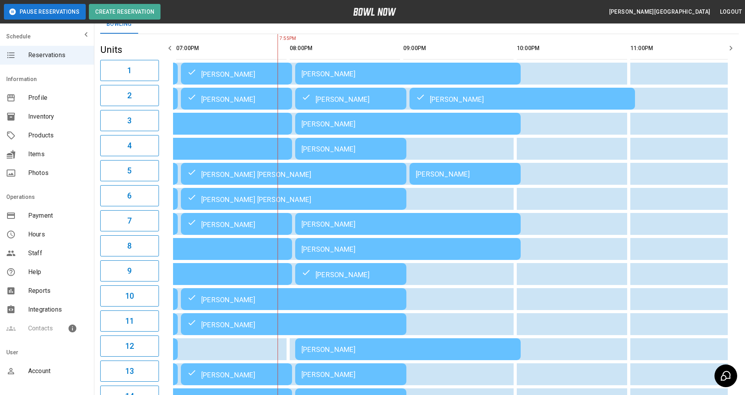
click at [736, 205] on div "01:00PM 02:00PM 03:00PM 04:00PM 05:00PM 06:00PM 07:00PM 08:00PM 09:00PM 10:00PM…" at bounding box center [450, 248] width 576 height 429
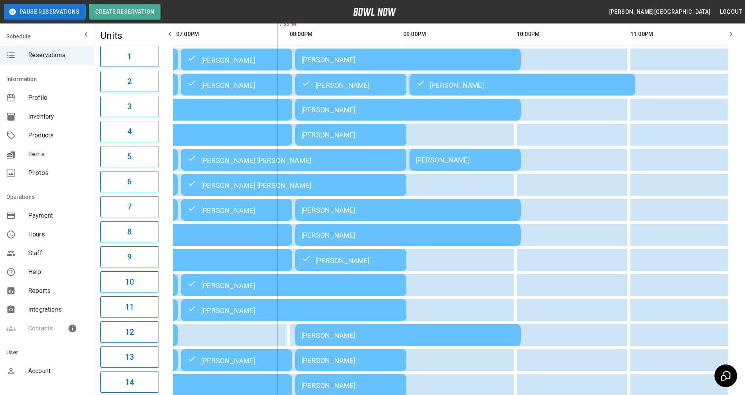
scroll to position [27, 0]
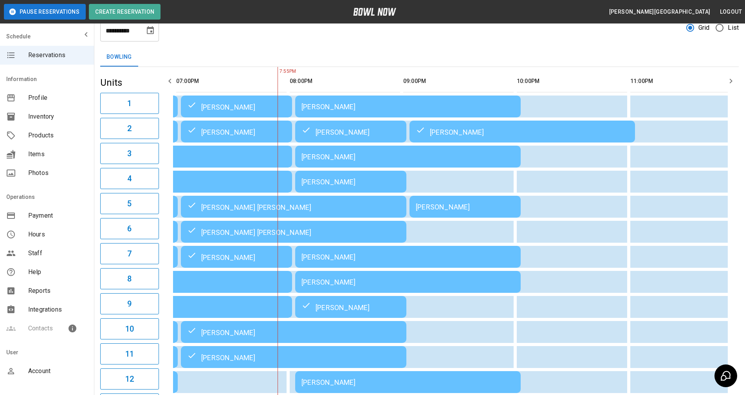
click at [737, 299] on div "01:00PM 02:00PM 03:00PM 04:00PM 05:00PM 06:00PM 07:00PM 08:00PM 09:00PM 10:00PM…" at bounding box center [450, 281] width 576 height 429
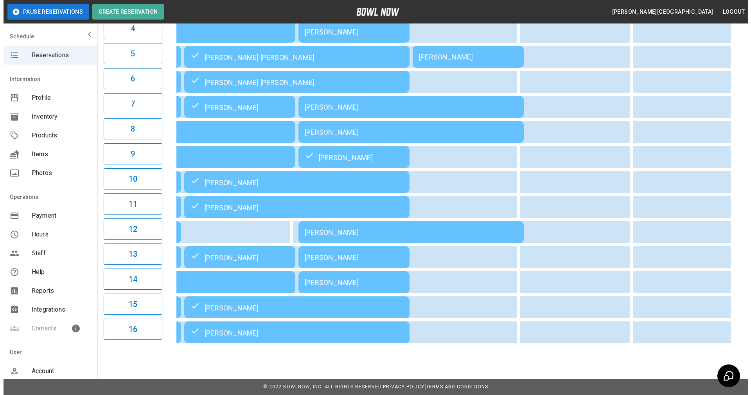
scroll to position [184, 0]
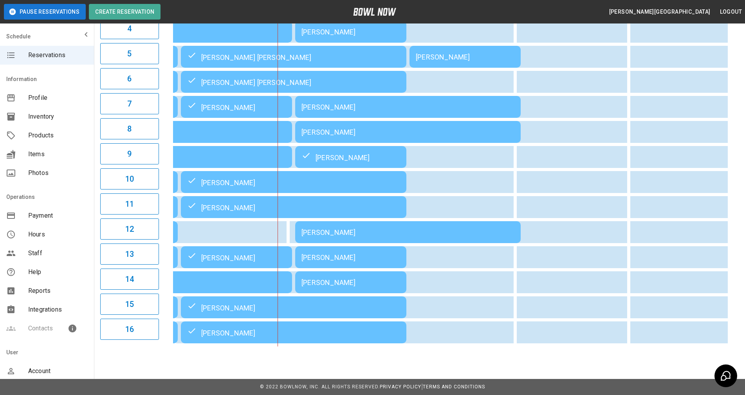
click at [335, 253] on div "Erin DeLucia" at bounding box center [350, 257] width 99 height 8
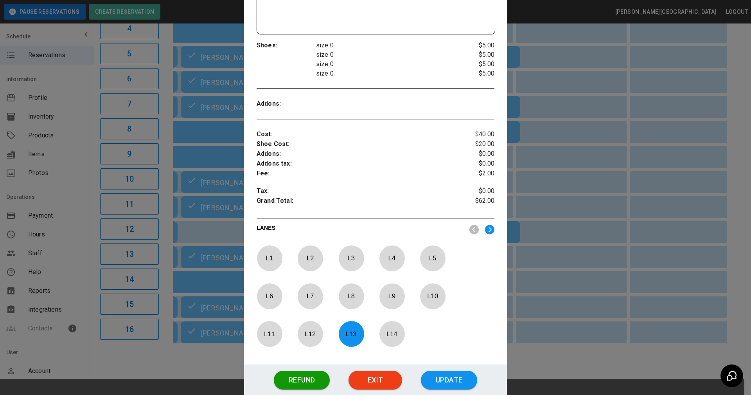
scroll to position [257, 0]
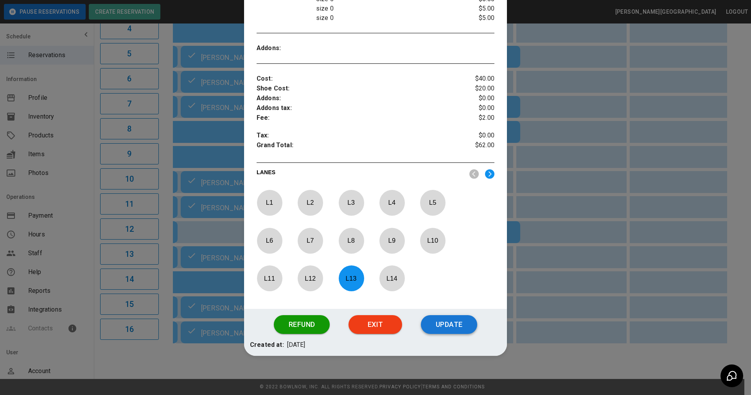
click at [450, 325] on button "Update" at bounding box center [449, 324] width 56 height 19
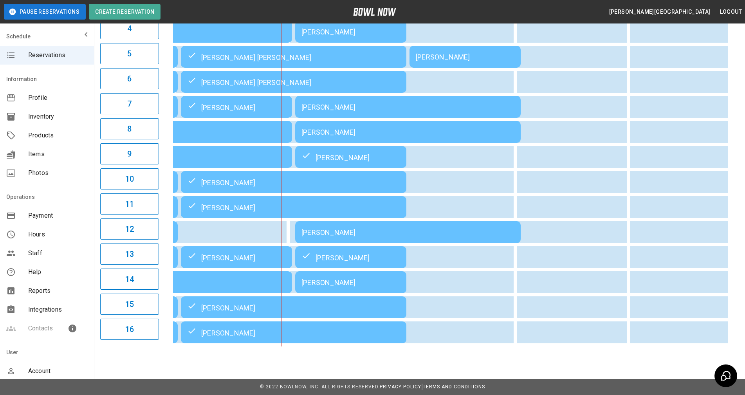
click at [347, 271] on td "Marta Eisner" at bounding box center [350, 282] width 111 height 22
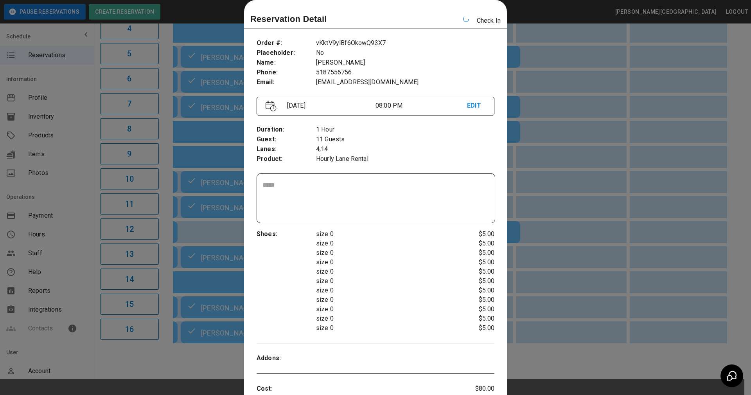
scroll to position [0, 688]
click at [402, 310] on p "size 0" at bounding box center [385, 309] width 139 height 9
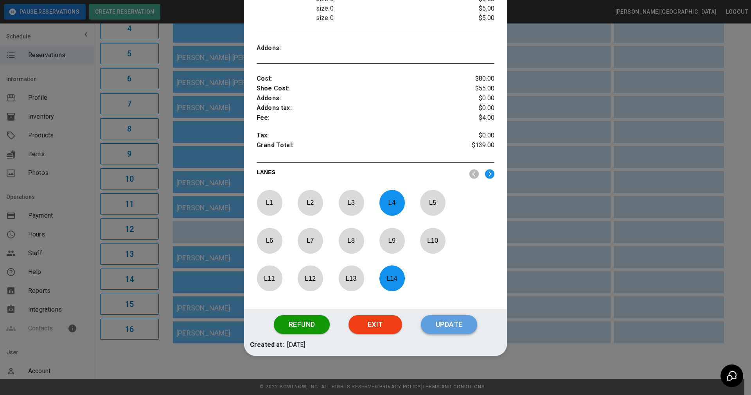
click at [449, 324] on button "Update" at bounding box center [449, 324] width 56 height 19
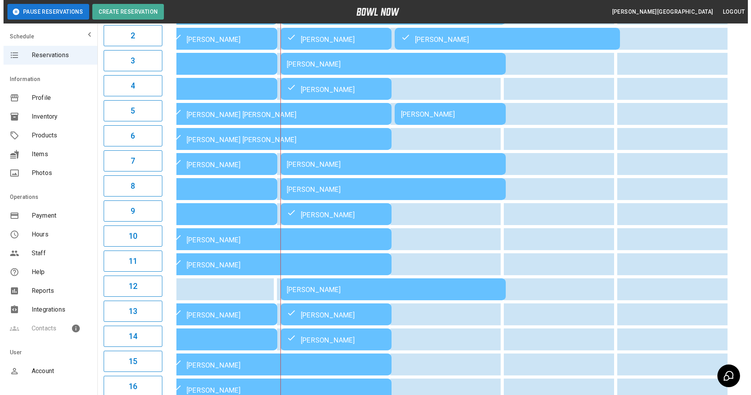
scroll to position [157, 0]
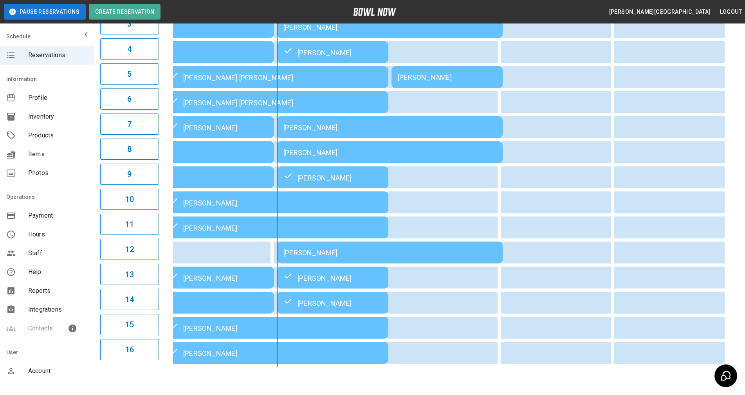
click at [326, 57] on div "Marta Eisner" at bounding box center [332, 51] width 99 height 9
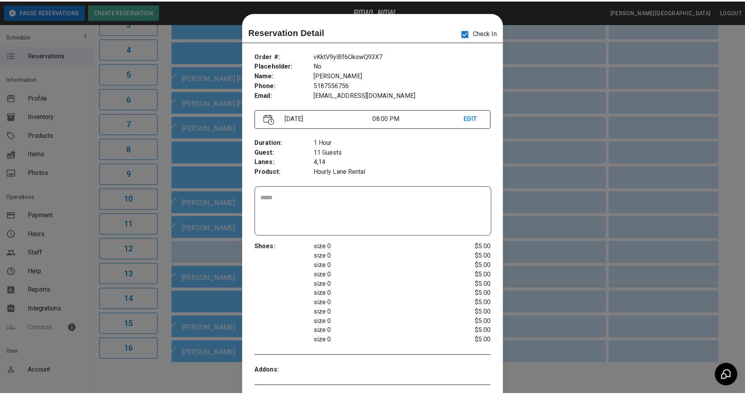
scroll to position [13, 0]
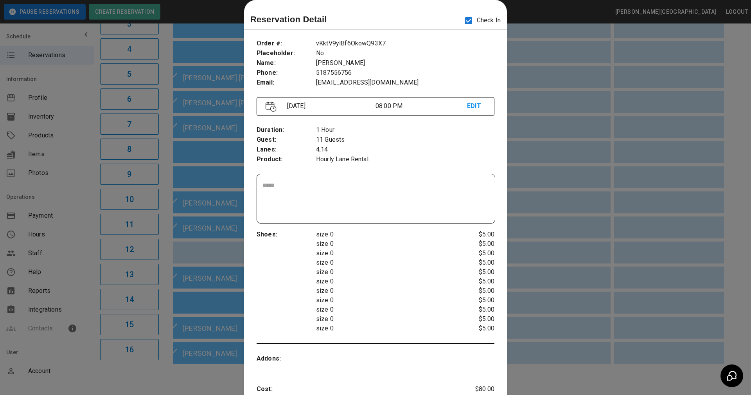
click at [520, 239] on div at bounding box center [375, 197] width 751 height 395
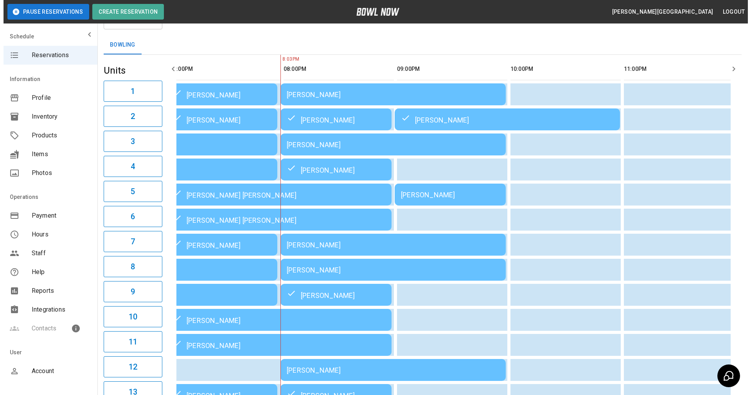
scroll to position [78, 0]
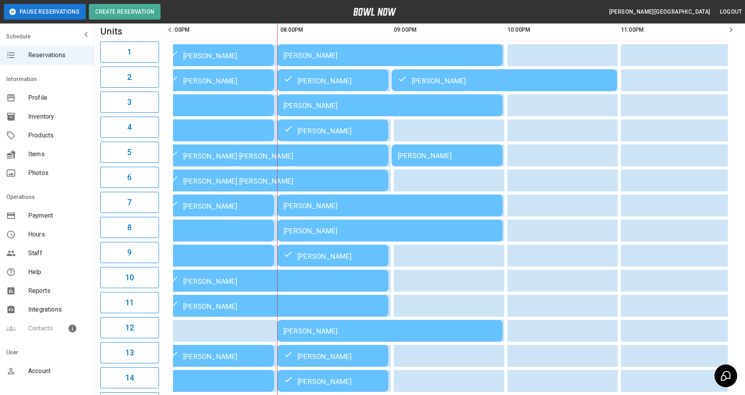
click at [378, 213] on td "Dana Plourde" at bounding box center [389, 206] width 225 height 22
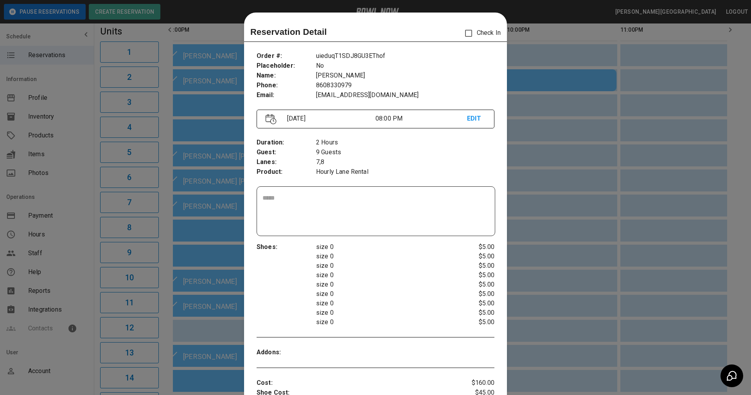
scroll to position [13, 0]
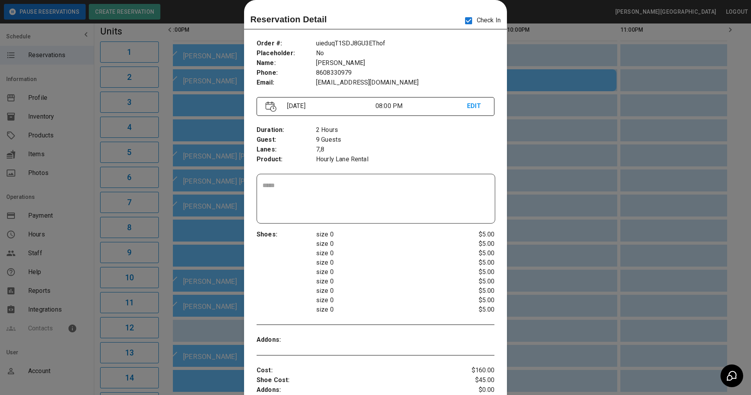
click at [374, 247] on p "size 0" at bounding box center [385, 243] width 139 height 9
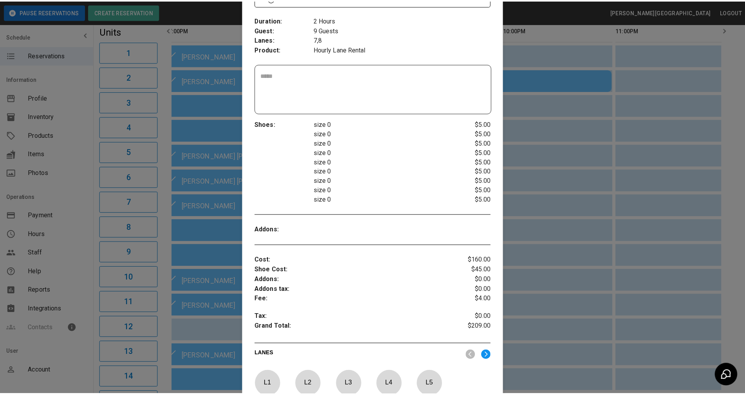
scroll to position [247, 0]
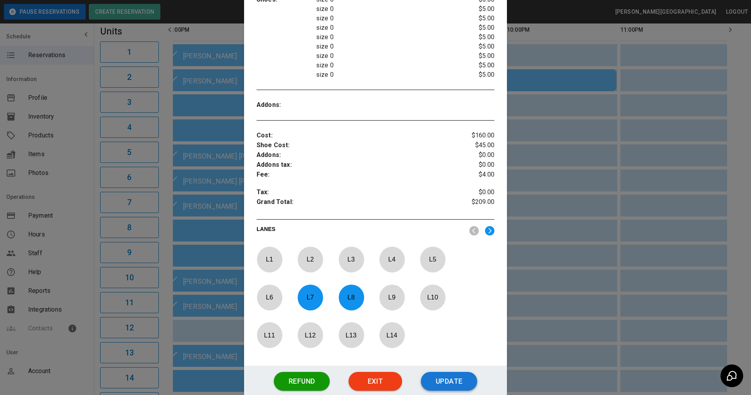
click at [451, 377] on button "Update" at bounding box center [449, 381] width 56 height 19
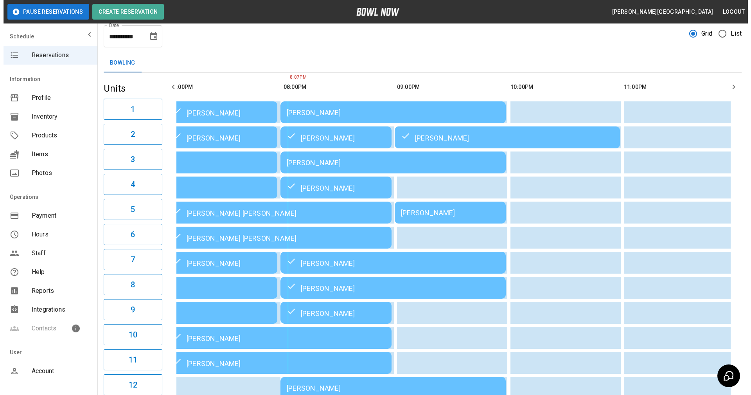
scroll to position [0, 0]
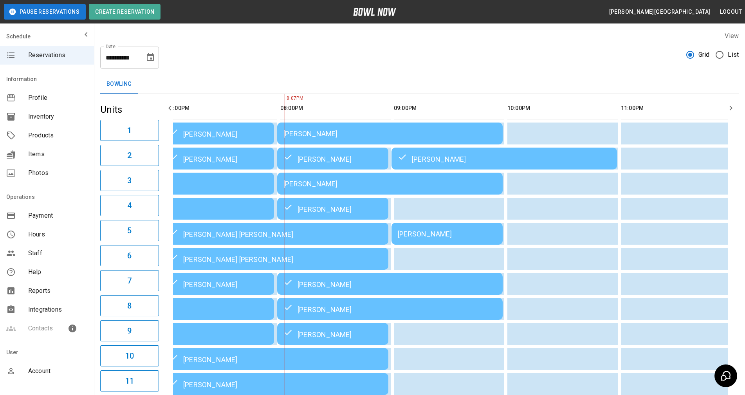
click at [343, 188] on td "Sabrina Black" at bounding box center [389, 184] width 225 height 22
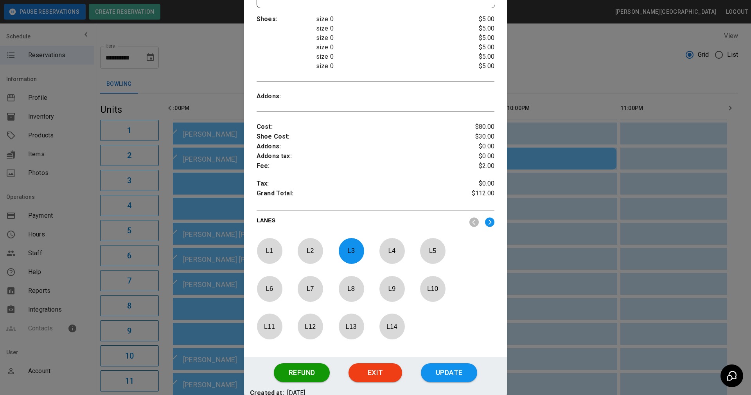
scroll to position [276, 0]
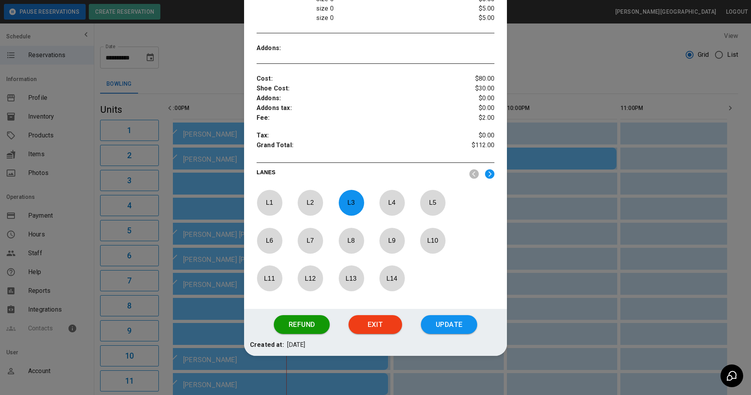
click at [409, 142] on p "Grand Total :" at bounding box center [356, 147] width 198 height 12
click at [440, 321] on button "Update" at bounding box center [449, 324] width 56 height 19
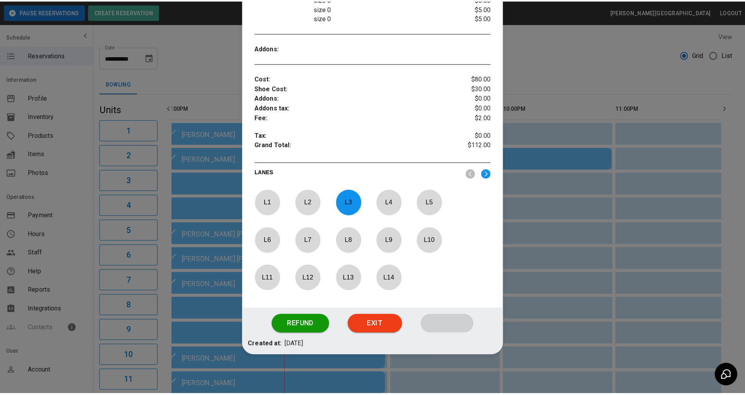
scroll to position [237, 0]
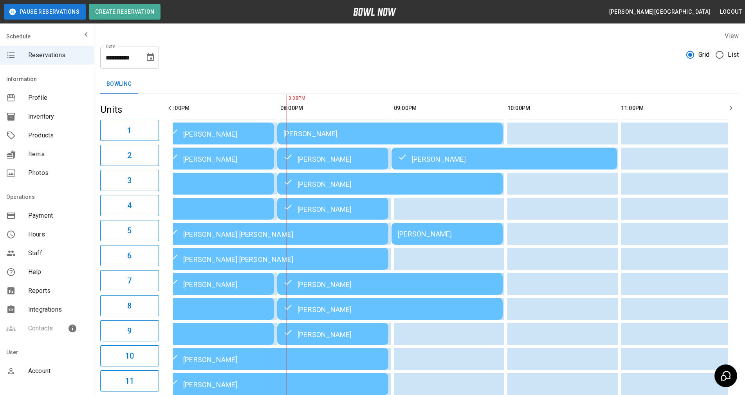
drag, startPoint x: 732, startPoint y: 274, endPoint x: 699, endPoint y: 271, distance: 33.8
click at [732, 274] on div "01:00PM 02:00PM 03:00PM 04:00PM 05:00PM 06:00PM 07:00PM 08:00PM 09:00PM 10:00PM…" at bounding box center [450, 308] width 576 height 429
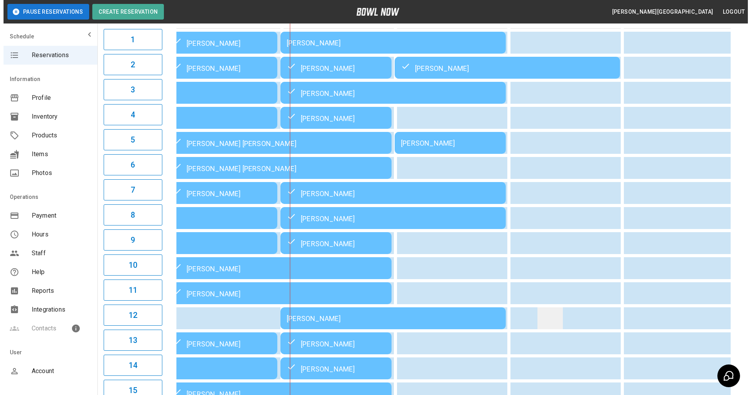
scroll to position [78, 0]
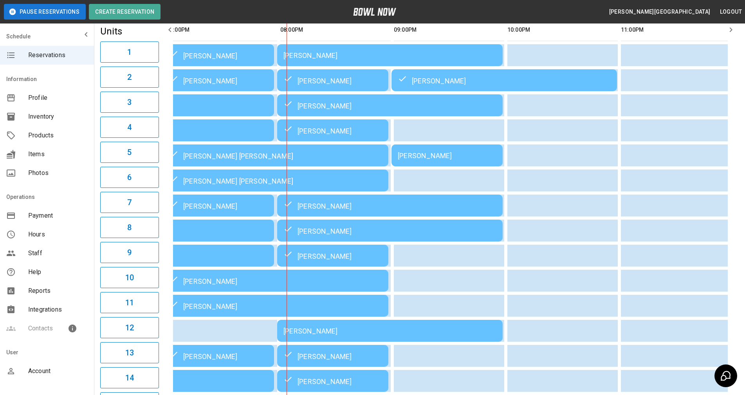
click at [212, 277] on div "[PERSON_NAME]" at bounding box center [275, 280] width 213 height 9
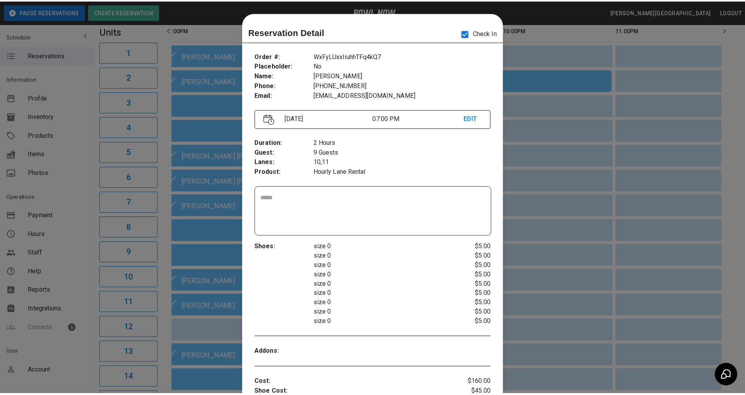
scroll to position [13, 0]
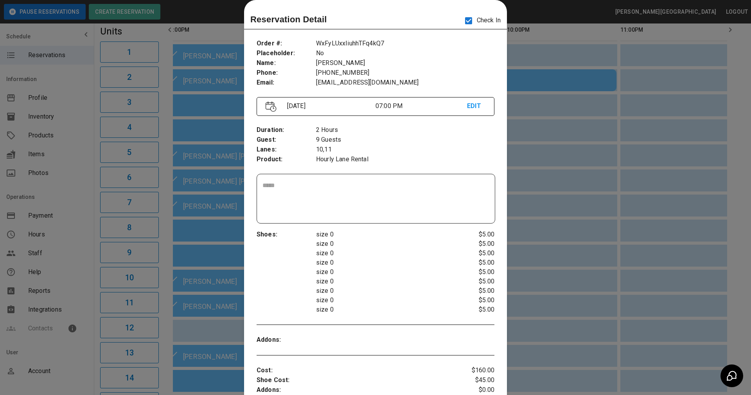
click at [535, 141] on div at bounding box center [375, 197] width 751 height 395
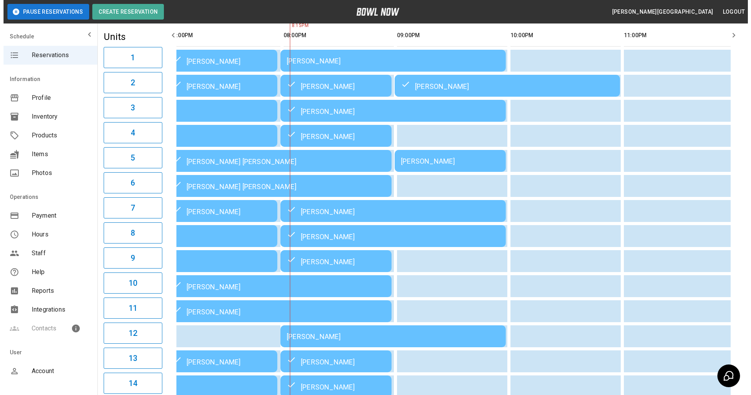
scroll to position [78, 0]
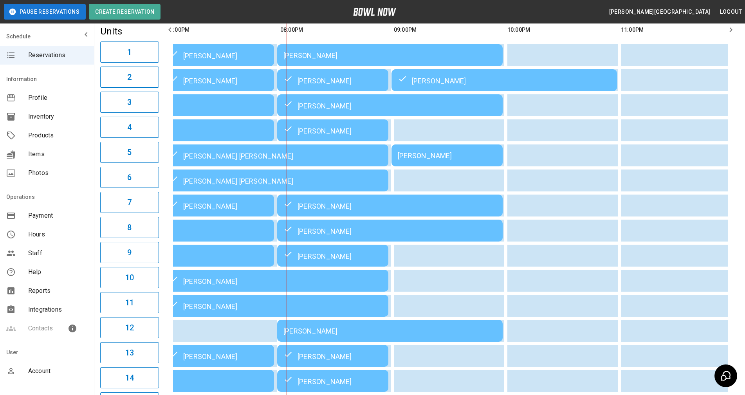
click at [337, 256] on div "Amanda Moraca" at bounding box center [332, 255] width 99 height 9
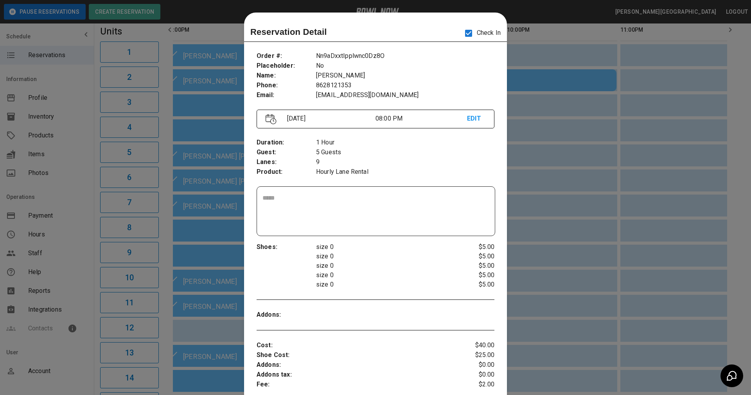
scroll to position [13, 0]
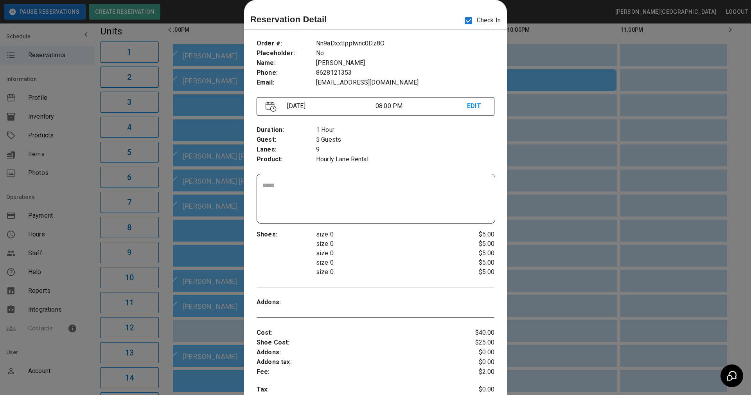
click at [522, 185] on div at bounding box center [375, 197] width 751 height 395
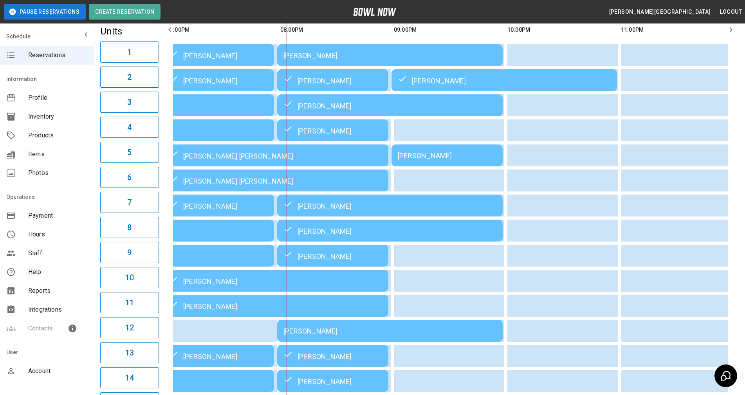
click at [339, 124] on td "Marta Eisner" at bounding box center [332, 130] width 111 height 22
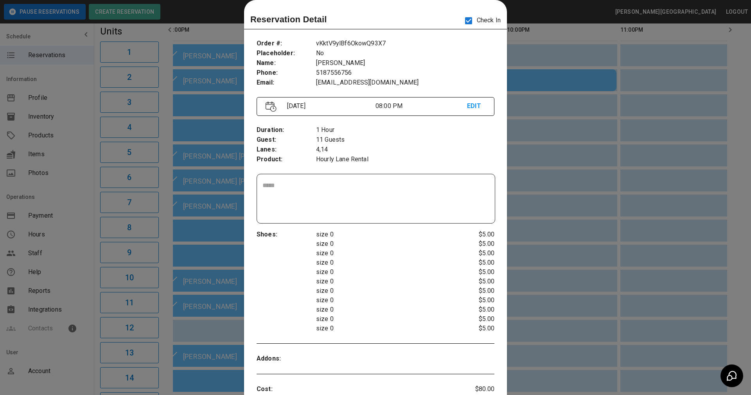
click at [549, 198] on div at bounding box center [375, 197] width 751 height 395
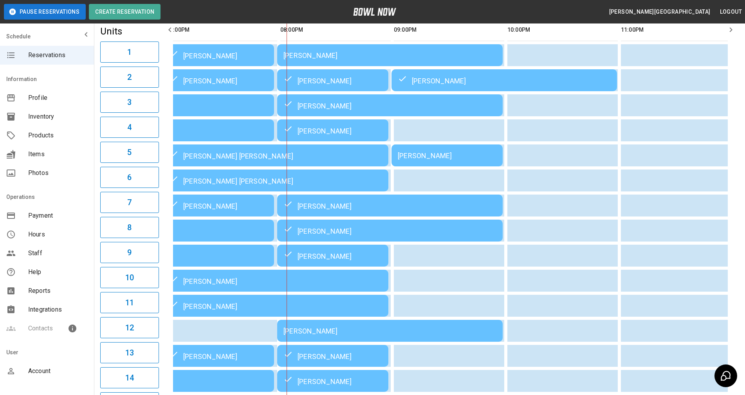
click at [323, 333] on div "Linda Ivey" at bounding box center [389, 331] width 213 height 8
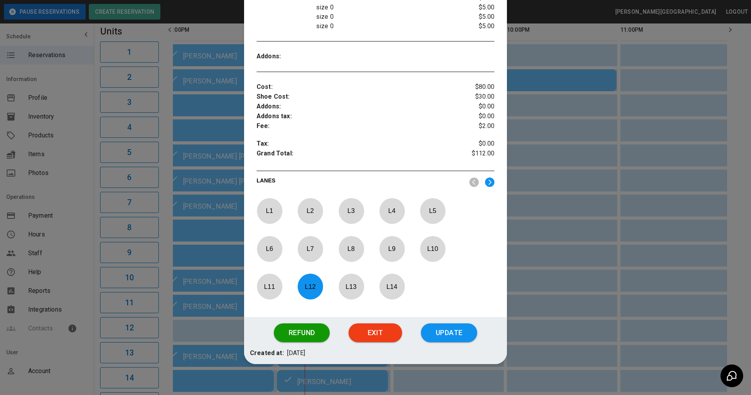
scroll to position [276, 0]
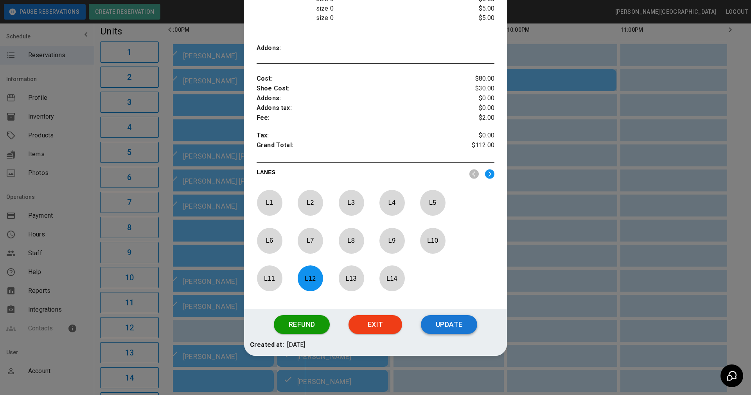
click at [436, 328] on button "Update" at bounding box center [449, 324] width 56 height 19
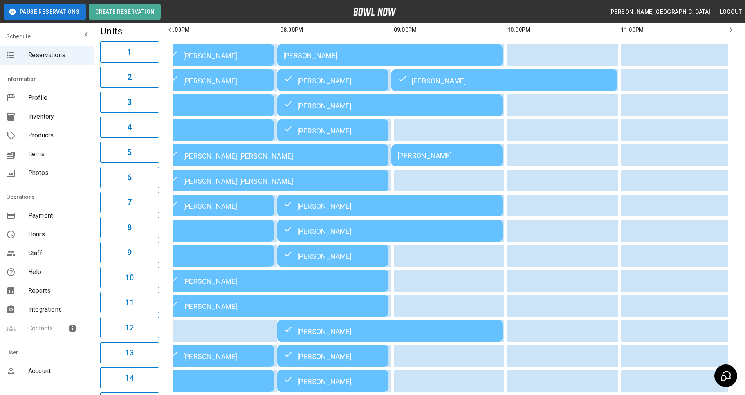
click at [318, 61] on td "[PERSON_NAME]" at bounding box center [389, 55] width 225 height 22
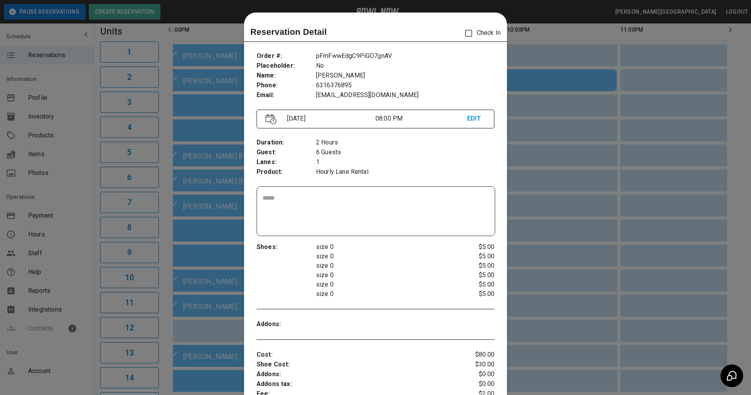
scroll to position [13, 0]
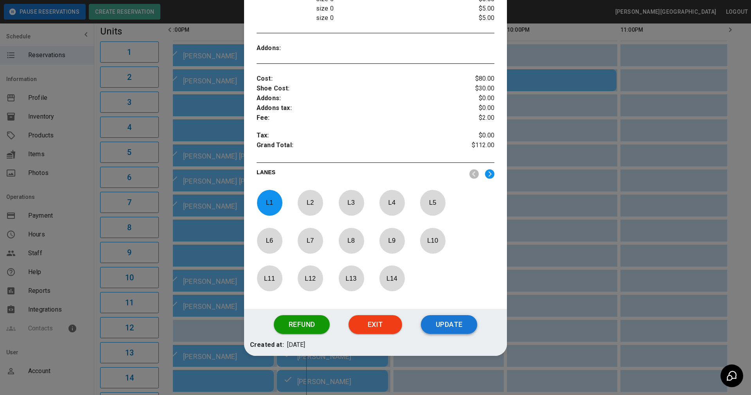
click at [446, 321] on button "Update" at bounding box center [449, 324] width 56 height 19
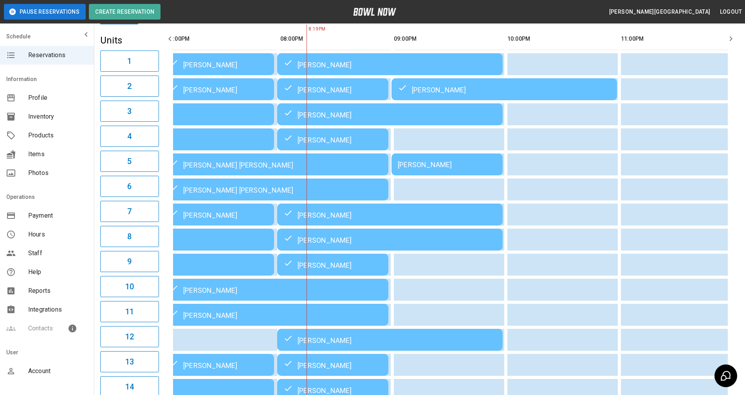
scroll to position [66, 0]
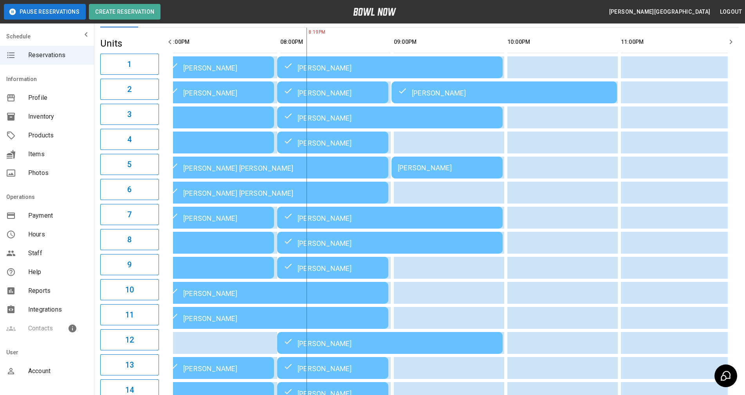
click at [738, 206] on div "01:00PM 02:00PM 03:00PM 04:00PM 05:00PM 06:00PM 07:00PM 08:00PM 09:00PM 10:00PM…" at bounding box center [450, 242] width 576 height 429
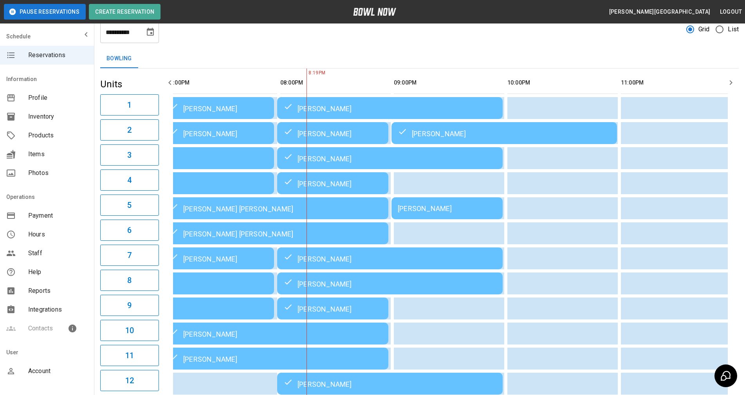
scroll to position [39, 0]
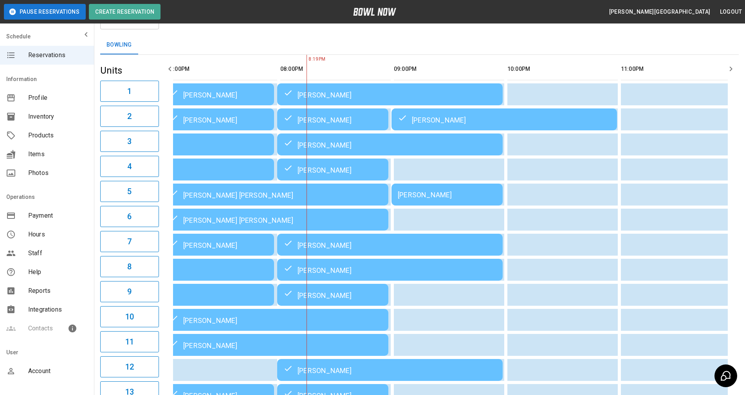
click at [732, 231] on div "01:00PM 02:00PM 03:00PM 04:00PM 05:00PM 06:00PM 07:00PM 08:00PM 09:00PM 10:00PM…" at bounding box center [450, 269] width 576 height 429
click at [730, 265] on div "01:00PM 02:00PM 03:00PM 04:00PM 05:00PM 06:00PM 07:00PM 08:00PM 09:00PM 10:00PM…" at bounding box center [450, 269] width 576 height 429
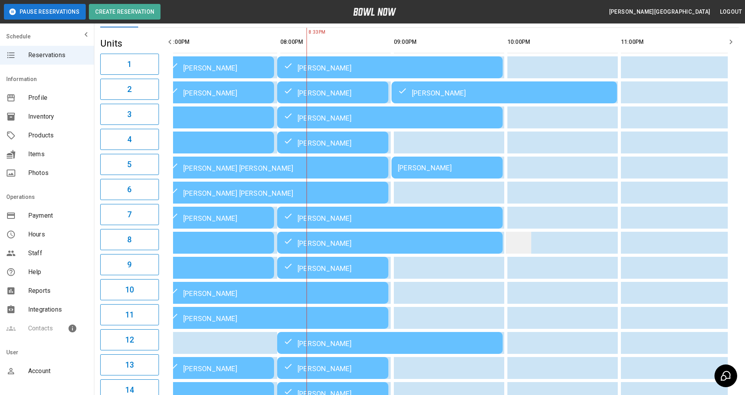
scroll to position [27, 0]
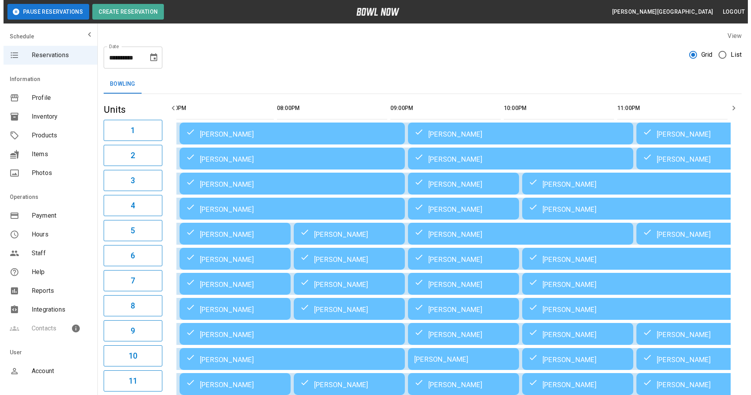
scroll to position [0, 706]
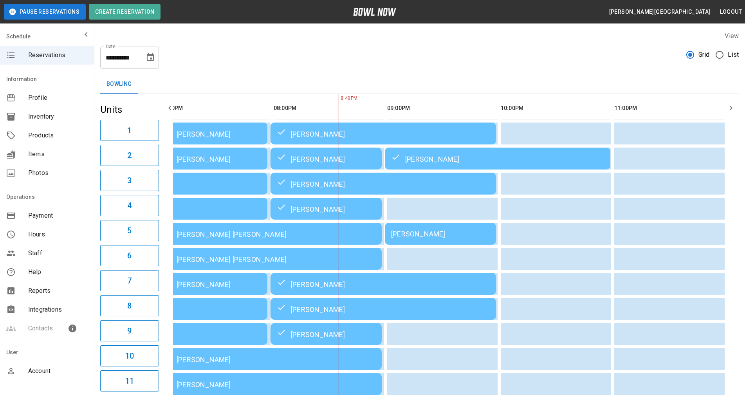
click at [417, 232] on div "Racheal Thomas" at bounding box center [440, 234] width 99 height 8
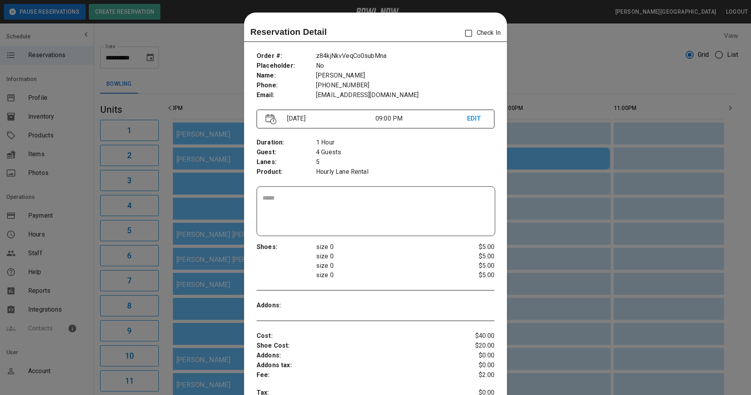
scroll to position [13, 0]
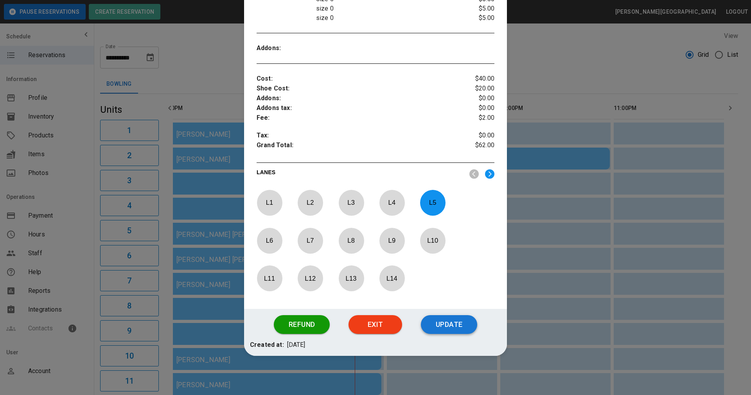
click at [454, 320] on button "Update" at bounding box center [449, 324] width 56 height 19
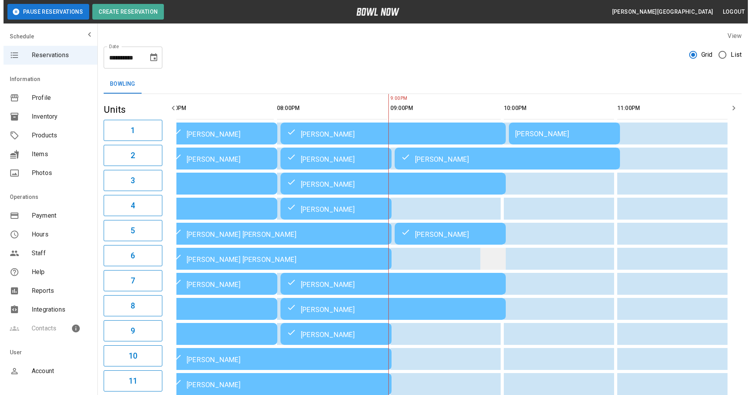
scroll to position [0, 706]
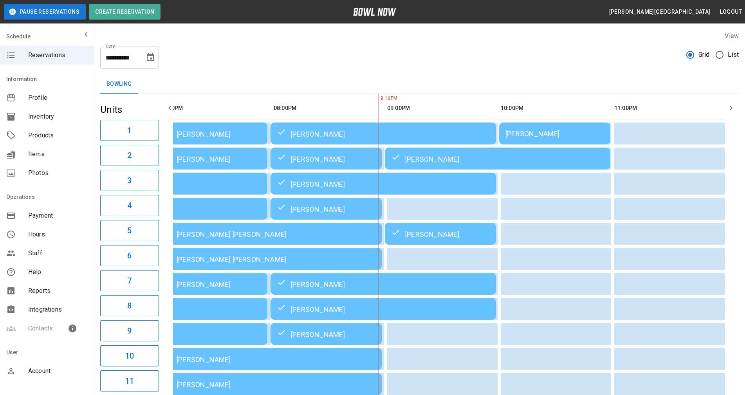
click at [731, 170] on div "01:00PM 02:00PM 03:00PM 04:00PM 05:00PM 06:00PM 07:00PM 08:00PM 09:00PM 10:00PM…" at bounding box center [450, 308] width 576 height 429
click at [540, 133] on div "Lenny Syfor" at bounding box center [554, 134] width 99 height 8
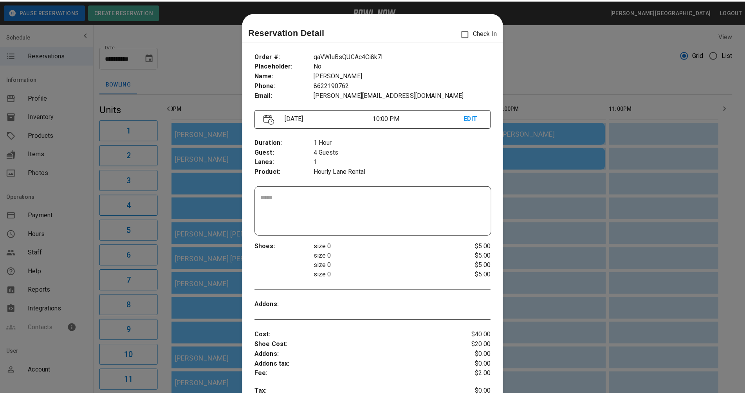
scroll to position [13, 0]
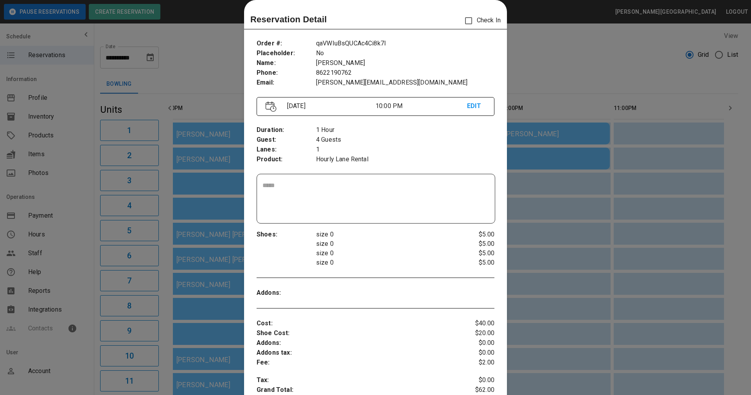
click at [557, 75] on div at bounding box center [375, 197] width 751 height 395
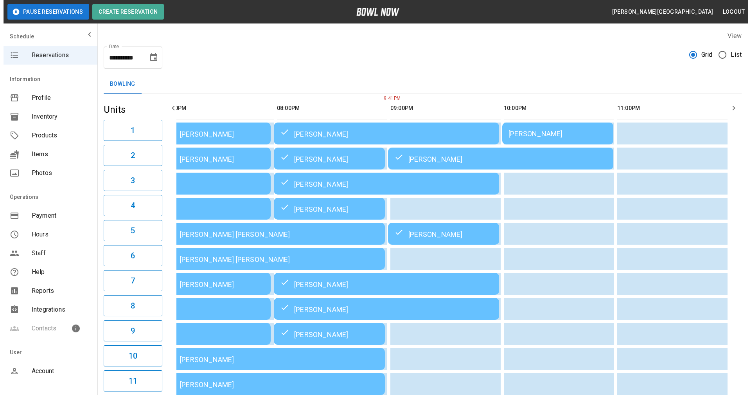
scroll to position [0, 699]
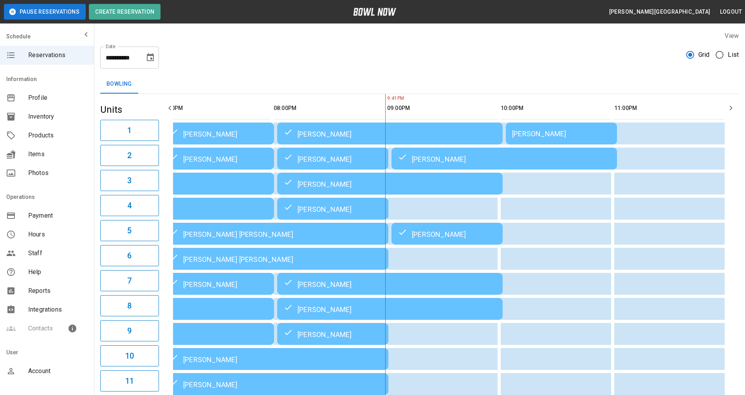
click at [551, 133] on div "Lenny Syfor" at bounding box center [561, 134] width 99 height 8
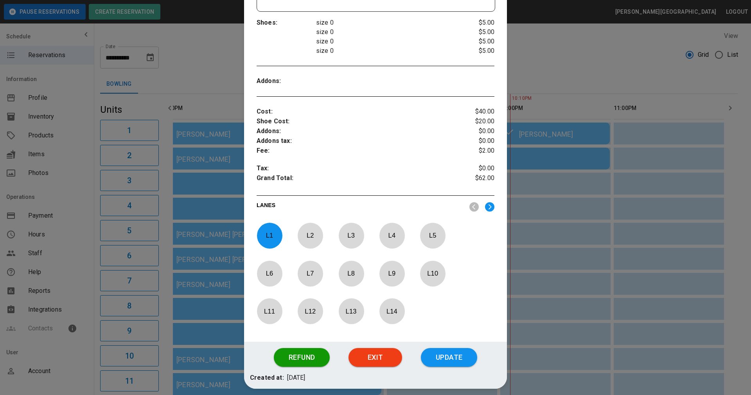
scroll to position [257, 0]
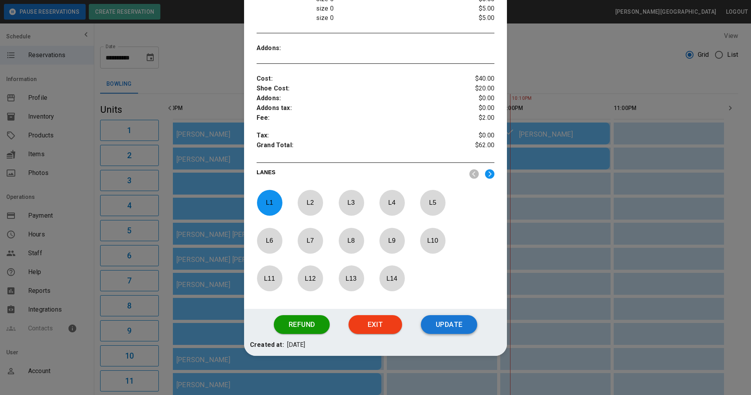
click at [458, 332] on button "Update" at bounding box center [449, 324] width 56 height 19
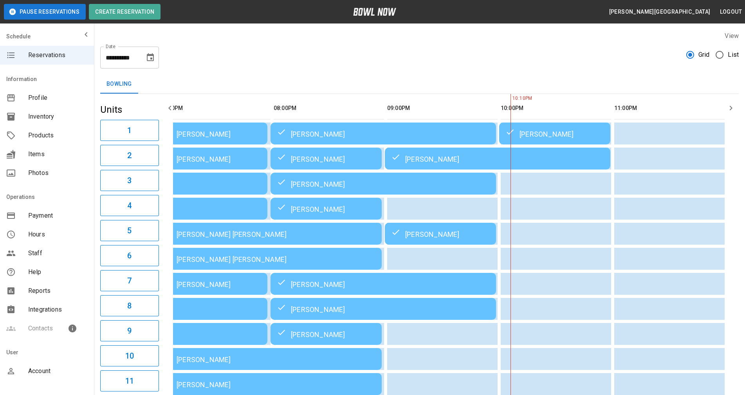
scroll to position [0, 699]
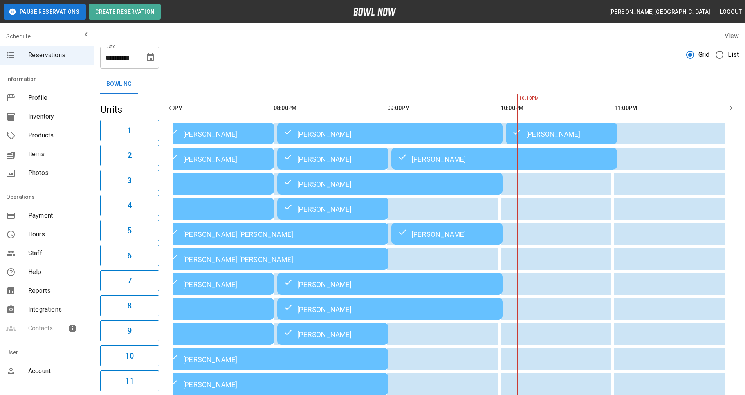
click at [737, 234] on div "01:00PM 02:00PM 03:00PM 04:00PM 05:00PM 06:00PM 07:00PM 08:00PM 09:00PM 10:00PM…" at bounding box center [450, 308] width 576 height 429
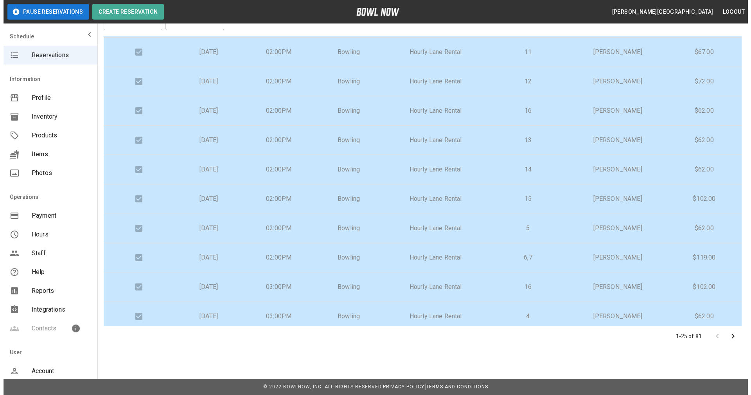
scroll to position [467, 0]
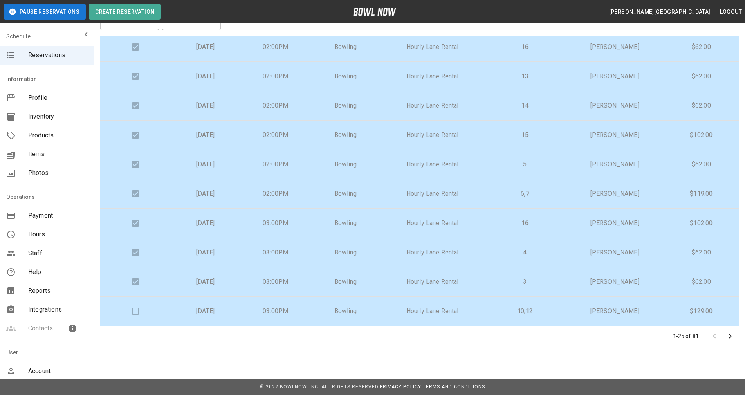
click at [183, 310] on p "Tuesday, August 19th" at bounding box center [206, 310] width 58 height 9
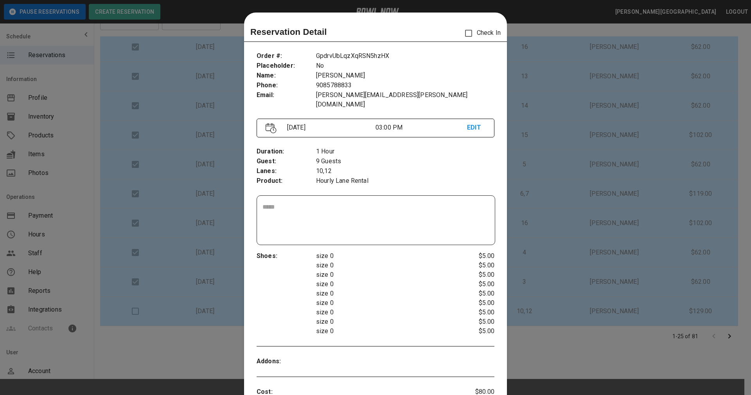
scroll to position [13, 0]
